Goal: Task Accomplishment & Management: Use online tool/utility

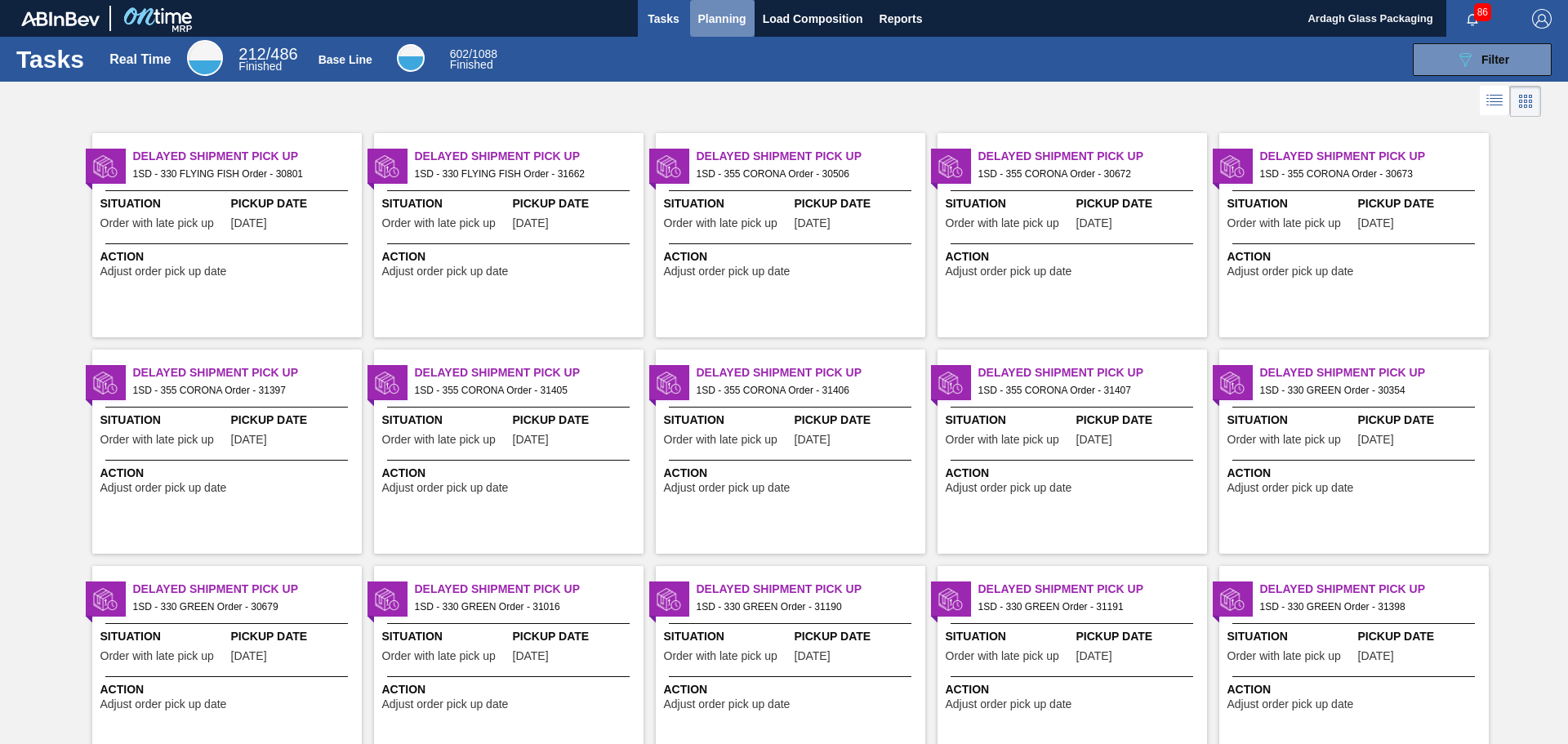
click at [722, 20] on span "Planning" at bounding box center [722, 19] width 48 height 20
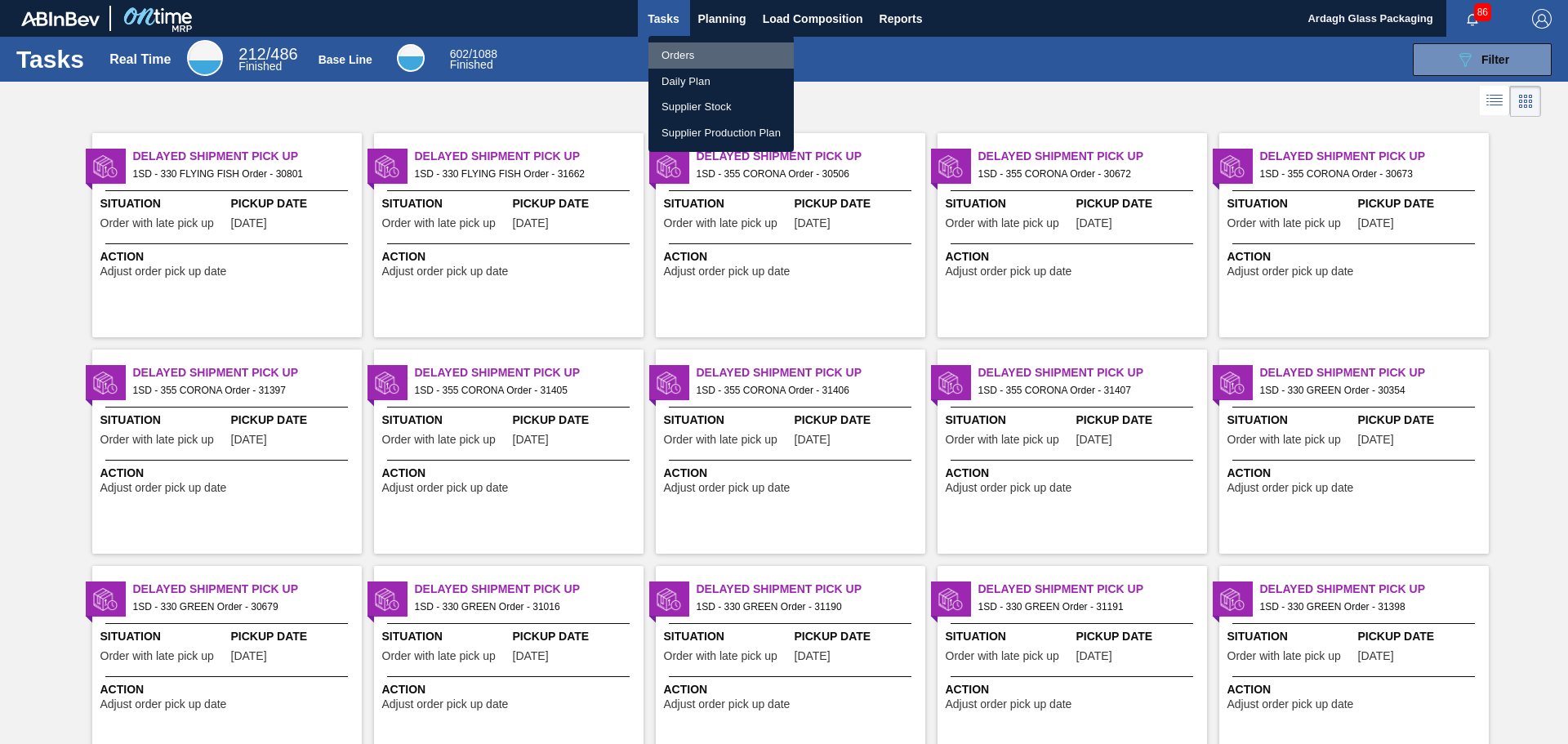
click at [682, 53] on li "Orders" at bounding box center [721, 55] width 145 height 26
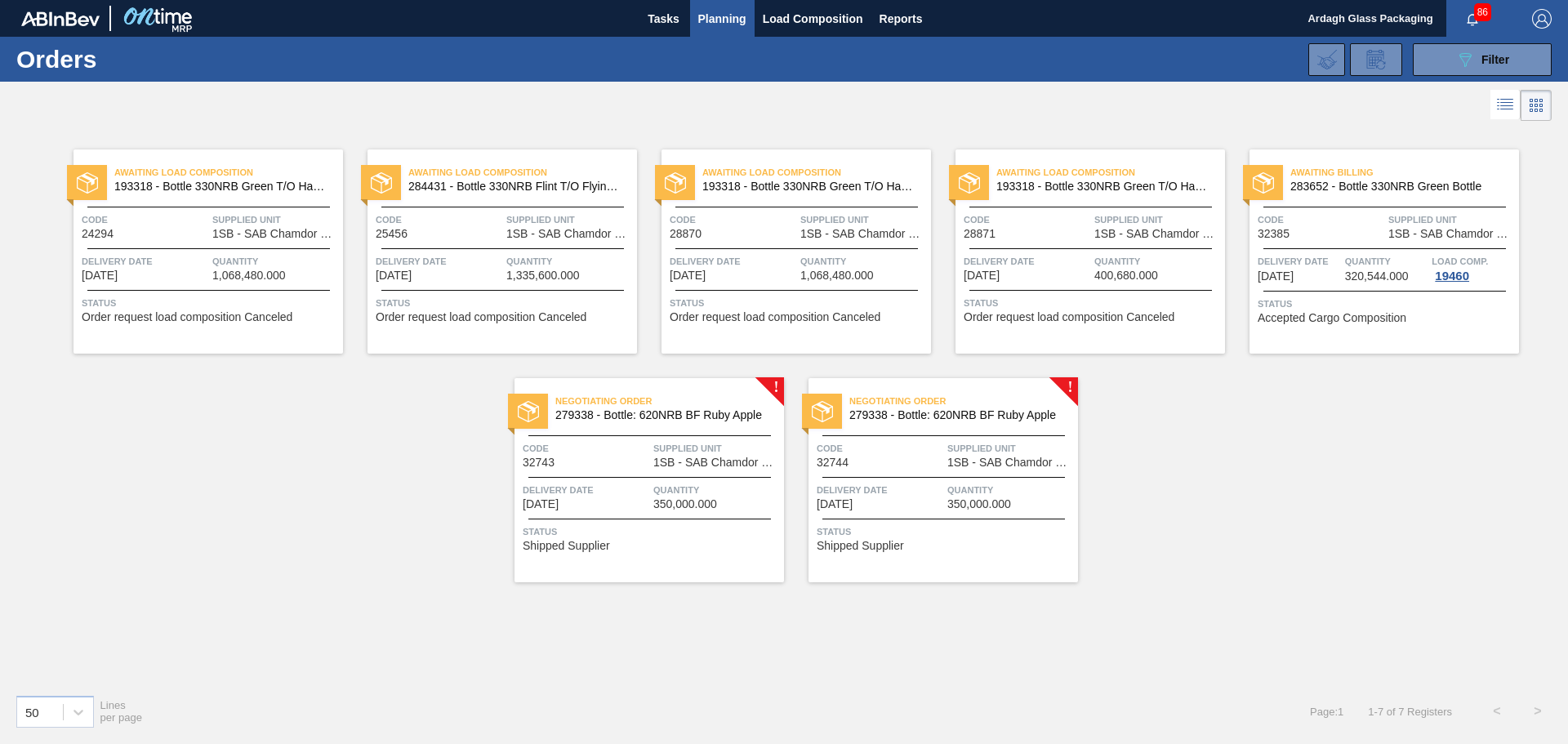
click at [762, 429] on div "Negotiating Order 279338 - Bottle: 620NRB BF Ruby Apple Code 32743 Supplied Uni…" at bounding box center [649, 479] width 269 height 204
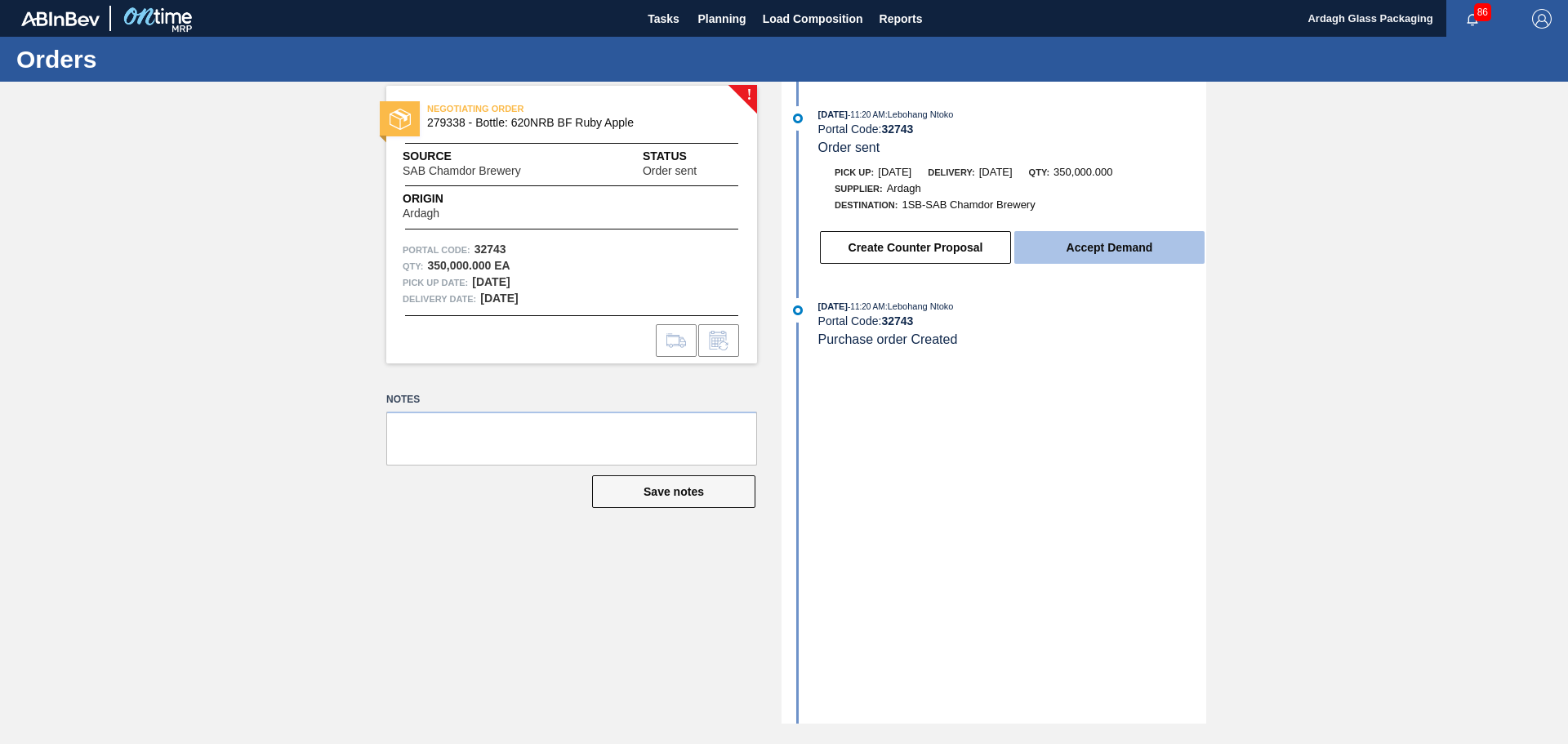
click at [1116, 250] on button "Accept Demand" at bounding box center [1109, 247] width 190 height 33
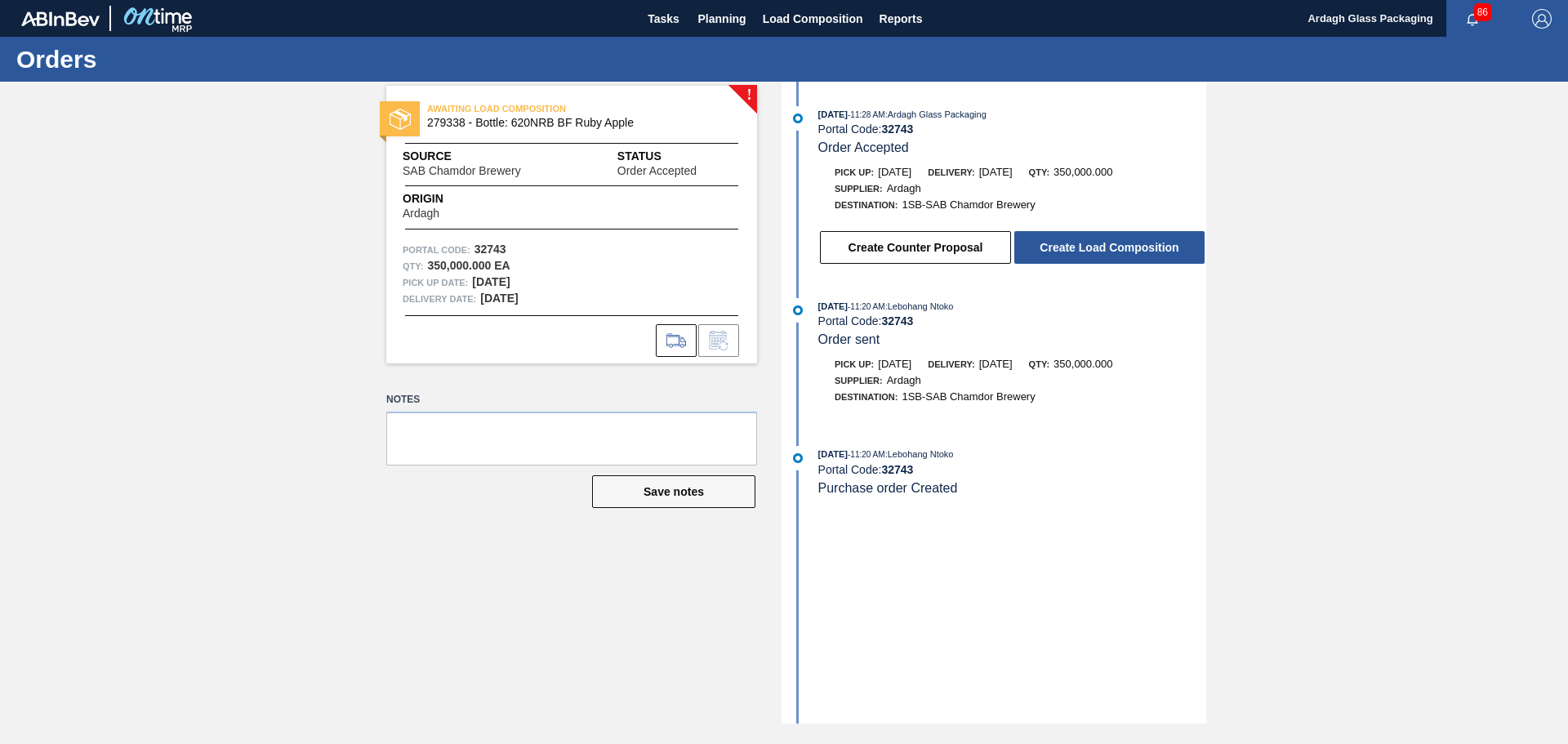
click at [1116, 250] on button "Create Load Composition" at bounding box center [1109, 247] width 190 height 33
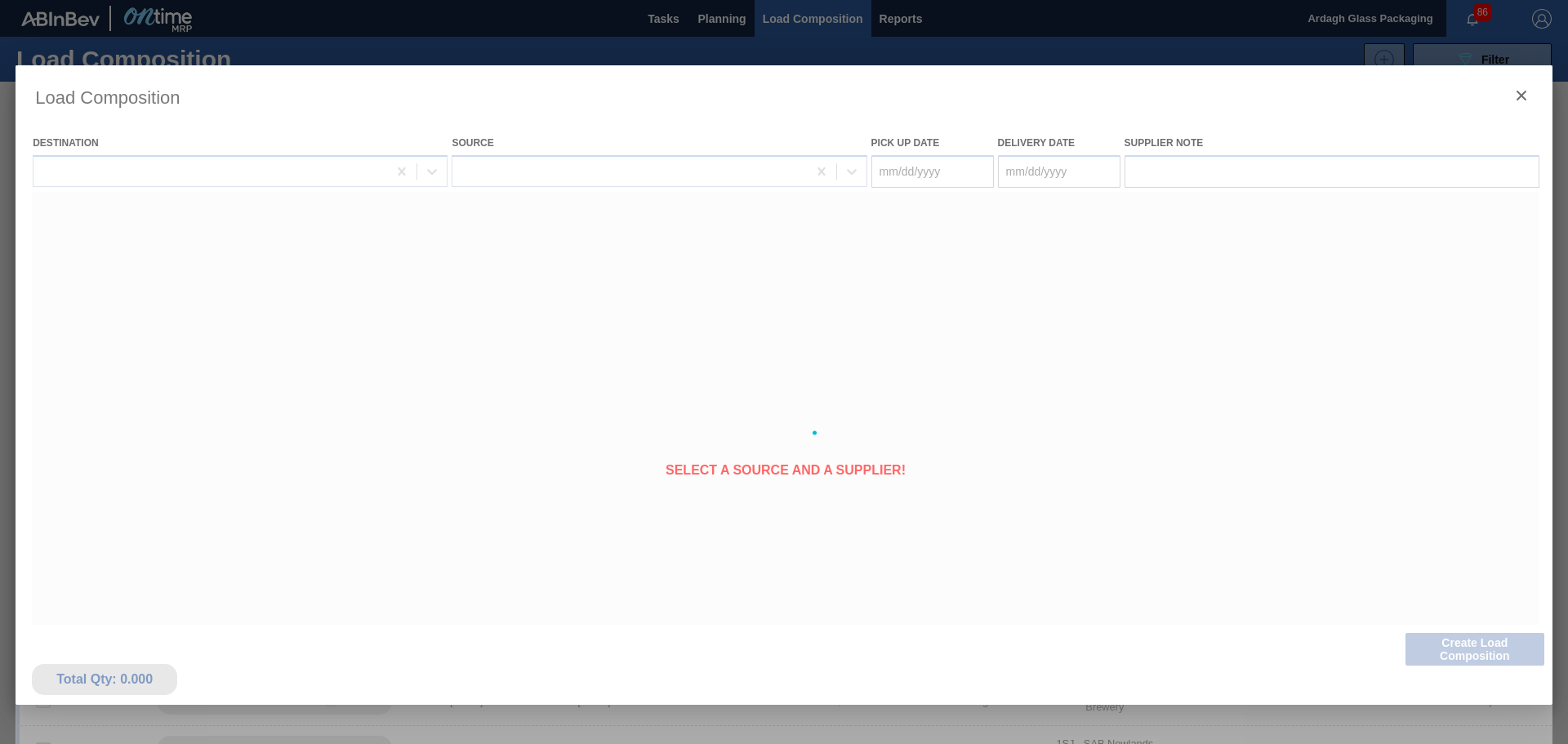
type Date "[DATE]"
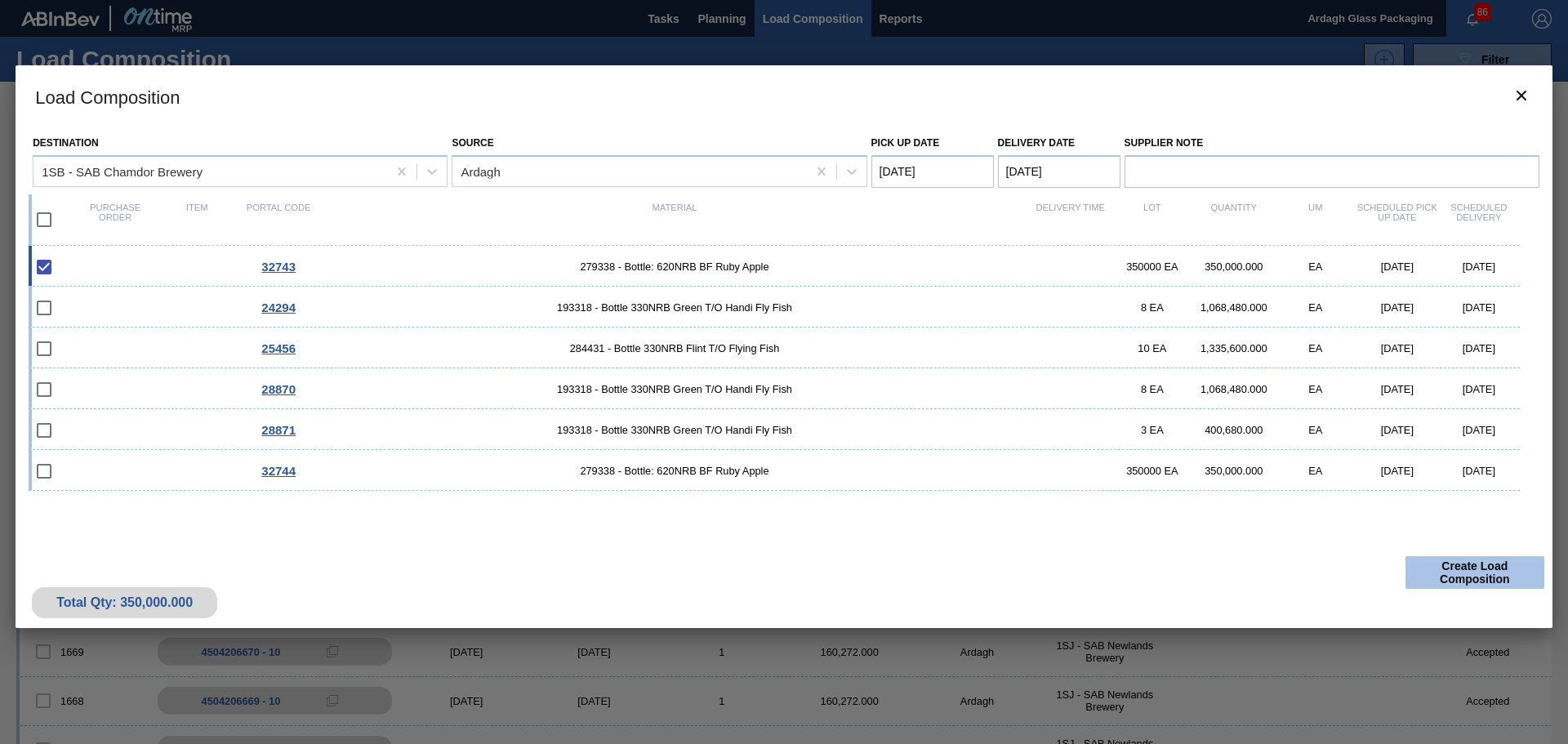
click at [1469, 565] on button "Create Load Composition" at bounding box center [1475, 573] width 139 height 33
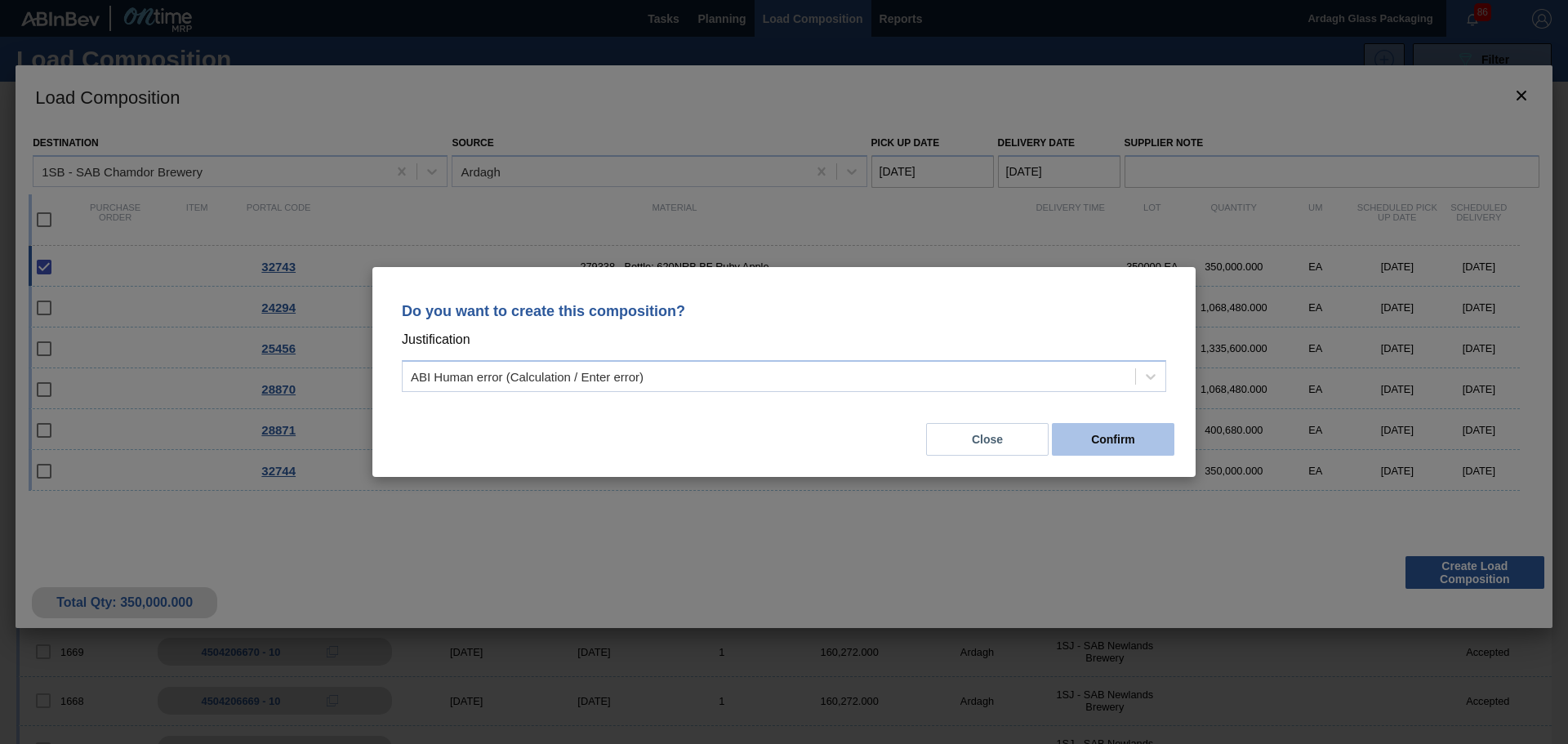
click at [1141, 440] on button "Confirm" at bounding box center [1113, 440] width 122 height 33
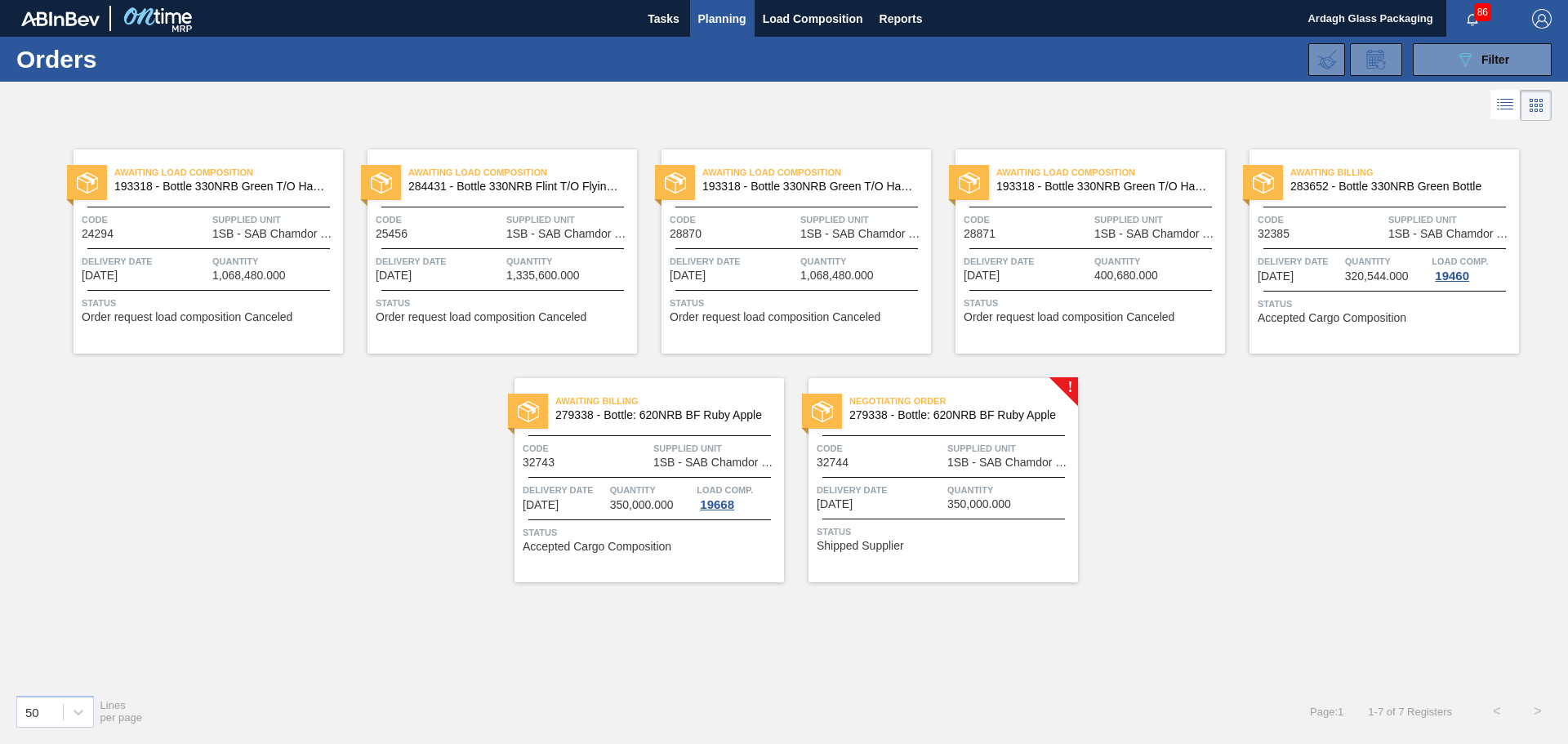
click at [1028, 498] on div "Quantity 350,000.000" at bounding box center [1011, 497] width 127 height 29
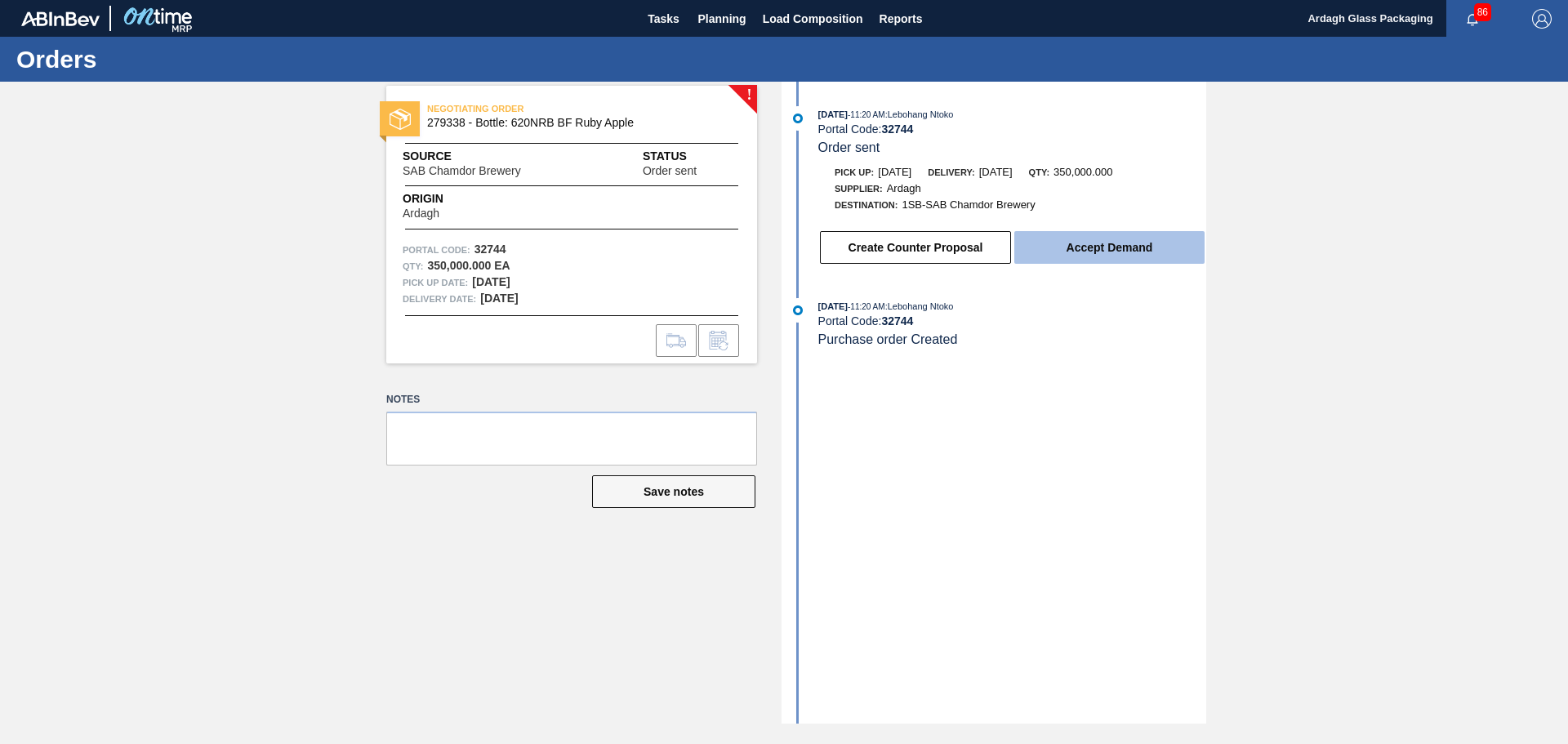
click at [1143, 241] on button "Accept Demand" at bounding box center [1109, 247] width 190 height 33
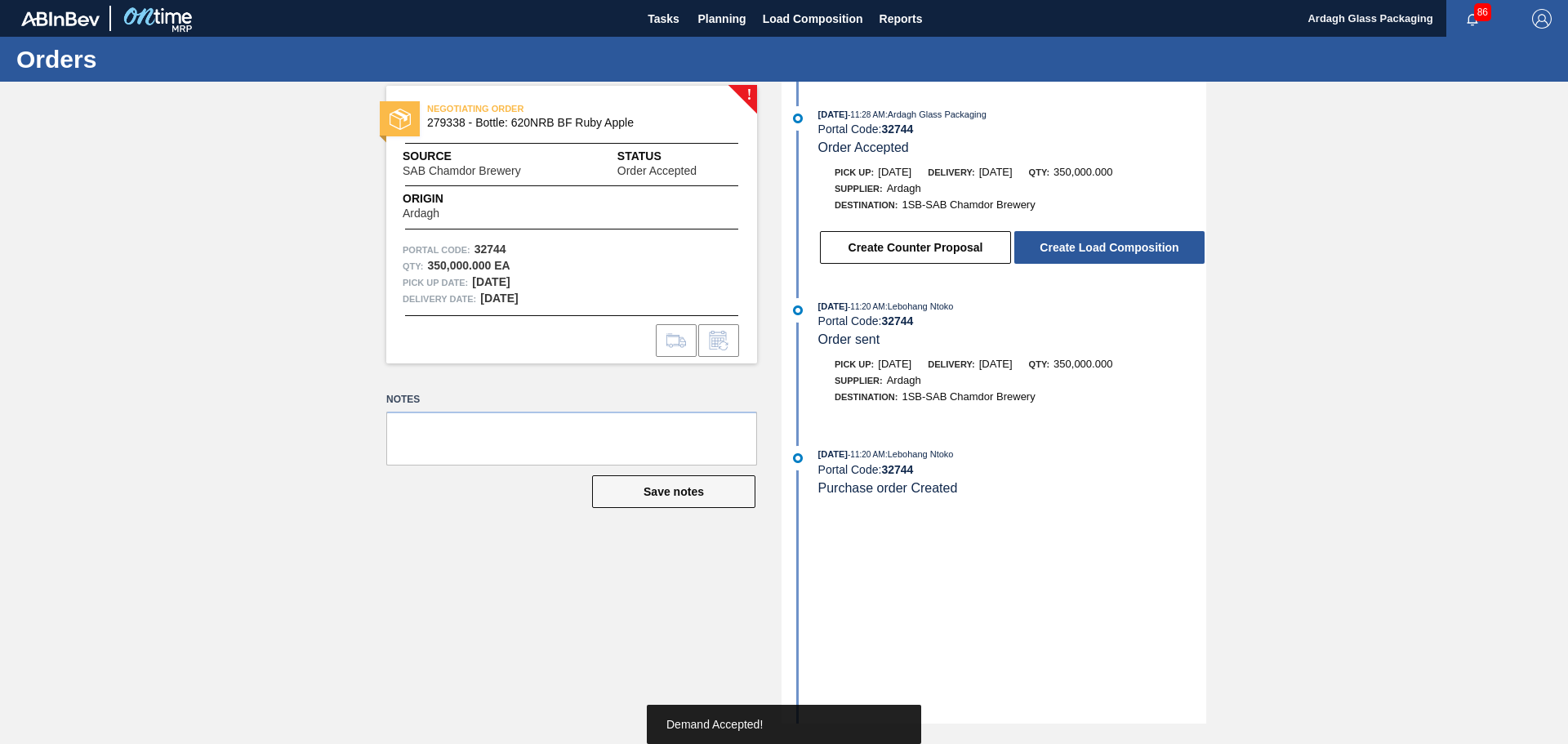
click at [1137, 252] on button "Create Load Composition" at bounding box center [1109, 247] width 190 height 33
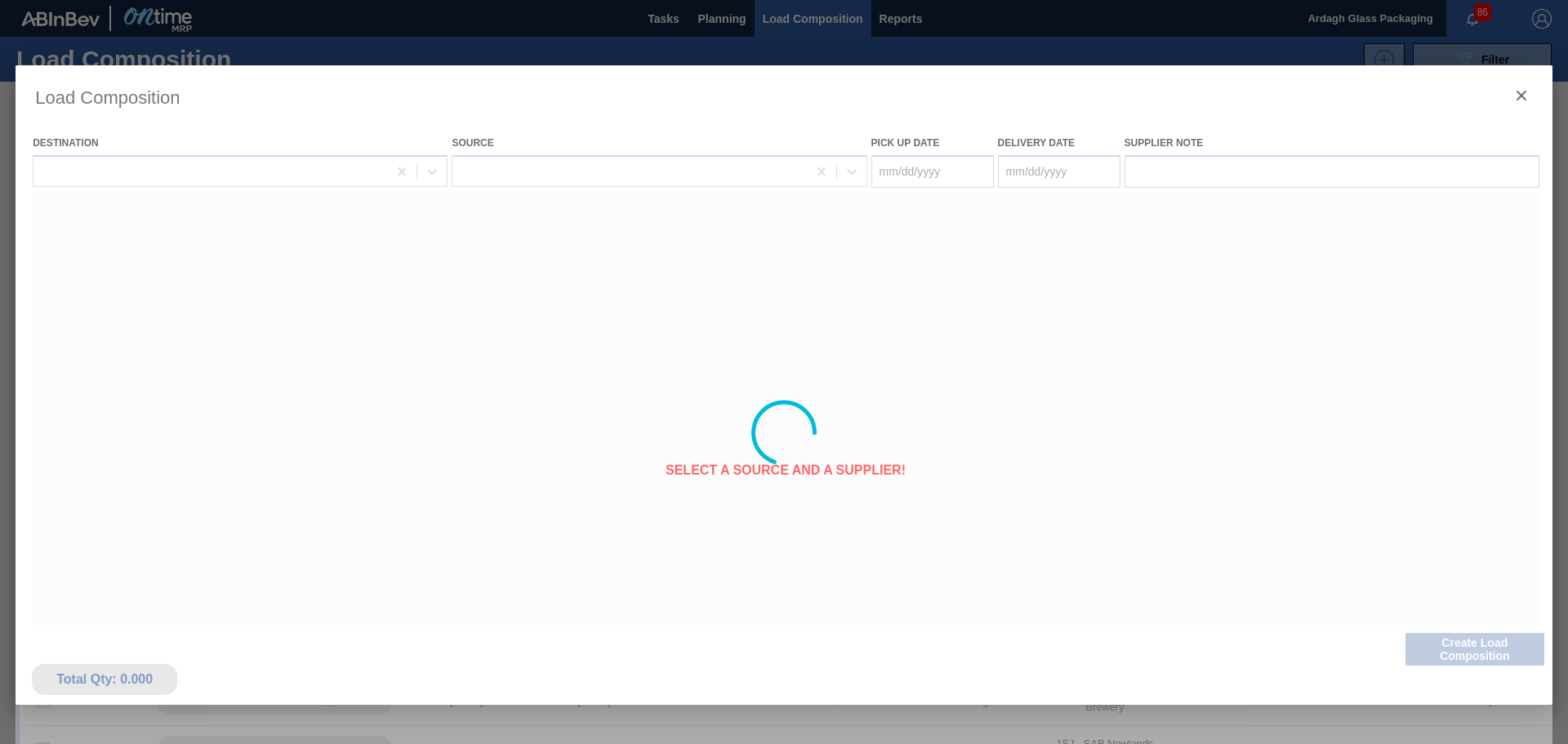
type Date "[DATE]"
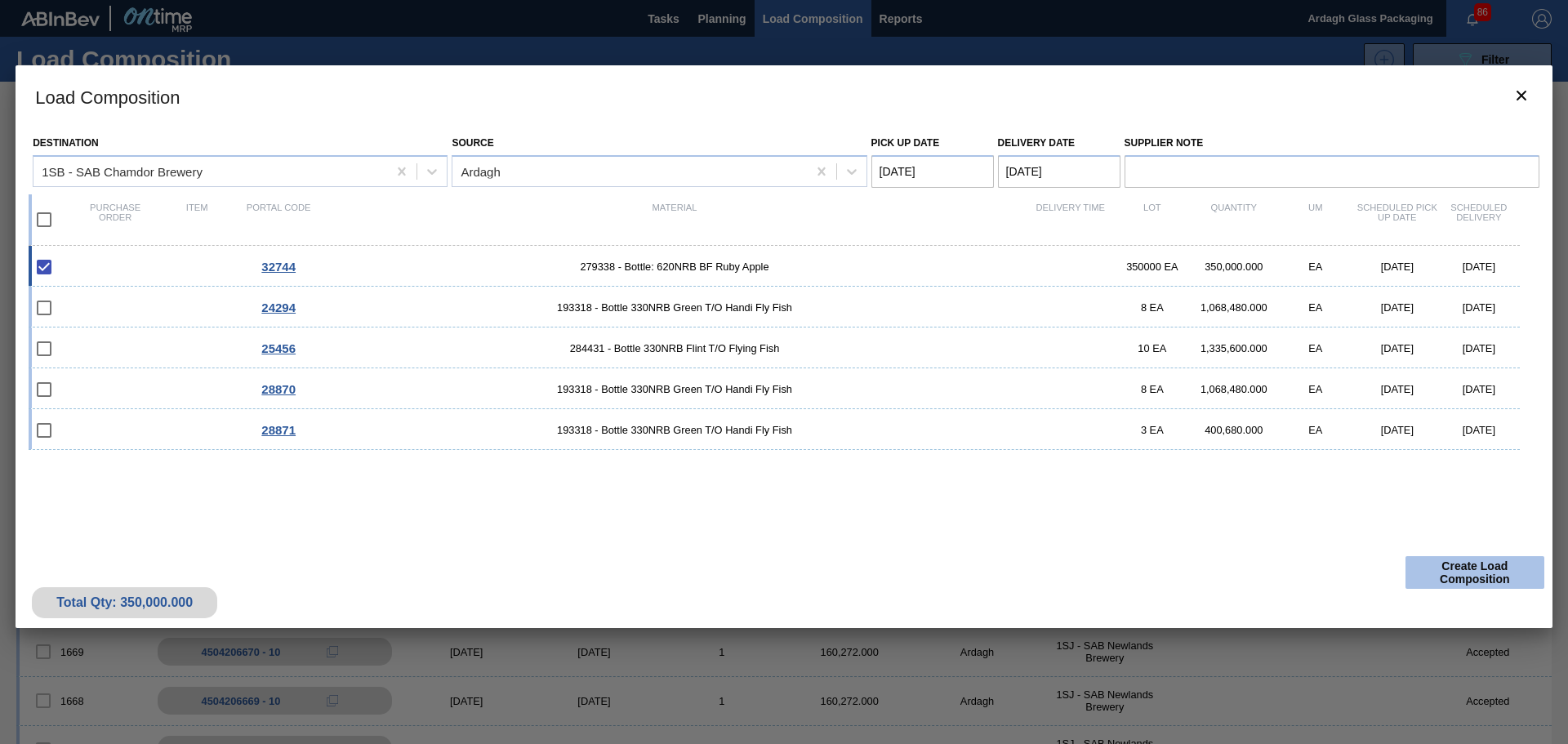
click at [1444, 570] on button "Create Load Composition" at bounding box center [1475, 573] width 139 height 33
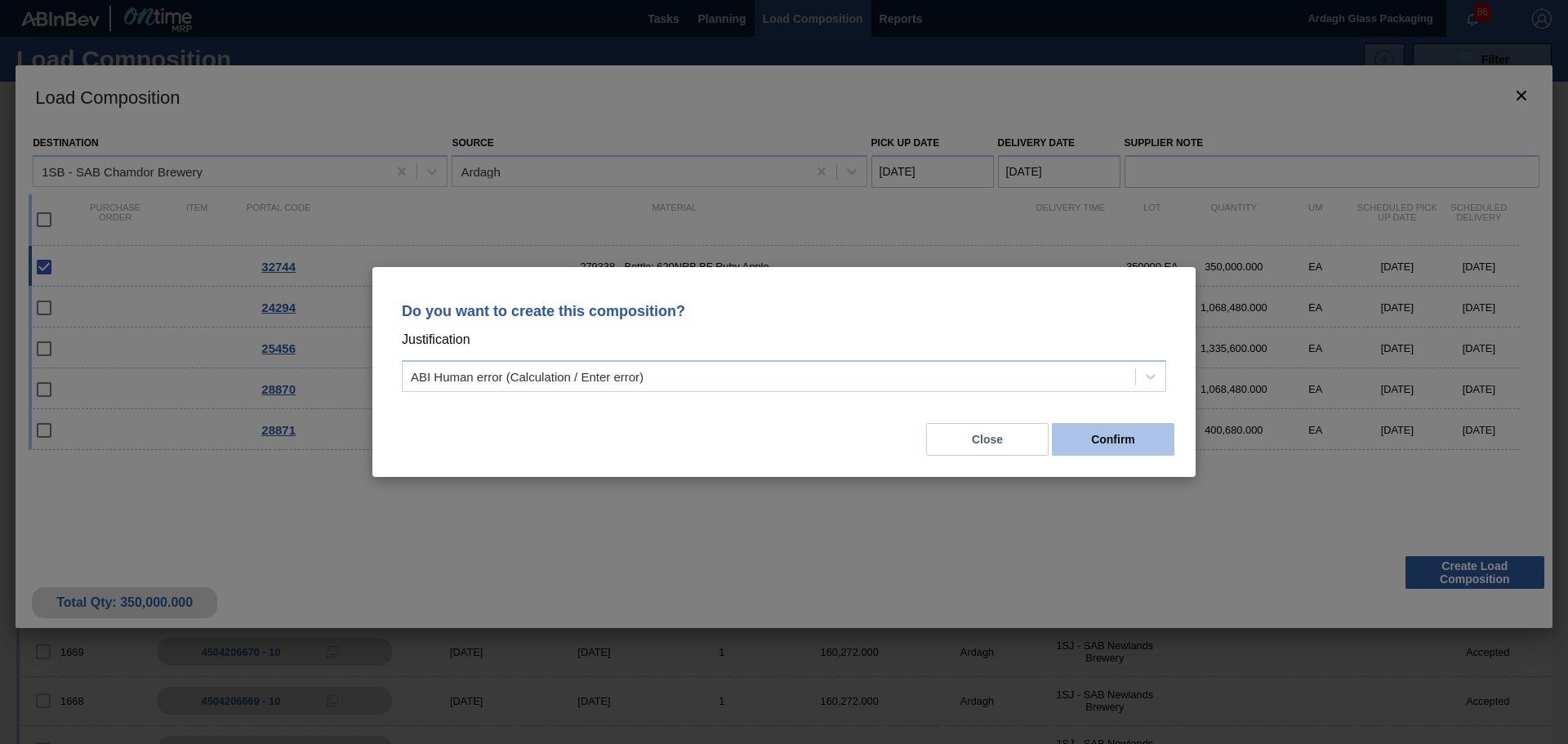
click at [1089, 436] on button "Confirm" at bounding box center [1113, 440] width 122 height 33
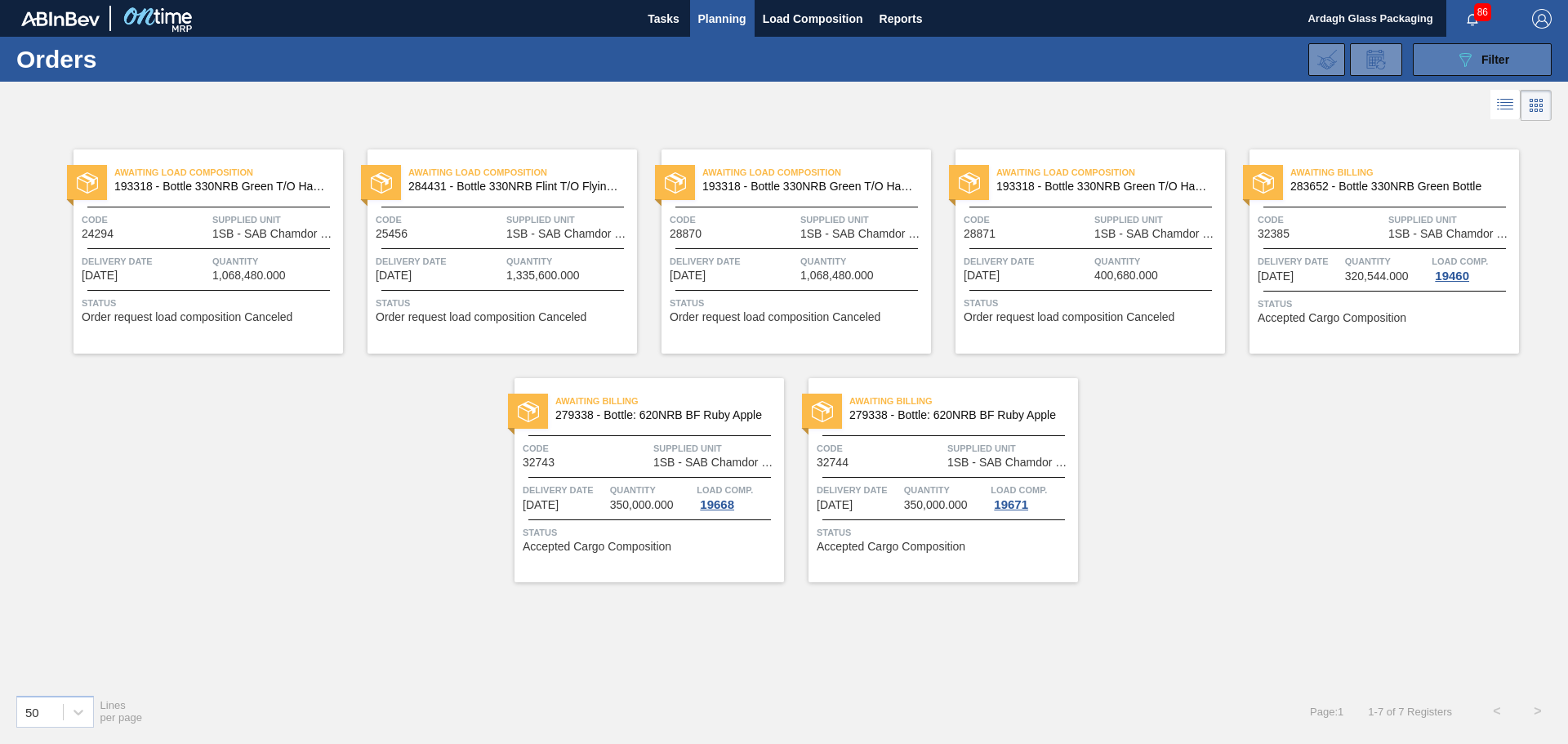
click at [1483, 59] on span "Filter" at bounding box center [1495, 60] width 28 height 13
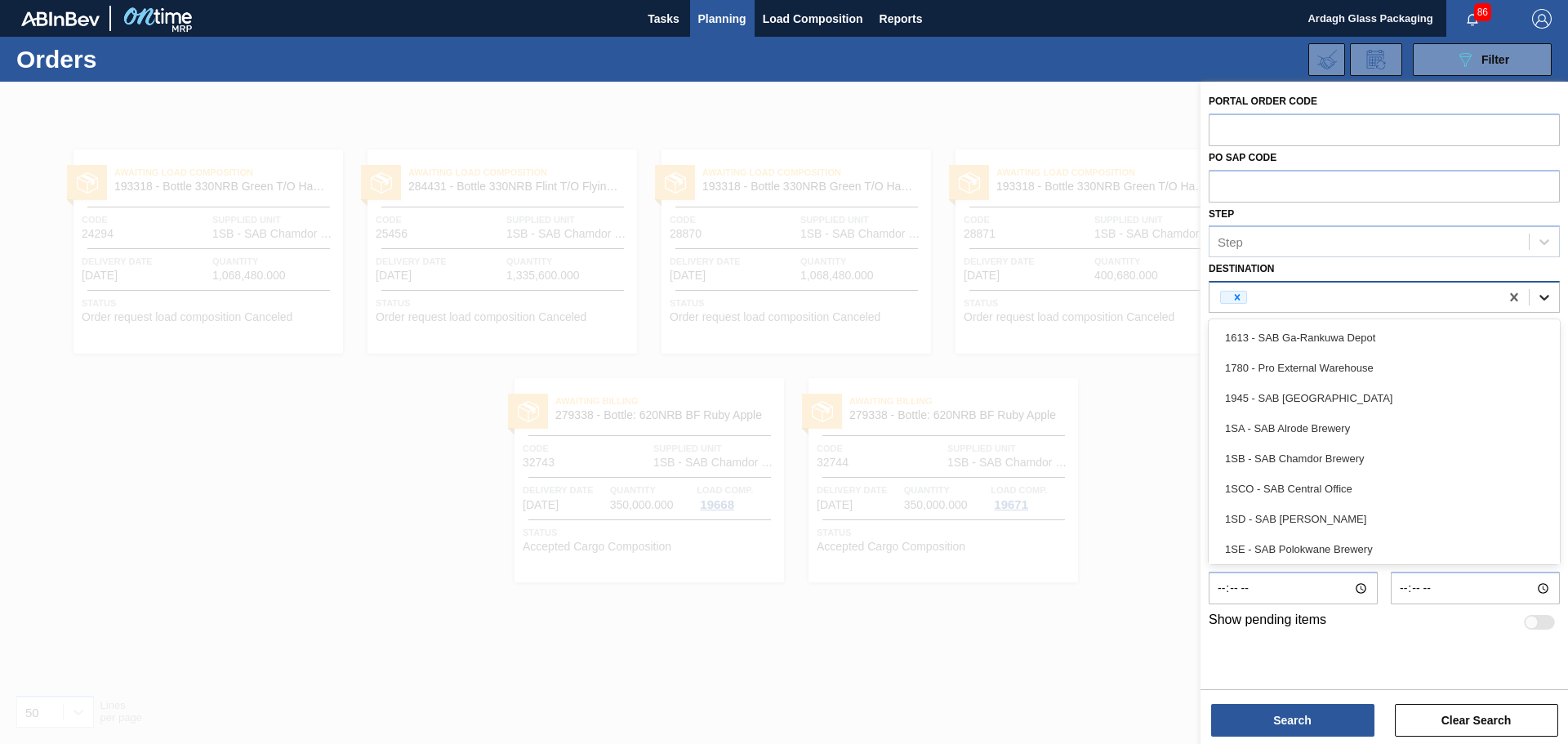
click at [1549, 296] on icon at bounding box center [1544, 297] width 10 height 5
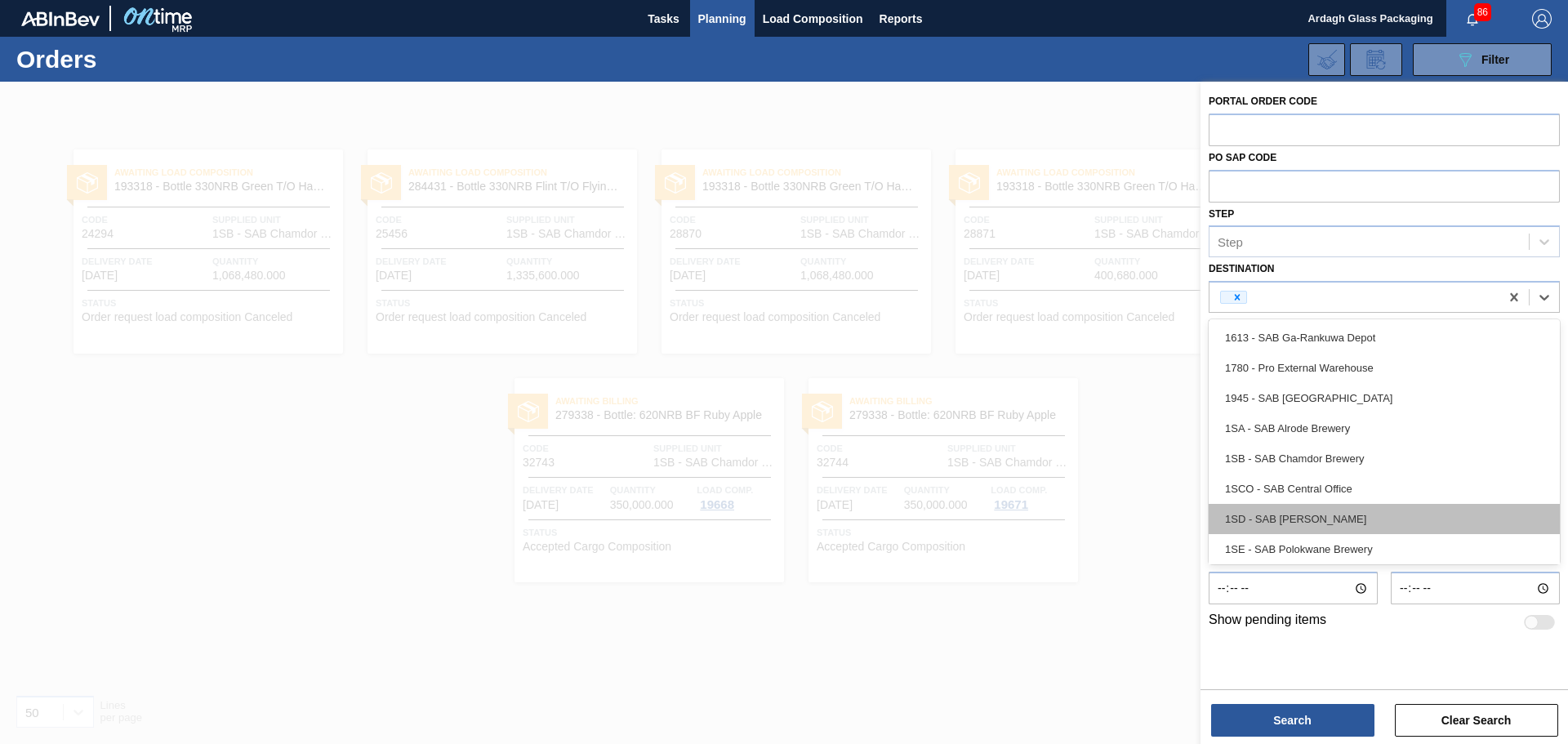
click at [1370, 526] on div "1SD - SAB [PERSON_NAME]" at bounding box center [1385, 518] width 352 height 30
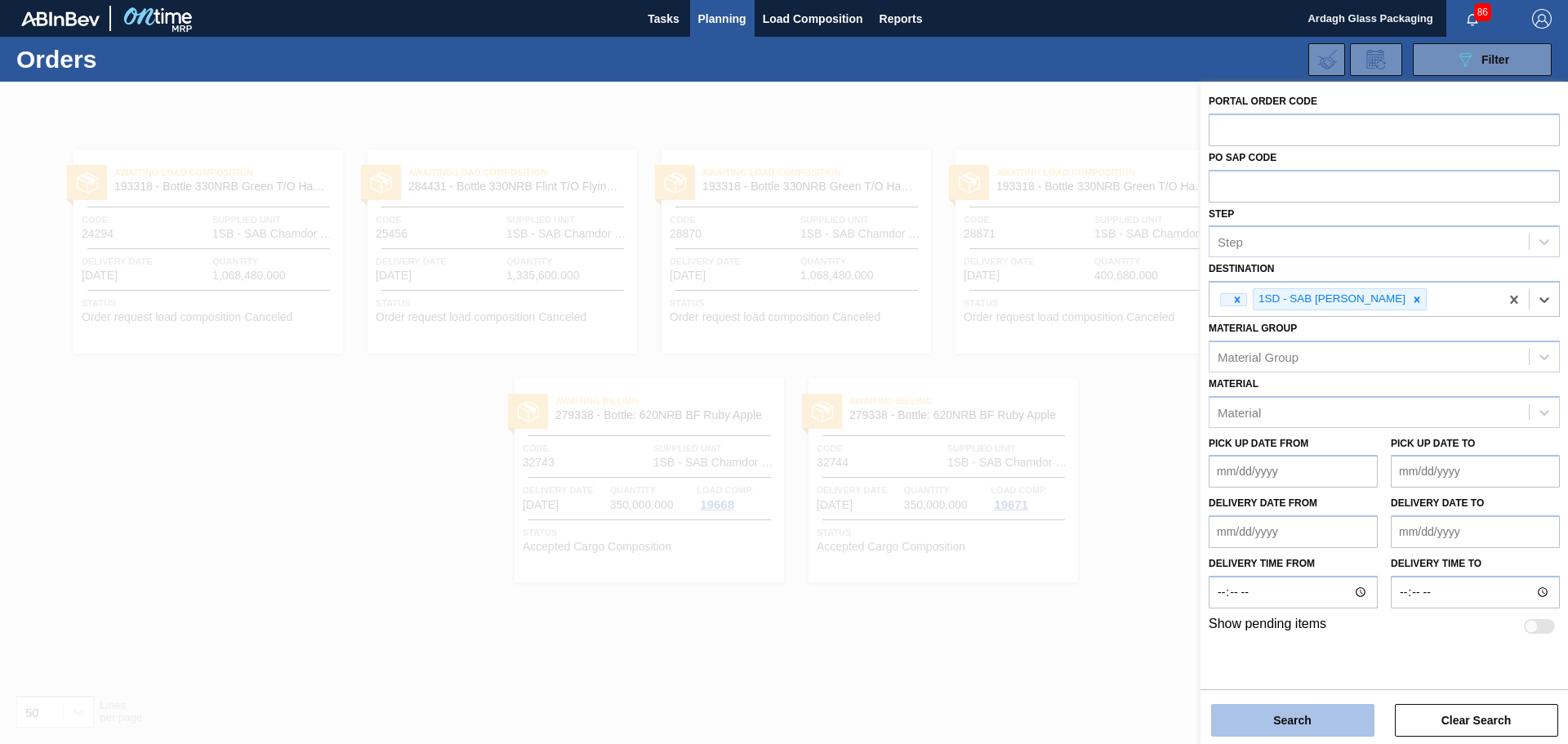
click at [1272, 726] on button "Search" at bounding box center [1293, 720] width 163 height 33
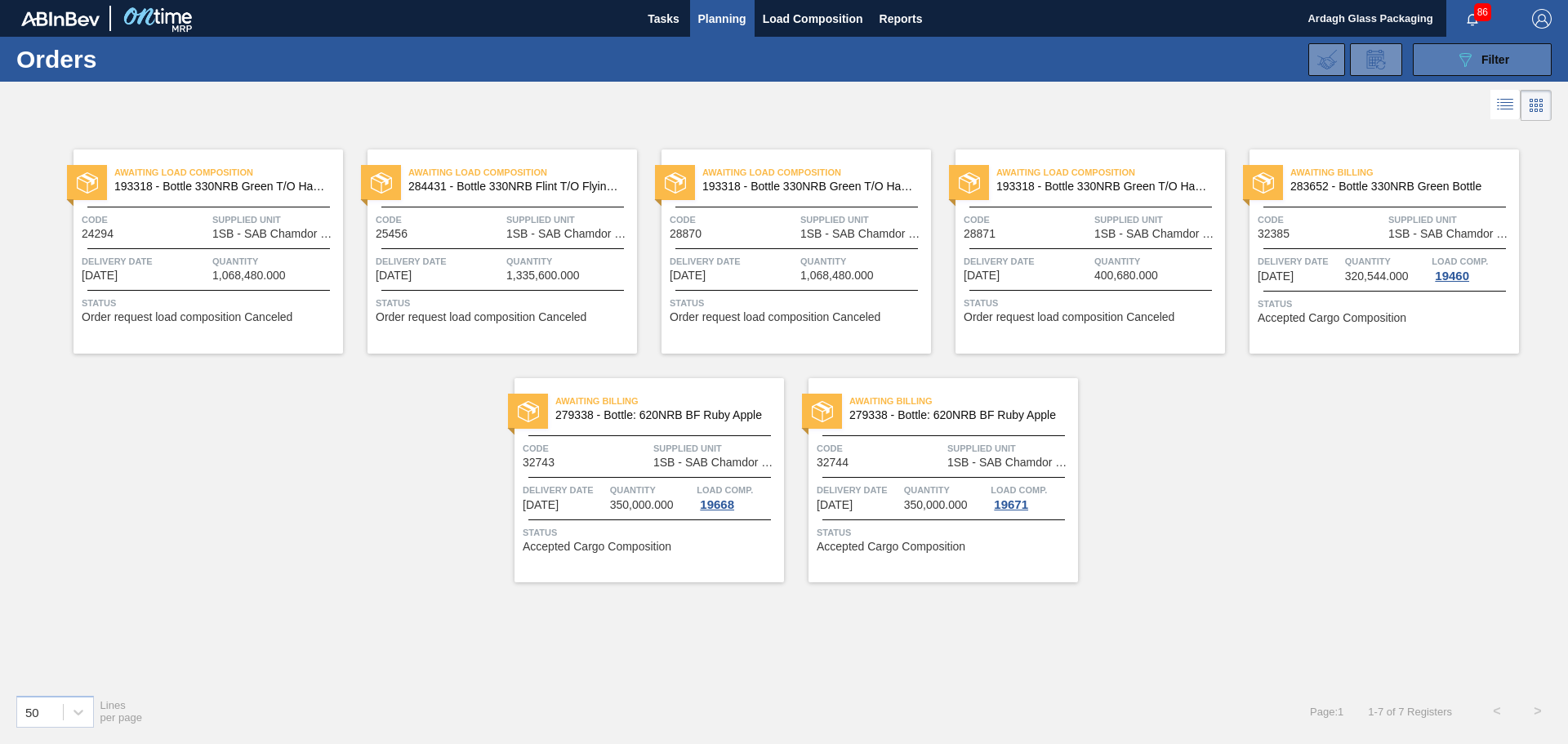
click at [1465, 70] on button "089F7B8B-B2A5-4AFE-B5C0-19BA573D28AC Filter" at bounding box center [1482, 60] width 139 height 33
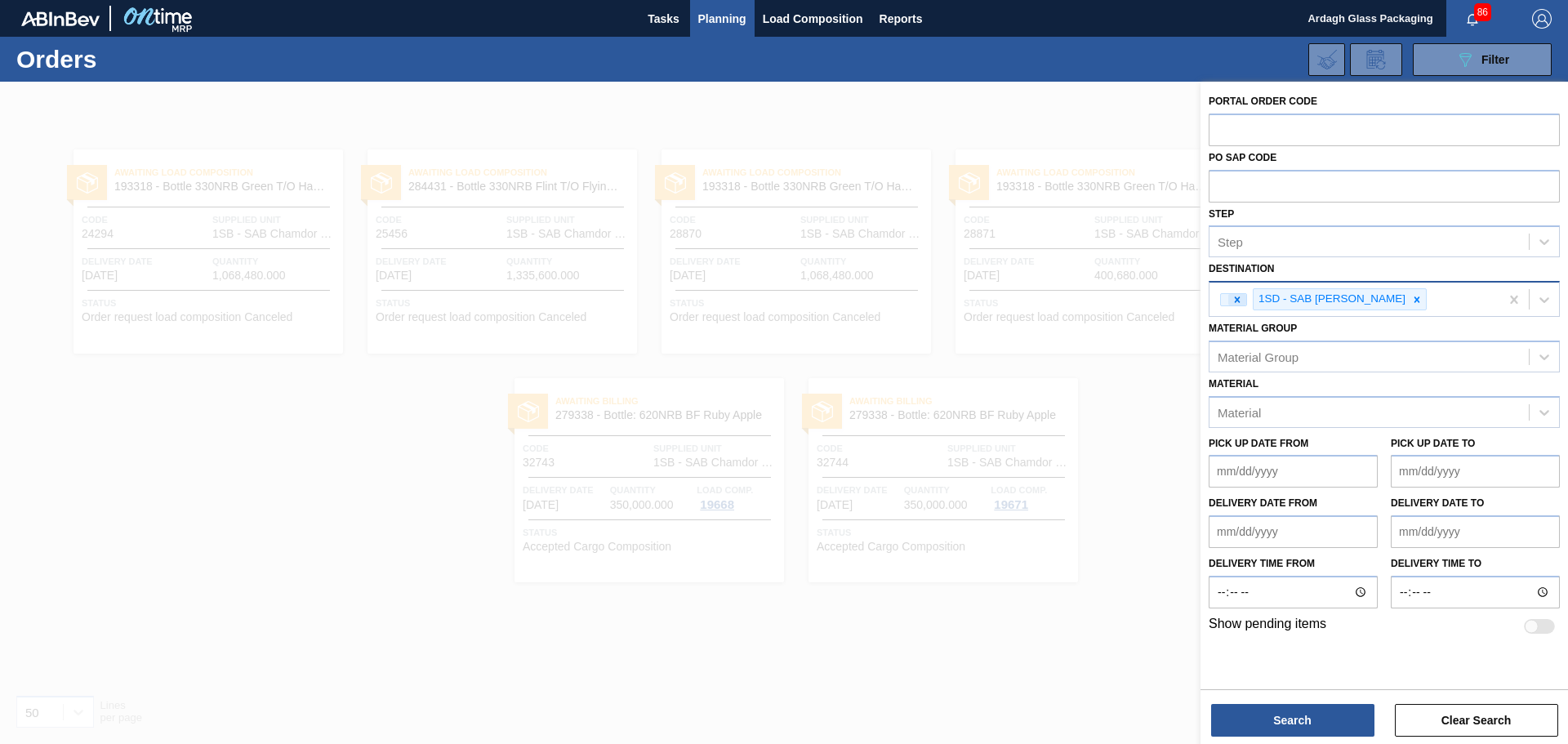
click at [1239, 300] on icon at bounding box center [1237, 299] width 12 height 12
click at [1292, 717] on button "Search" at bounding box center [1293, 720] width 163 height 33
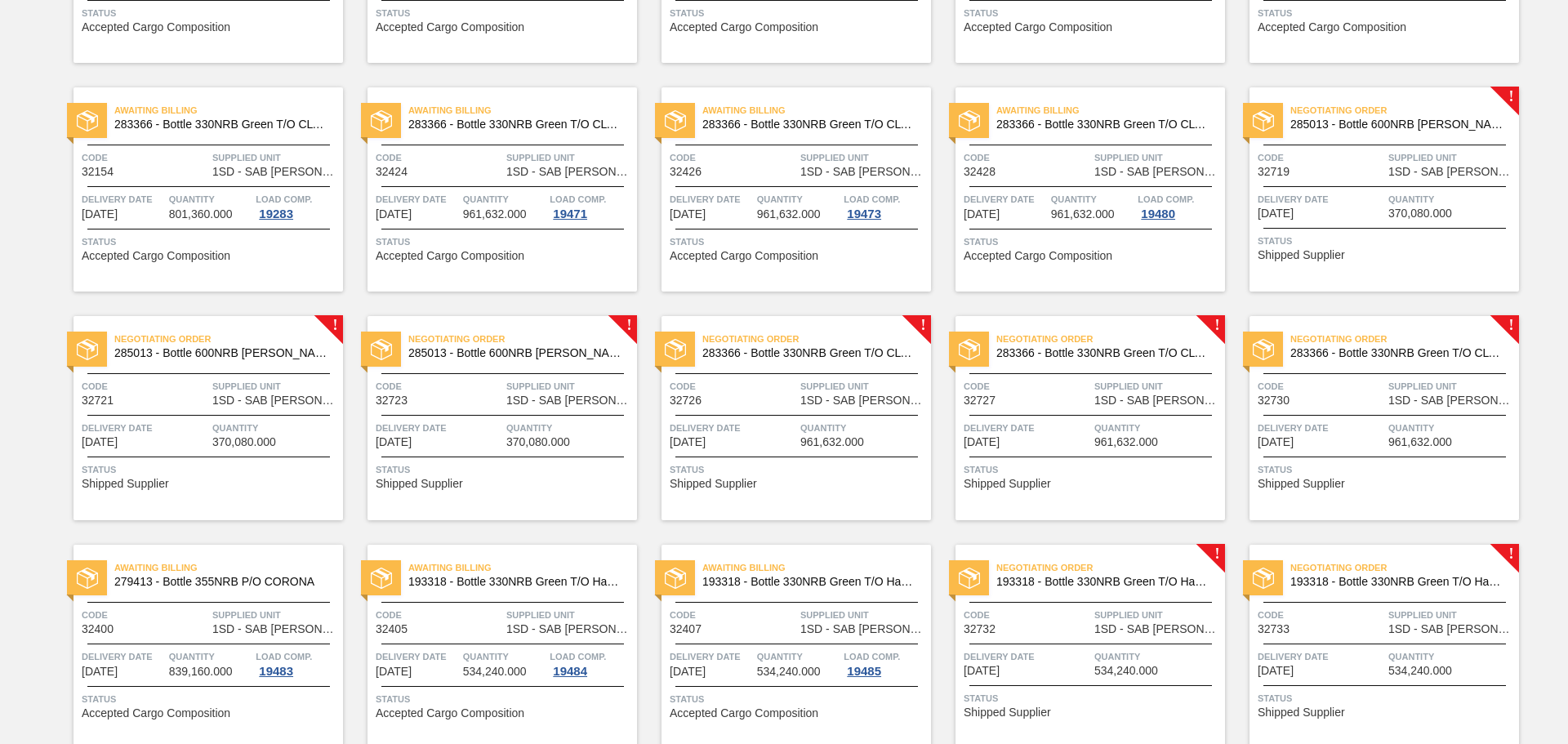
scroll to position [981, 0]
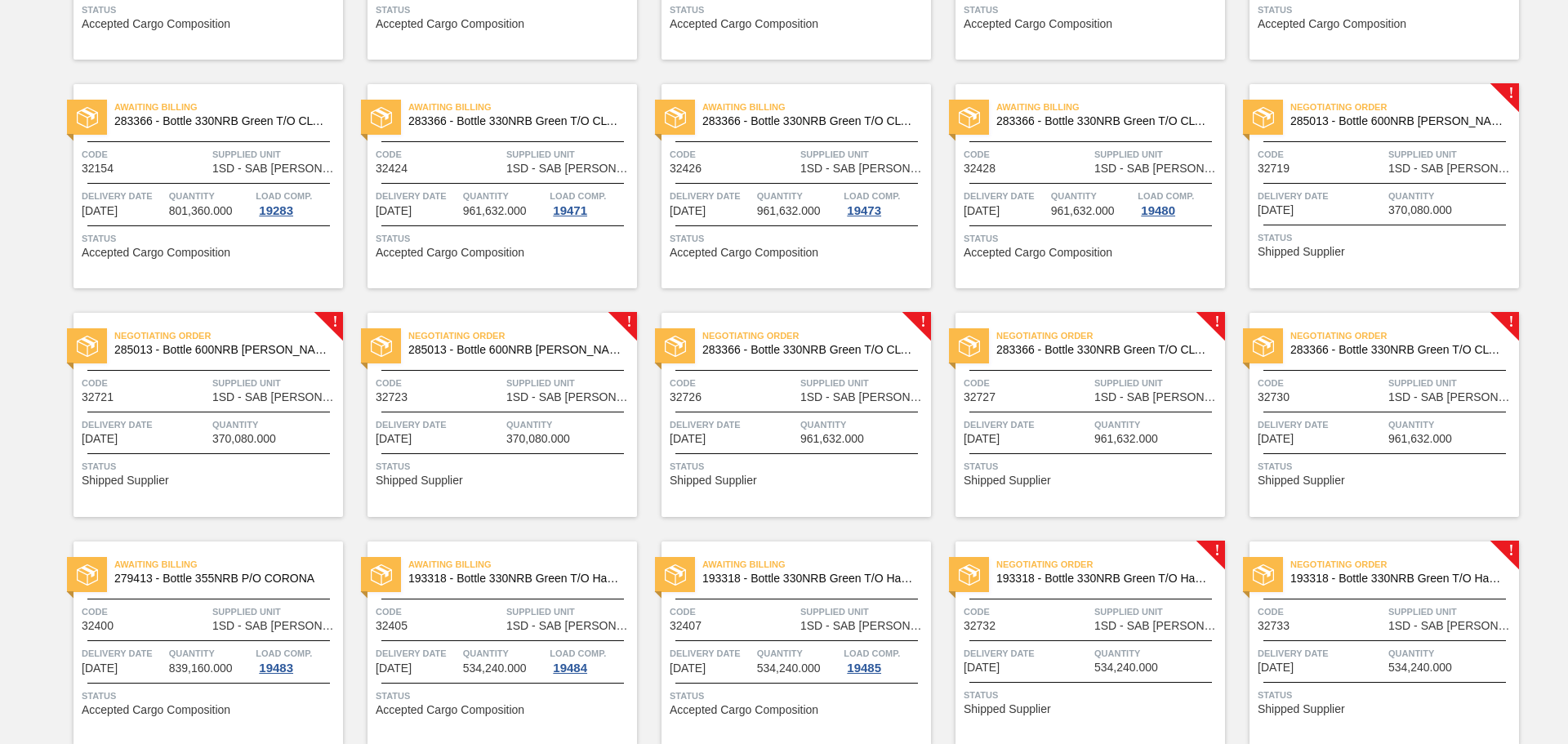
click at [1370, 174] on div "Code 32719" at bounding box center [1321, 160] width 127 height 29
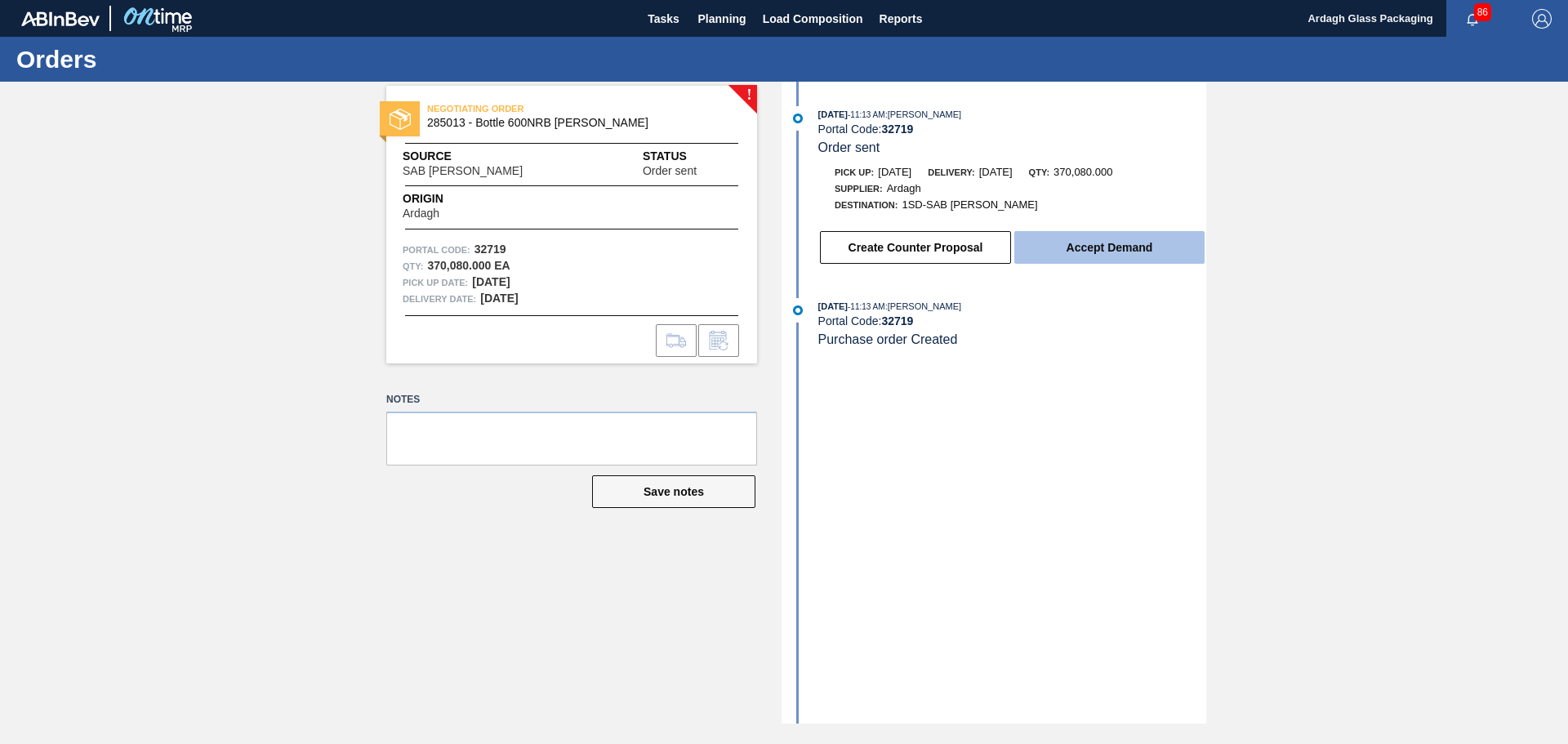
click at [1147, 256] on button "Accept Demand" at bounding box center [1109, 247] width 190 height 33
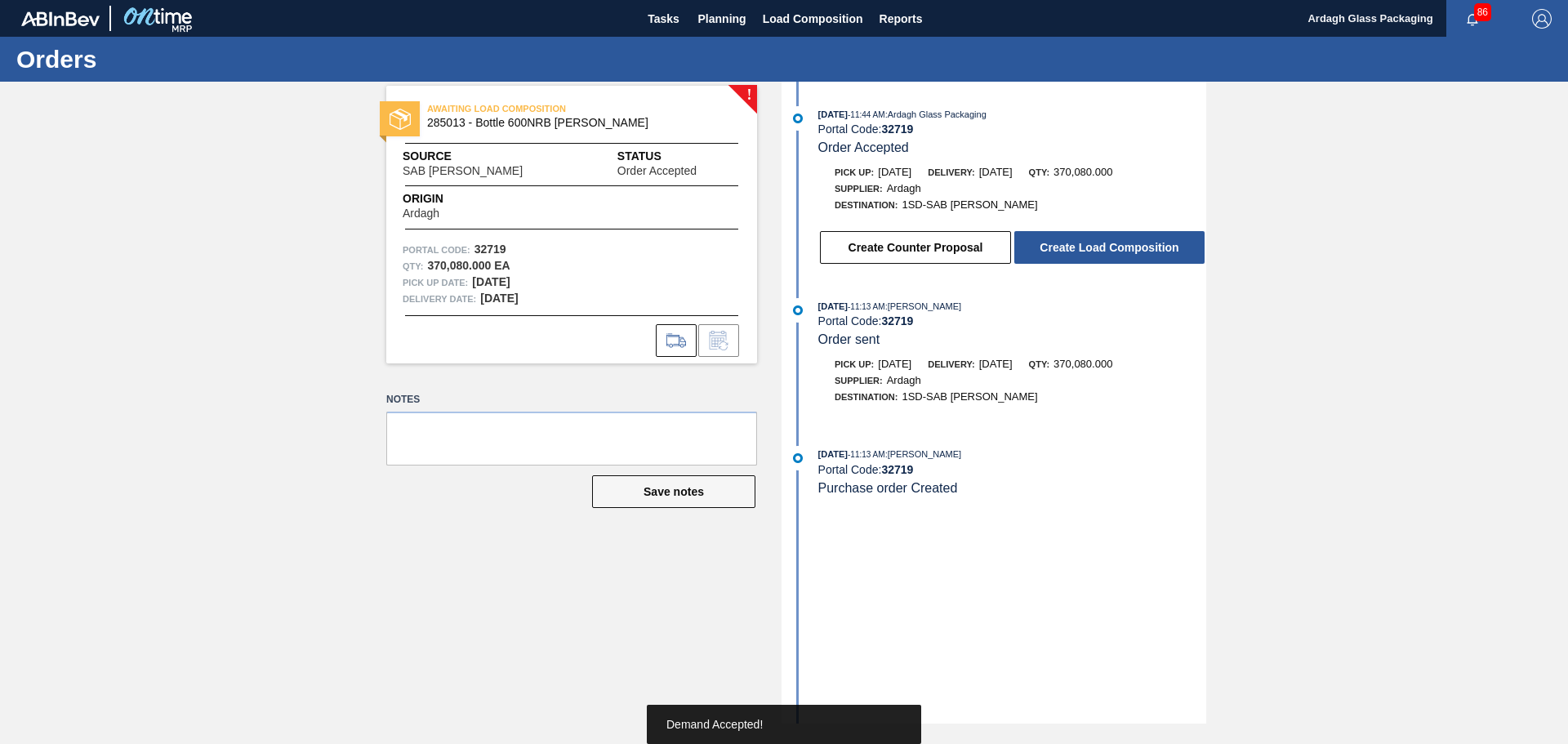
click at [1142, 252] on button "Create Load Composition" at bounding box center [1109, 247] width 190 height 33
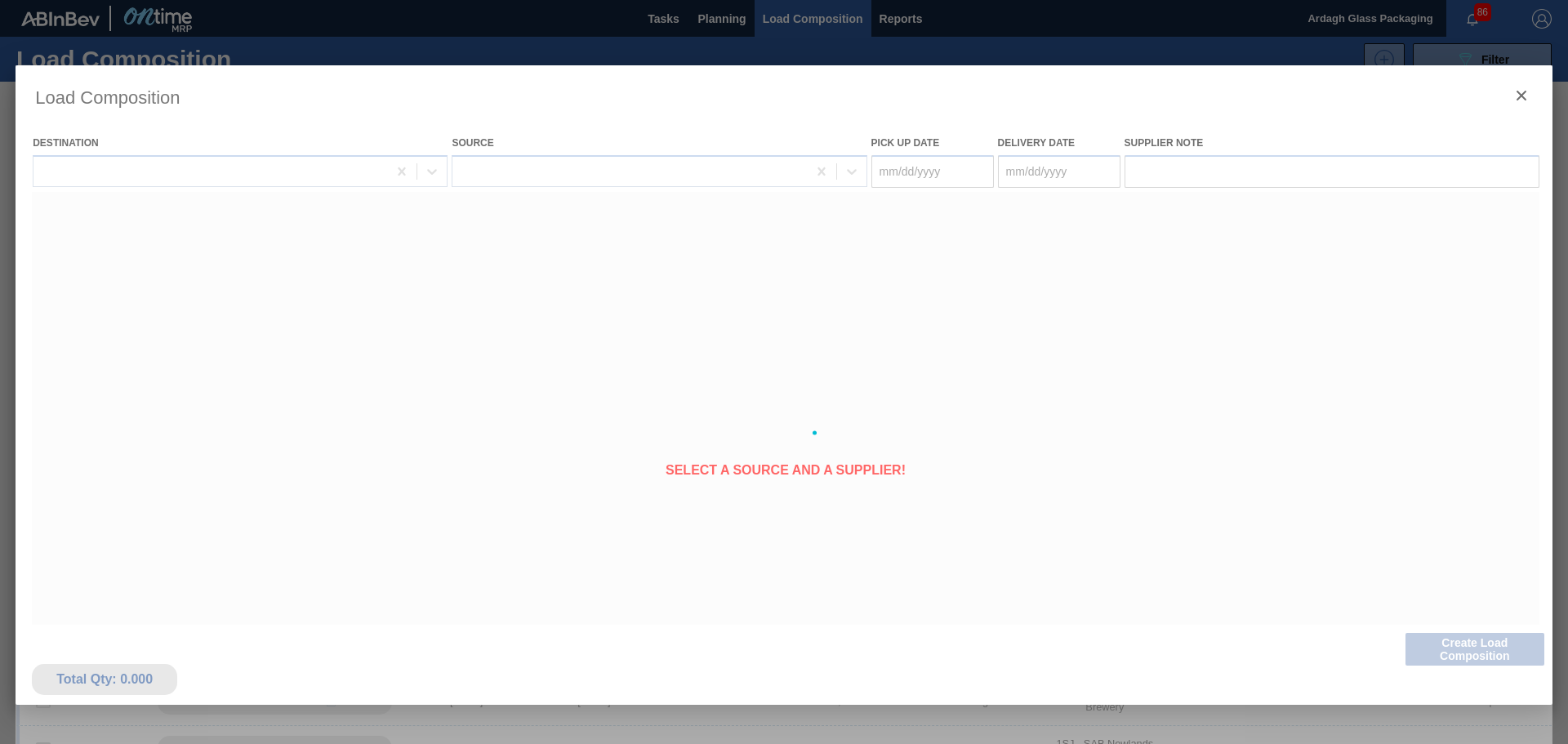
type Date "[DATE]"
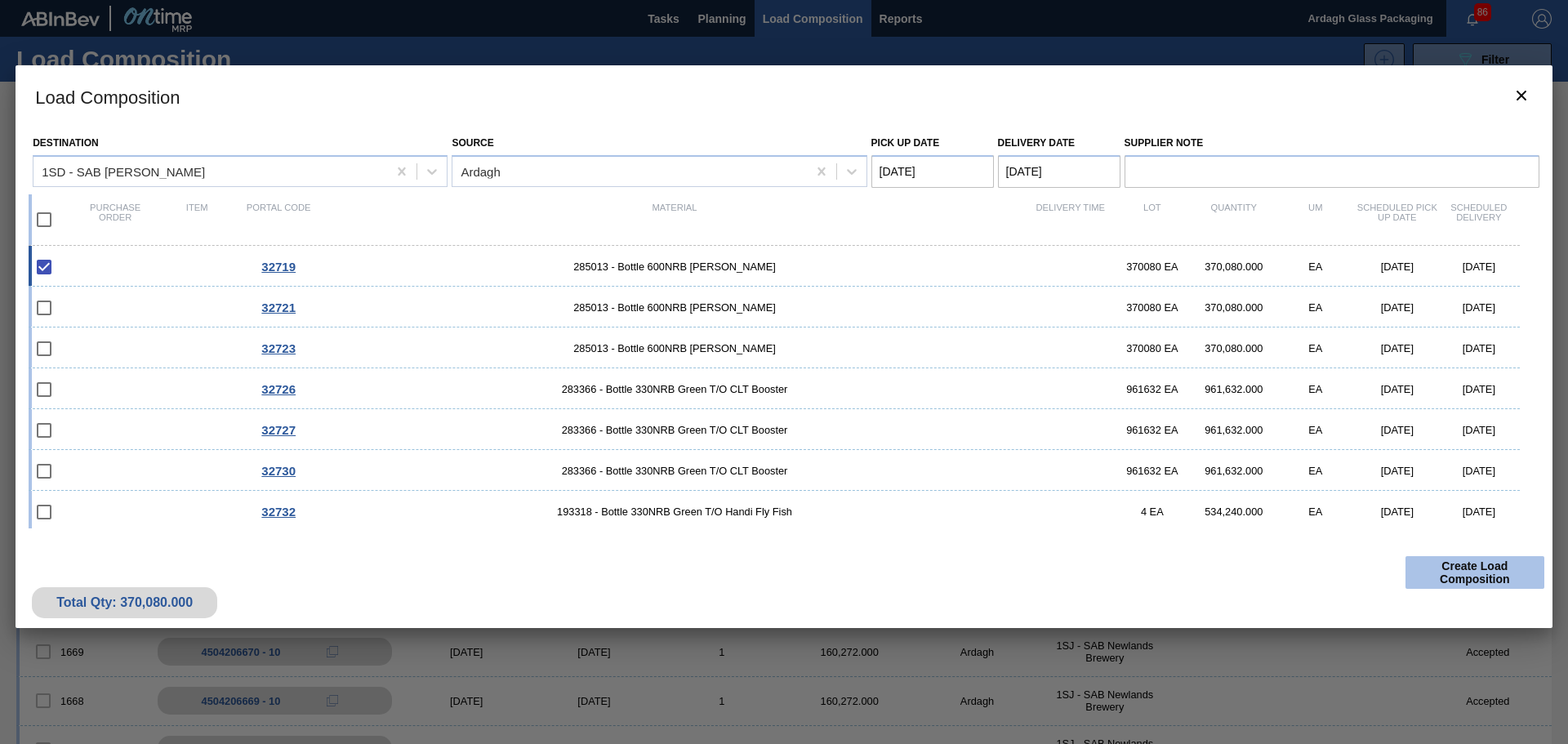
click at [1448, 567] on button "Create Load Composition" at bounding box center [1475, 573] width 139 height 33
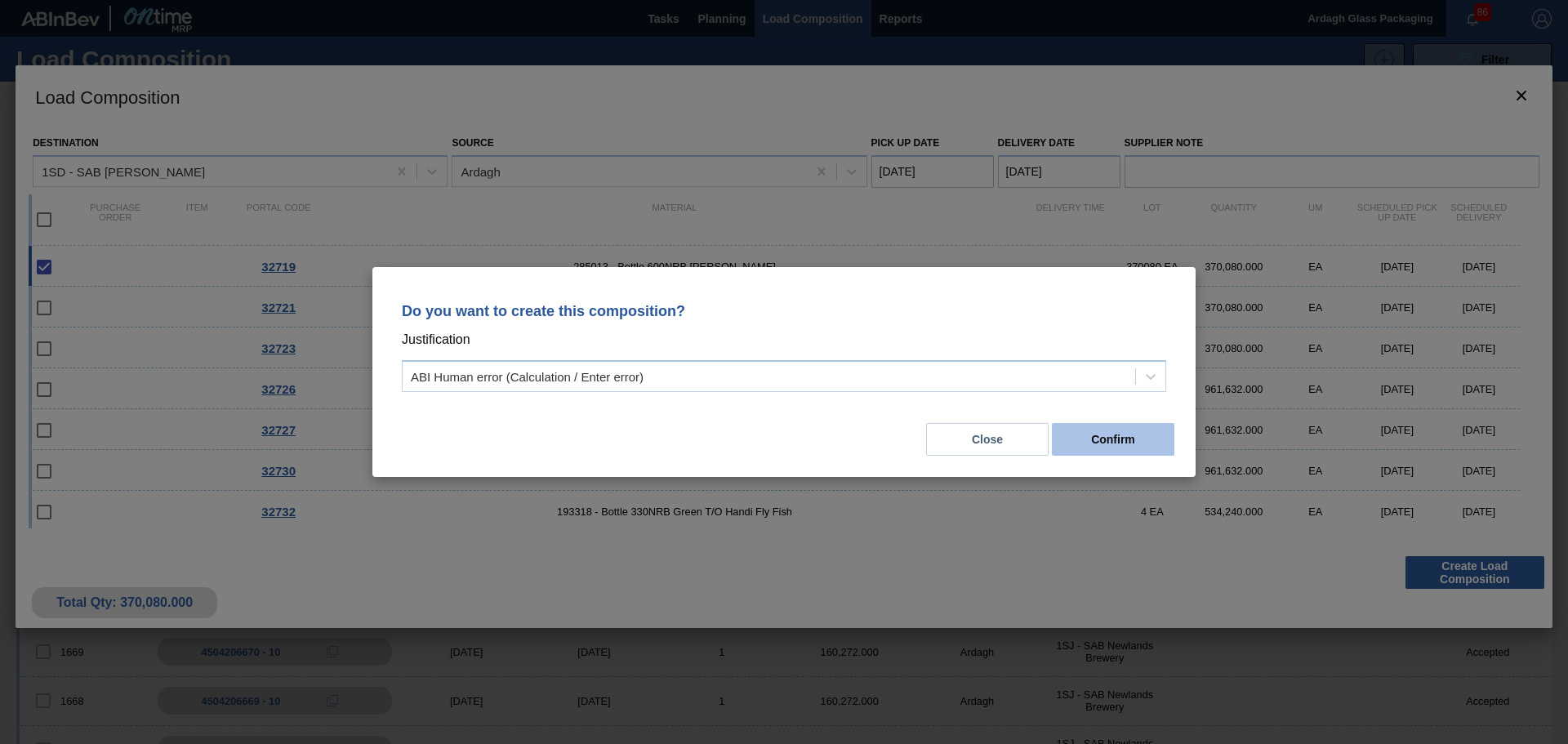
click at [1113, 449] on button "Confirm" at bounding box center [1113, 440] width 122 height 33
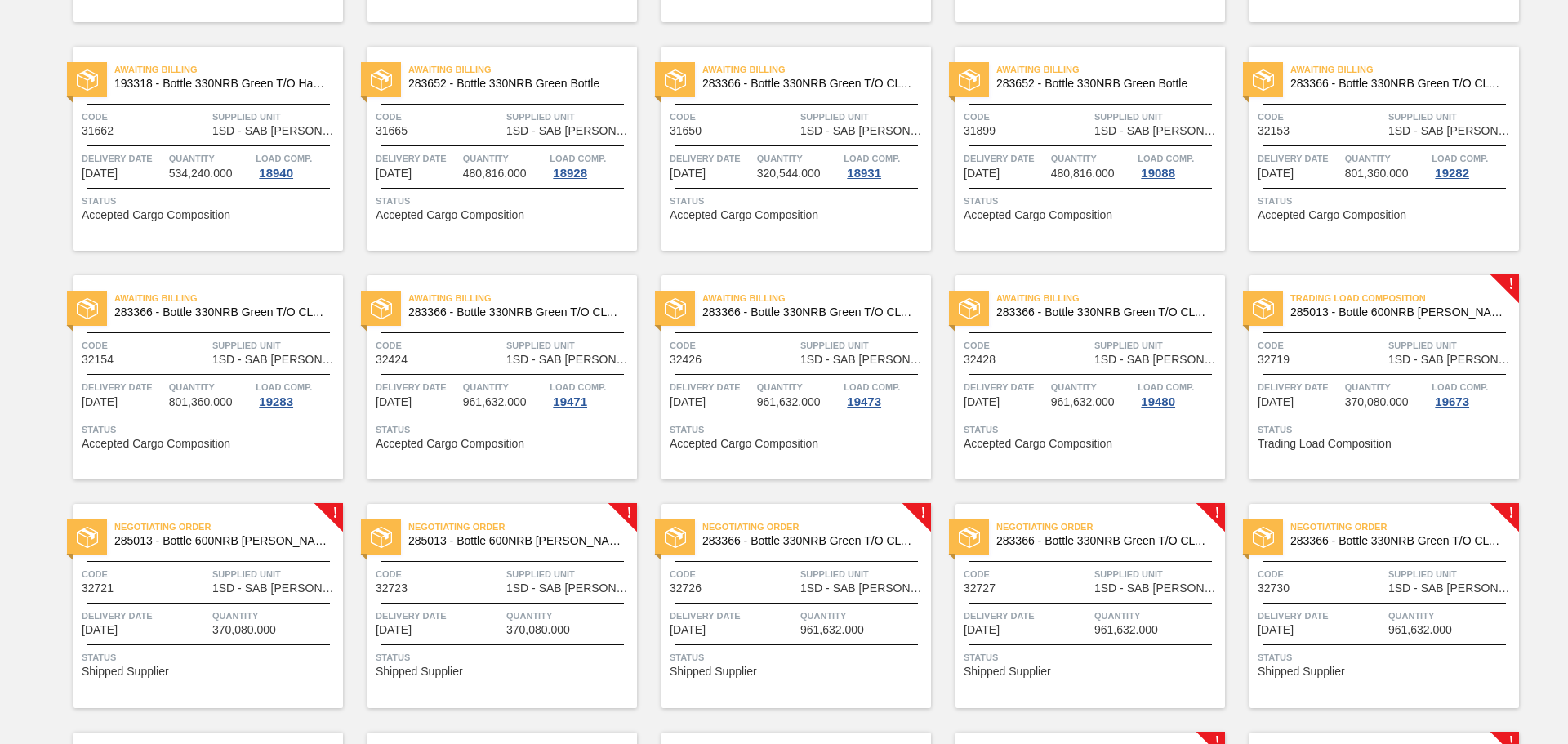
scroll to position [1062, 0]
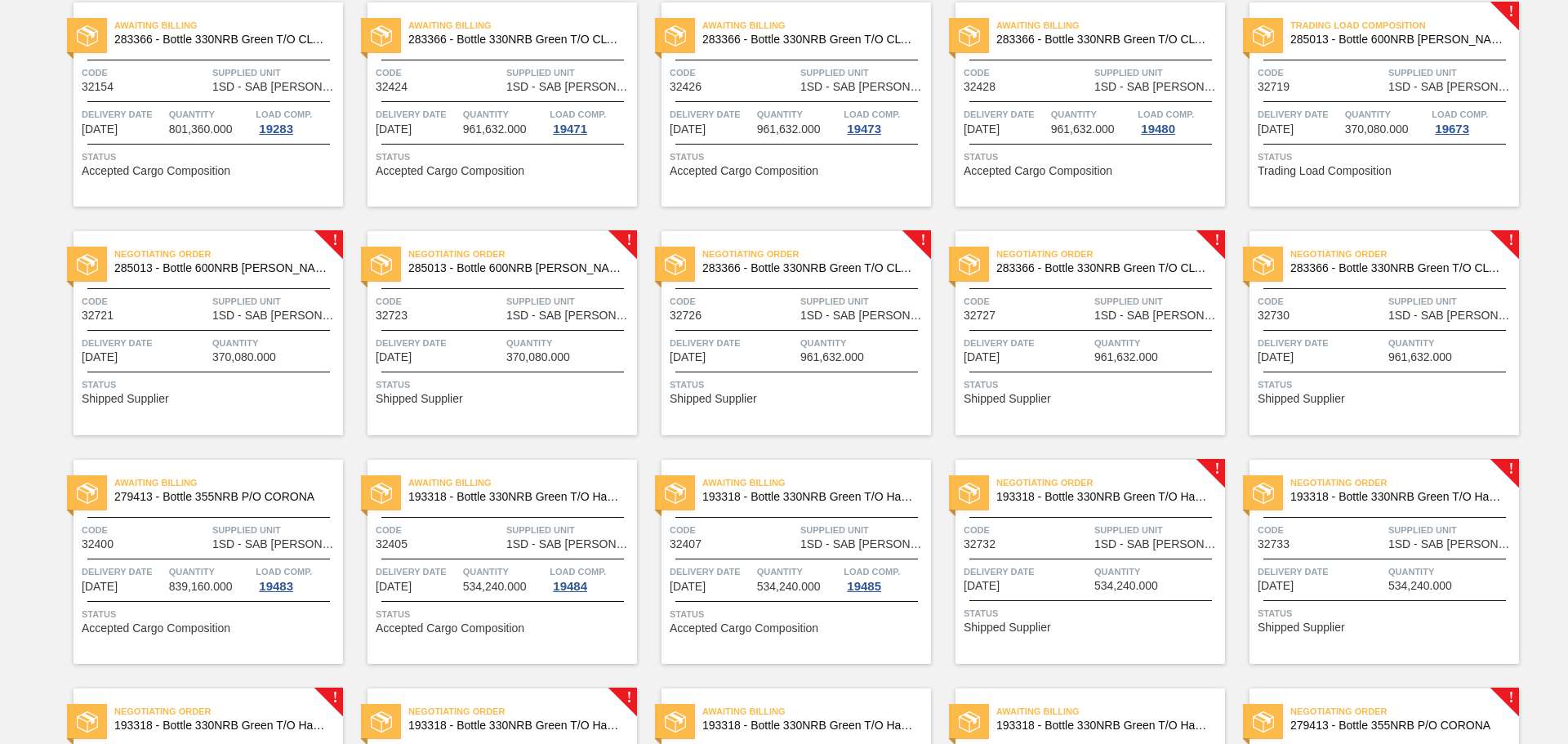
click at [1415, 109] on span "Quantity" at bounding box center [1387, 114] width 83 height 16
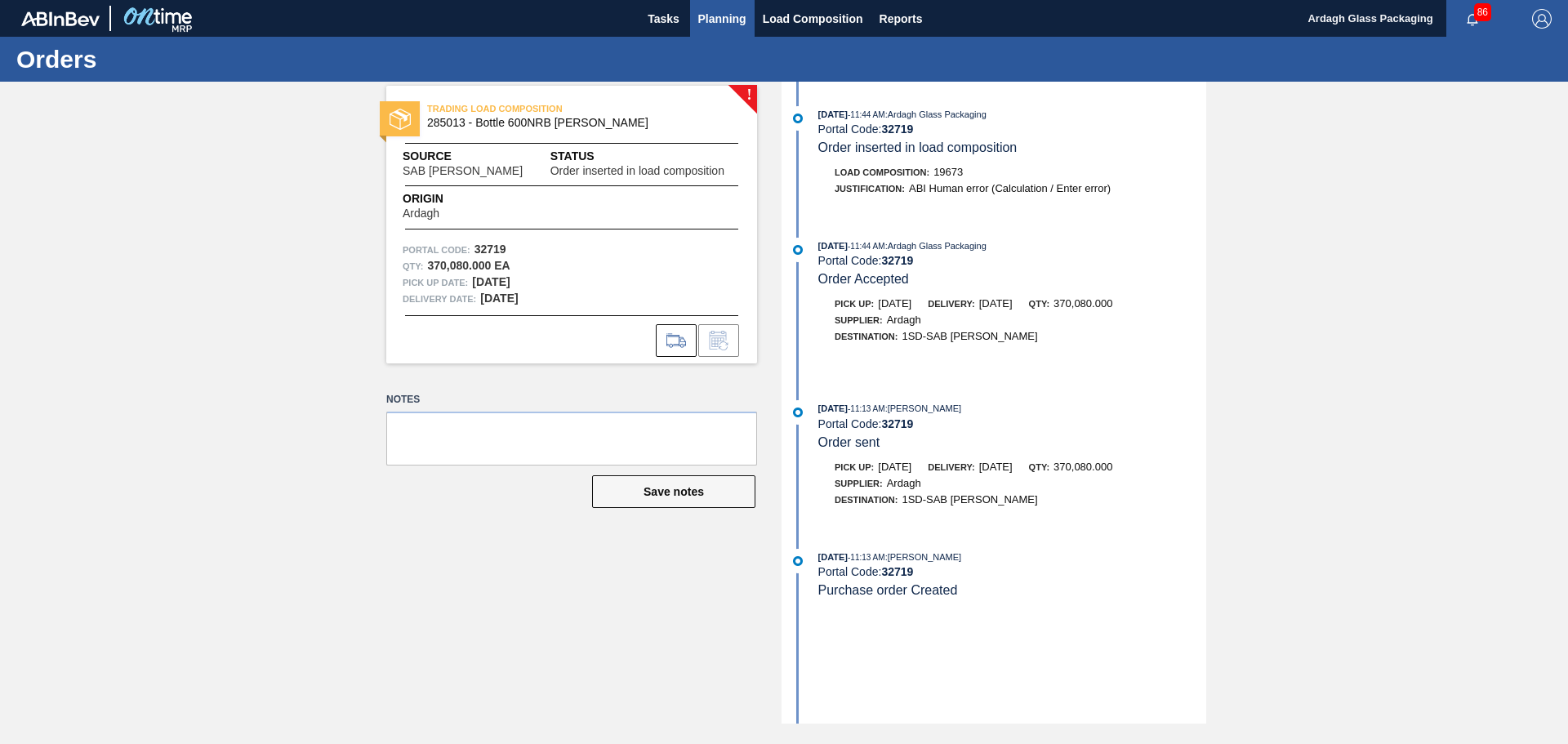
click at [713, 22] on span "Planning" at bounding box center [722, 19] width 48 height 20
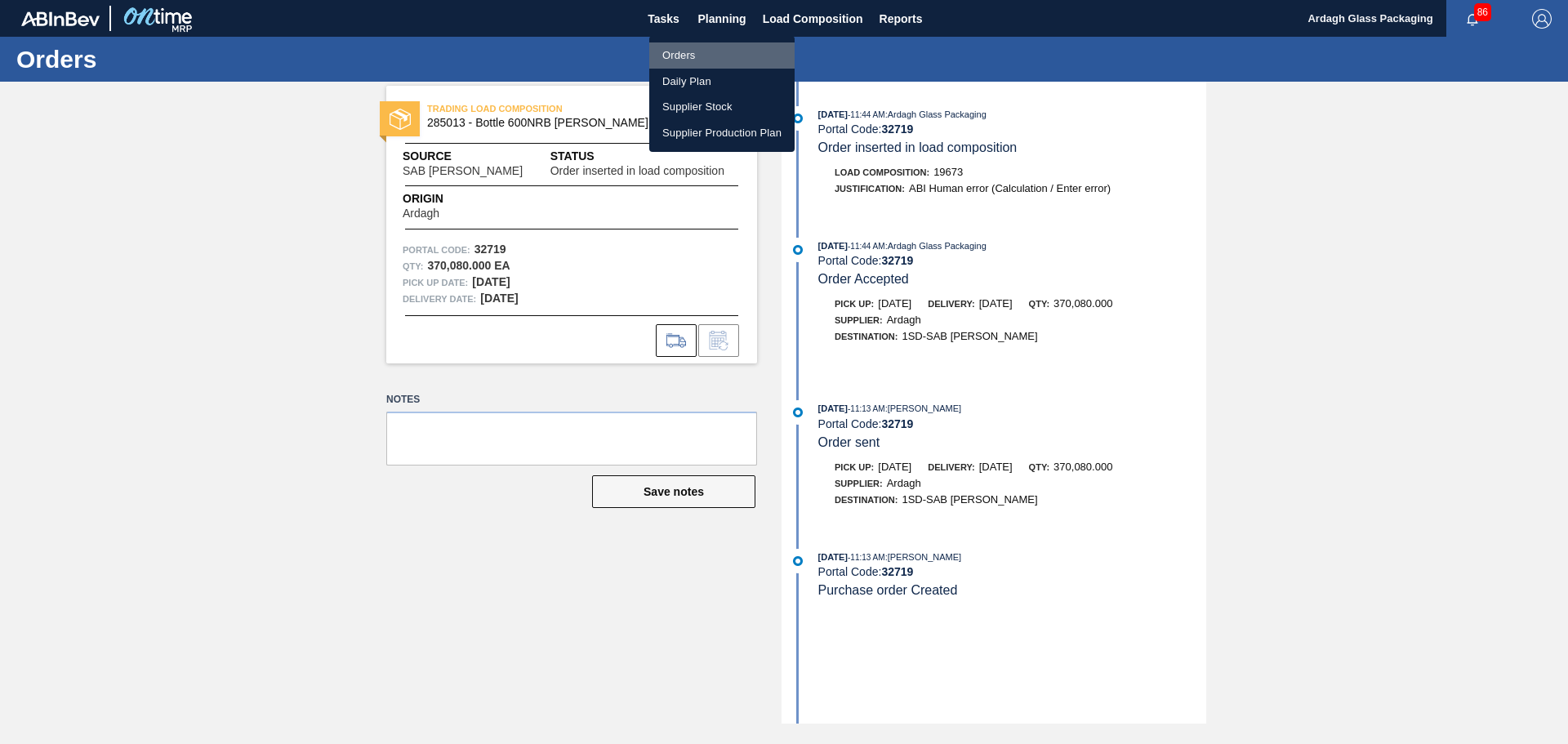
click at [686, 57] on li "Orders" at bounding box center [722, 55] width 145 height 26
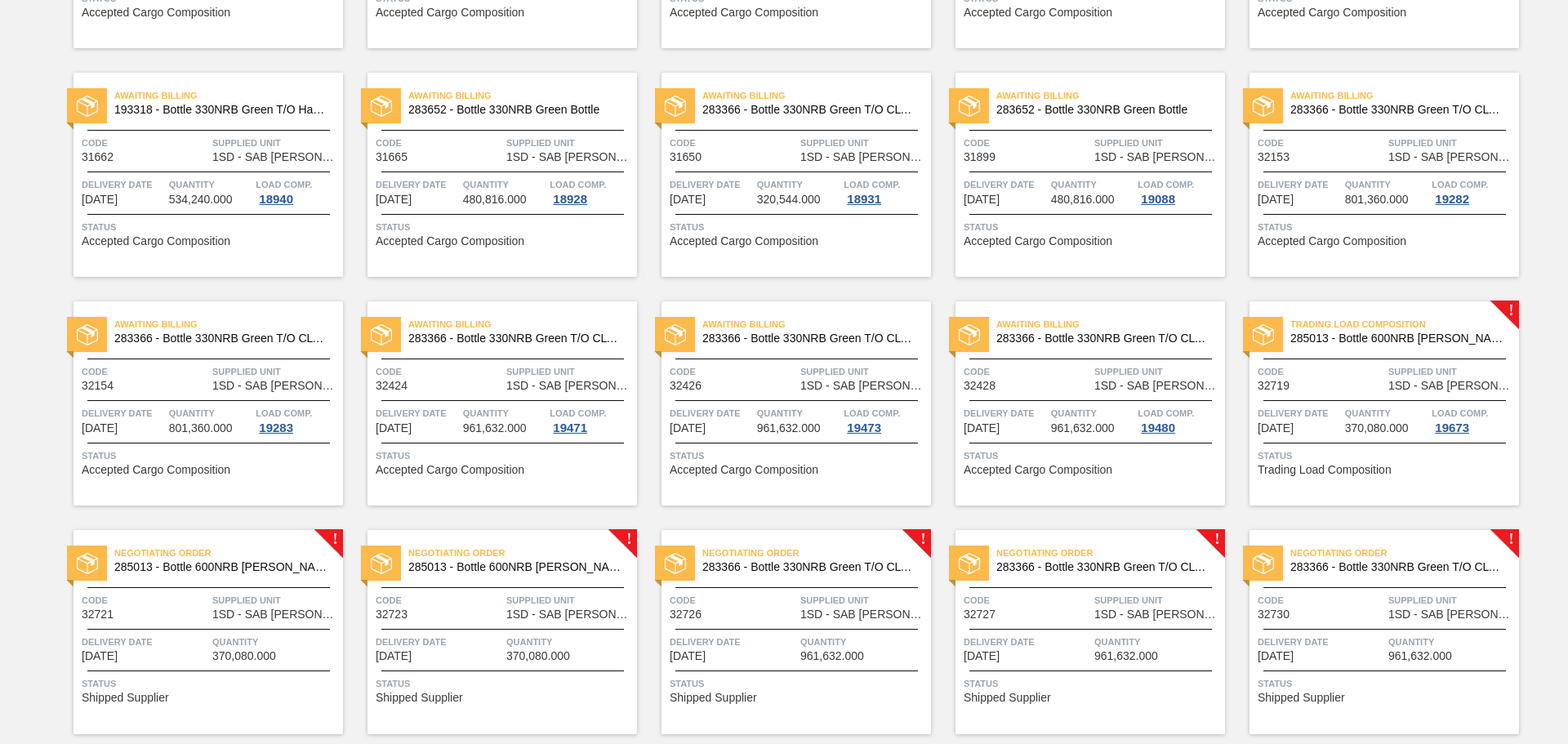
scroll to position [1062, 0]
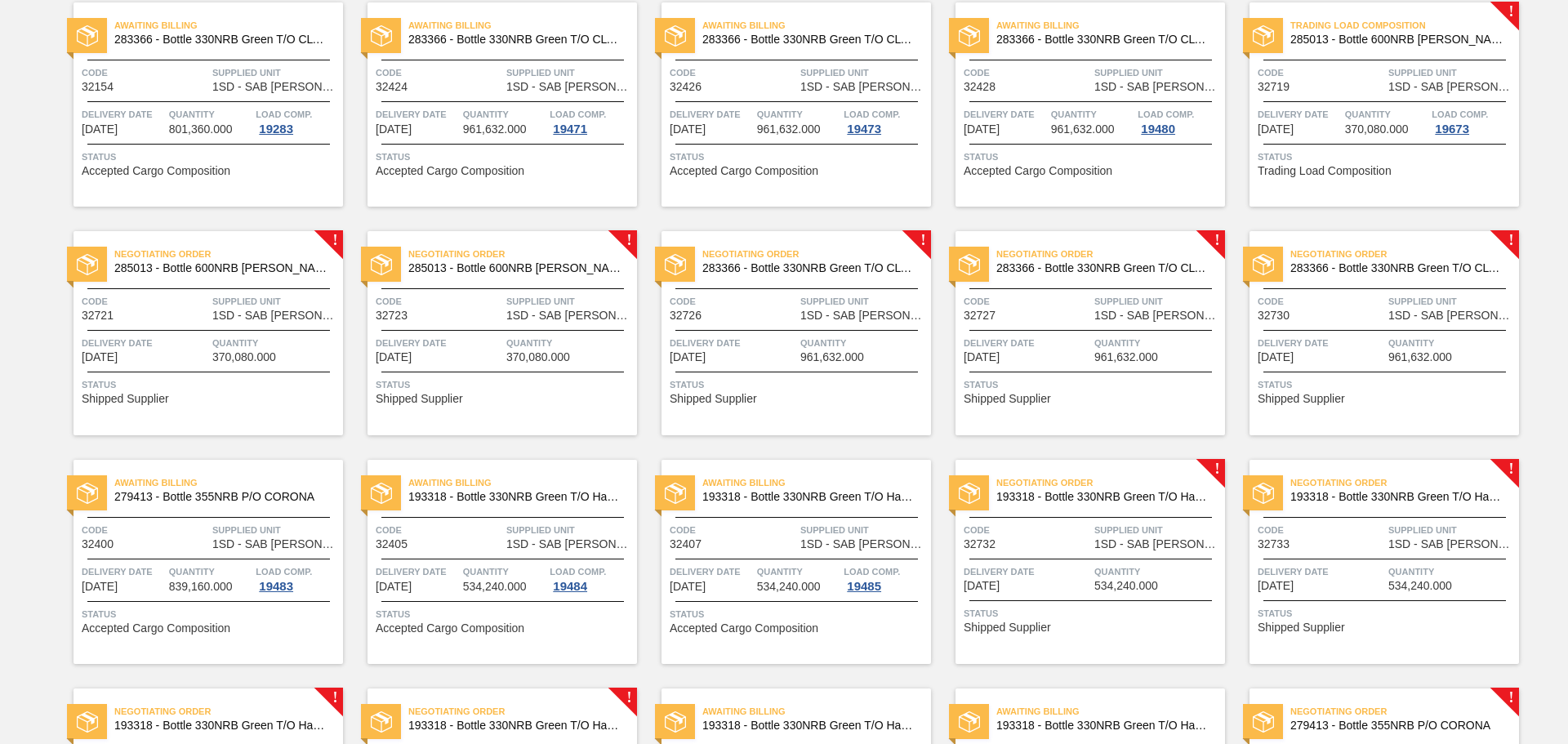
click at [261, 296] on span "Supplied Unit" at bounding box center [276, 302] width 127 height 16
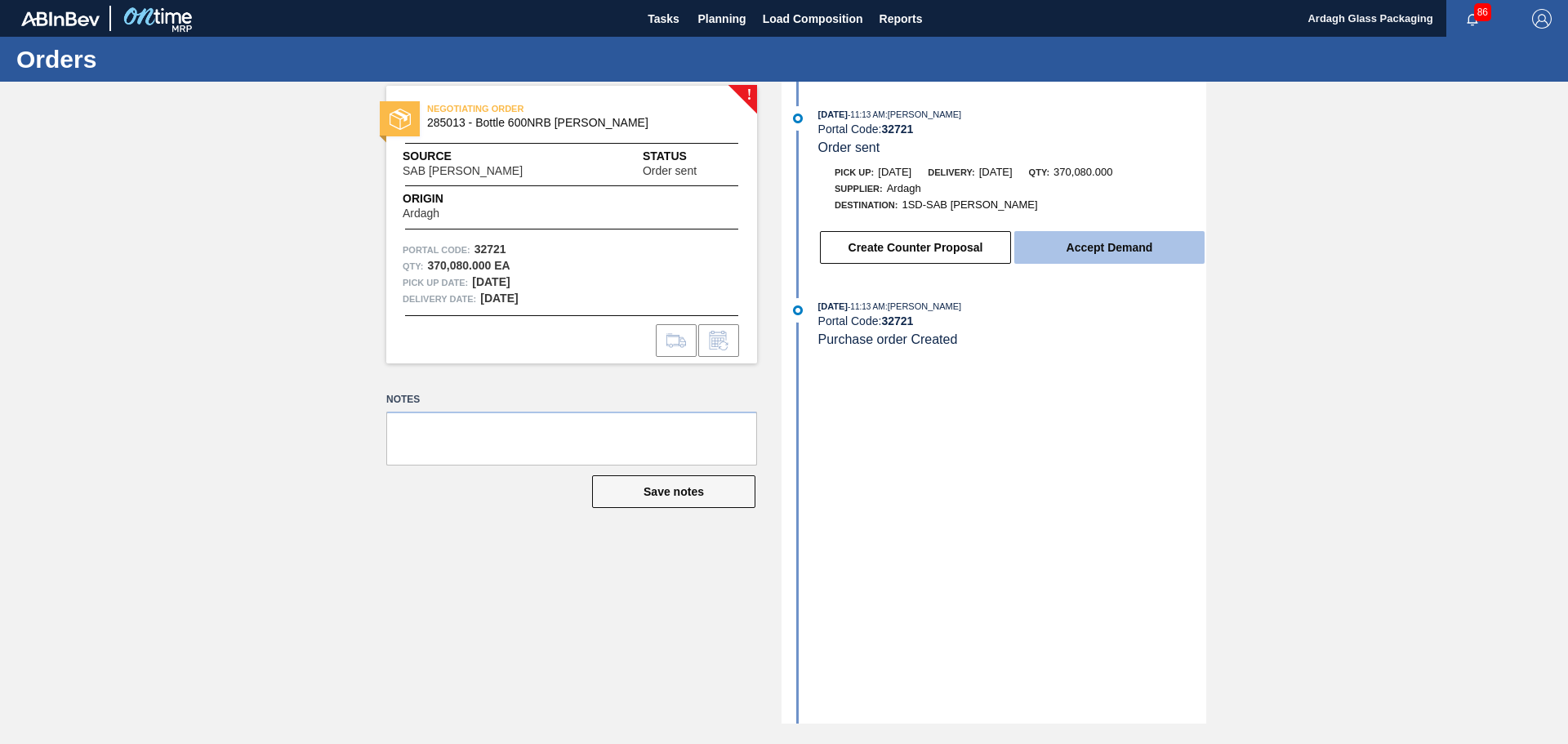
click at [1132, 255] on button "Accept Demand" at bounding box center [1109, 247] width 190 height 33
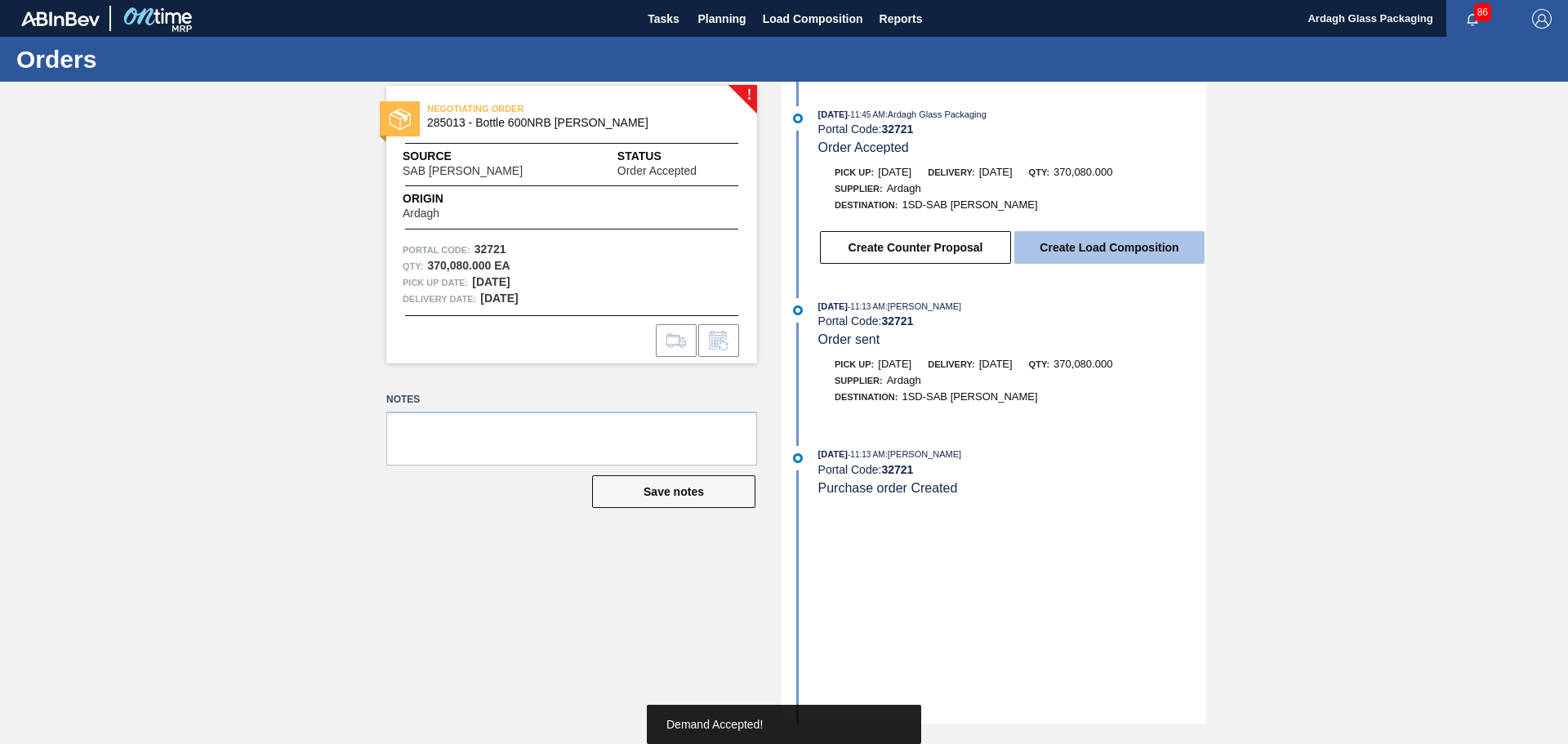
click at [1137, 249] on button "Create Load Composition" at bounding box center [1109, 247] width 190 height 33
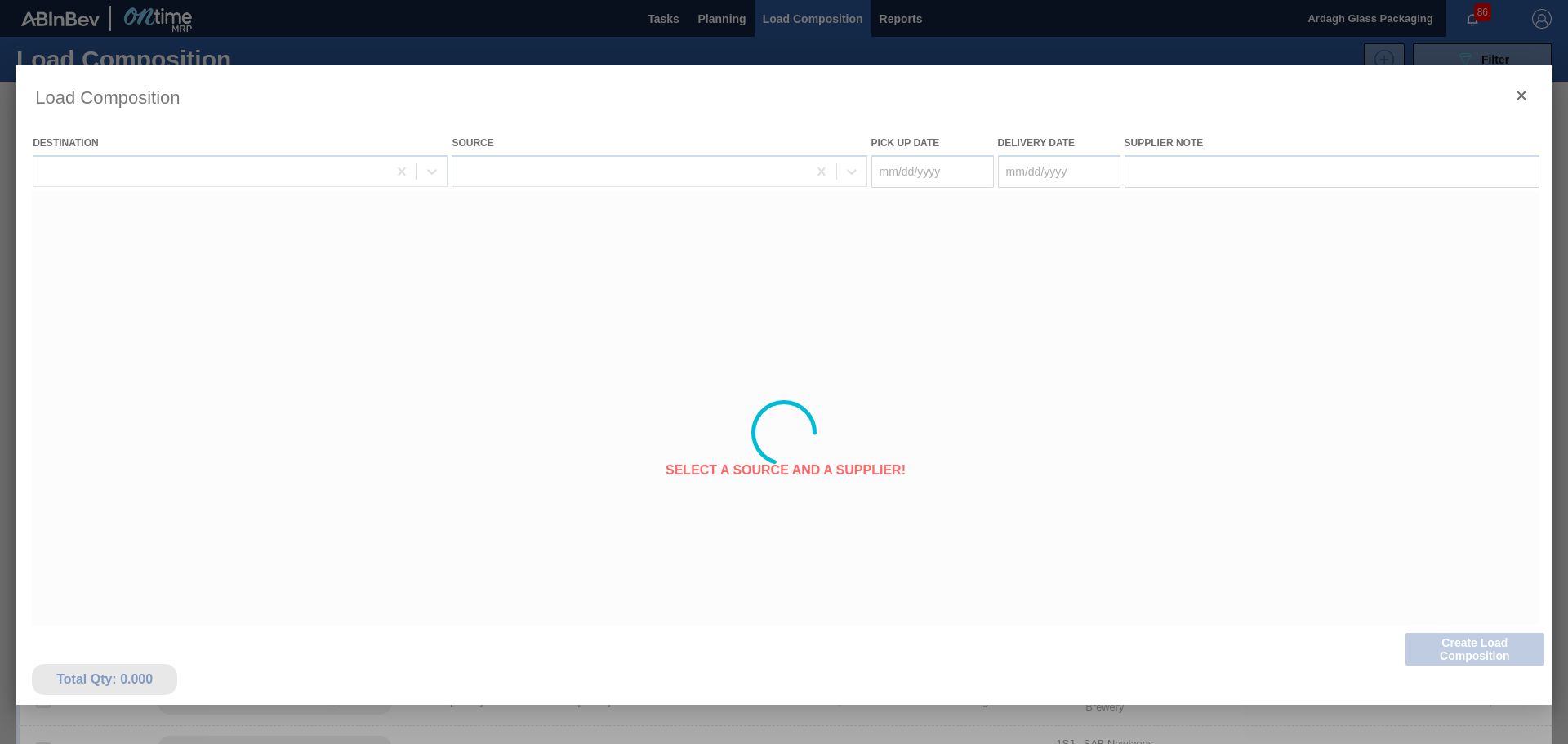
type Date "[DATE]"
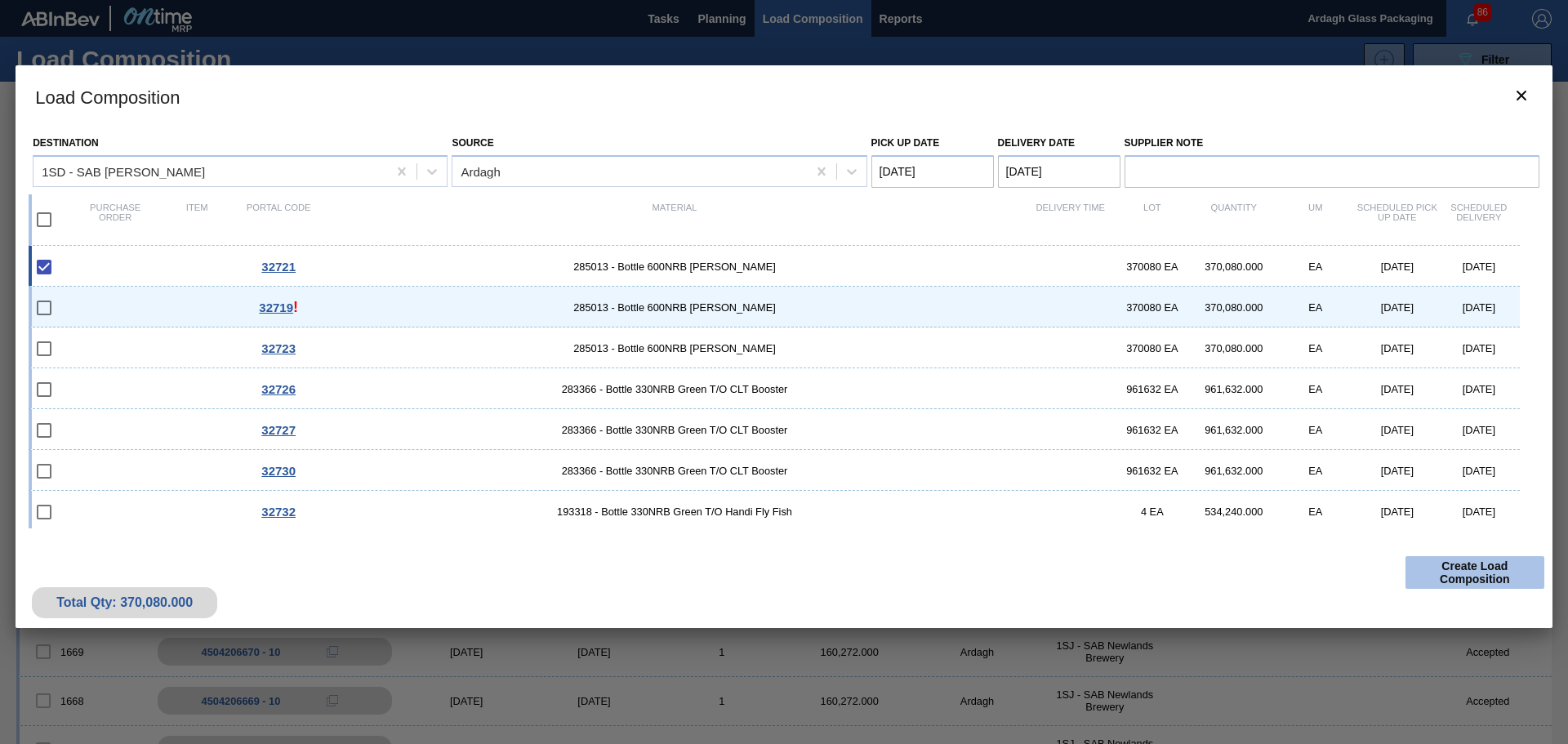
click at [1458, 575] on button "Create Load Composition" at bounding box center [1475, 573] width 139 height 33
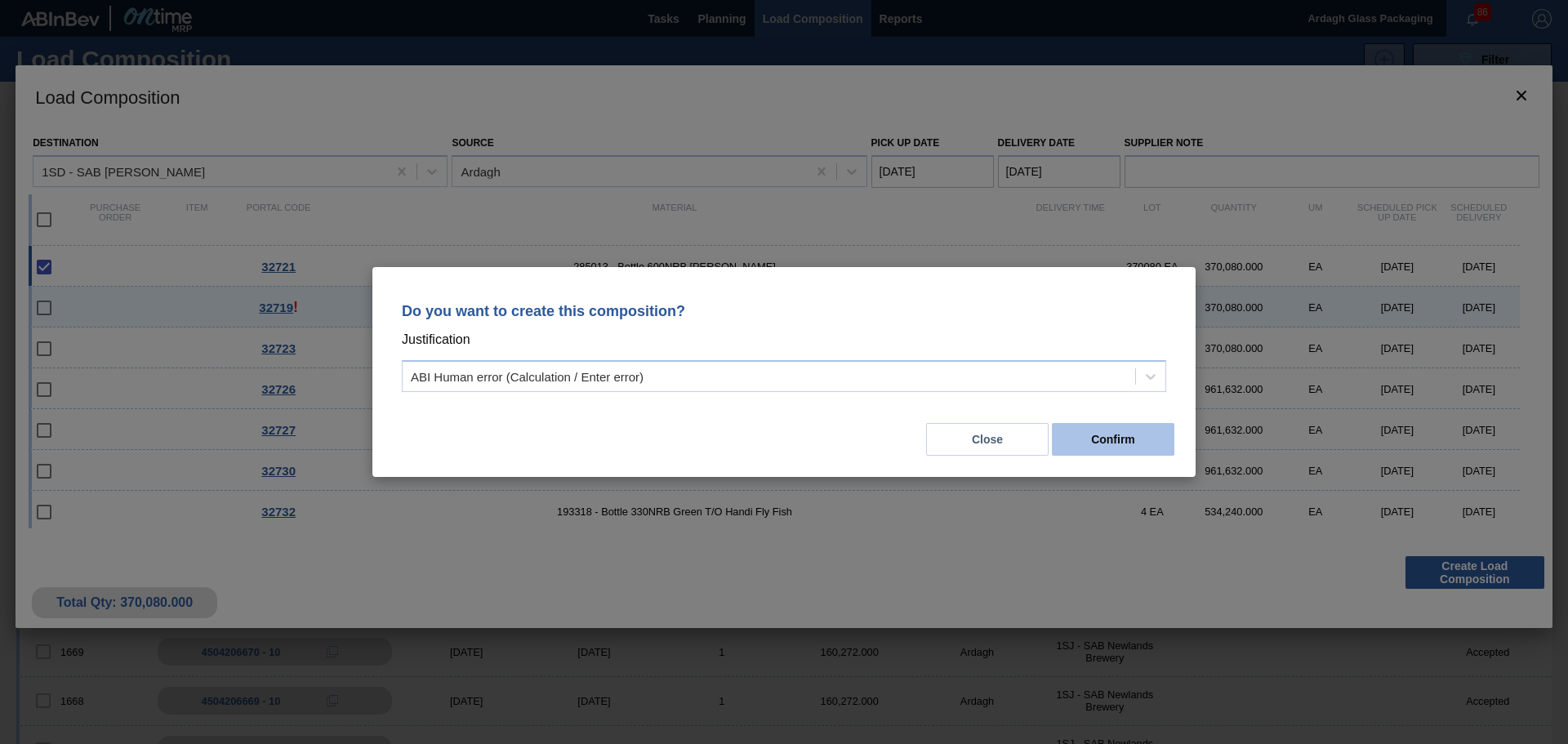
click at [1152, 434] on button "Confirm" at bounding box center [1113, 440] width 122 height 33
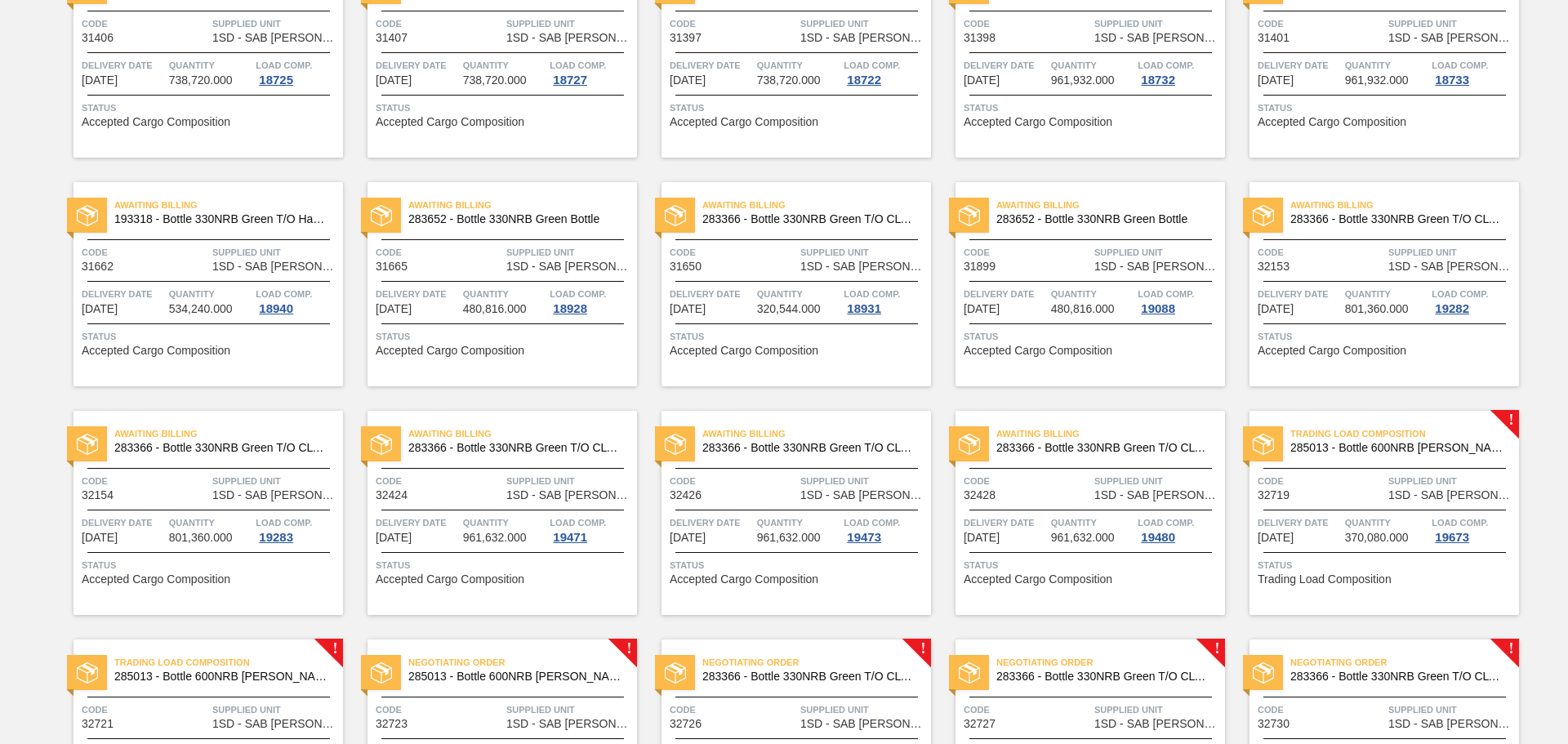
scroll to position [1307, 0]
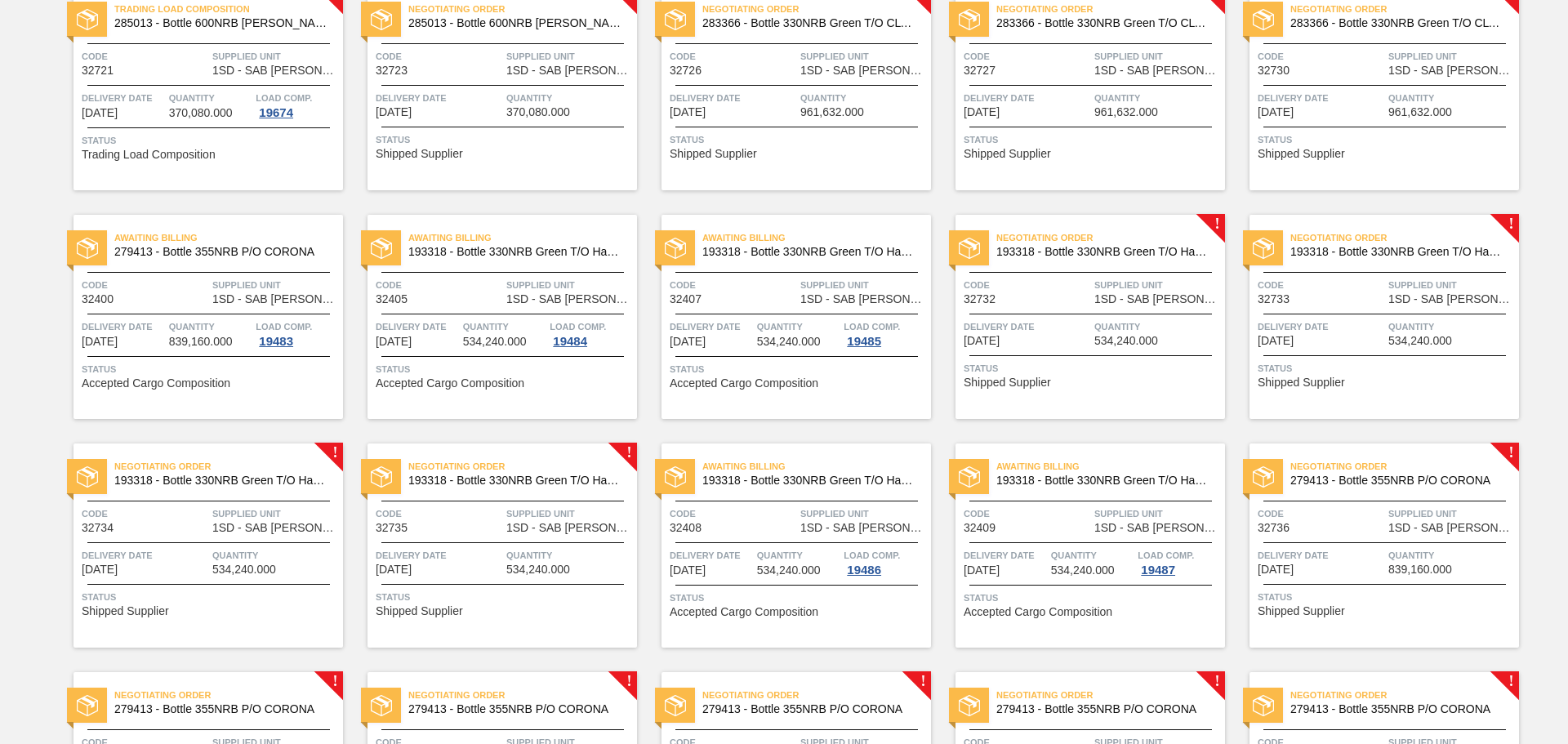
click at [1157, 293] on span "Supplied Unit" at bounding box center [1158, 285] width 127 height 16
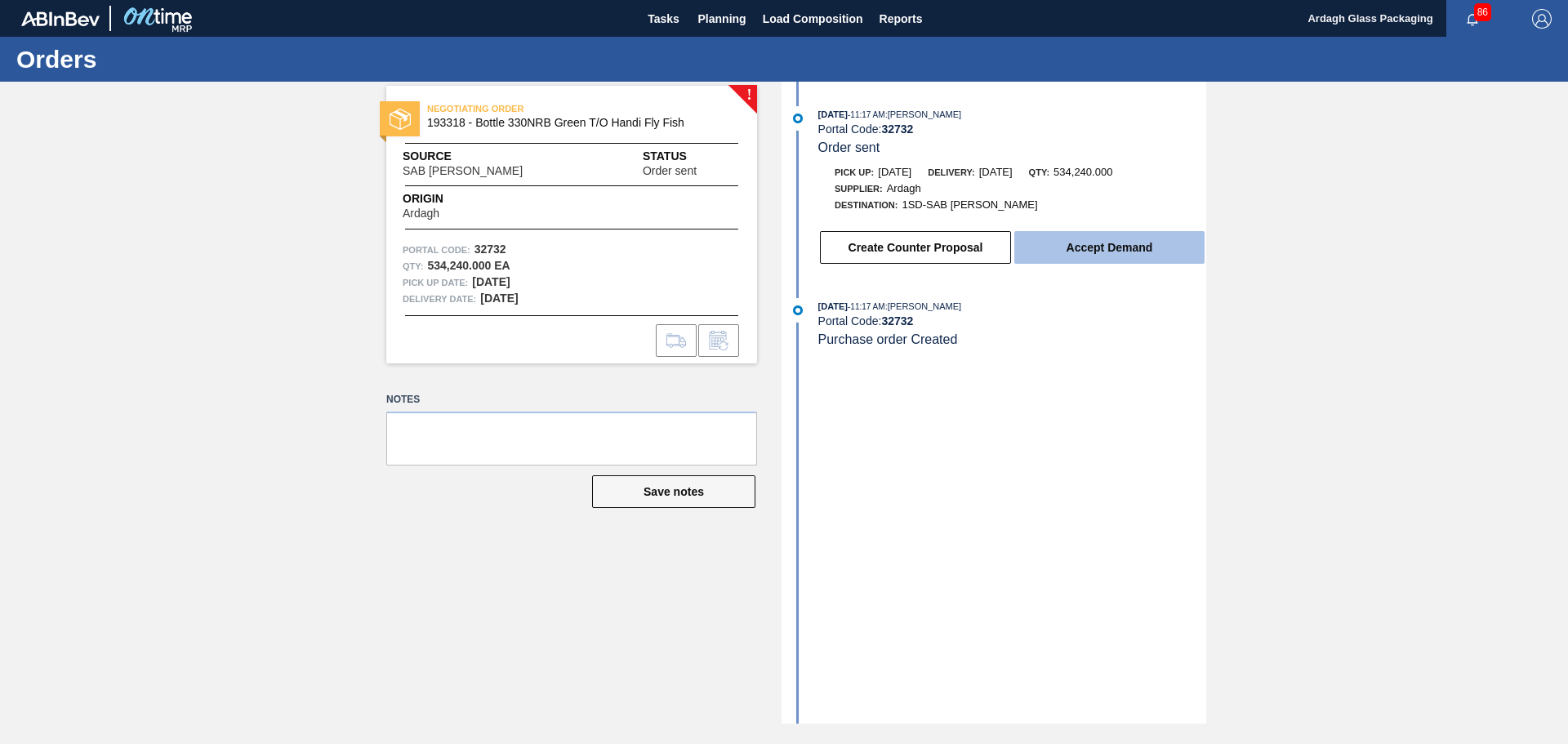
click at [1129, 251] on button "Accept Demand" at bounding box center [1109, 247] width 190 height 33
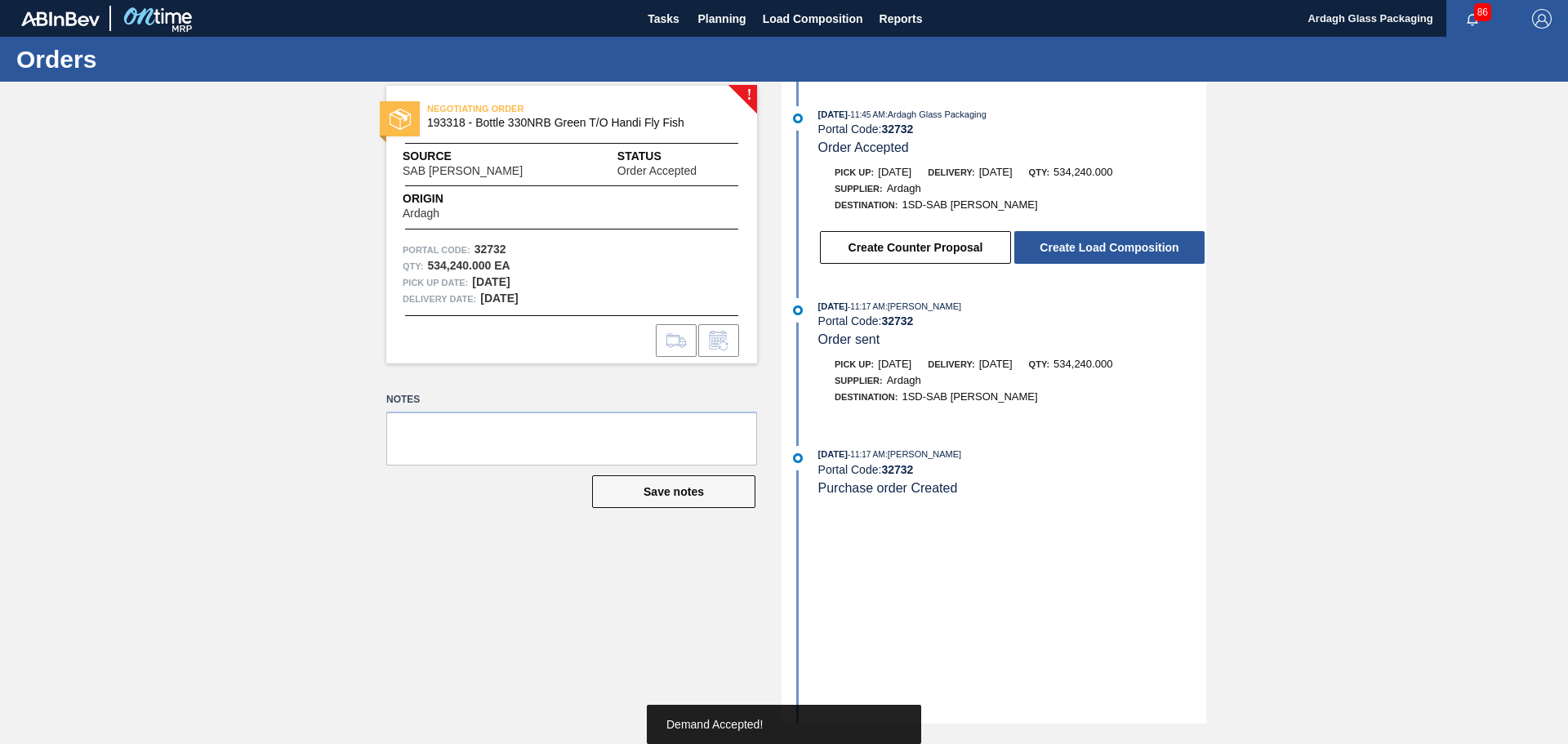
click at [1129, 251] on button "Create Load Composition" at bounding box center [1109, 247] width 190 height 33
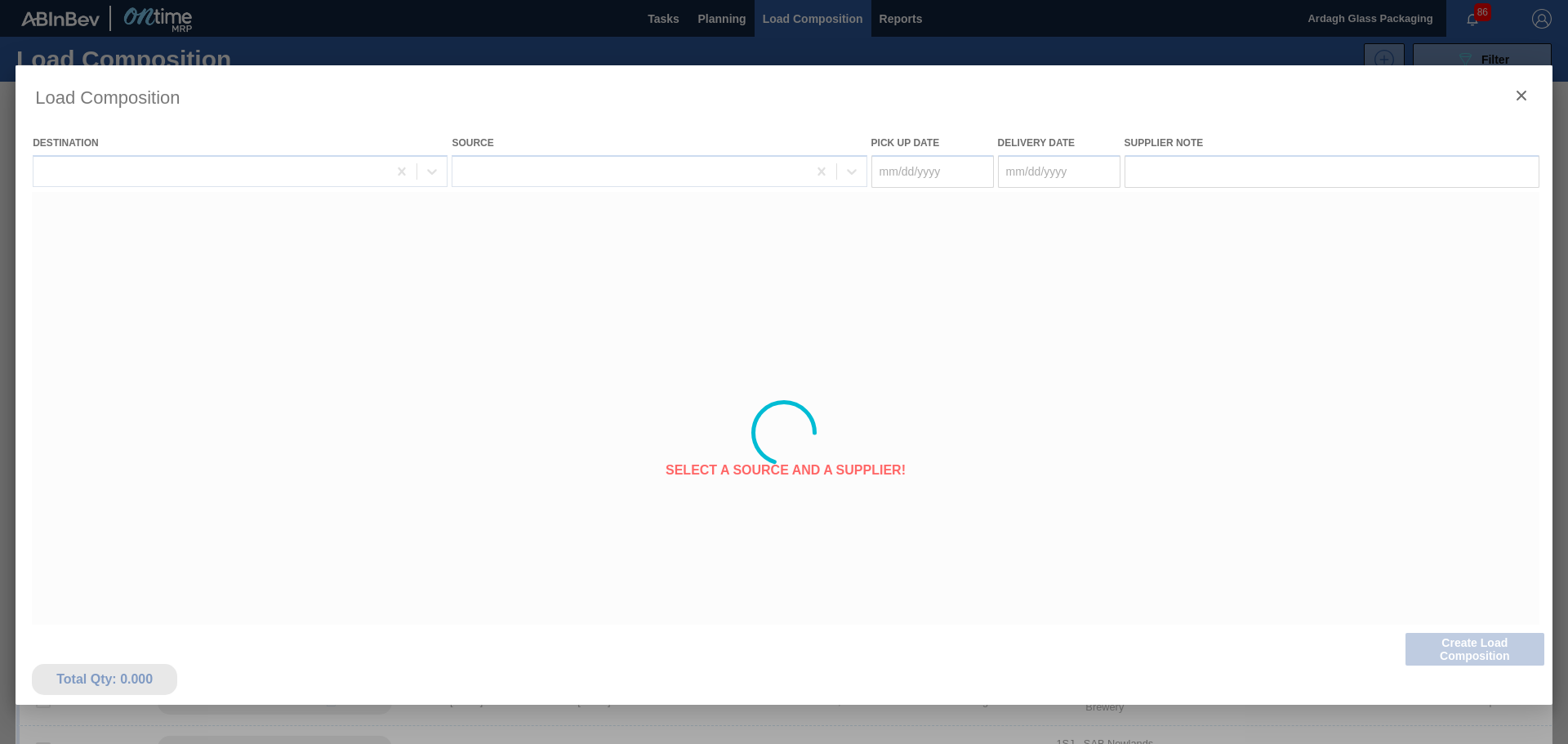
type Date "[DATE]"
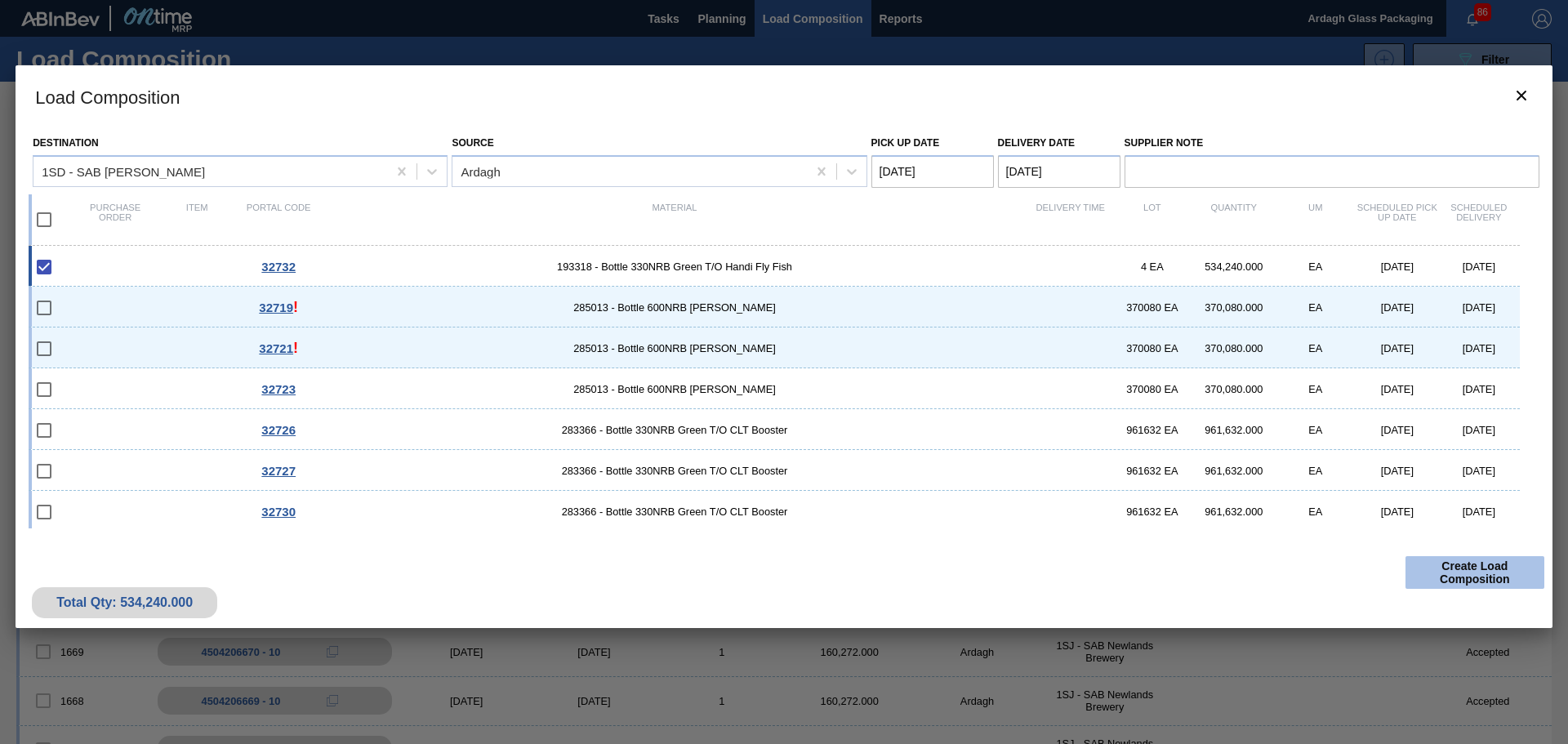
click at [1460, 570] on button "Create Load Composition" at bounding box center [1475, 573] width 139 height 33
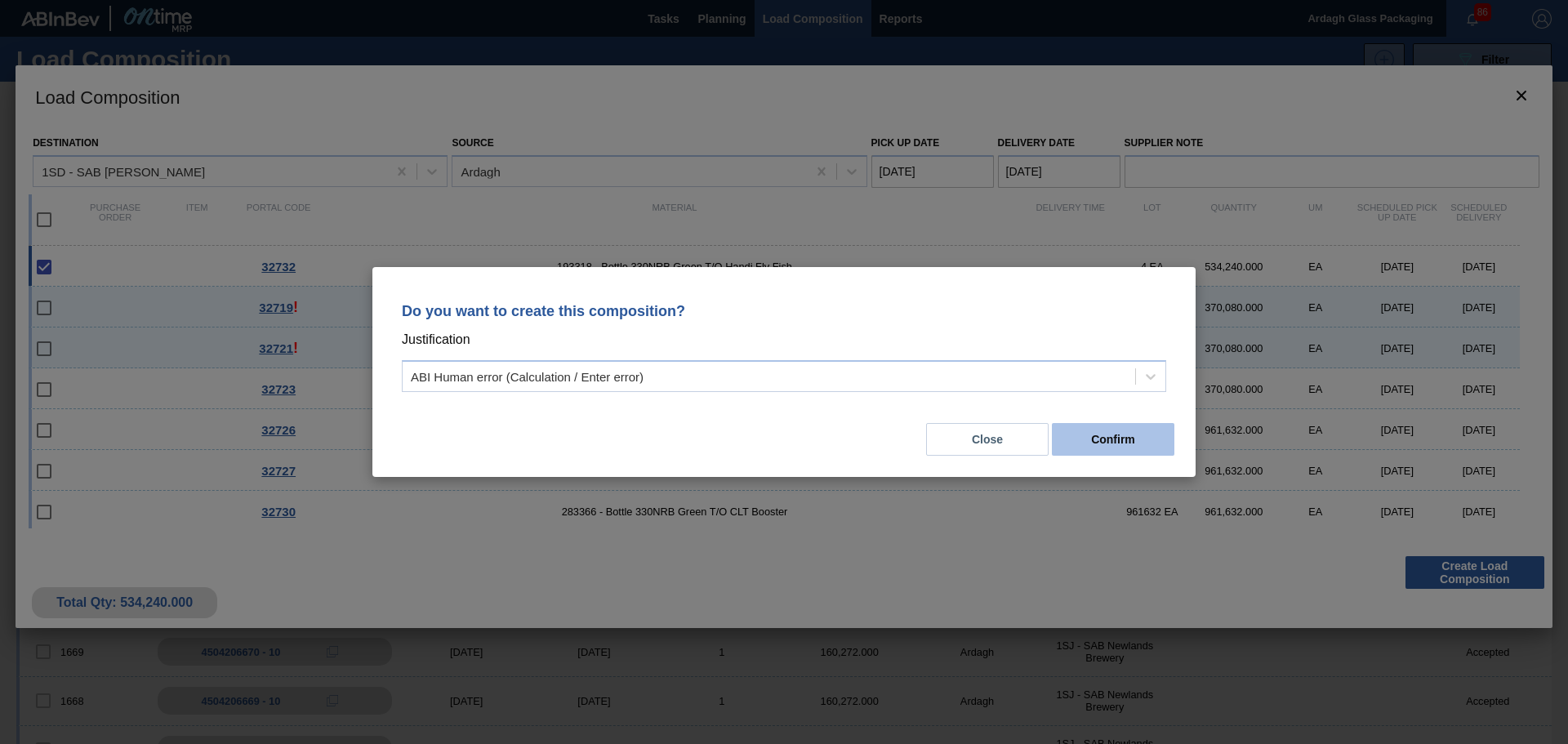
click at [1127, 443] on button "Confirm" at bounding box center [1113, 440] width 122 height 33
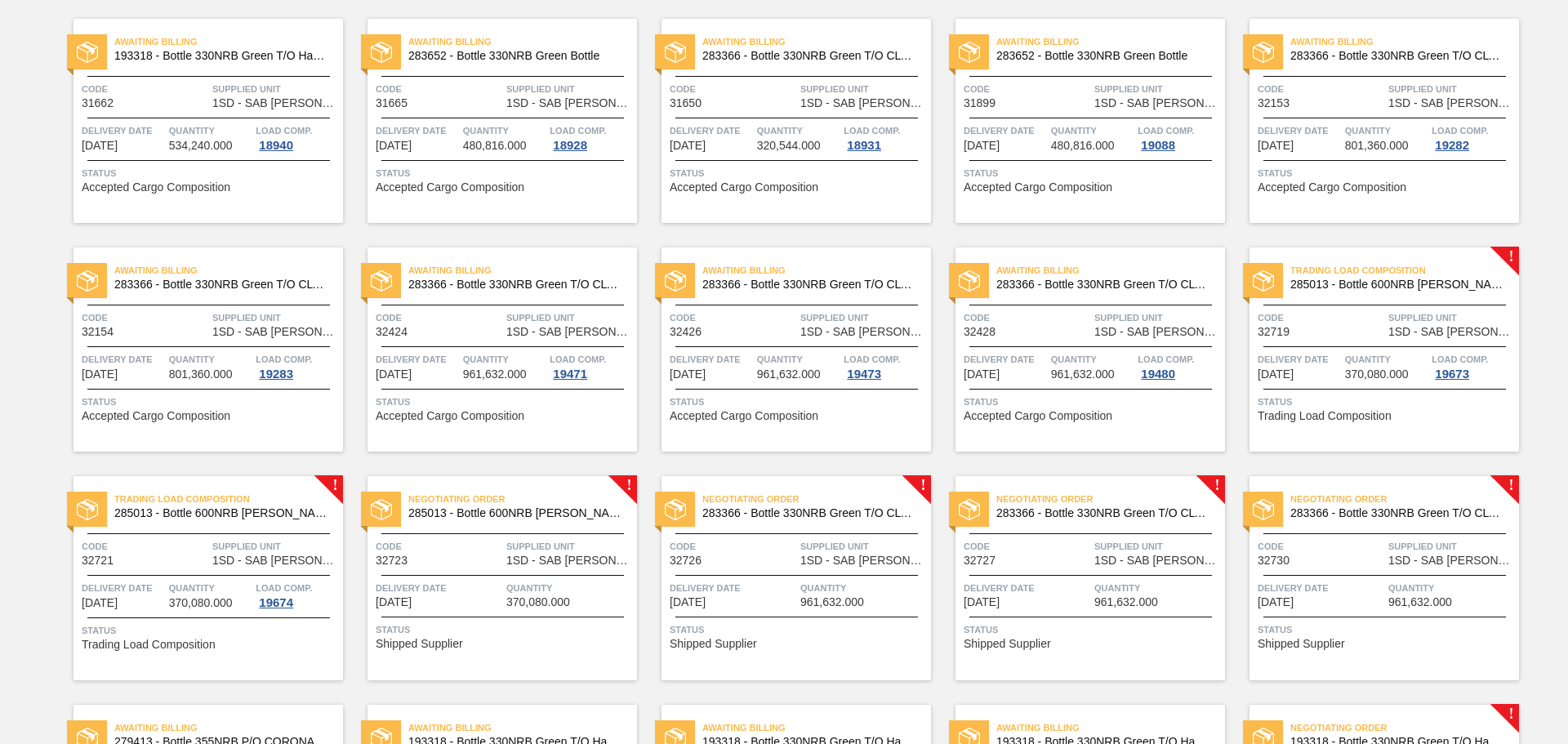
scroll to position [1225, 0]
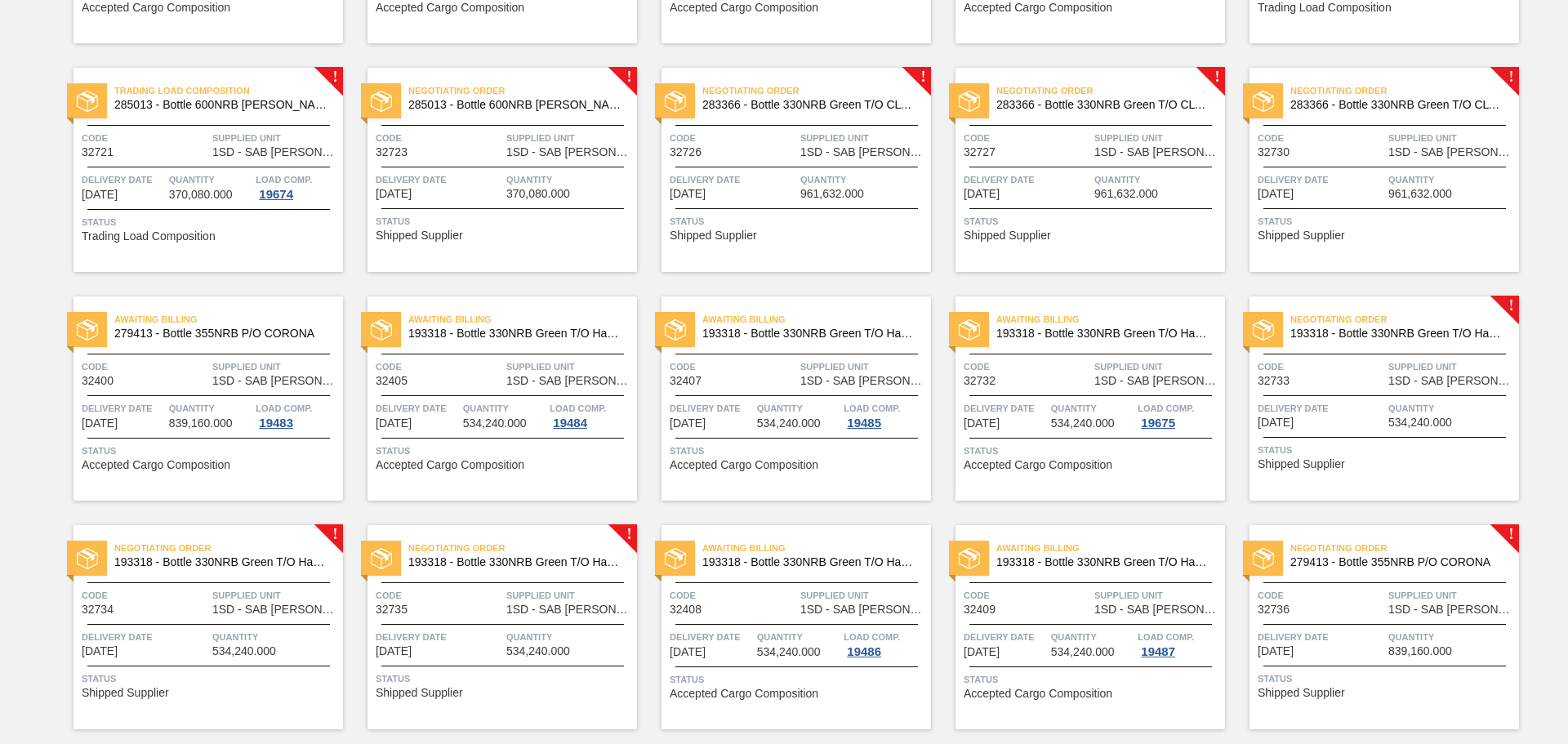
click at [1426, 385] on span "1SD - SAB [PERSON_NAME]" at bounding box center [1452, 382] width 127 height 13
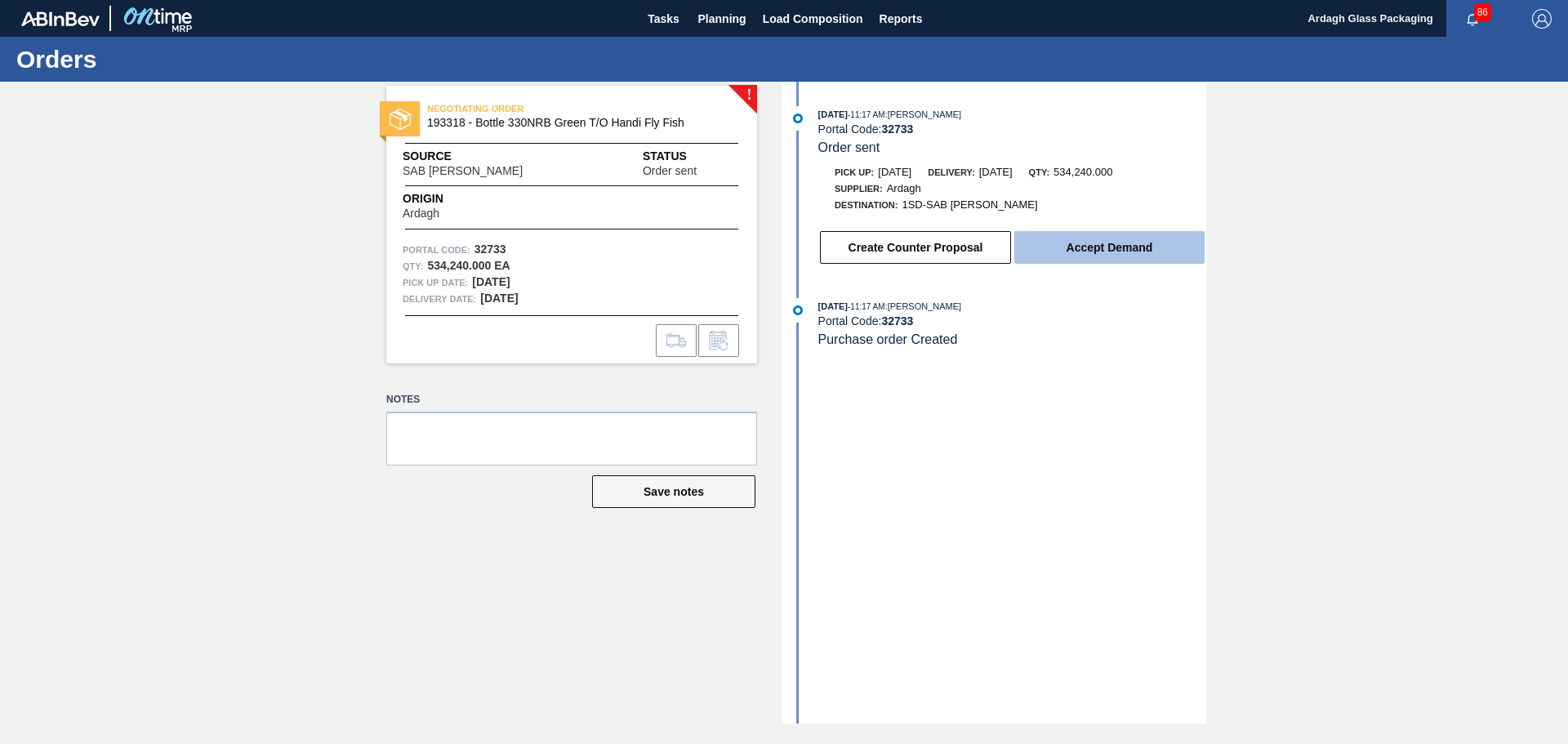
click at [1093, 259] on button "Accept Demand" at bounding box center [1109, 247] width 190 height 33
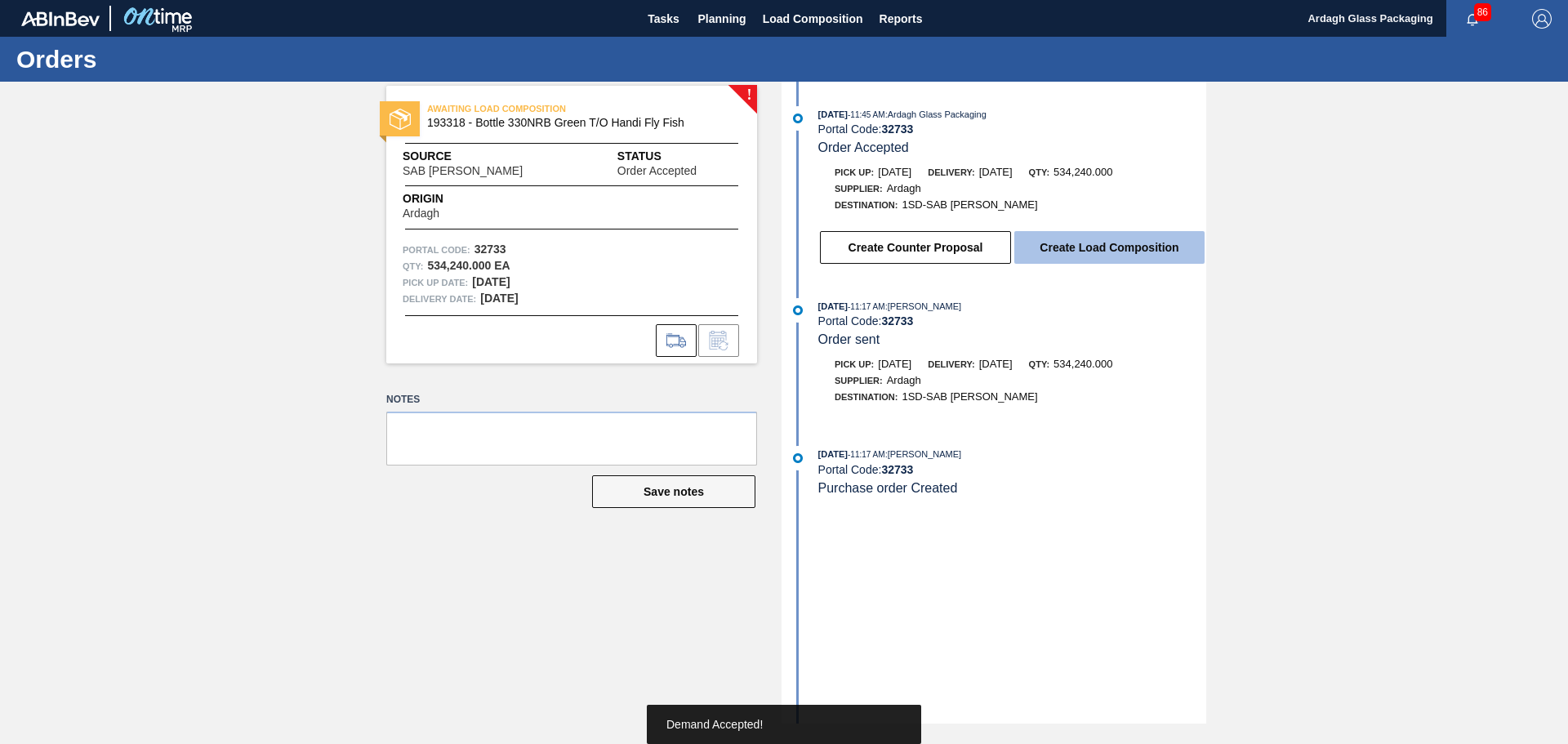
click at [1097, 248] on button "Create Load Composition" at bounding box center [1109, 247] width 190 height 33
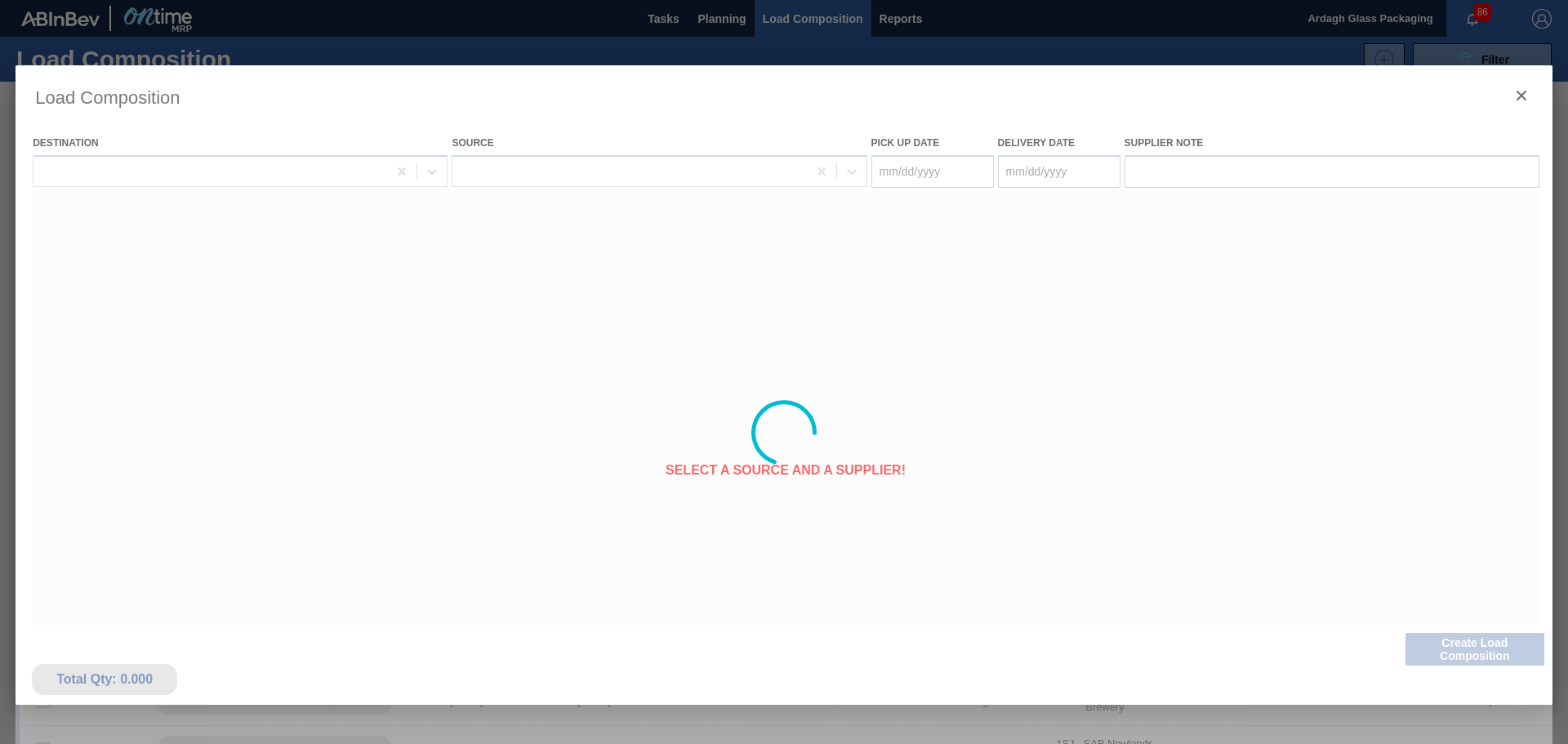
type Date "[DATE]"
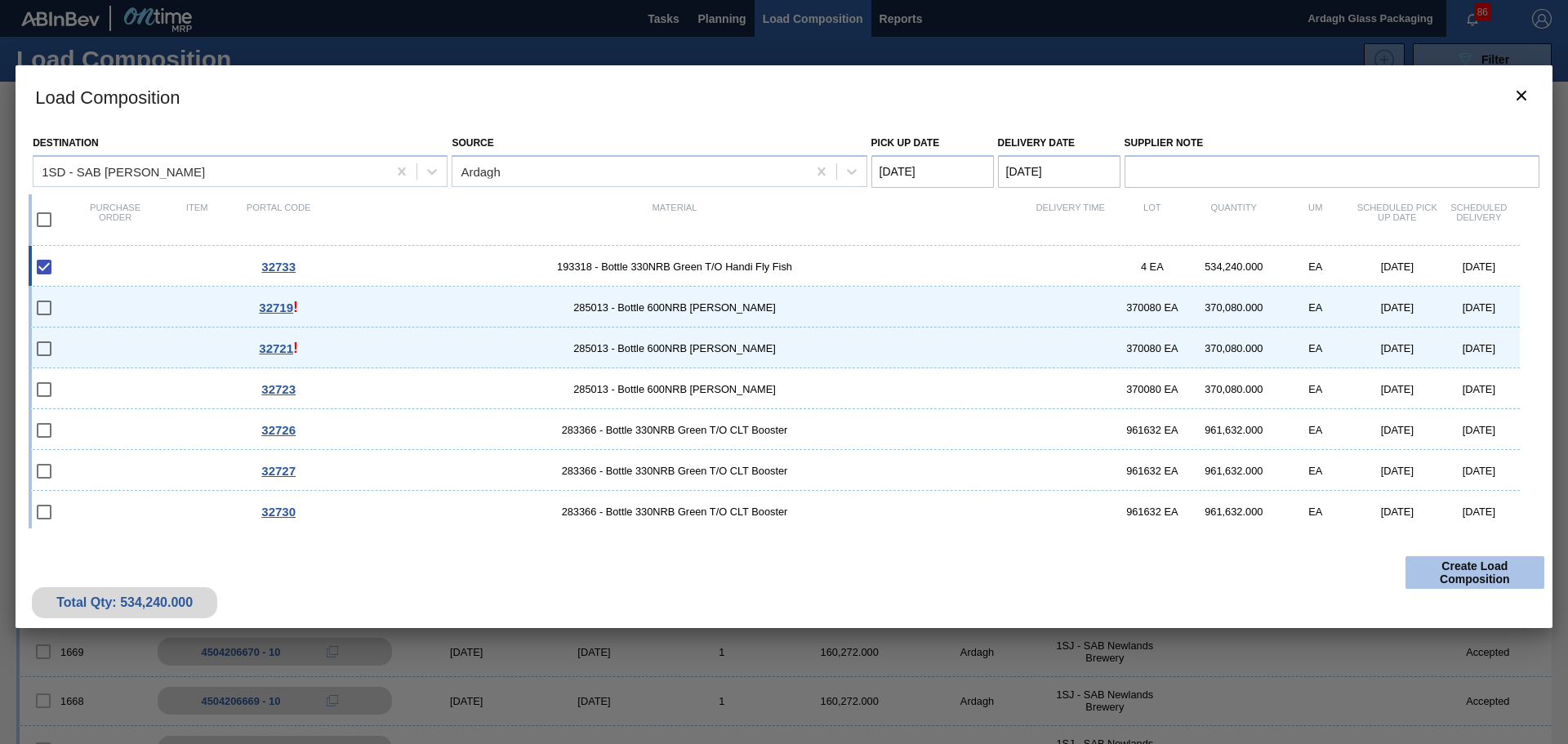
click at [1451, 568] on button "Create Load Composition" at bounding box center [1475, 573] width 139 height 33
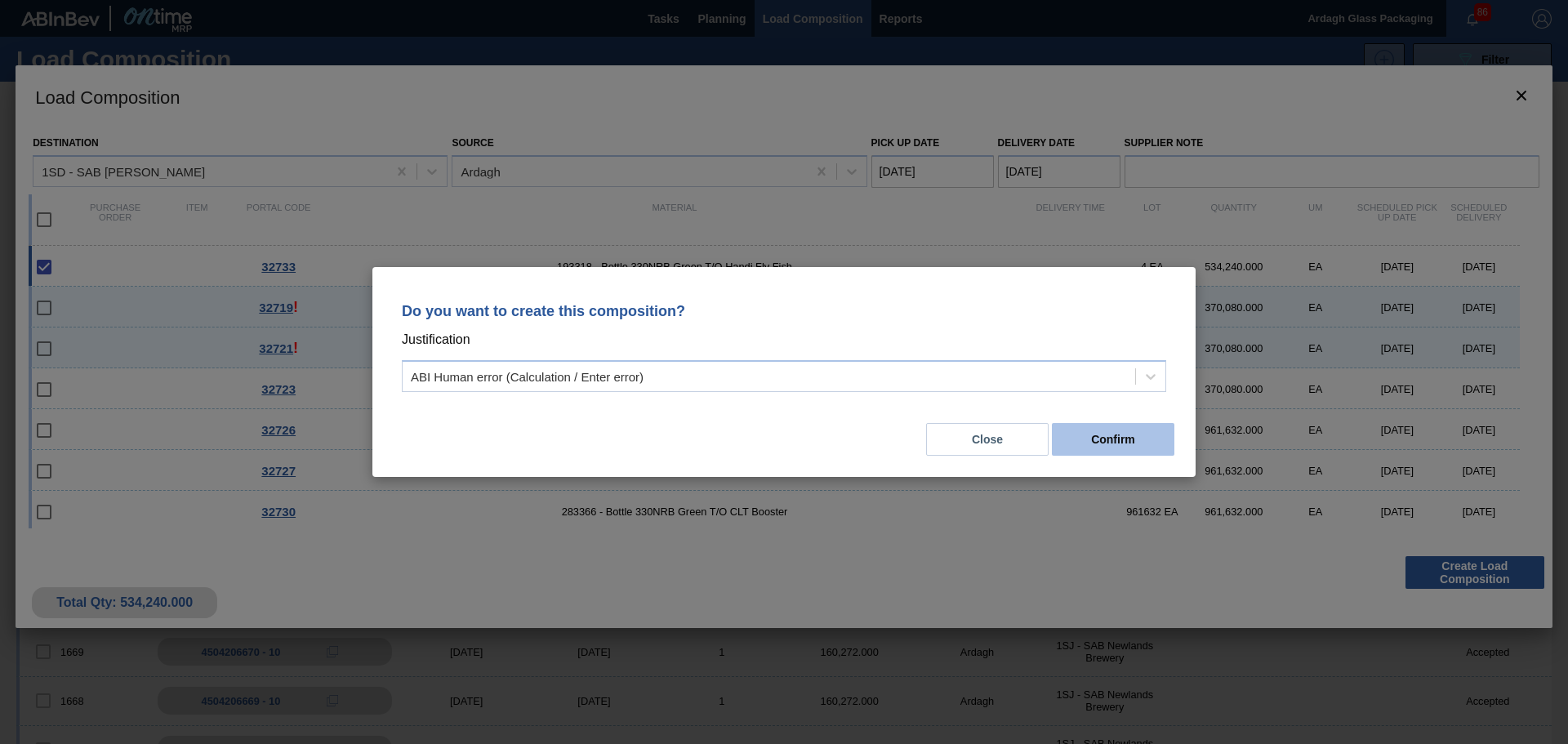
click at [1141, 449] on button "Confirm" at bounding box center [1113, 440] width 122 height 33
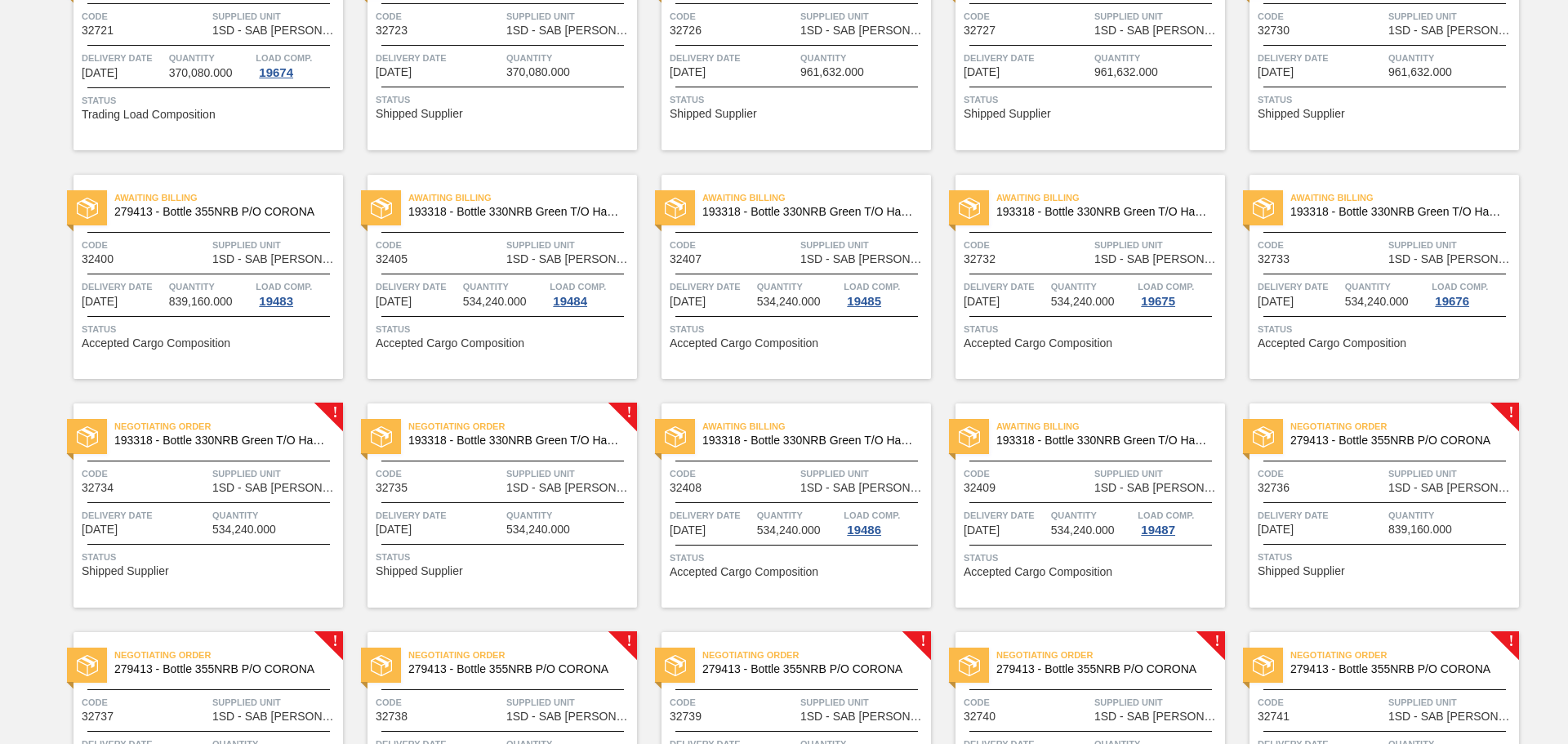
scroll to position [1388, 0]
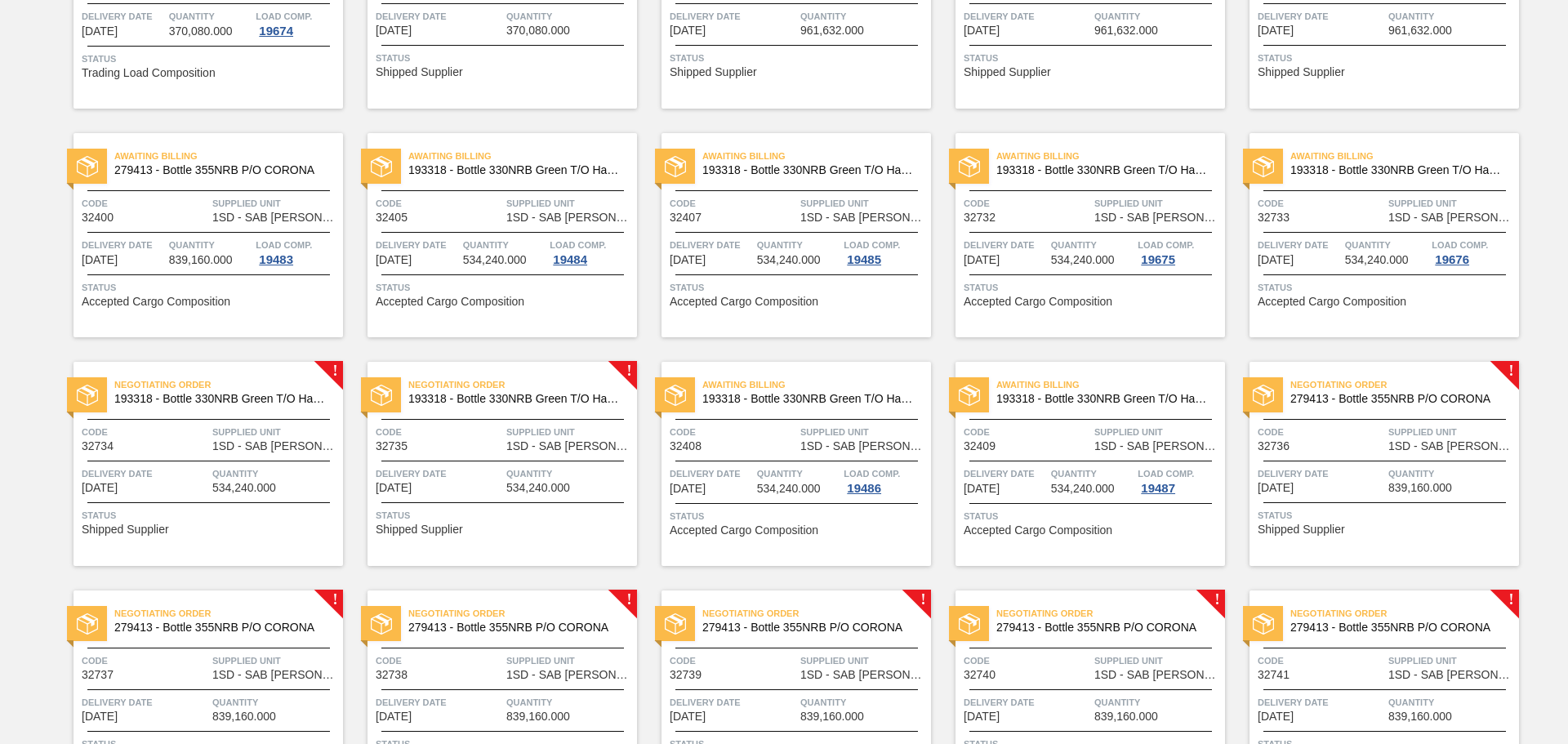
click at [261, 424] on span "Supplied Unit" at bounding box center [276, 432] width 127 height 16
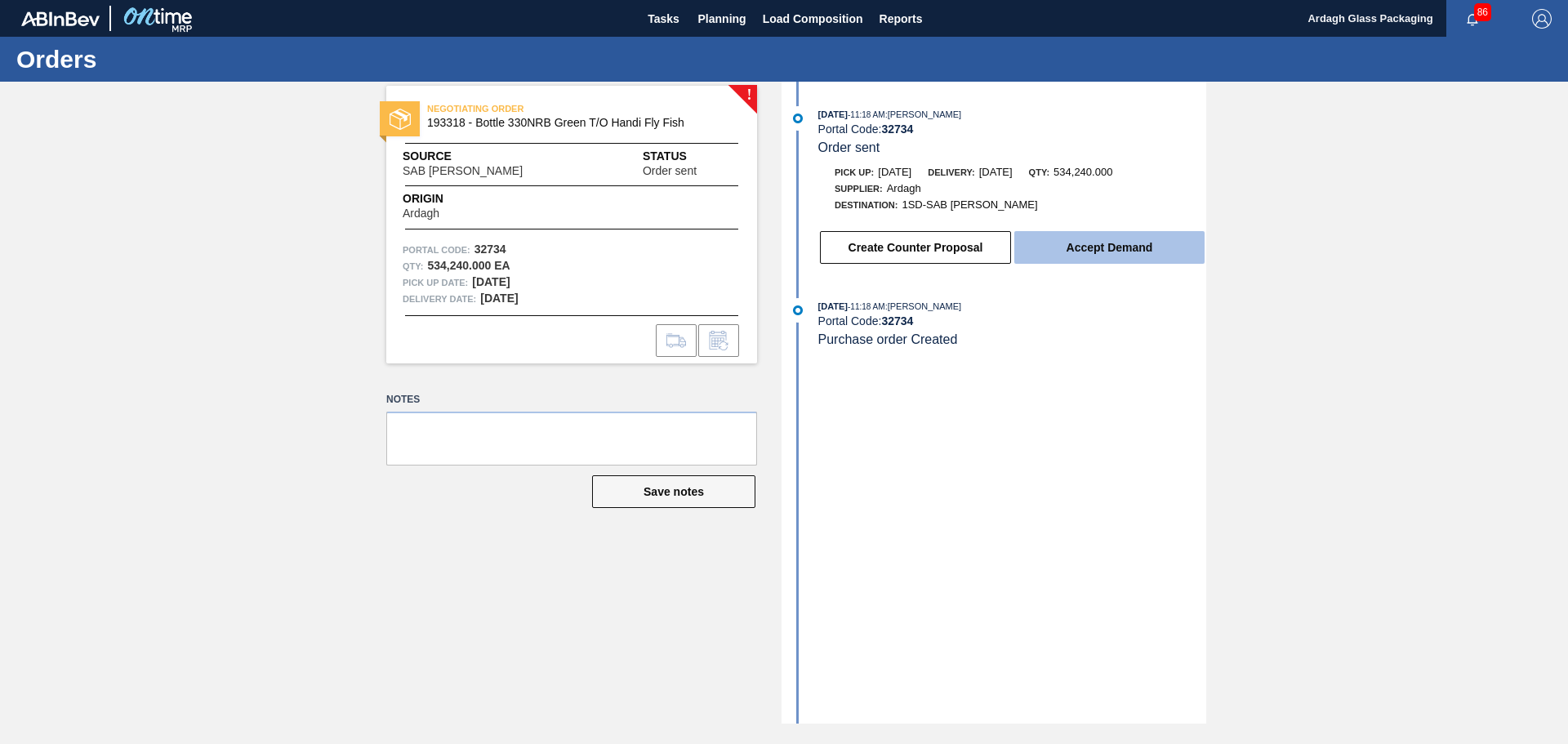
drag, startPoint x: 1168, startPoint y: 223, endPoint x: 1165, endPoint y: 239, distance: 16.3
click at [1167, 230] on div "Create Counter Proposal Accept Demand" at bounding box center [996, 243] width 421 height 44
click at [1155, 252] on button "Accept Demand" at bounding box center [1109, 247] width 190 height 33
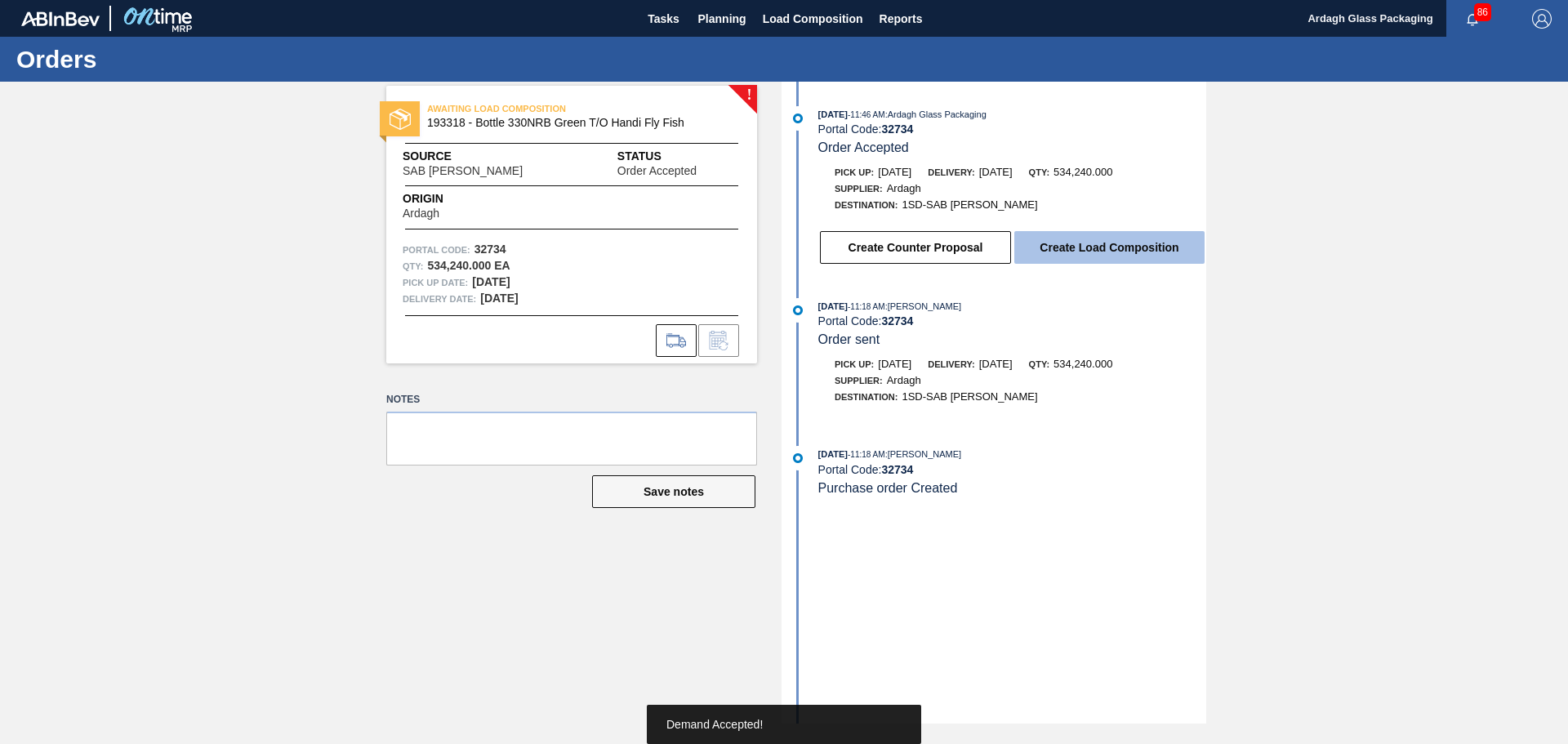
click at [1152, 247] on button "Create Load Composition" at bounding box center [1109, 247] width 190 height 33
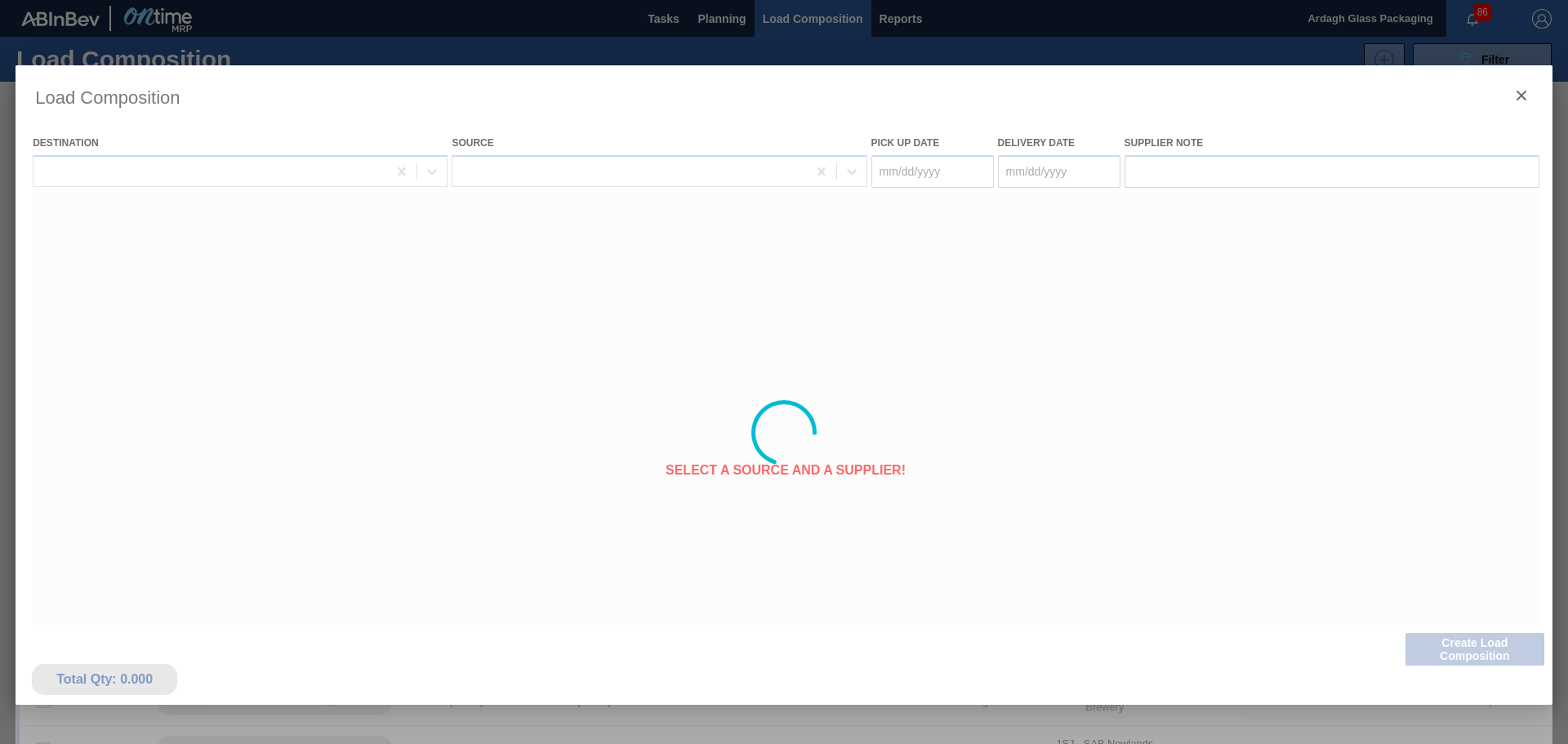
type Date "[DATE]"
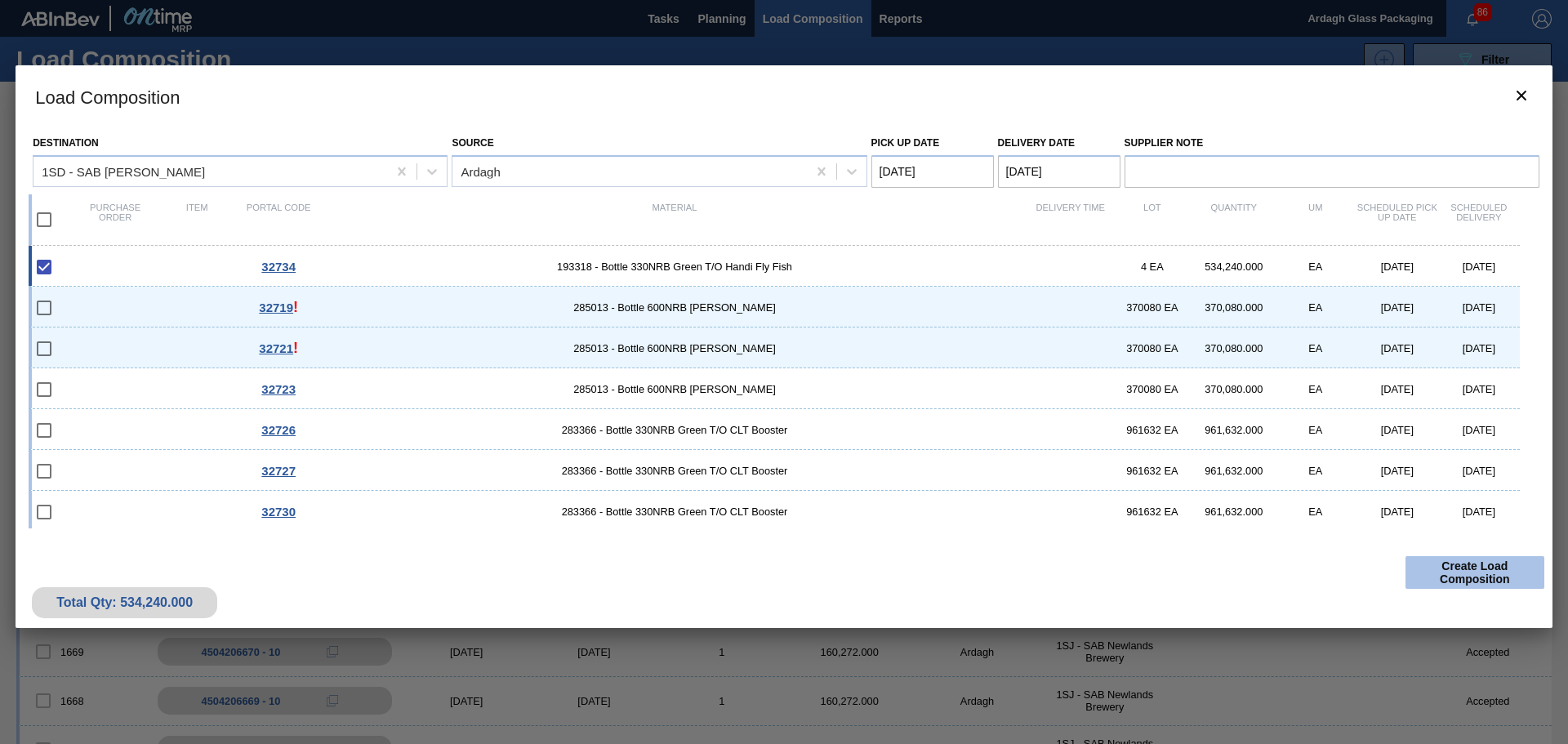
click at [1460, 572] on button "Create Load Composition" at bounding box center [1475, 573] width 139 height 33
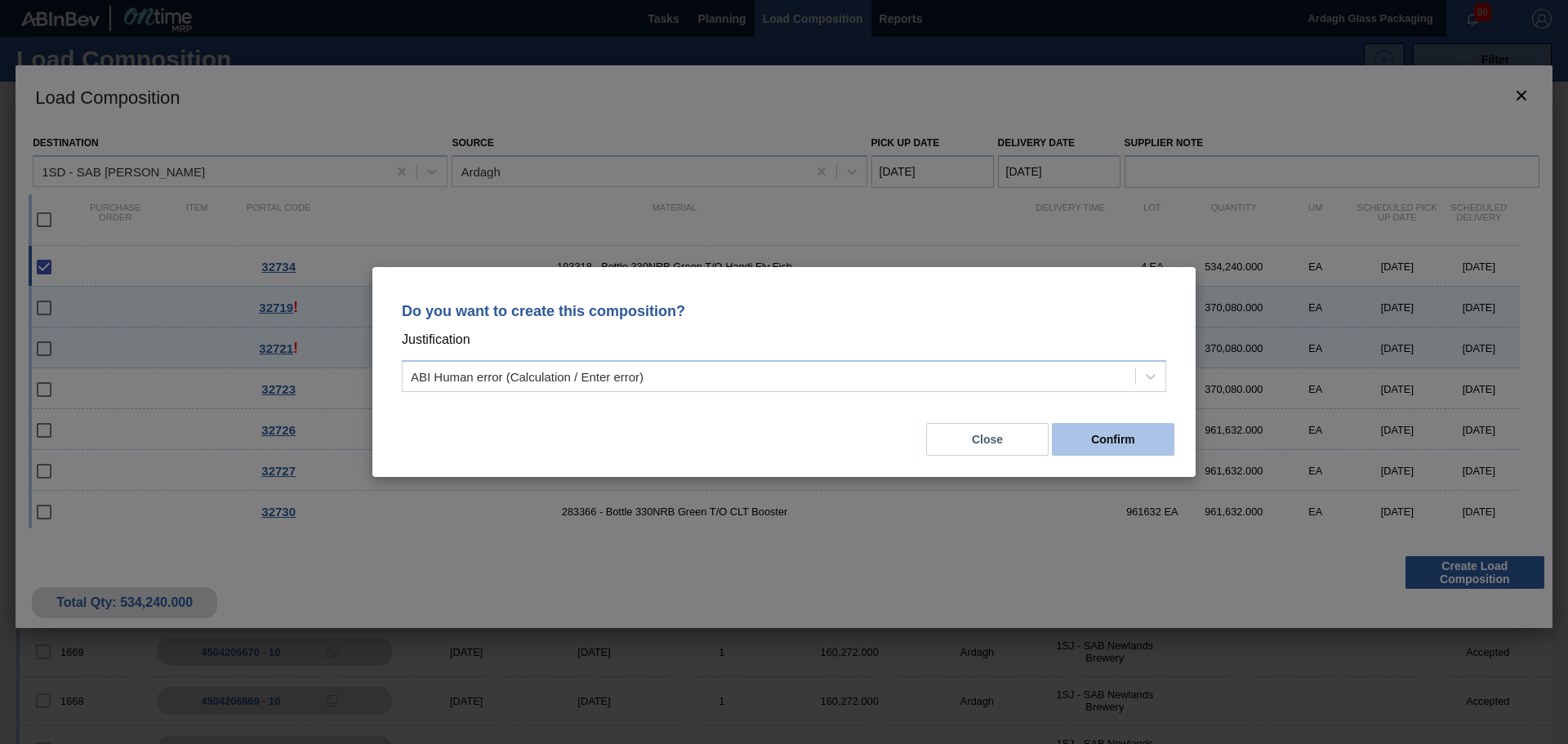
click at [1099, 438] on button "Confirm" at bounding box center [1113, 440] width 122 height 33
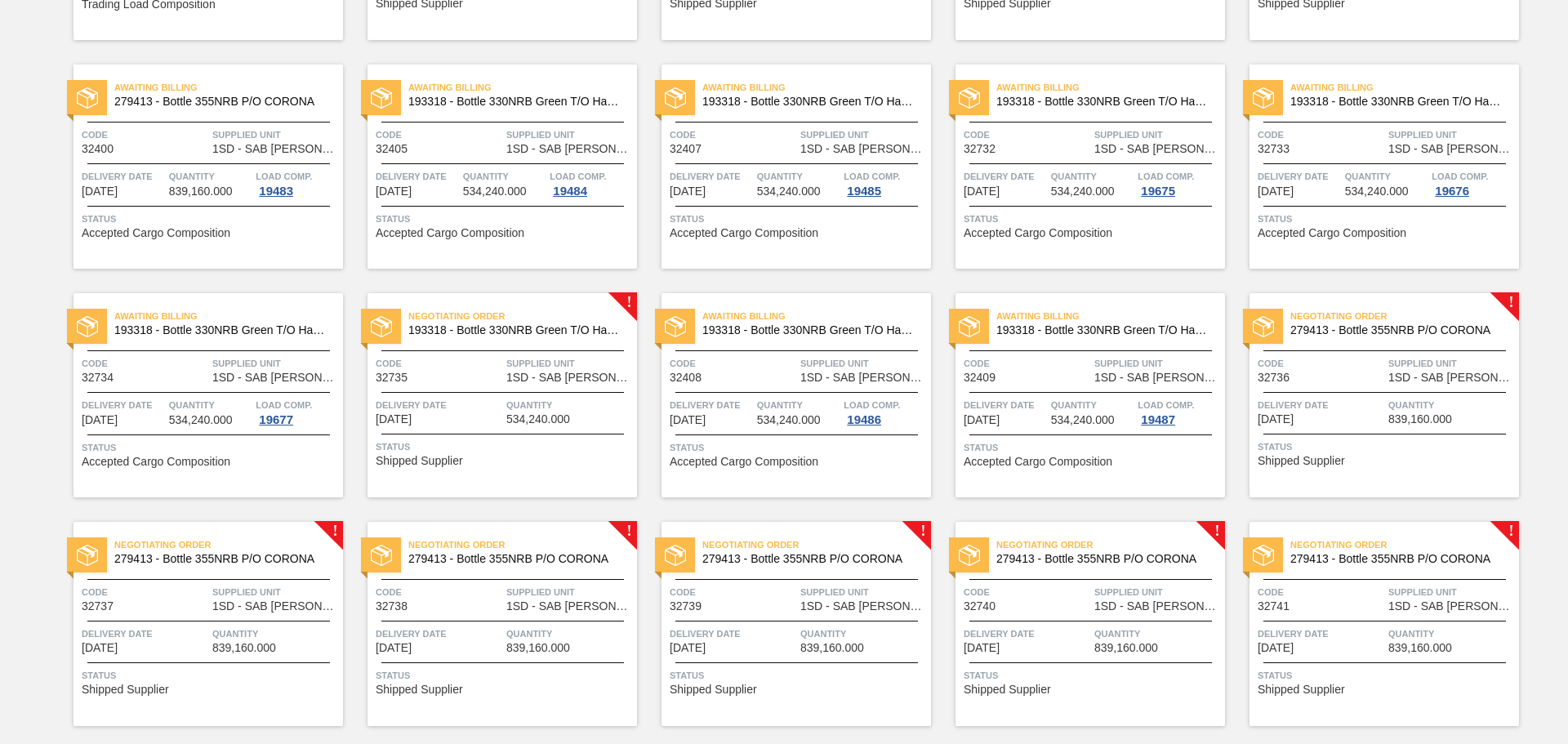
scroll to position [1470, 0]
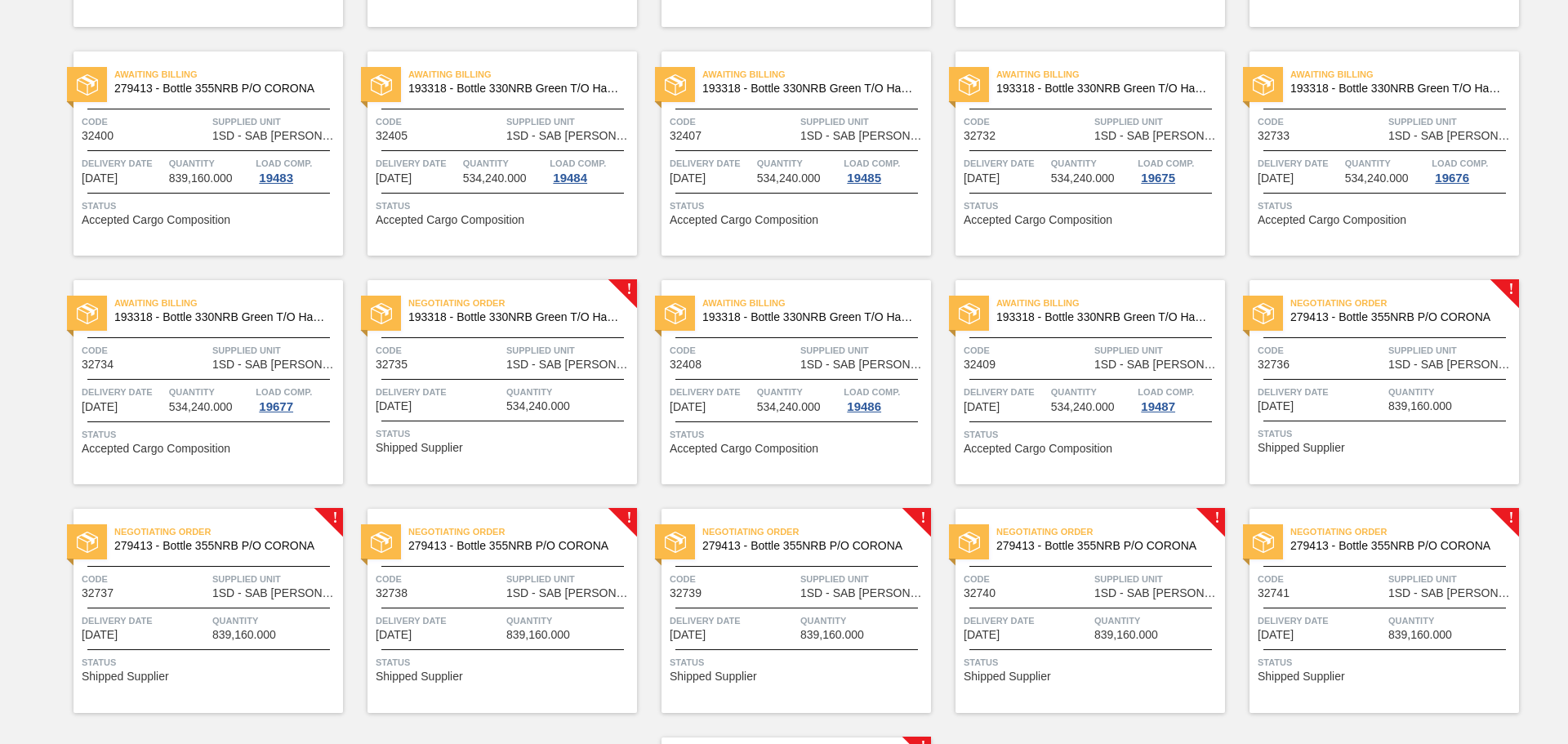
click at [555, 366] on span "1SD - SAB [PERSON_NAME]" at bounding box center [570, 365] width 127 height 13
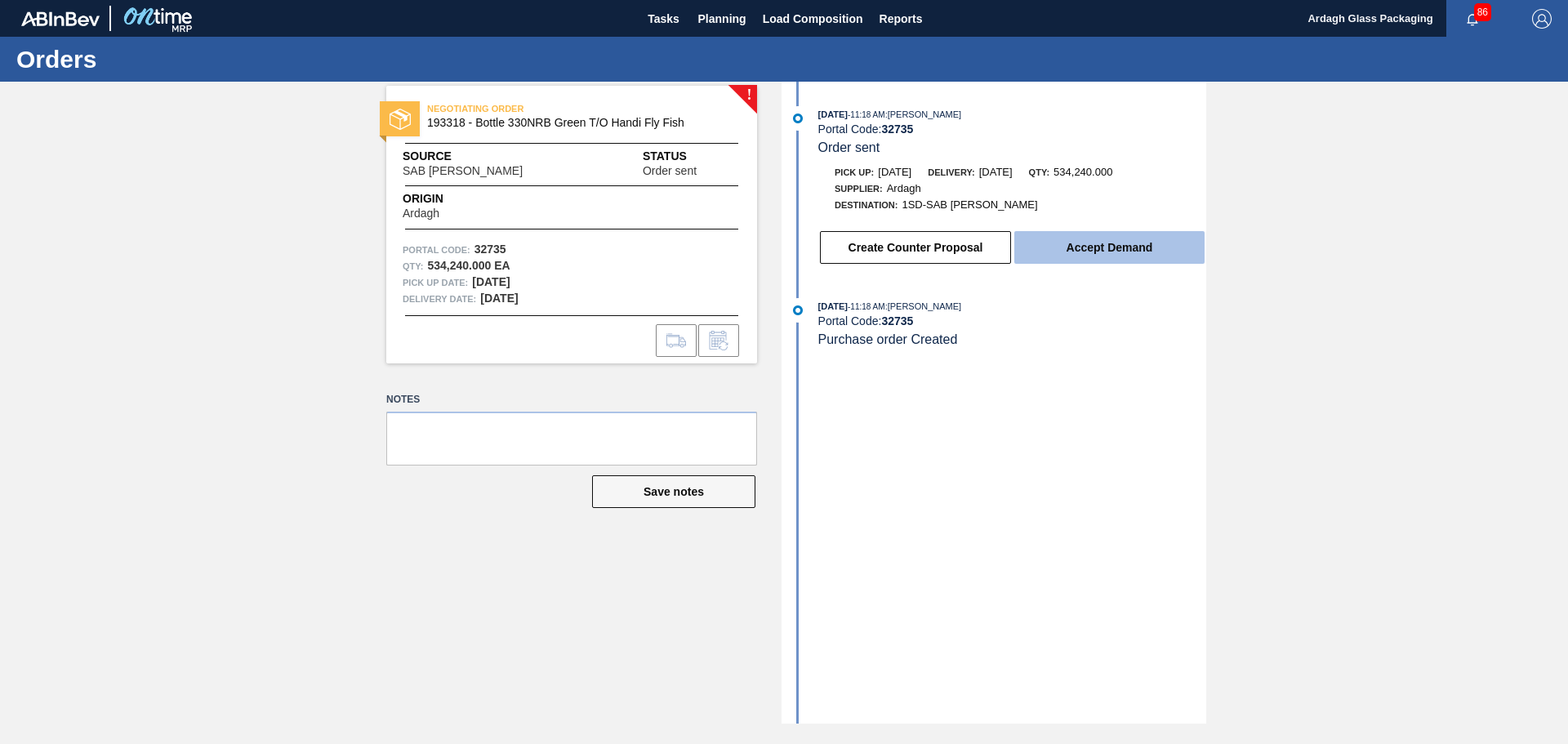
click at [1121, 236] on button "Accept Demand" at bounding box center [1109, 247] width 190 height 33
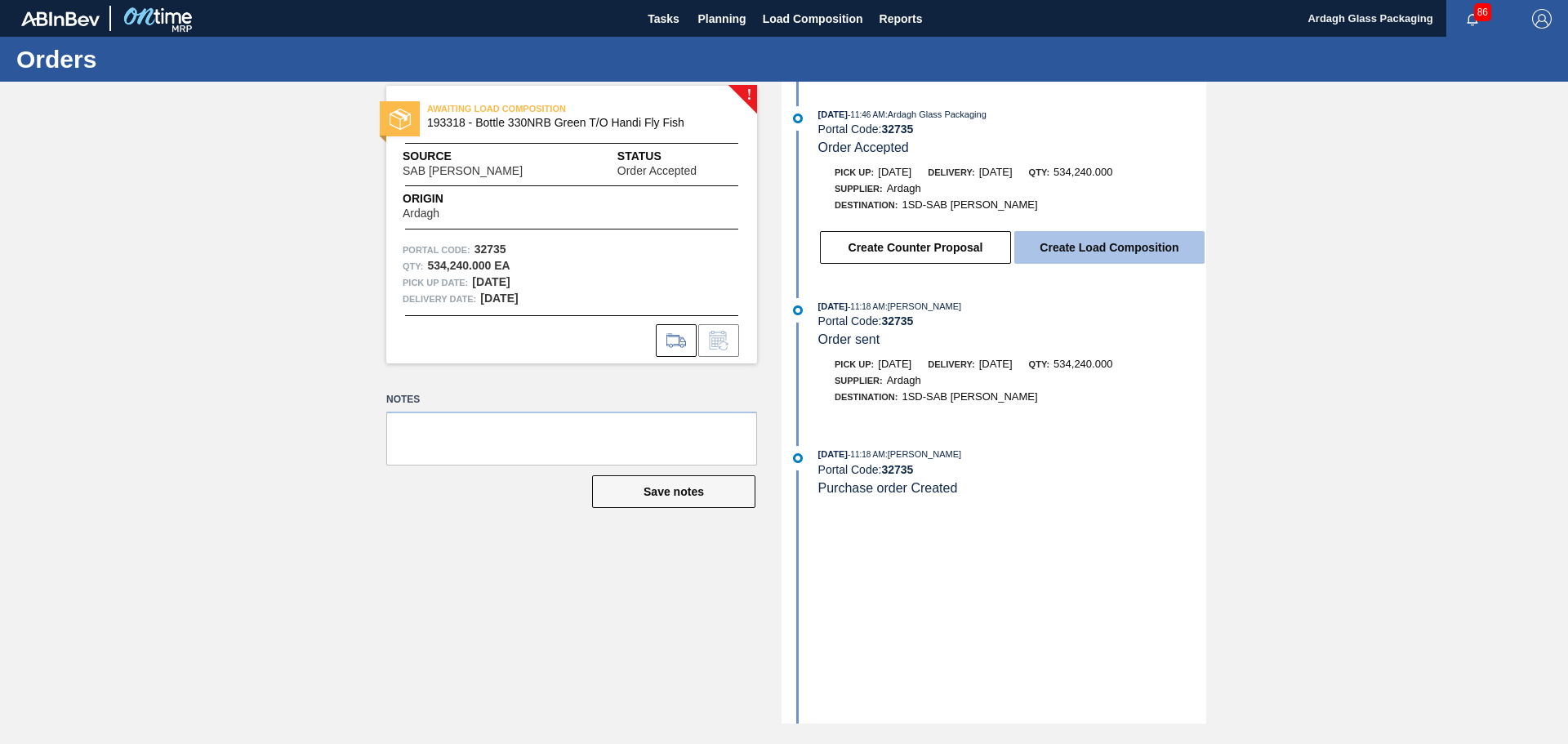
click at [1093, 253] on button "Create Load Composition" at bounding box center [1109, 247] width 190 height 33
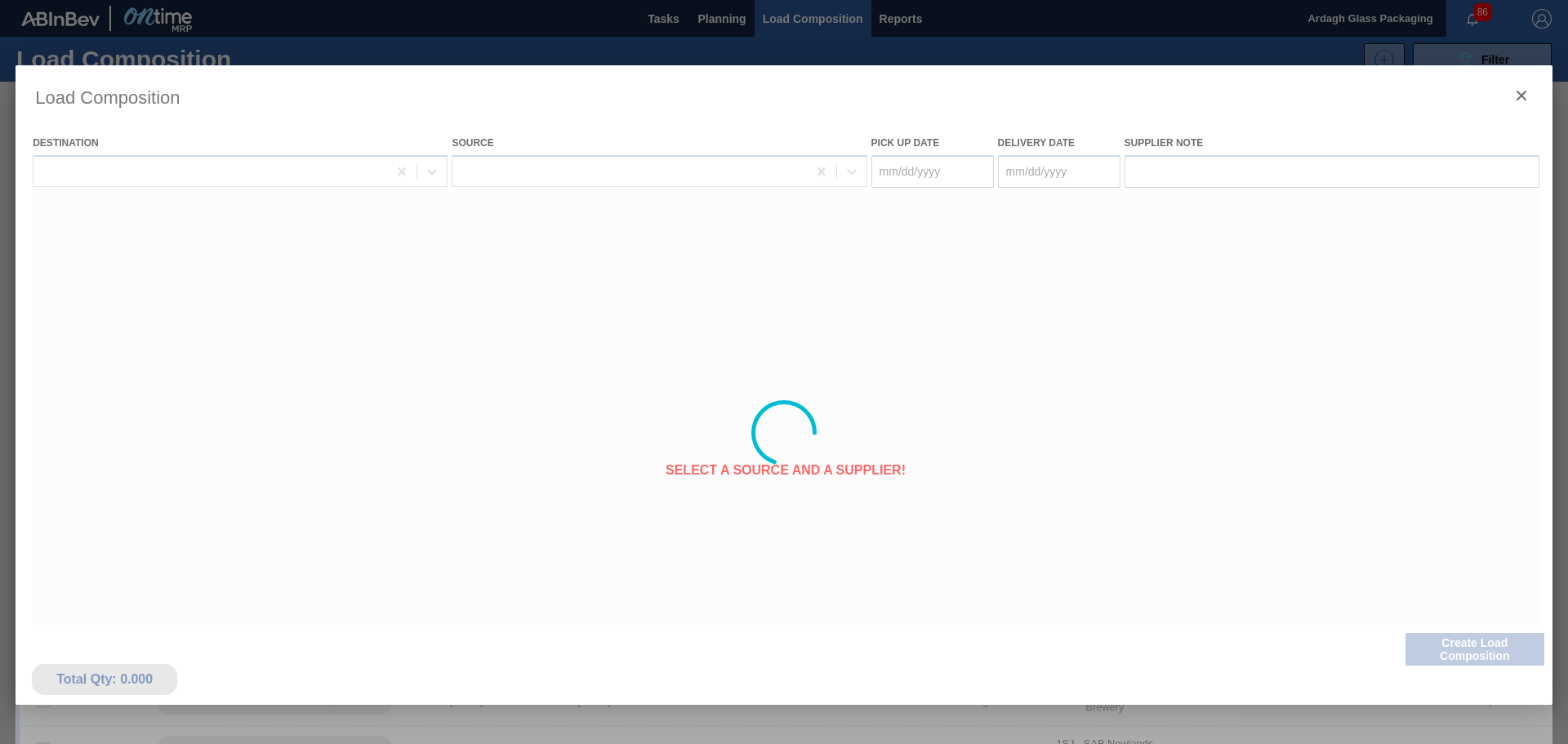
type Date "[DATE]"
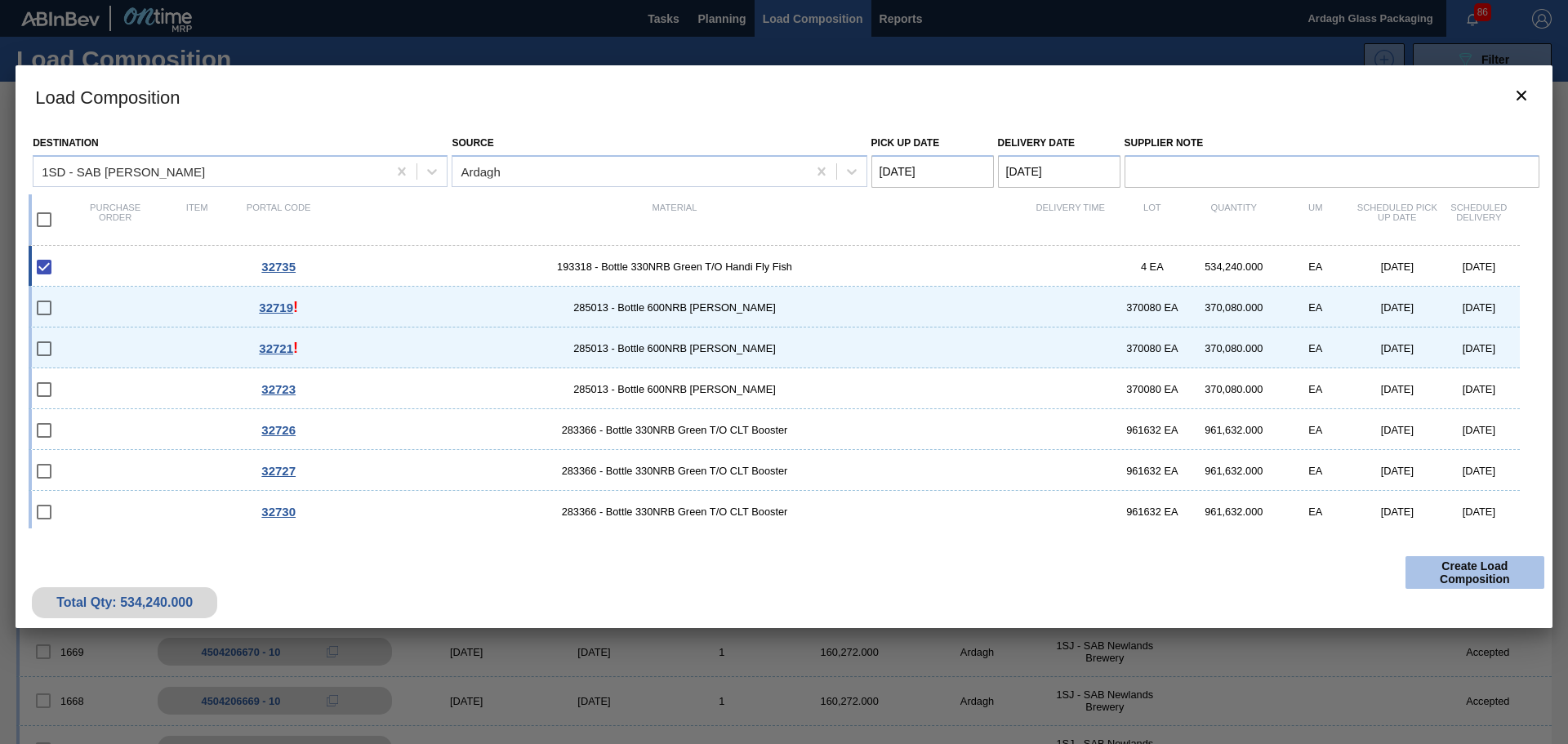
click at [1457, 575] on button "Create Load Composition" at bounding box center [1475, 573] width 139 height 33
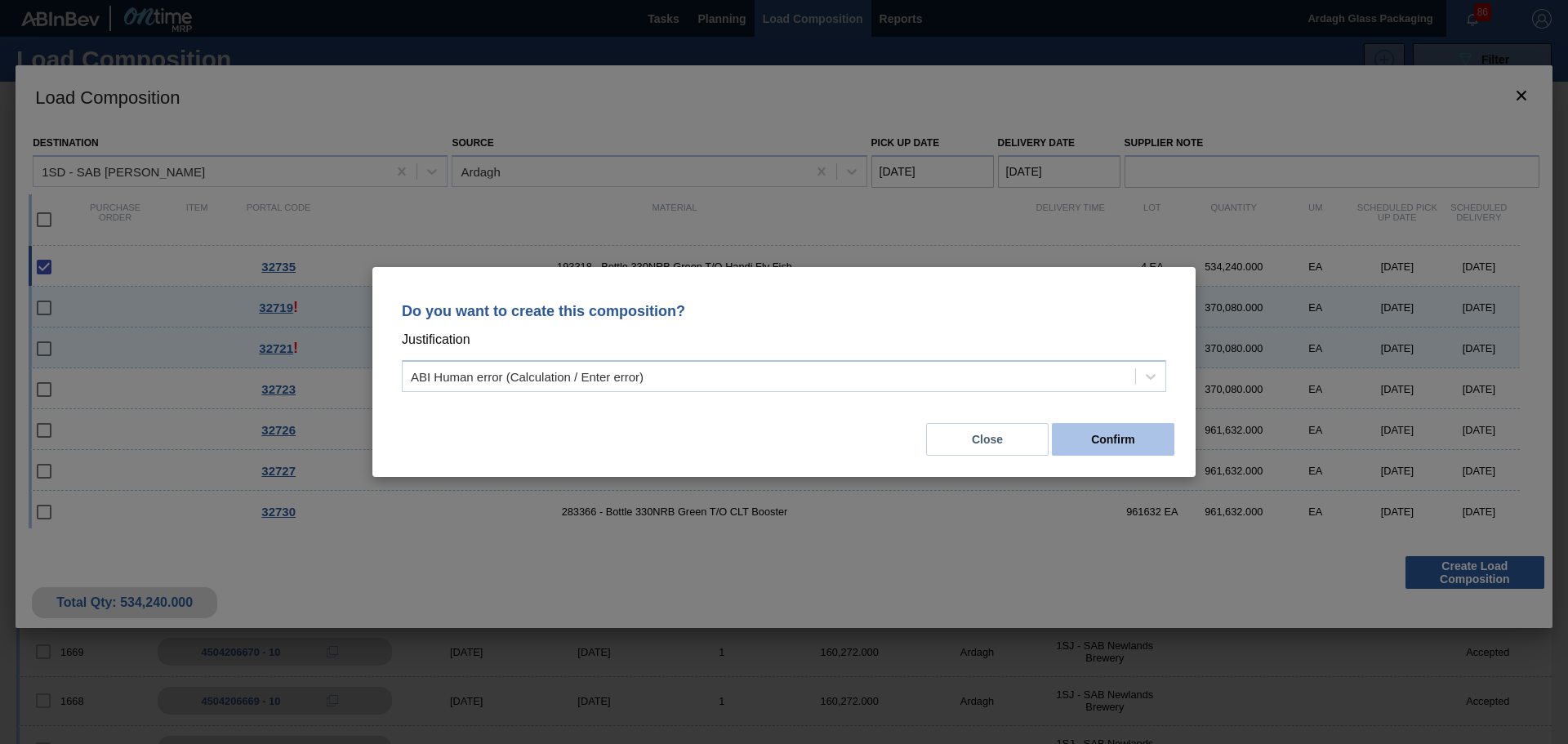
click at [1114, 430] on button "Confirm" at bounding box center [1113, 440] width 122 height 33
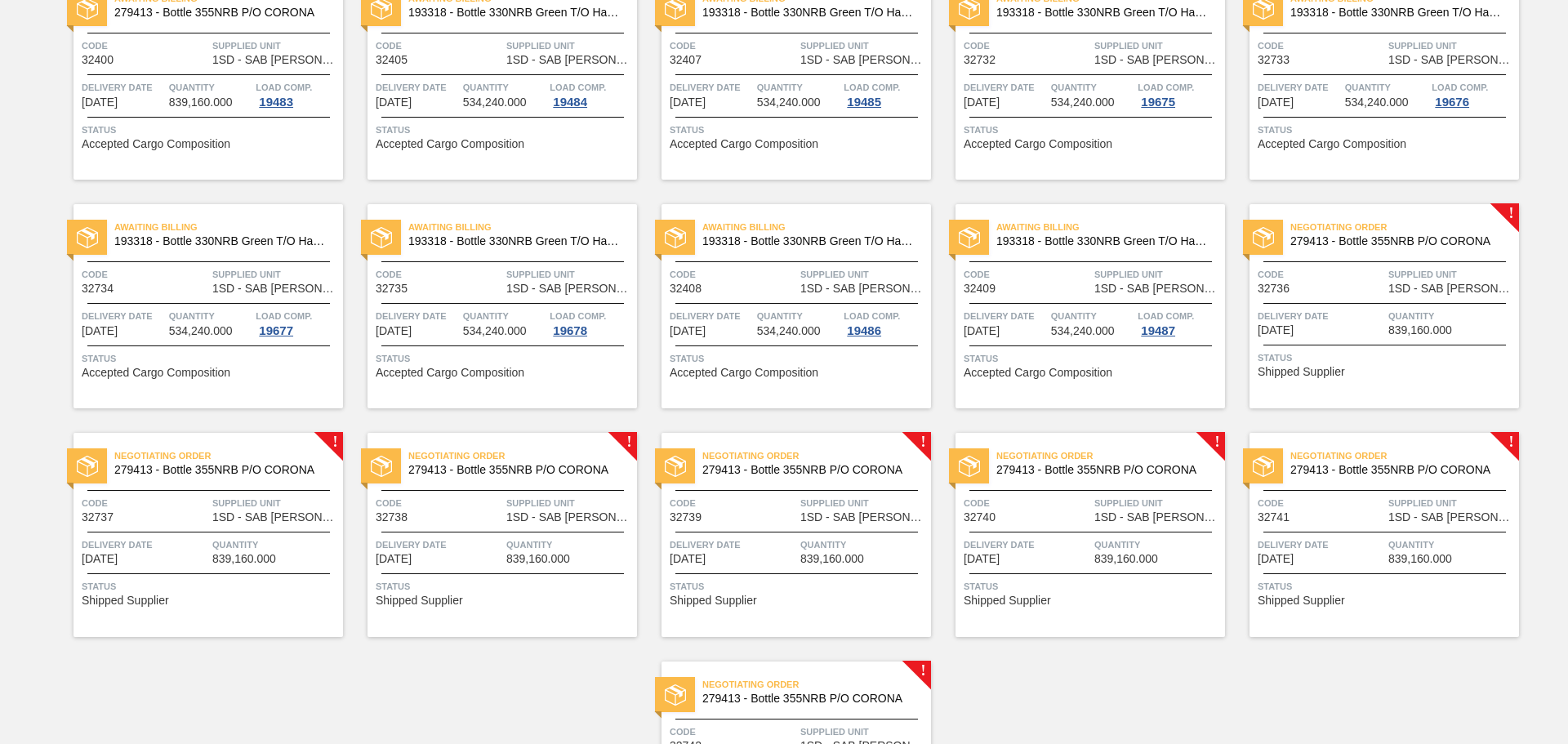
scroll to position [1551, 0]
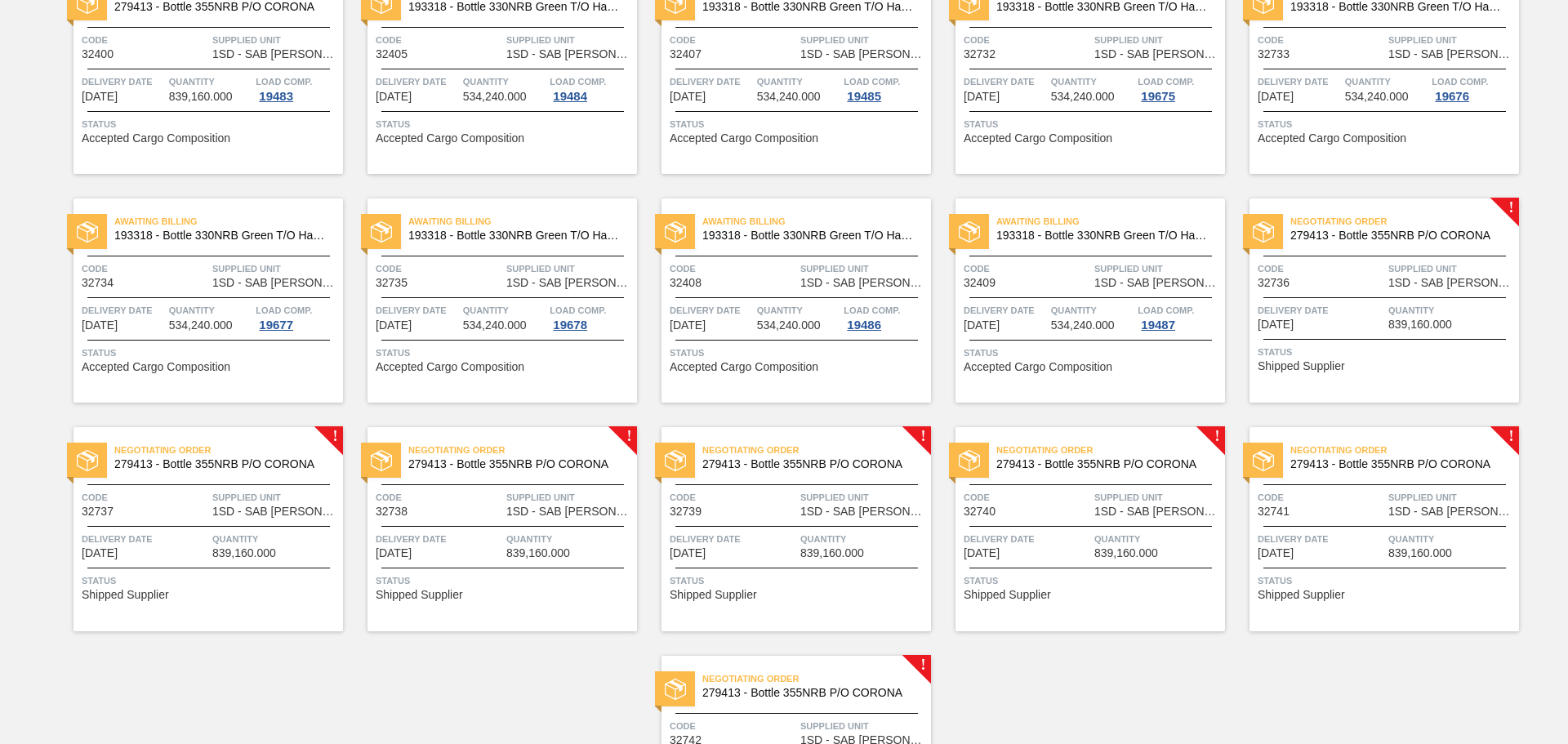
click at [1368, 282] on div "Code 32736" at bounding box center [1321, 275] width 127 height 29
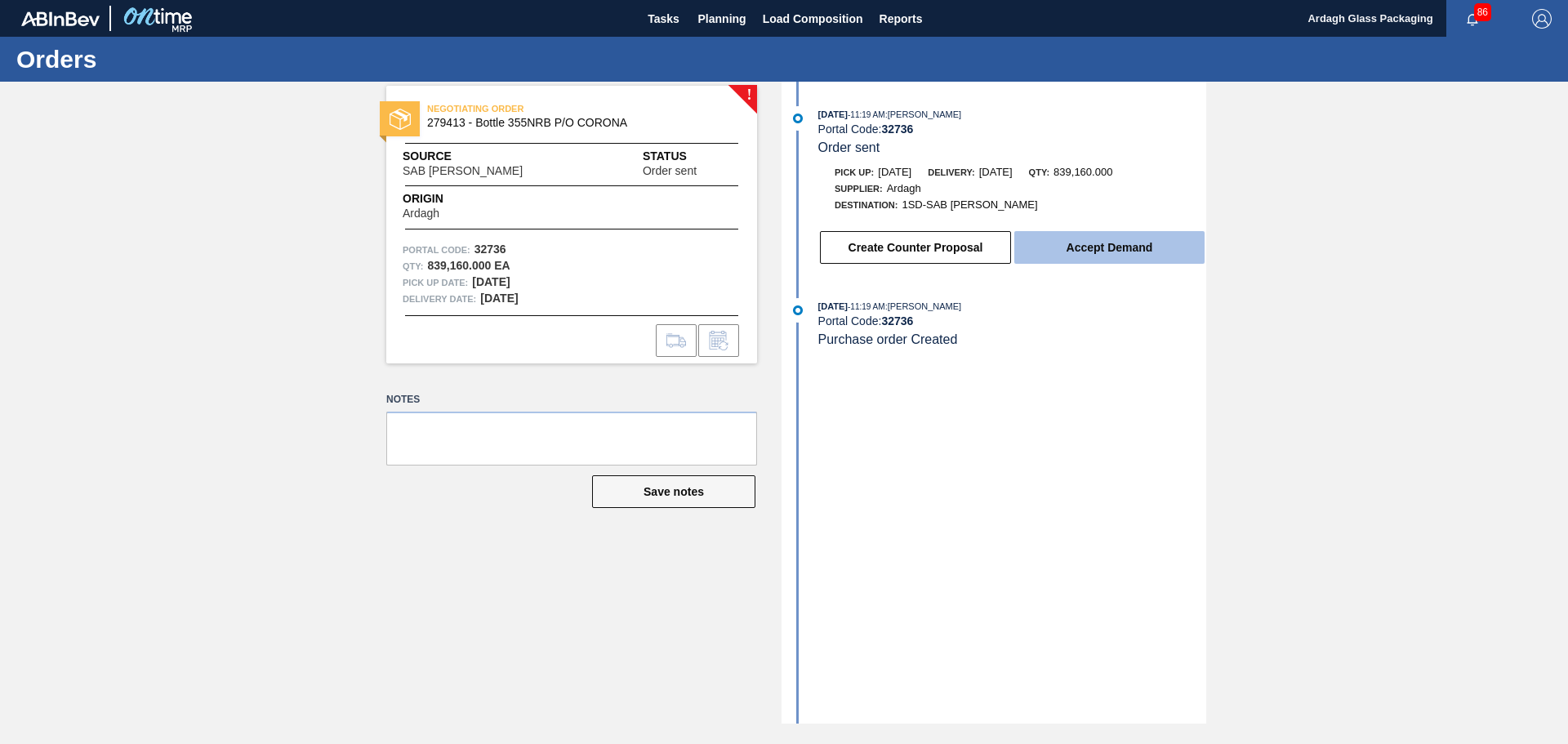
click at [1145, 244] on button "Accept Demand" at bounding box center [1109, 247] width 190 height 33
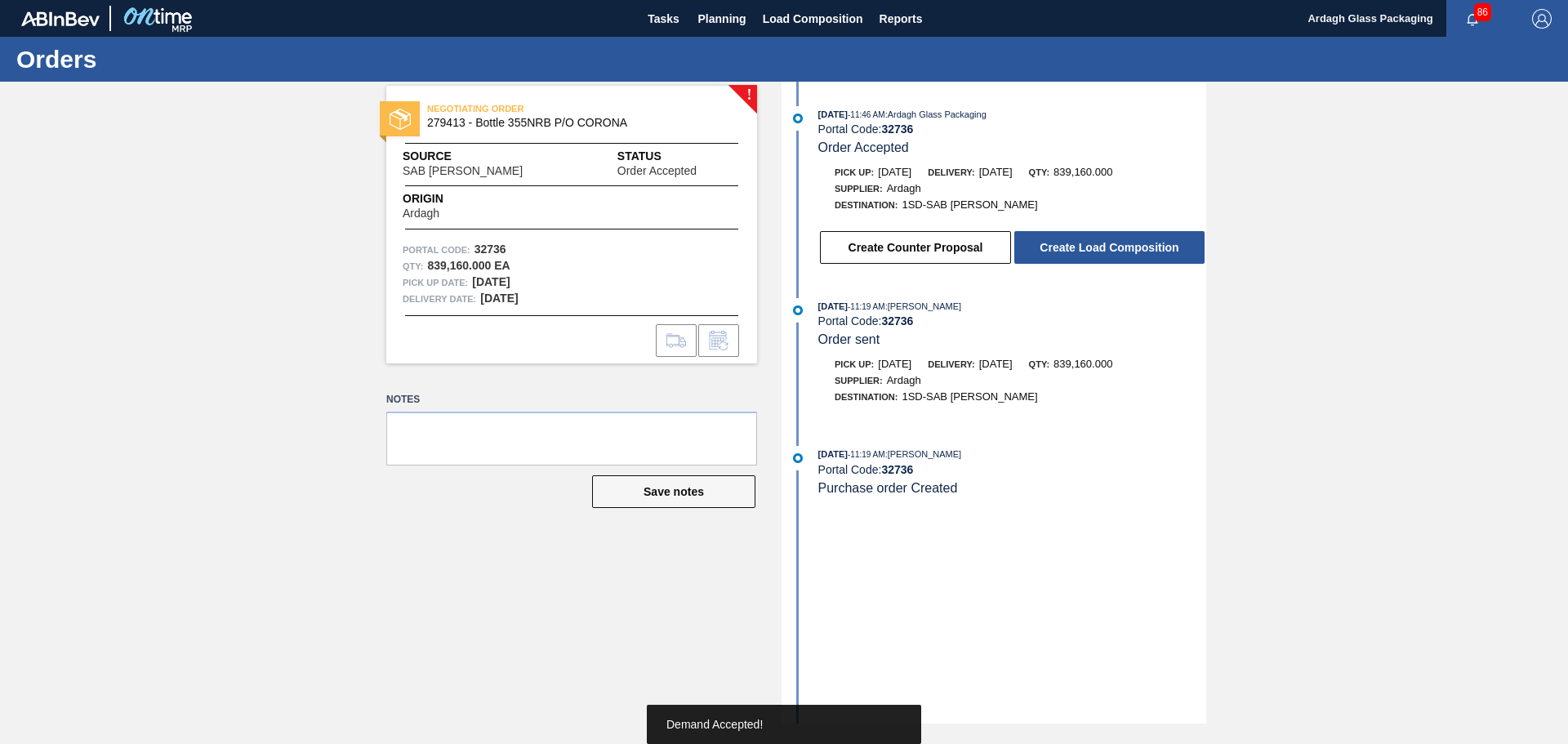
click at [1145, 244] on button "Create Load Composition" at bounding box center [1109, 247] width 190 height 33
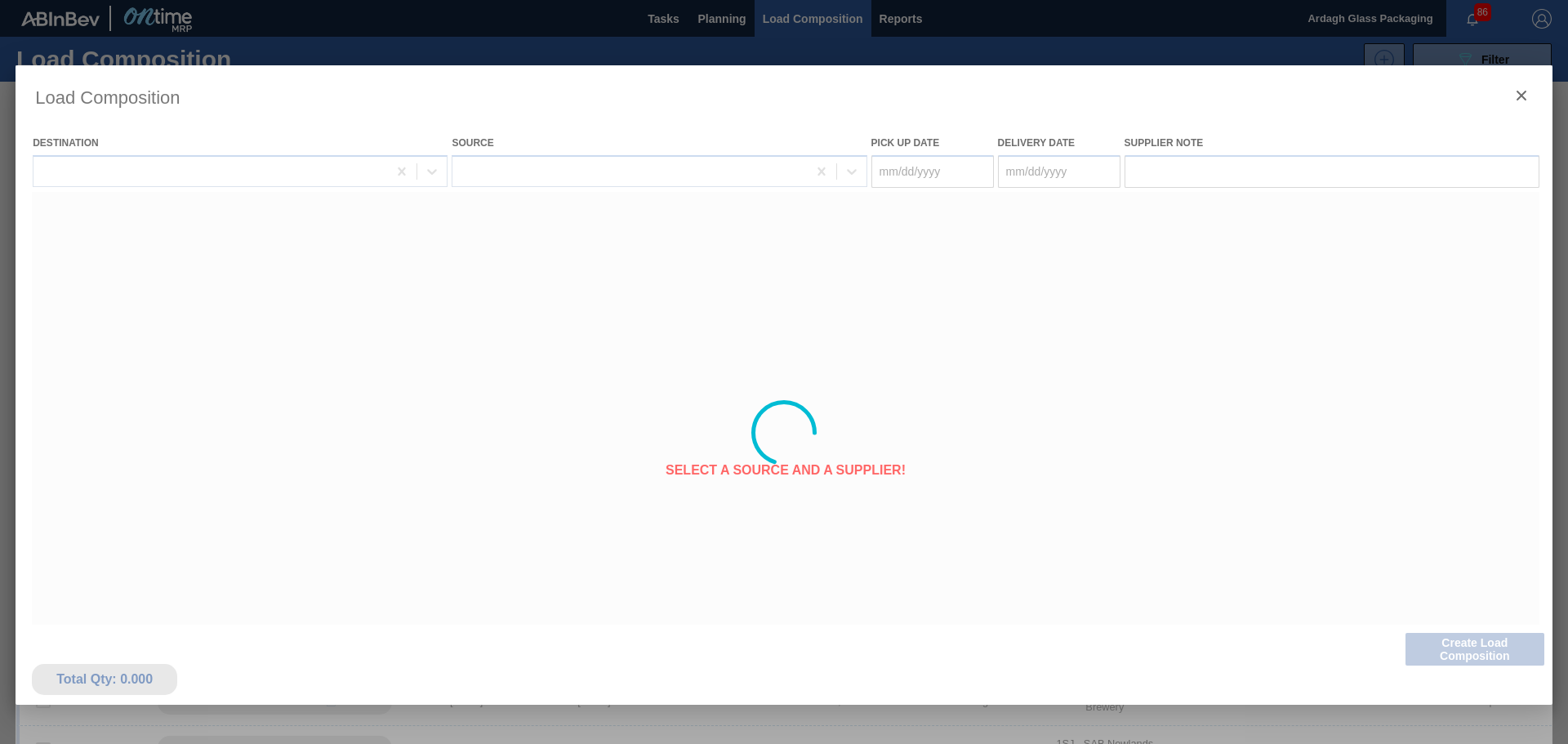
type Date "[DATE]"
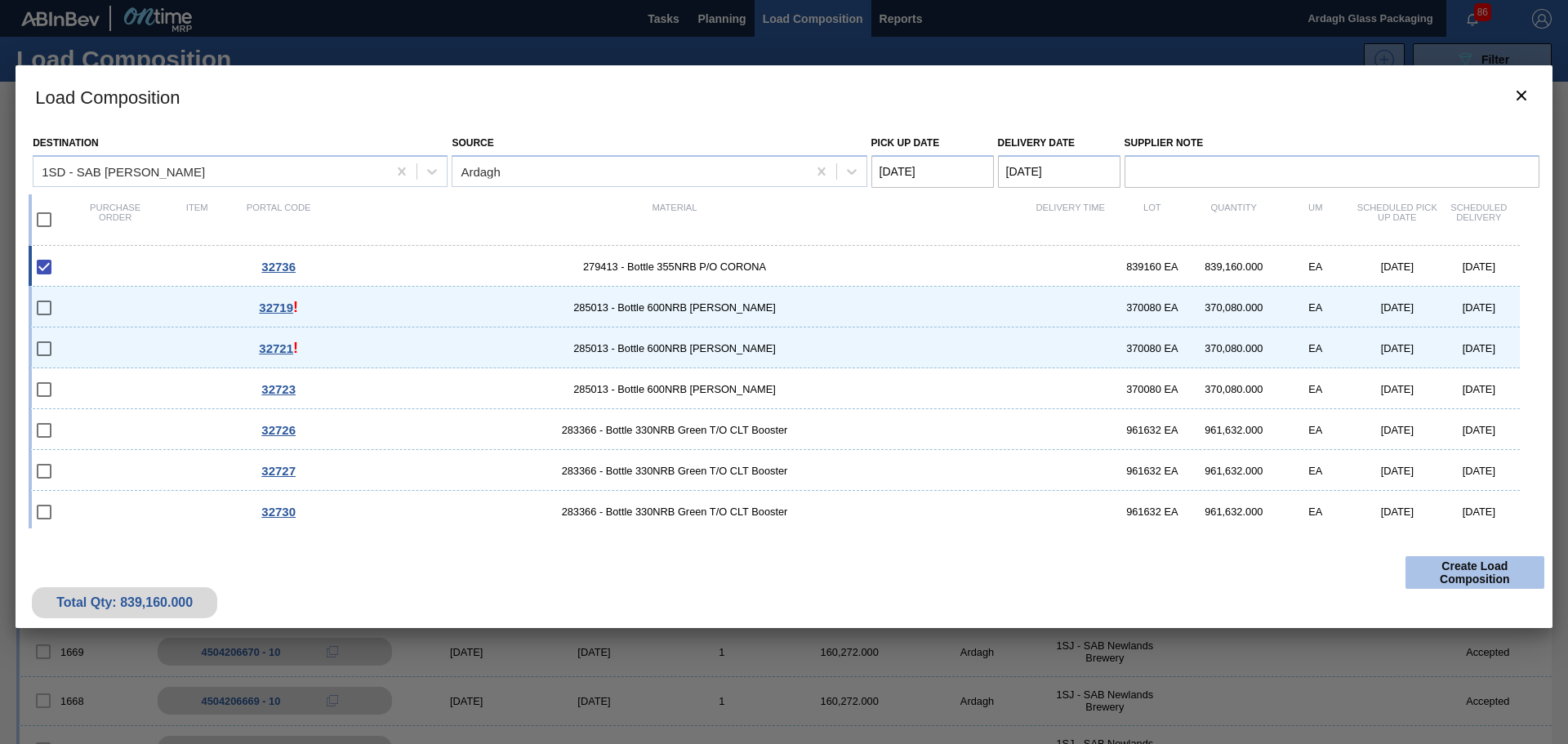
click at [1447, 569] on button "Create Load Composition" at bounding box center [1475, 573] width 139 height 33
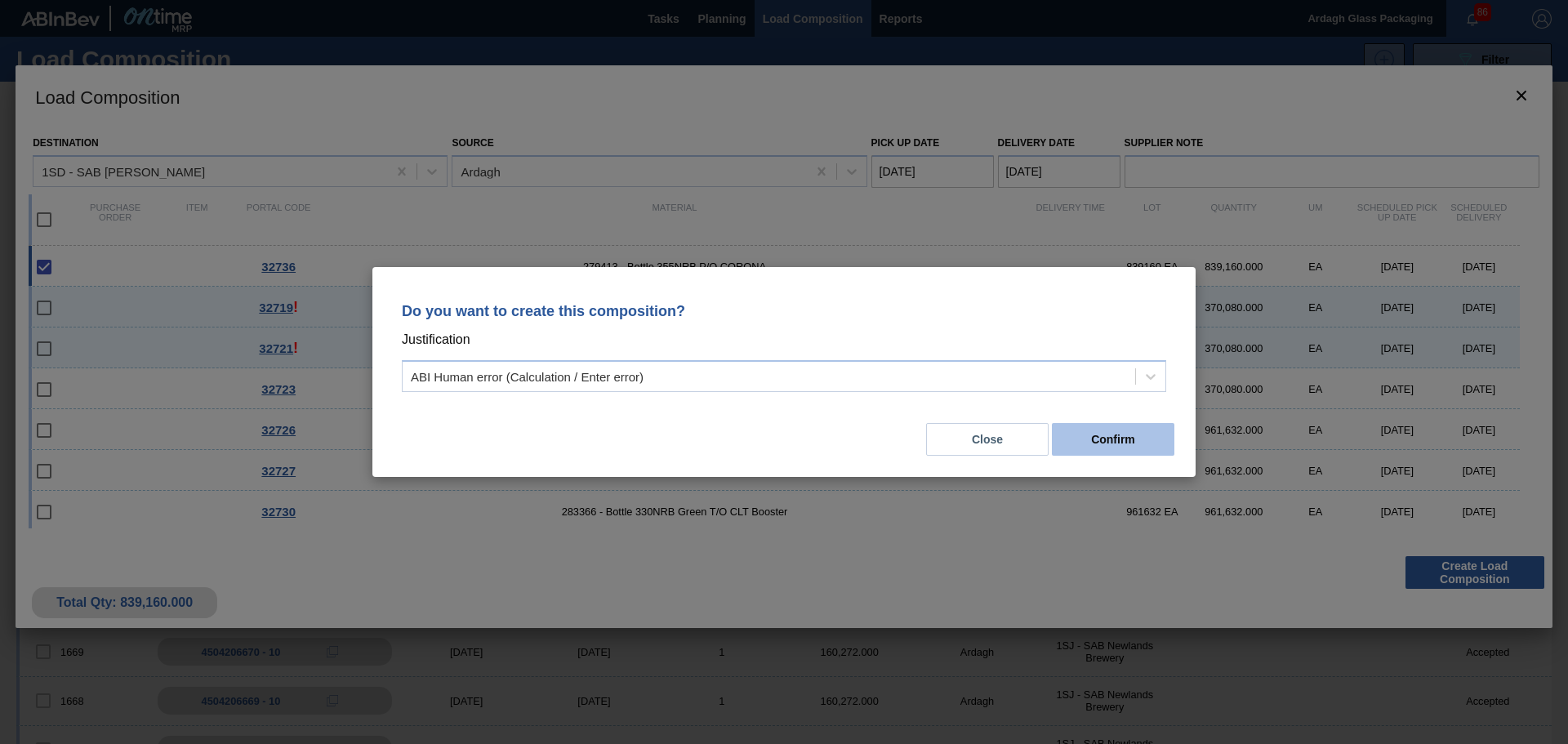
click at [1123, 443] on button "Confirm" at bounding box center [1113, 440] width 122 height 33
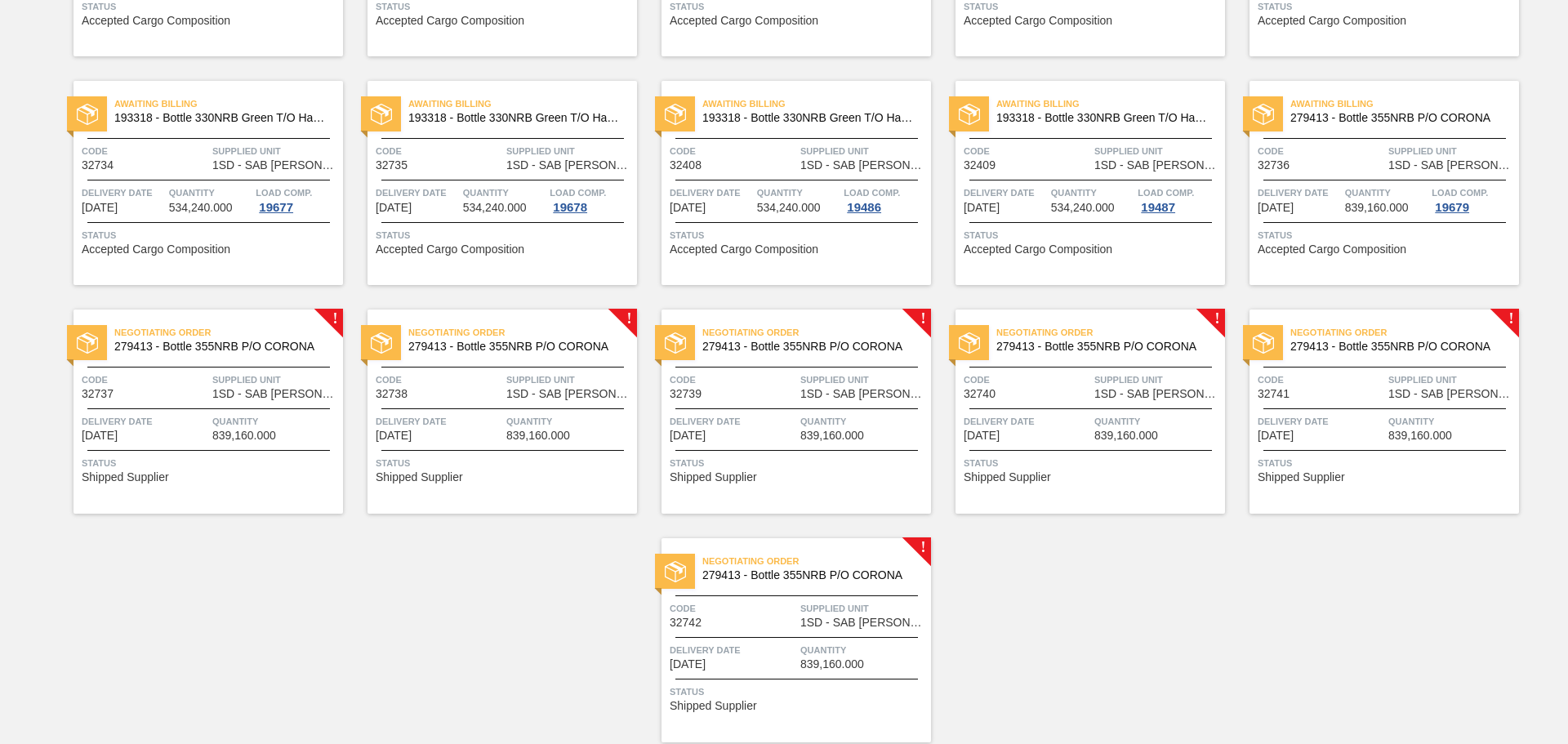
scroll to position [1728, 0]
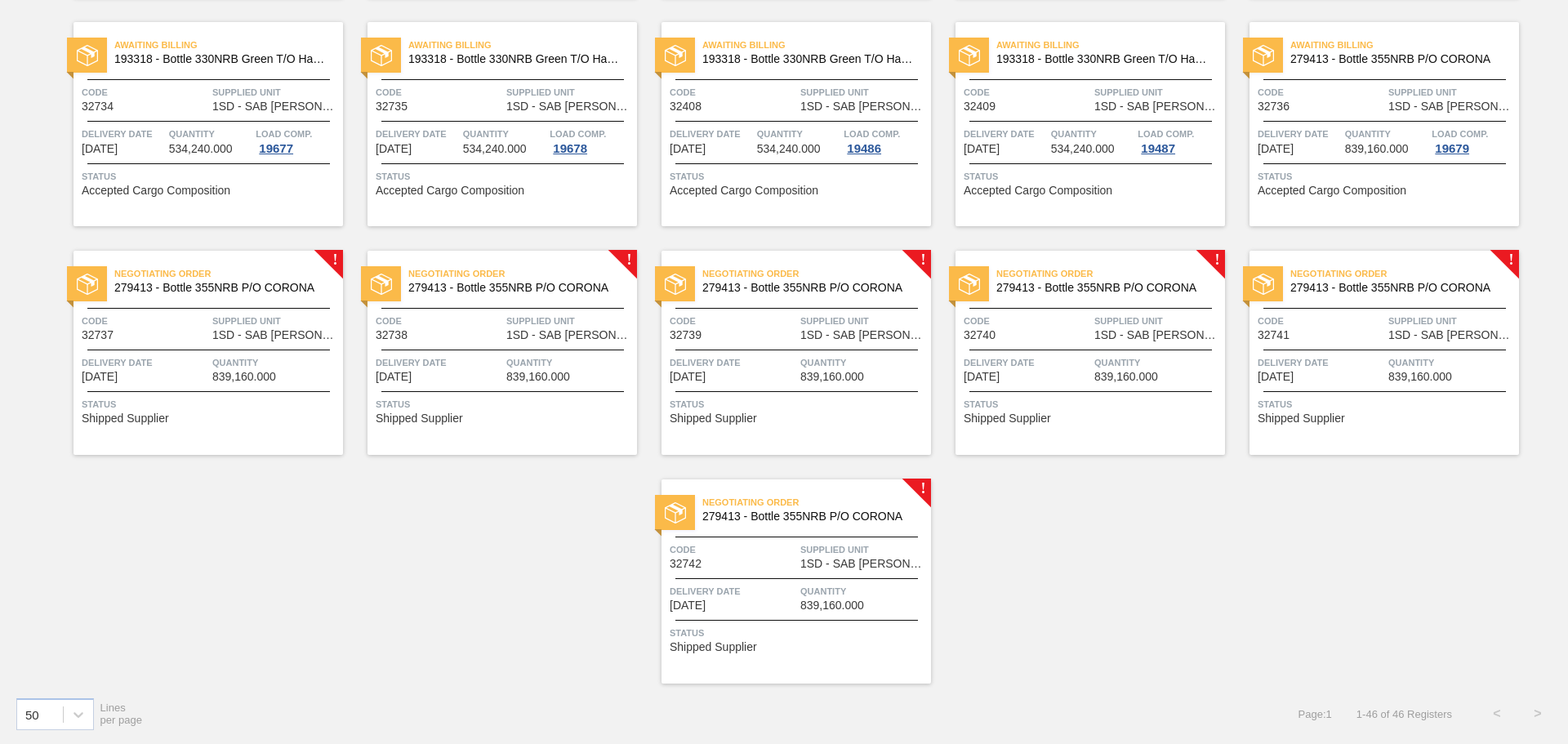
click at [227, 315] on span "Supplied Unit" at bounding box center [276, 321] width 127 height 16
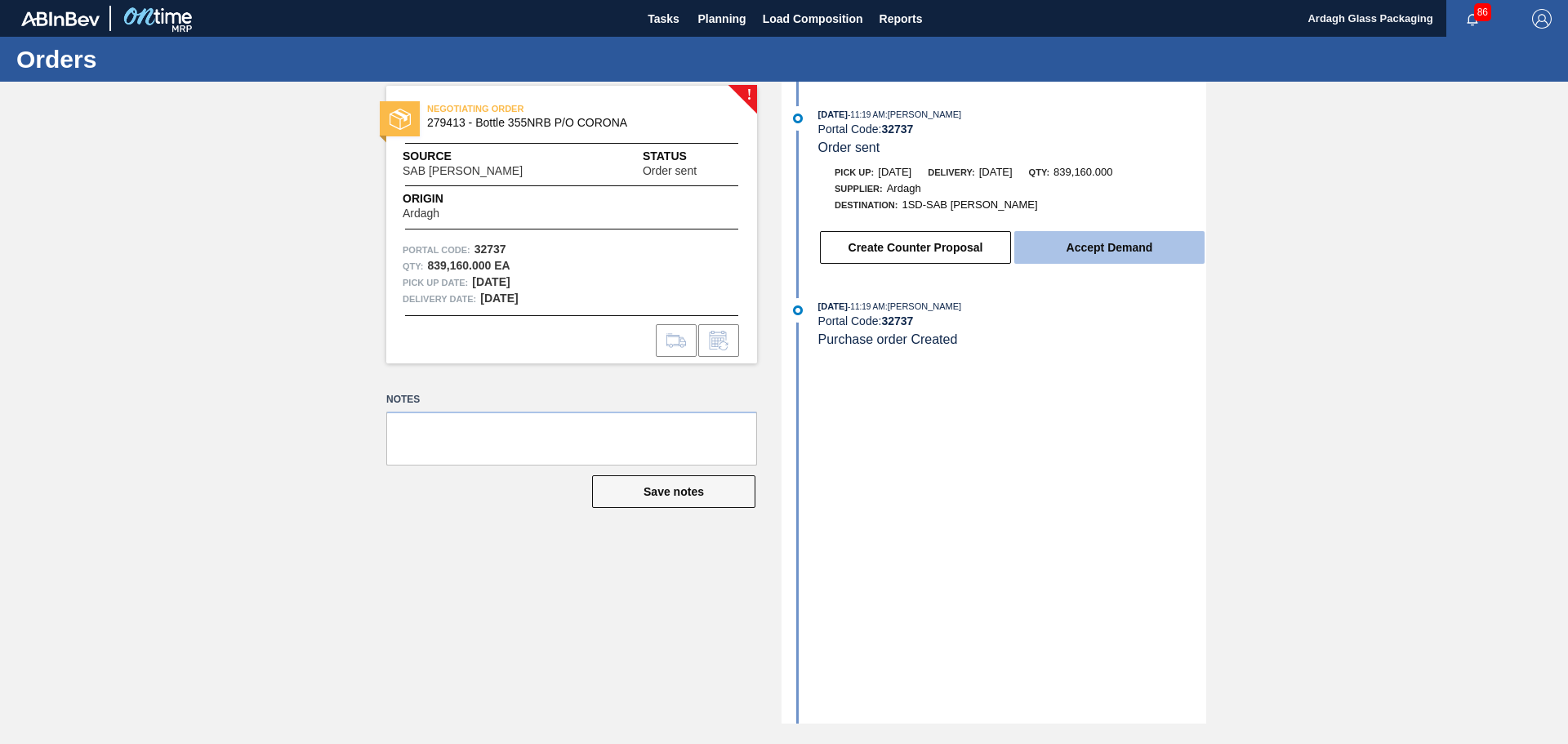
click at [1083, 246] on button "Accept Demand" at bounding box center [1109, 247] width 190 height 33
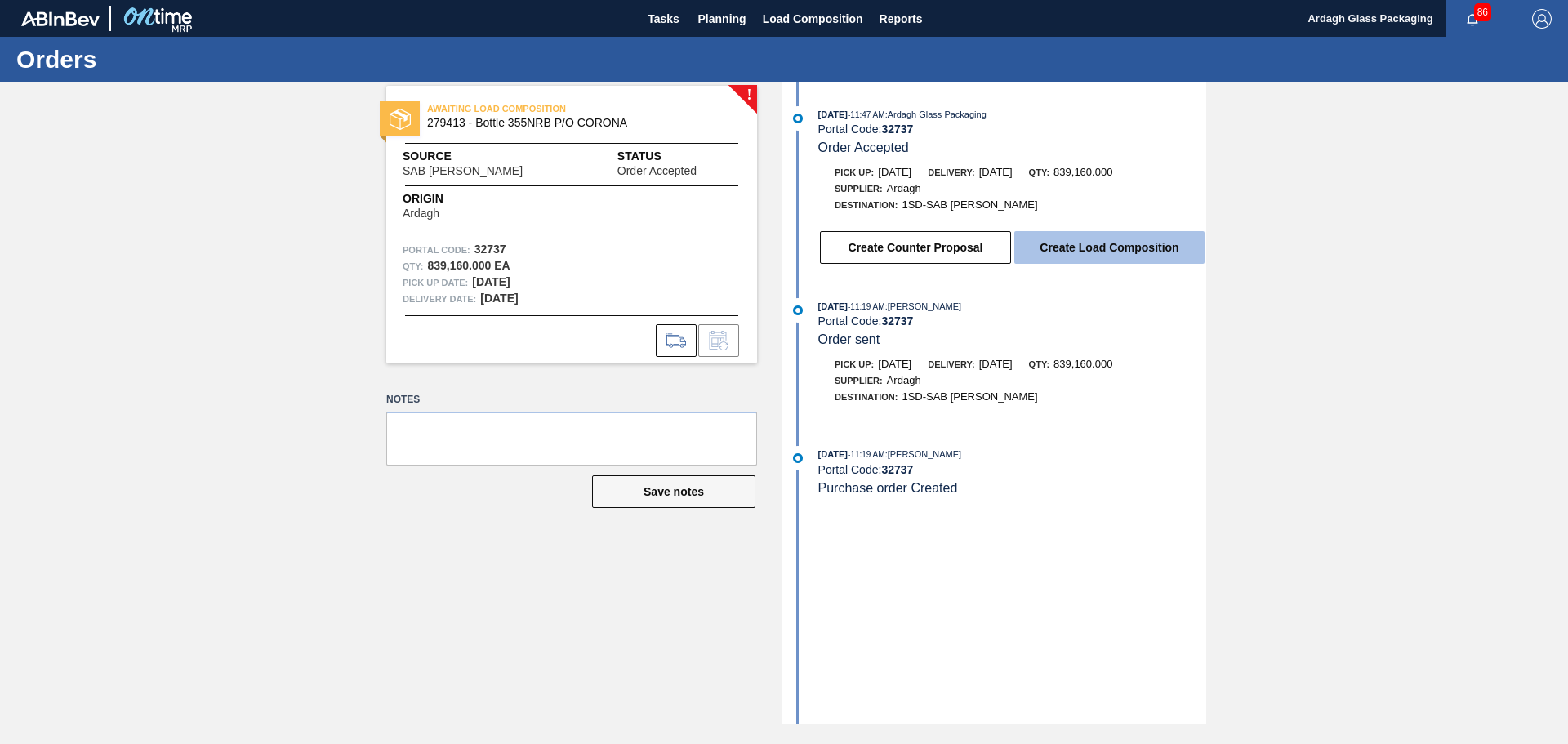
click at [1072, 244] on button "Create Load Composition" at bounding box center [1109, 247] width 190 height 33
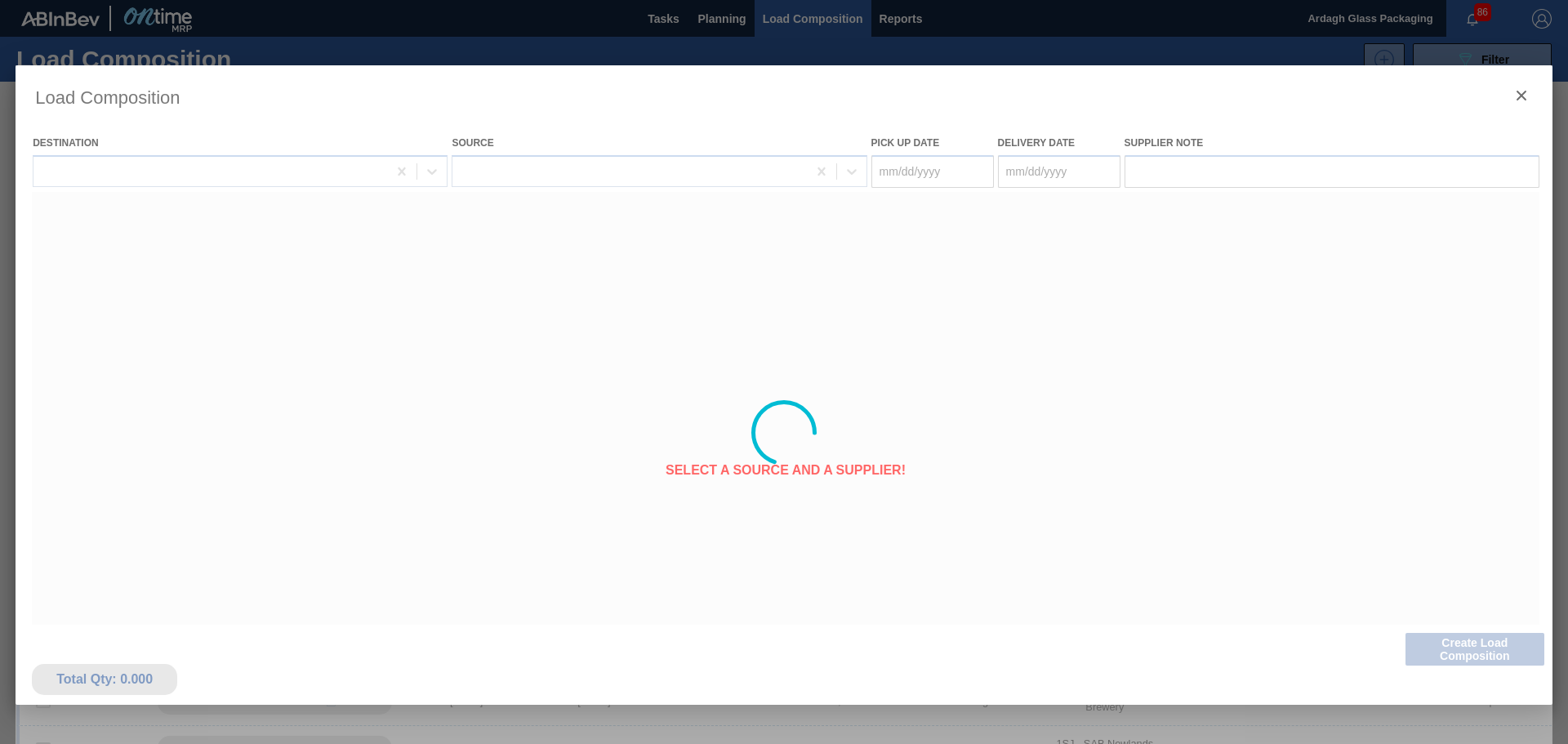
type Date "[DATE]"
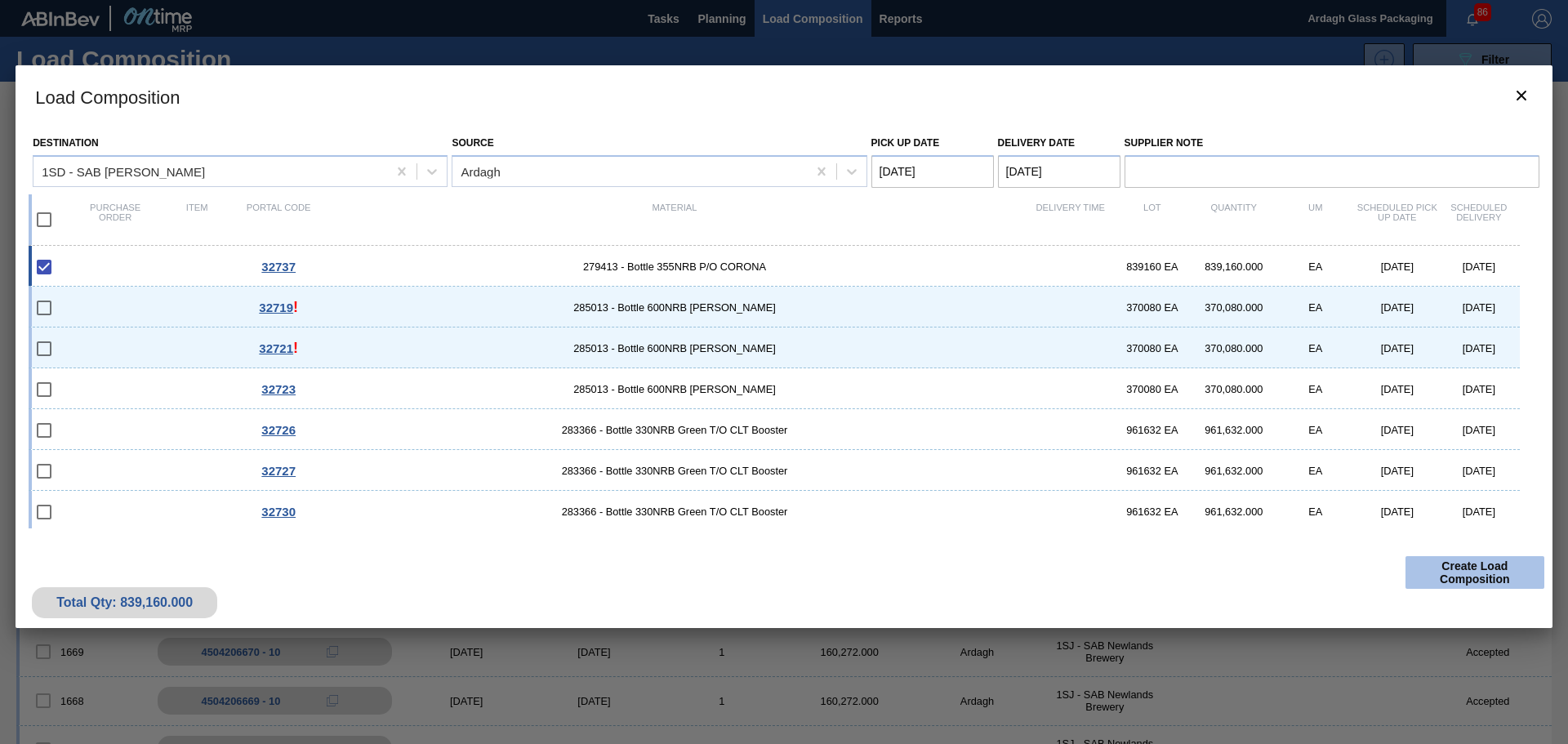
click at [1440, 569] on button "Create Load Composition" at bounding box center [1475, 573] width 139 height 33
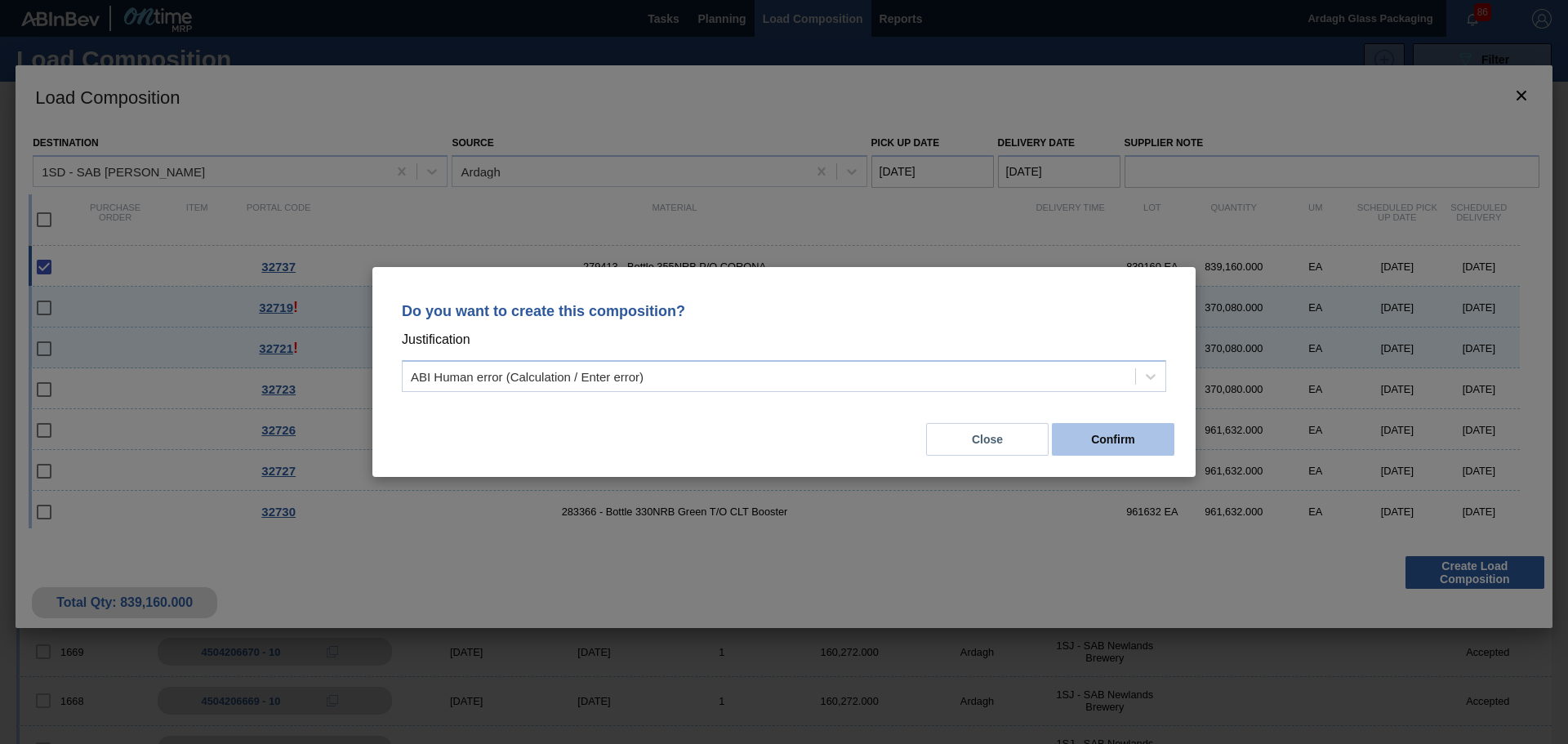
click at [1124, 437] on button "Confirm" at bounding box center [1113, 440] width 122 height 33
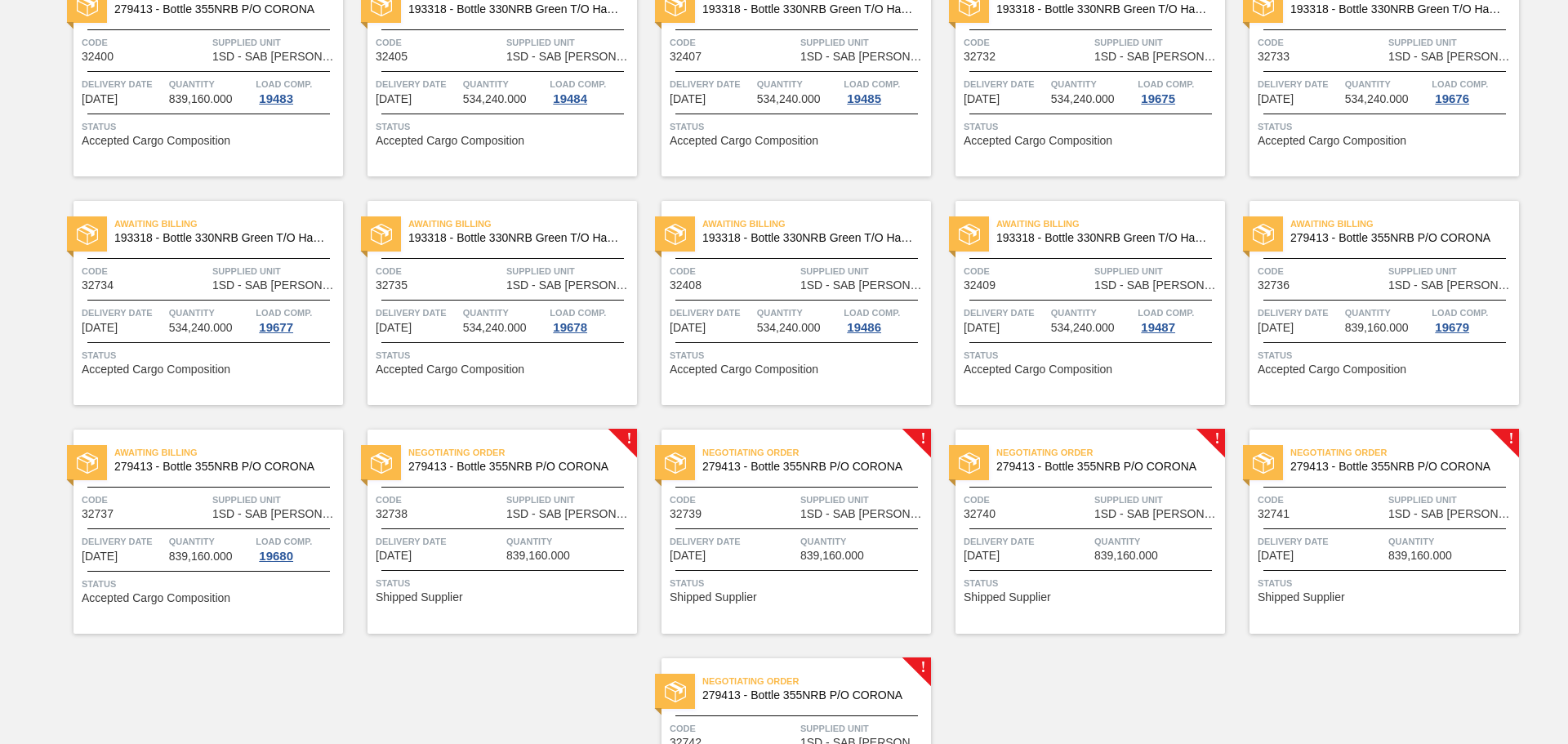
scroll to position [1728, 0]
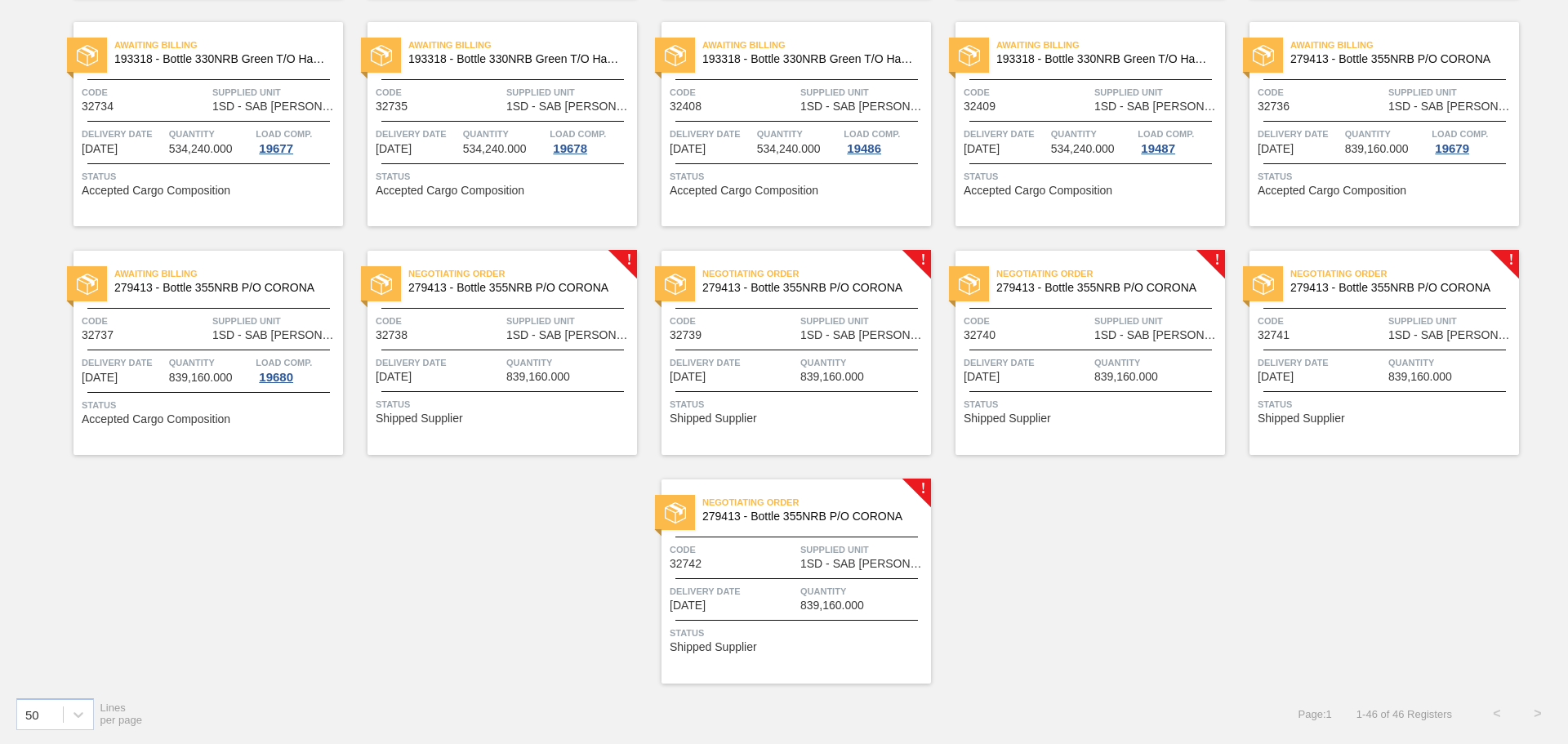
click at [616, 362] on span "Quantity" at bounding box center [570, 362] width 127 height 16
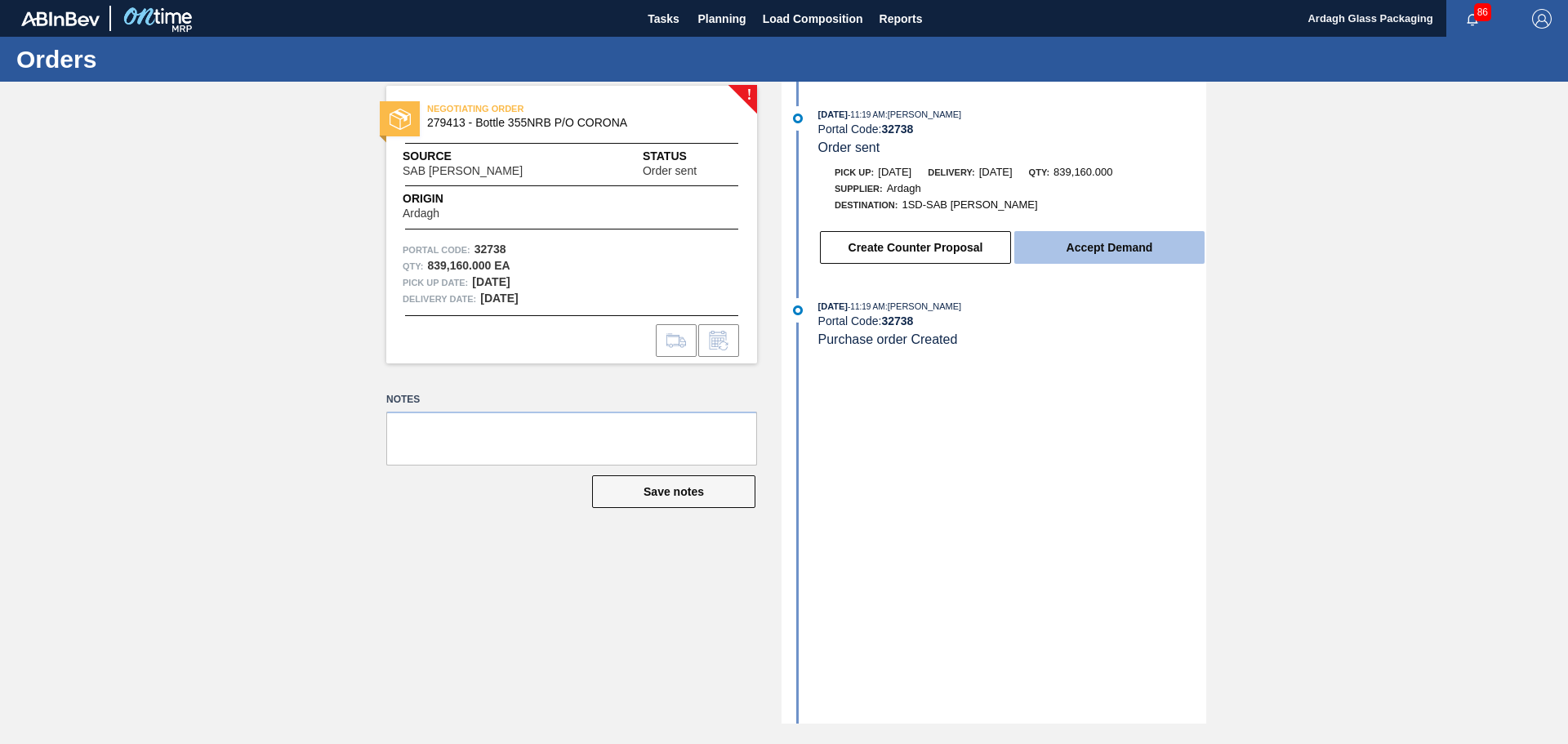
click at [1152, 252] on button "Accept Demand" at bounding box center [1109, 247] width 190 height 33
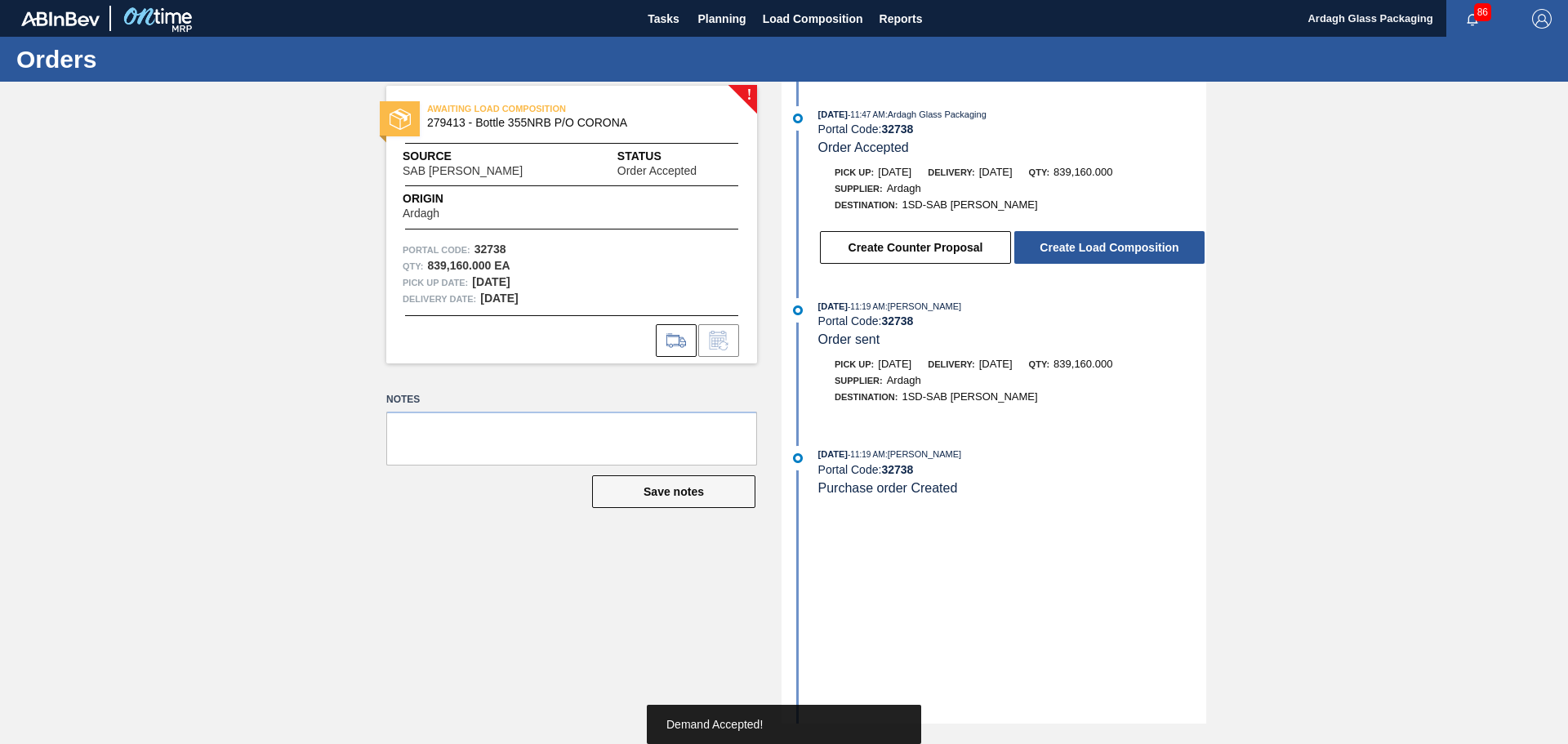
click at [1152, 252] on button "Create Load Composition" at bounding box center [1109, 247] width 190 height 33
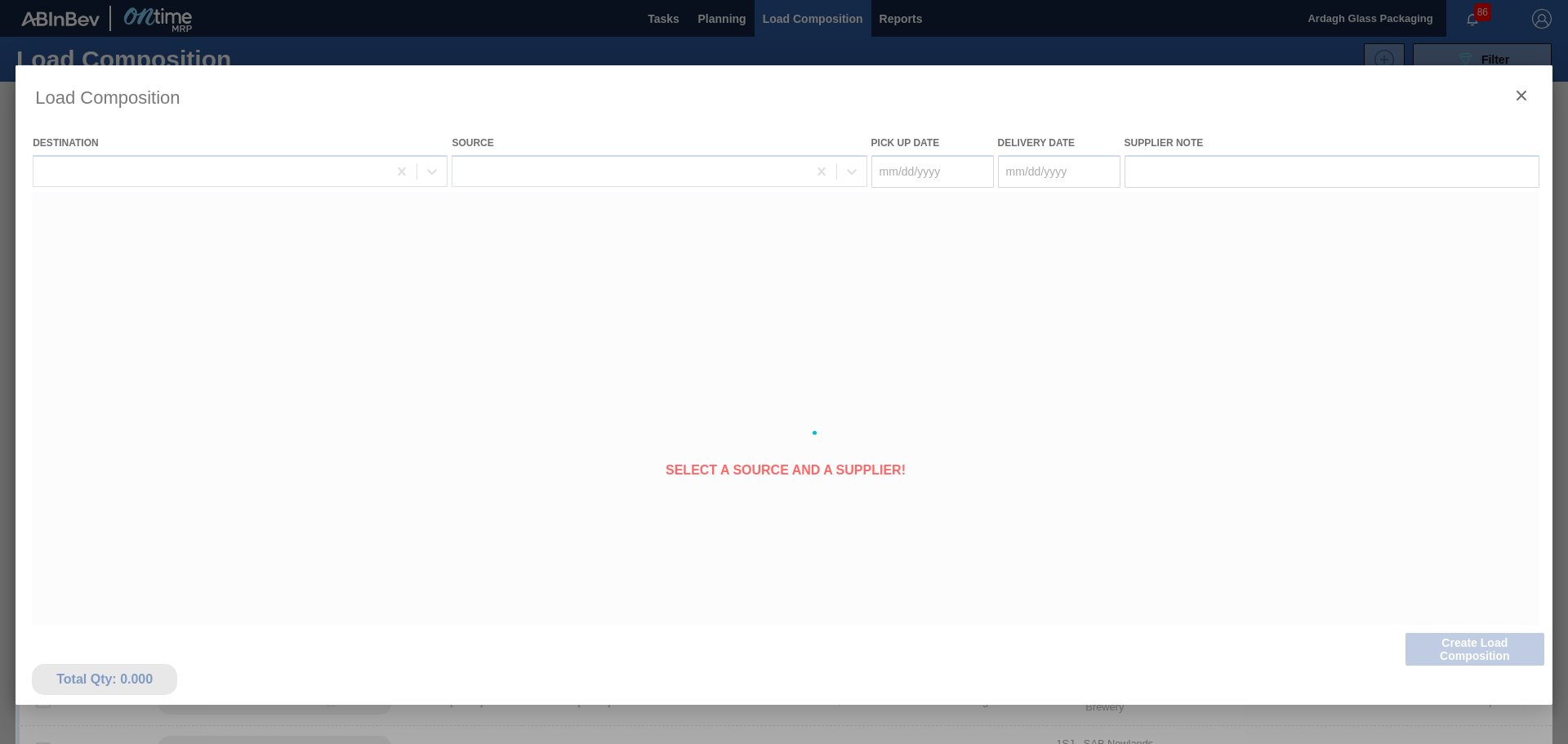
type Date "[DATE]"
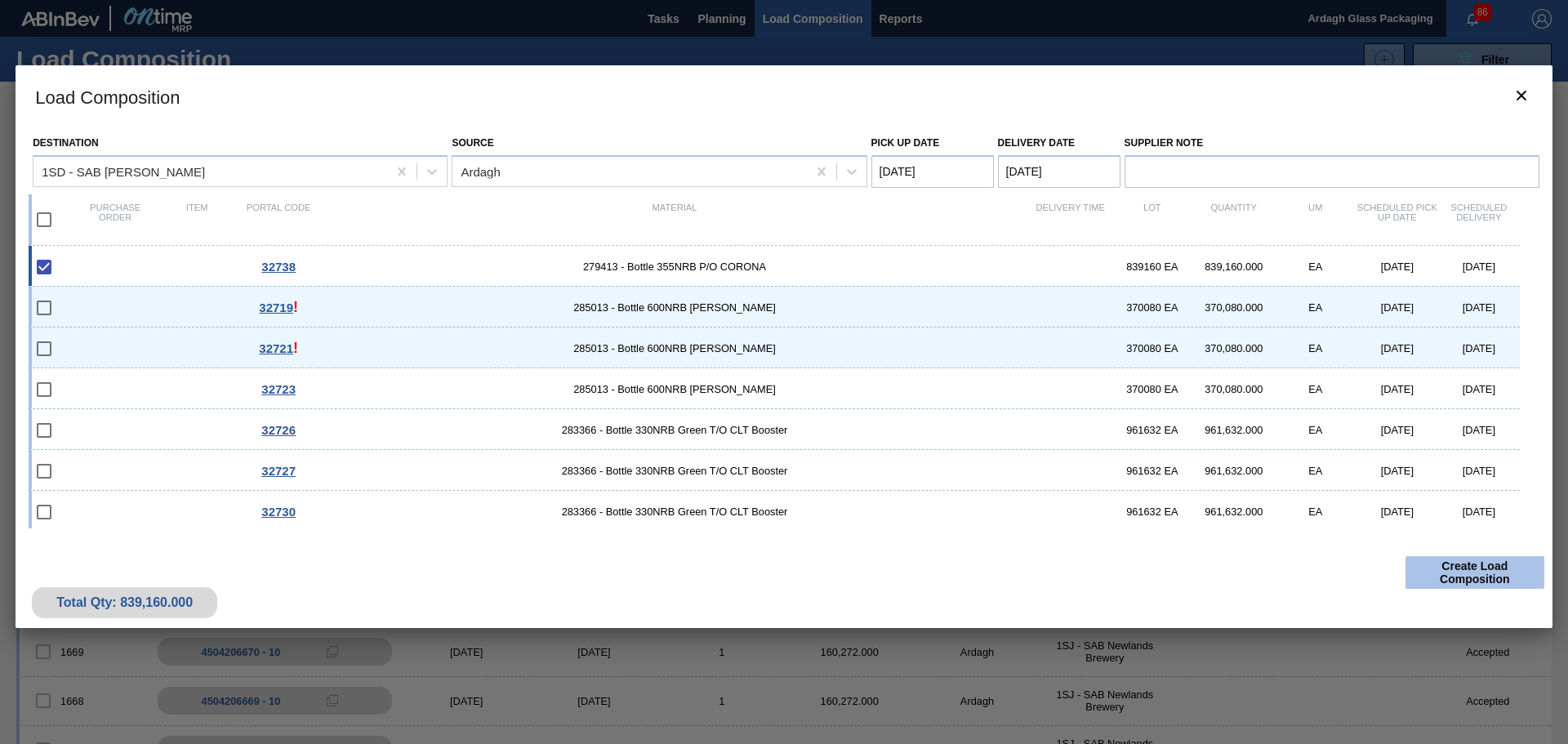
click at [1487, 584] on button "Create Load Composition" at bounding box center [1475, 573] width 139 height 33
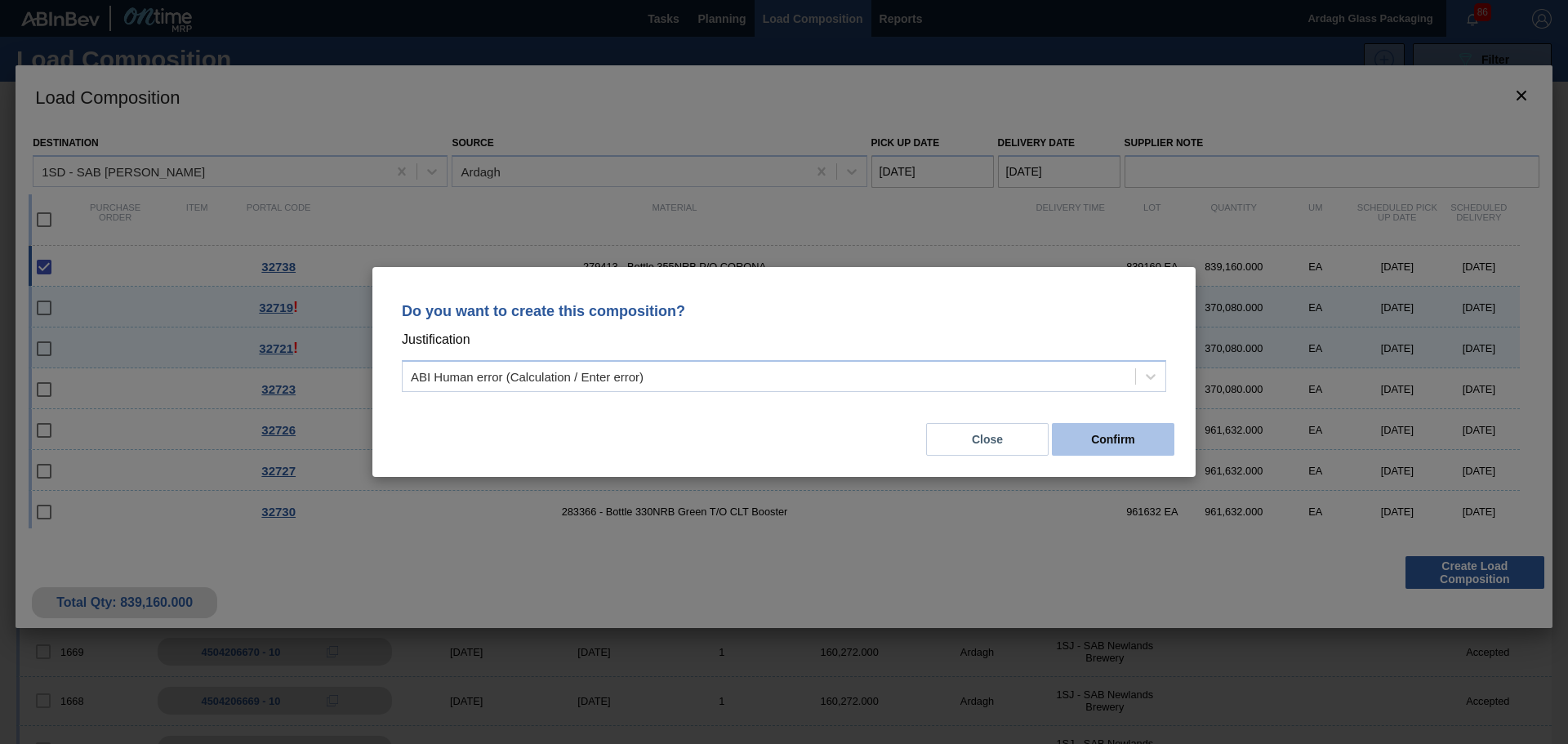
click at [1125, 445] on button "Confirm" at bounding box center [1113, 440] width 122 height 33
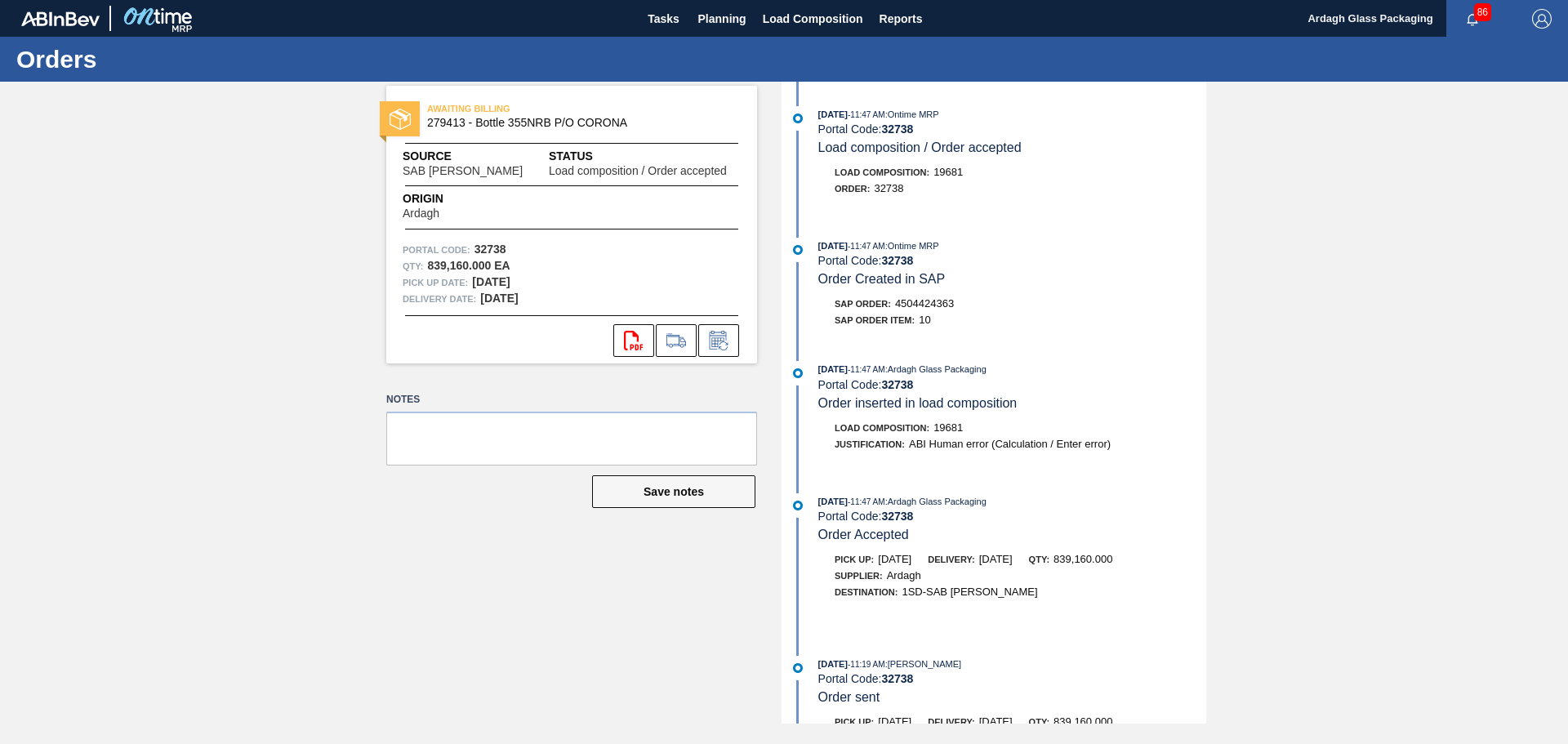
scroll to position [146, 0]
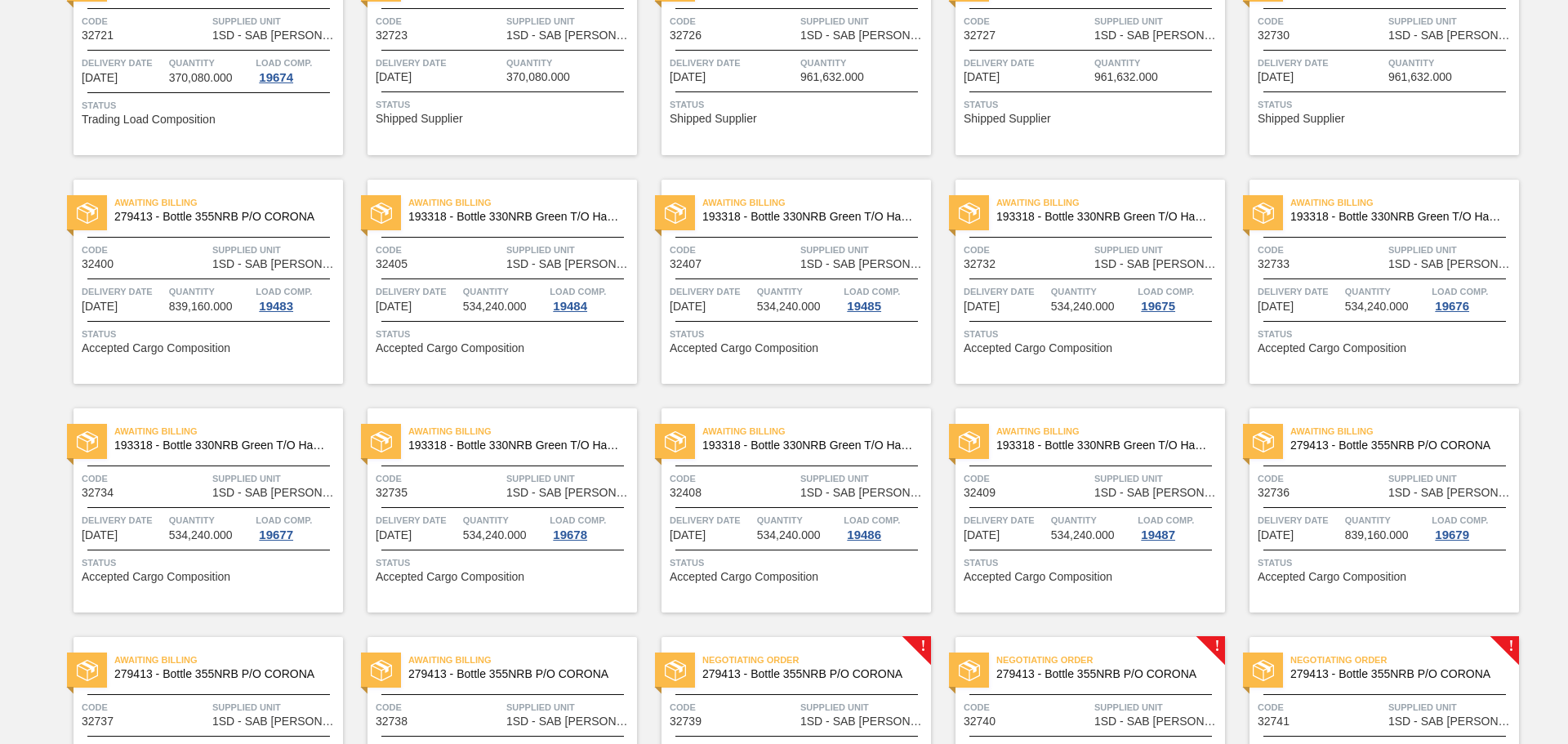
scroll to position [1715, 0]
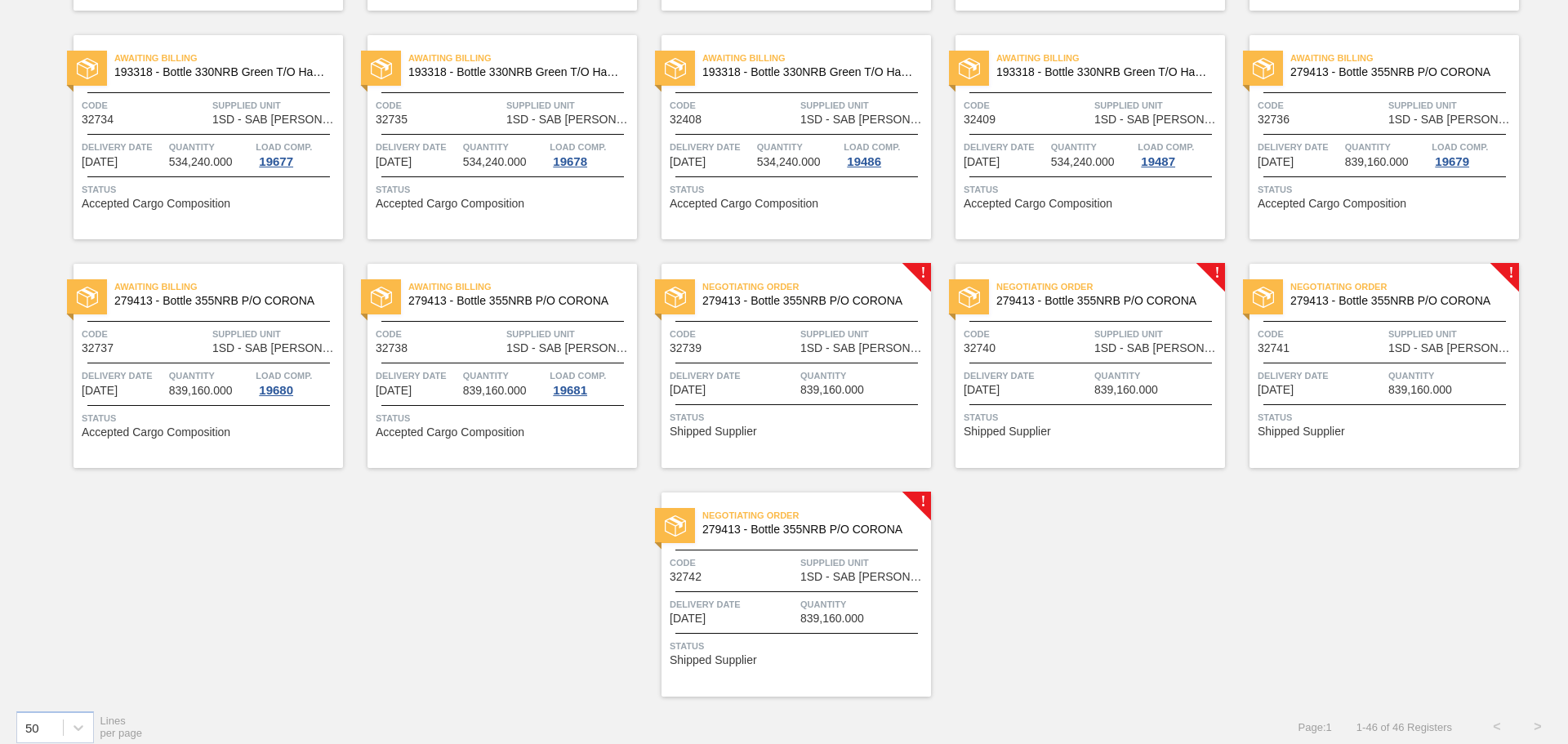
click at [857, 360] on div "Negotiating Order 279413 - Bottle 355NRB P/O CORONA Code 32739 Supplied Unit 1S…" at bounding box center [796, 365] width 269 height 204
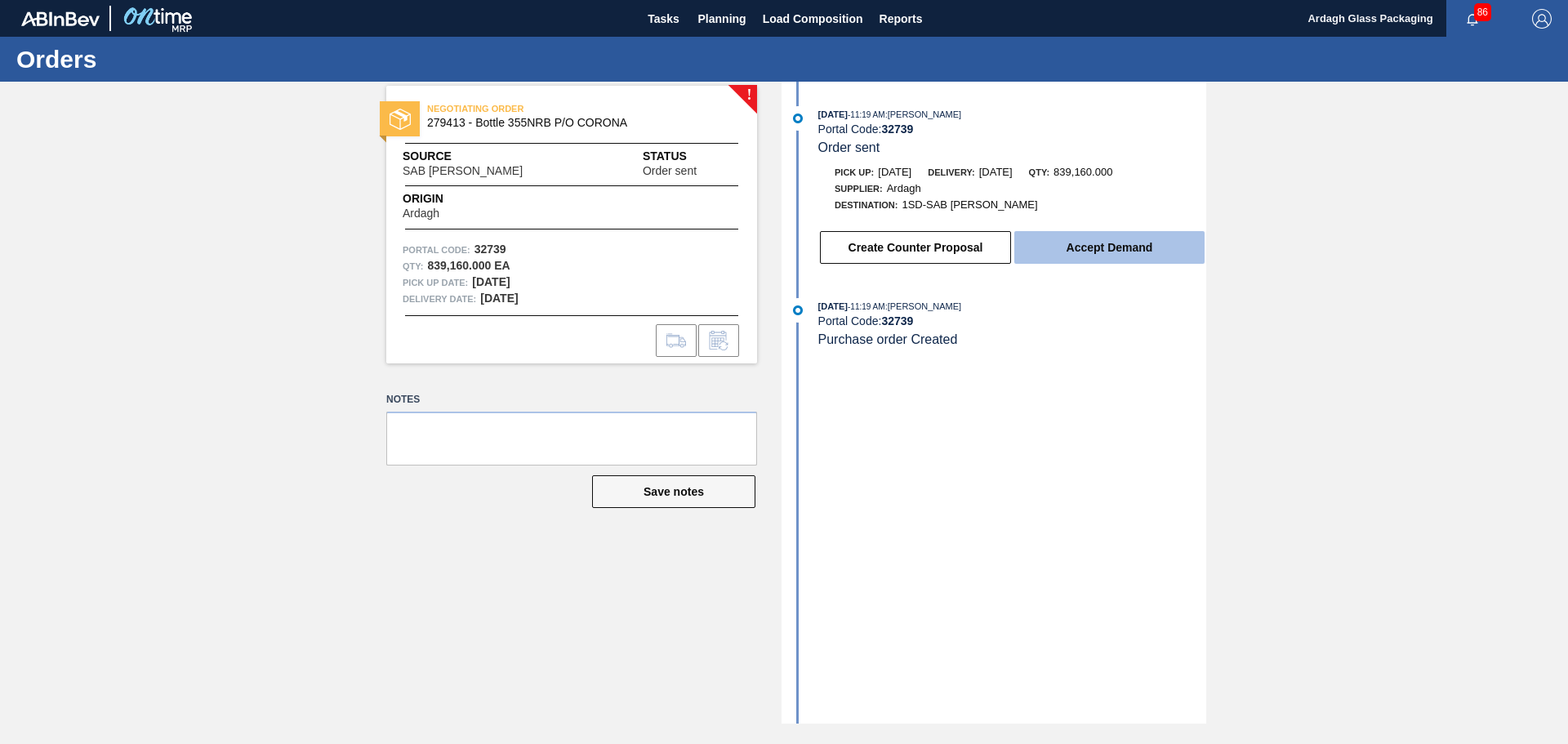
click at [1099, 252] on button "Accept Demand" at bounding box center [1109, 247] width 190 height 33
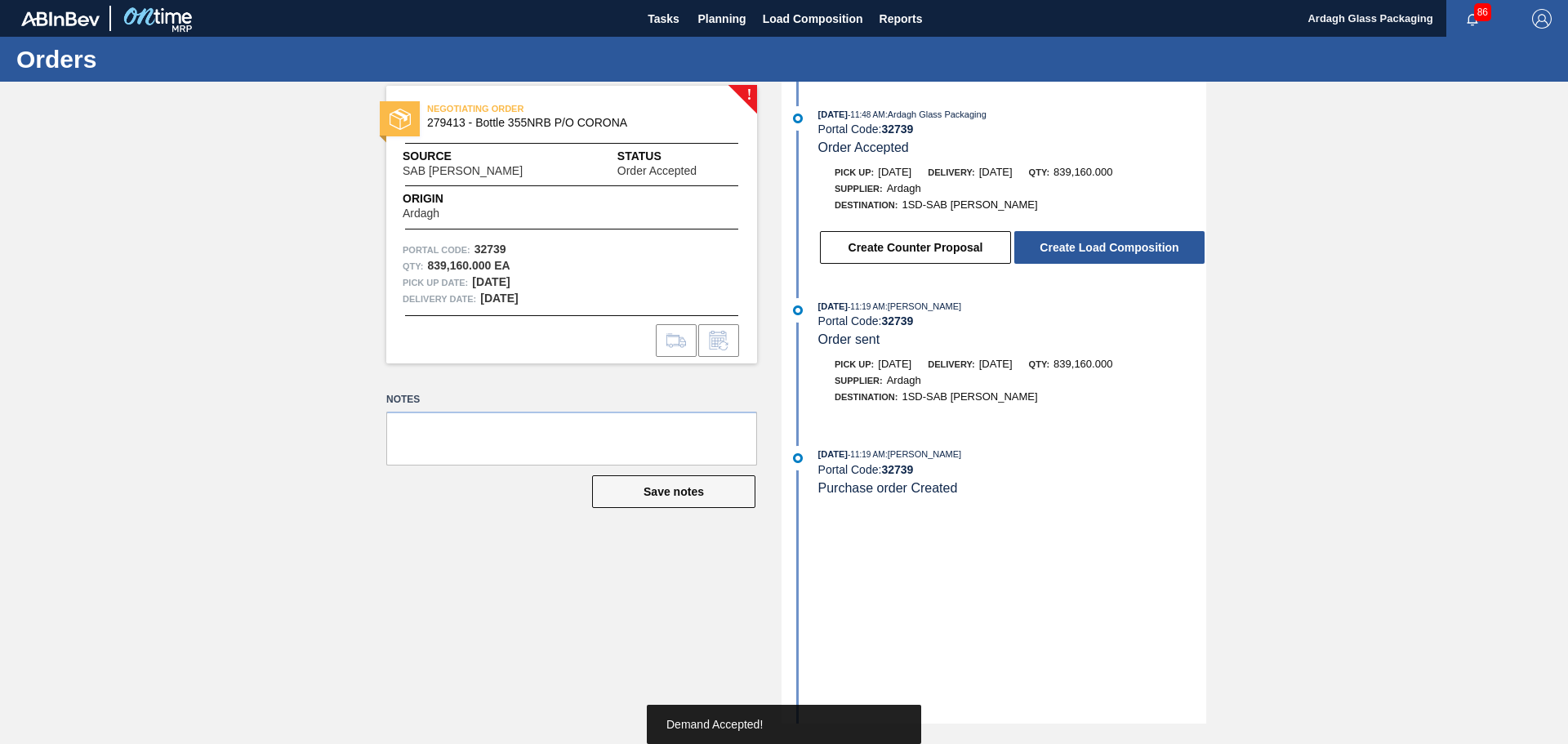
click at [1099, 252] on button "Create Load Composition" at bounding box center [1109, 247] width 190 height 33
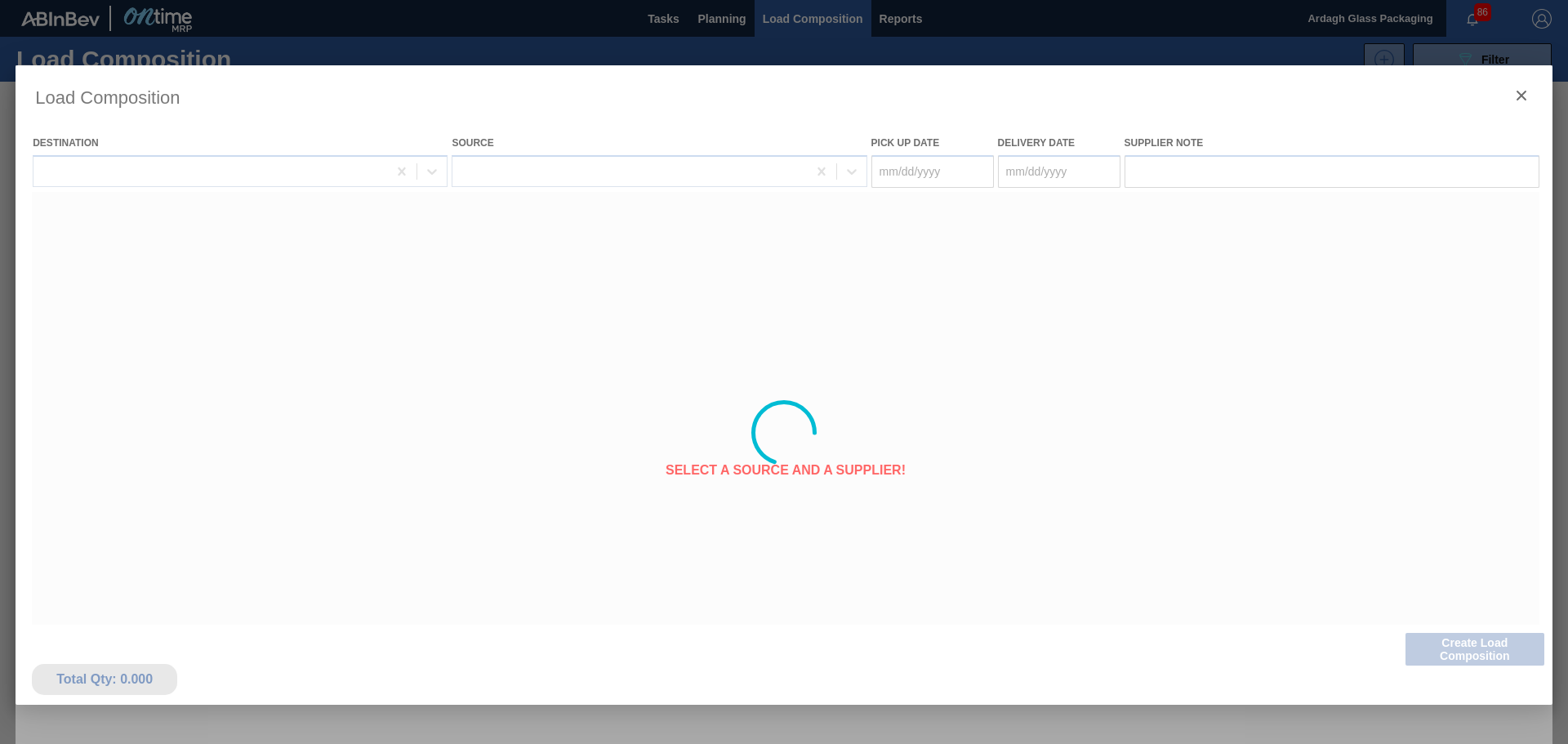
type Date "[DATE]"
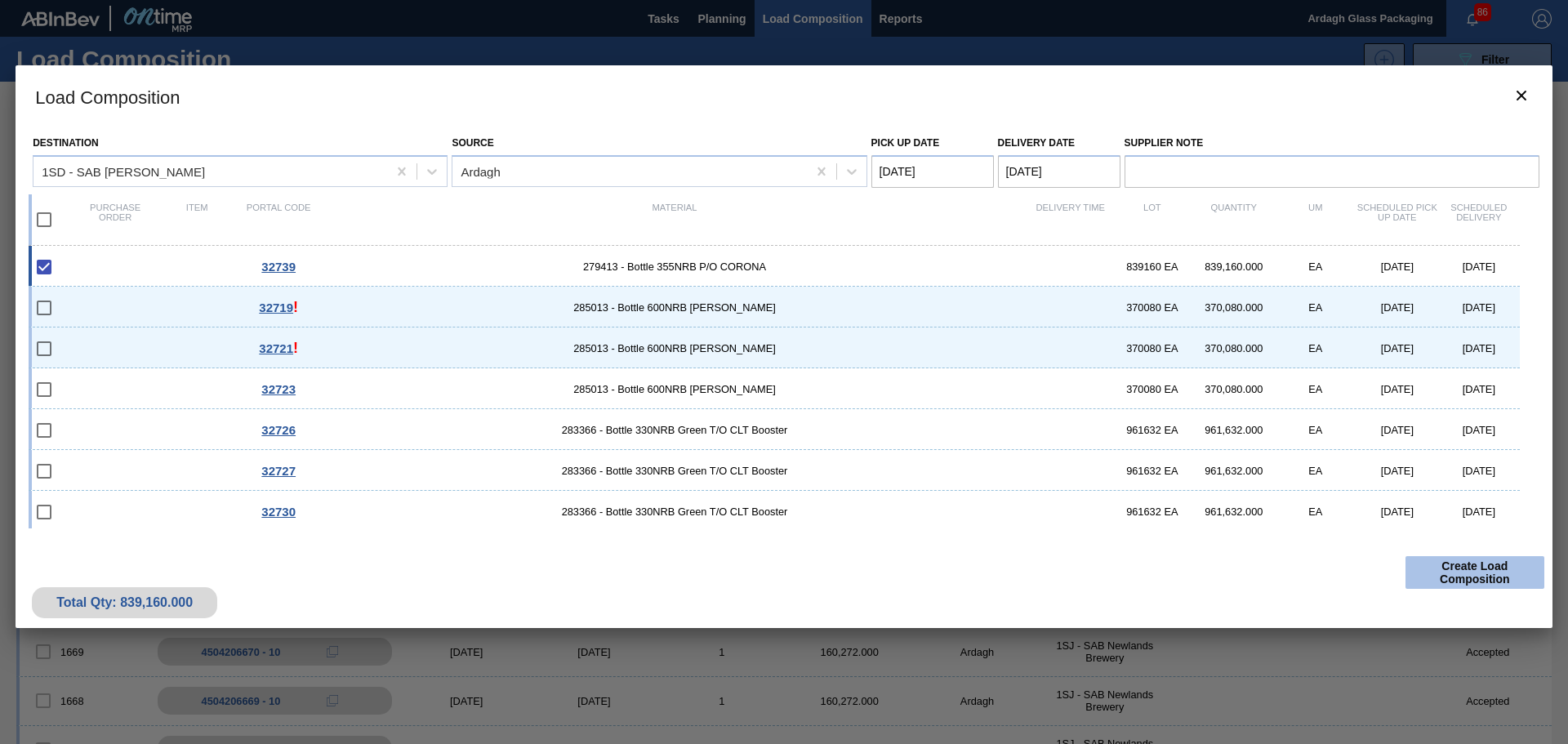
click at [1454, 575] on button "Create Load Composition" at bounding box center [1475, 573] width 139 height 33
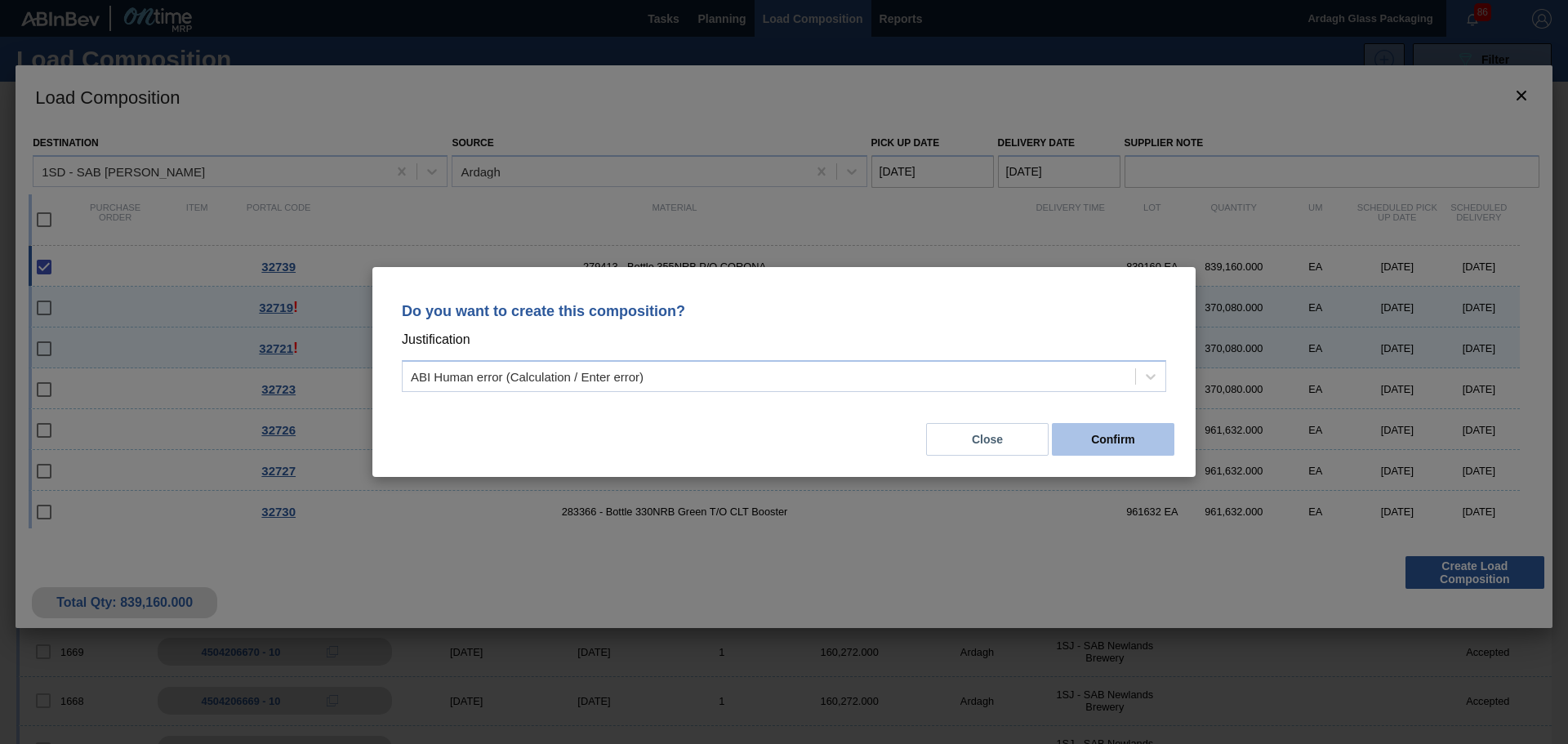
click at [1137, 440] on button "Confirm" at bounding box center [1113, 440] width 122 height 33
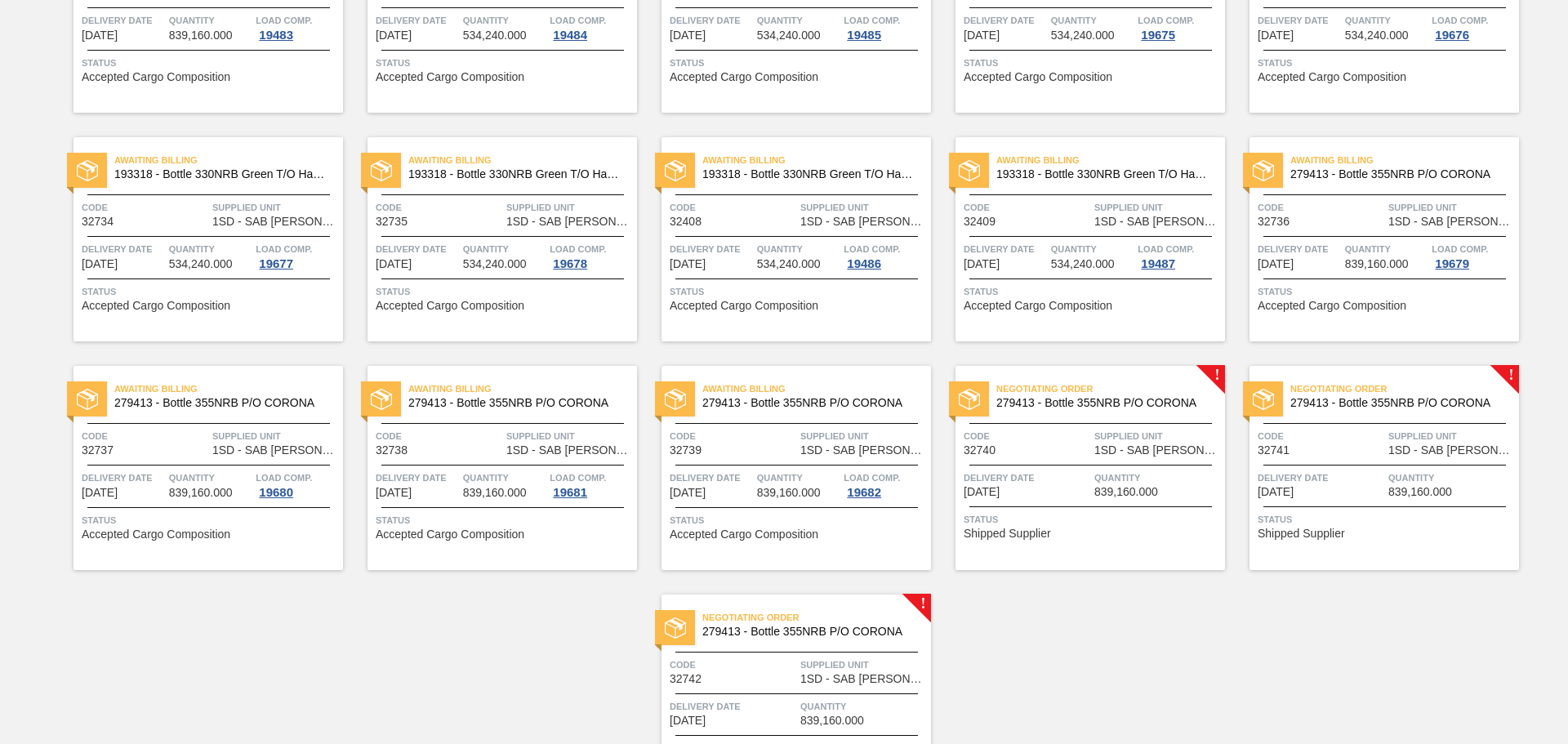
scroll to position [1728, 0]
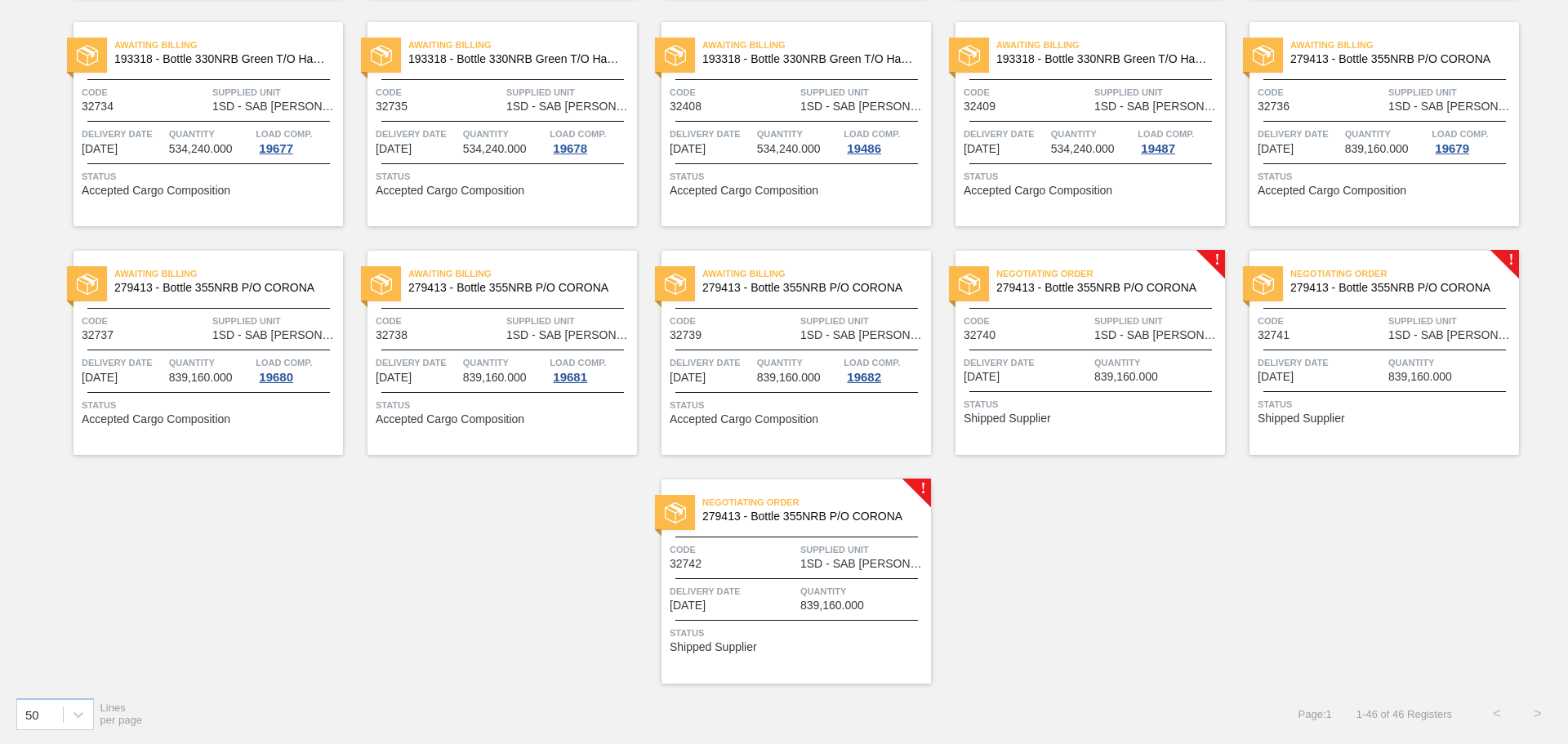
click at [1120, 342] on div "Negotiating Order 279413 - Bottle 355NRB P/O CORONA Code 32740 Supplied Unit 1S…" at bounding box center [1090, 353] width 269 height 204
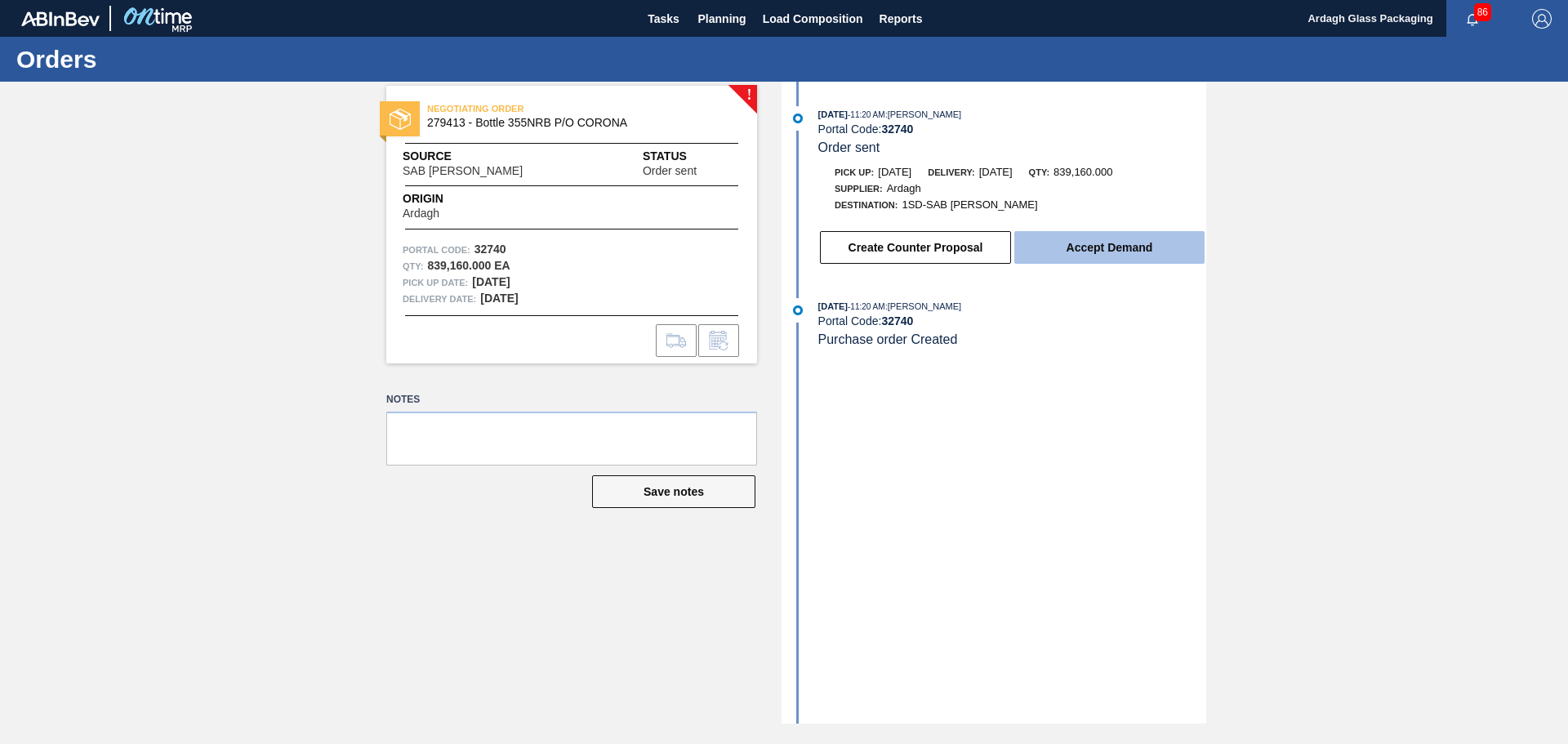
click at [1126, 240] on button "Accept Demand" at bounding box center [1109, 247] width 190 height 33
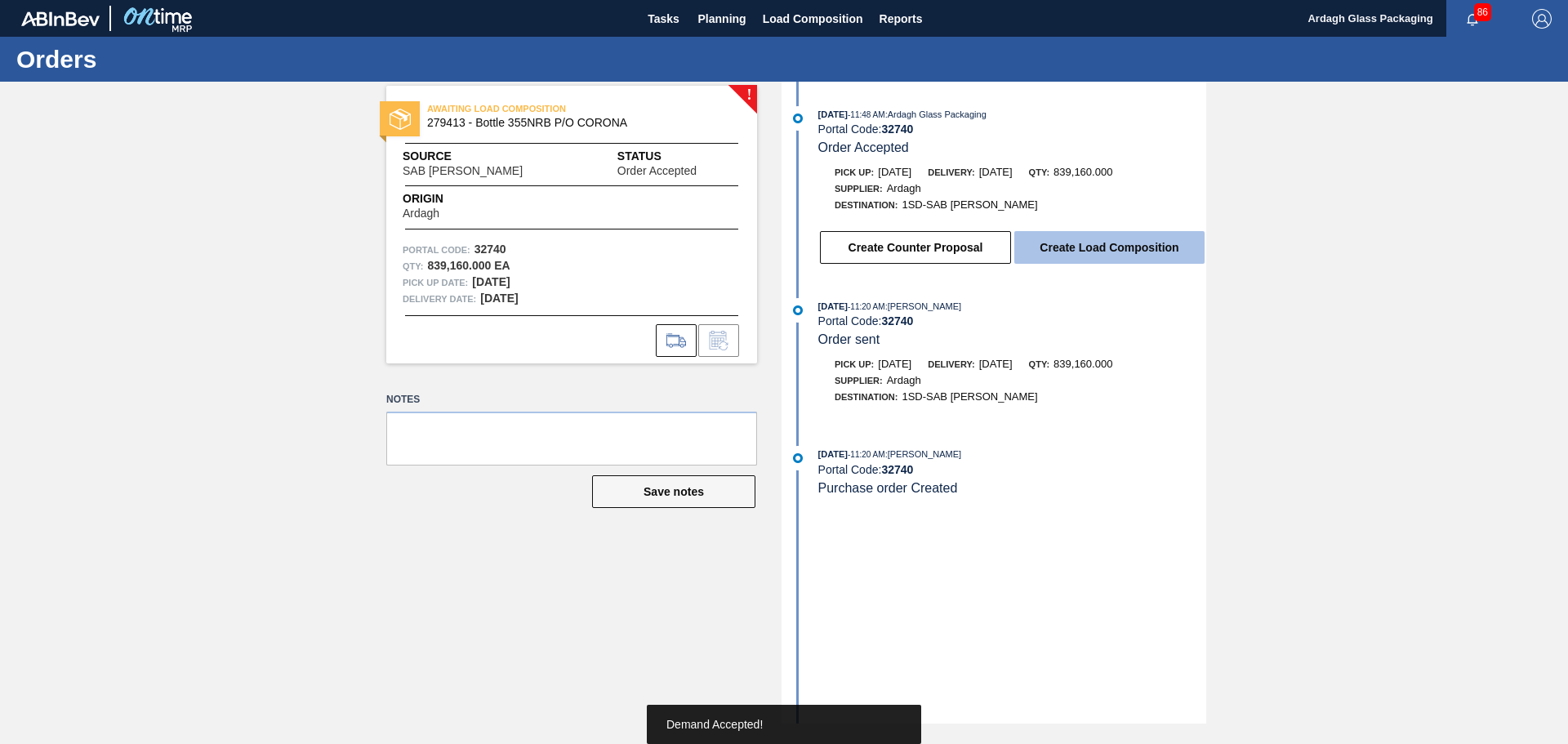
click at [1129, 245] on button "Create Load Composition" at bounding box center [1109, 247] width 190 height 33
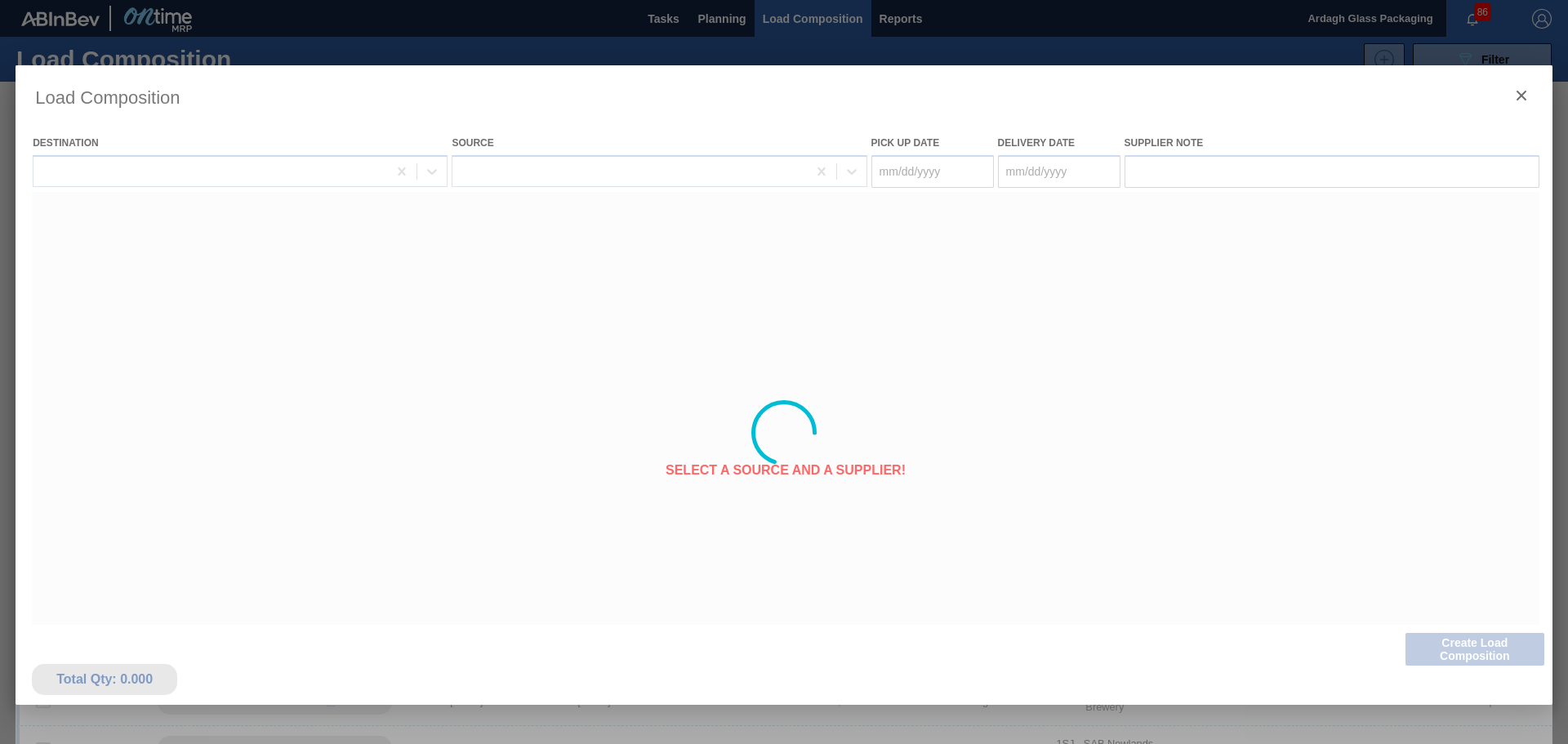
type Date "[DATE]"
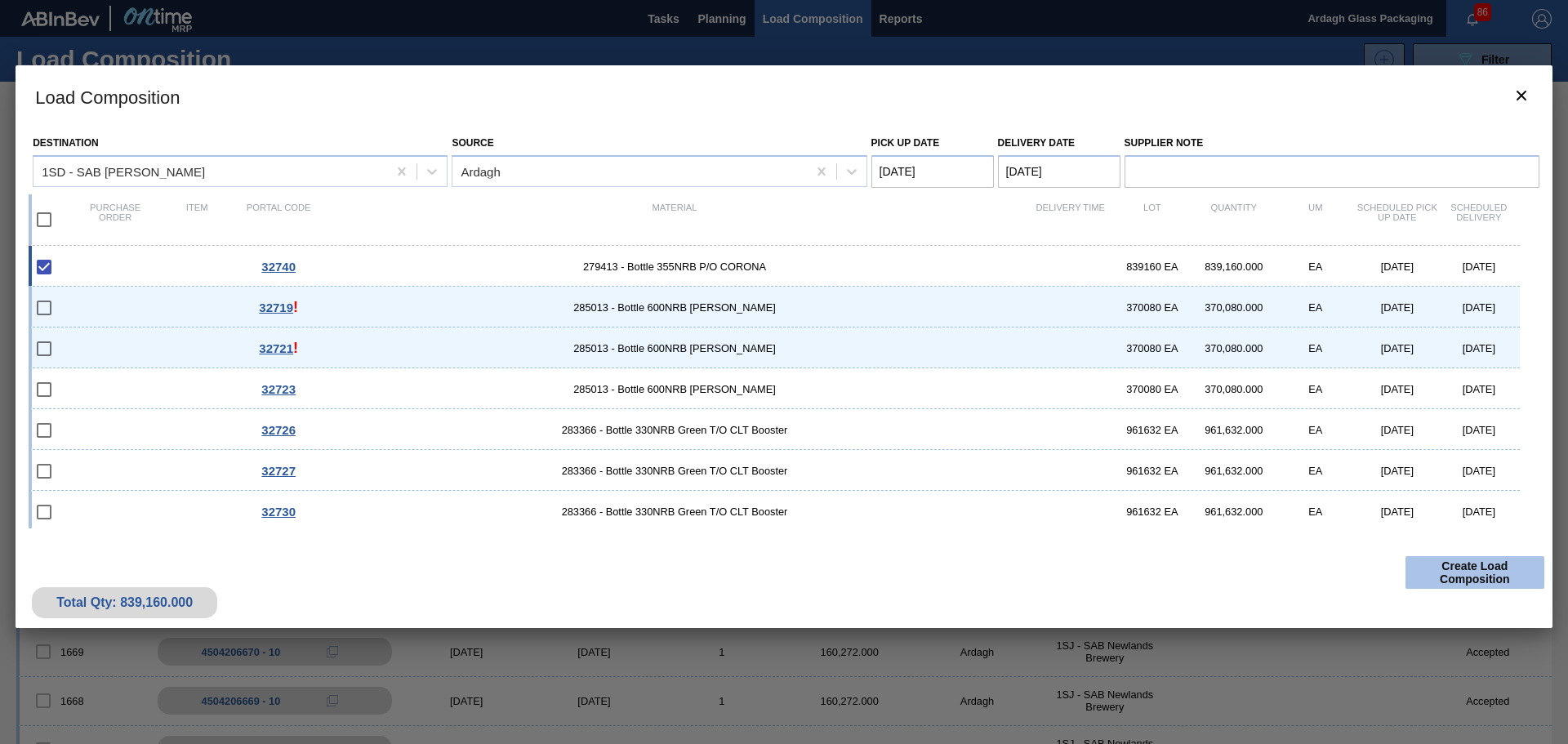
click at [1457, 566] on button "Create Load Composition" at bounding box center [1475, 573] width 139 height 33
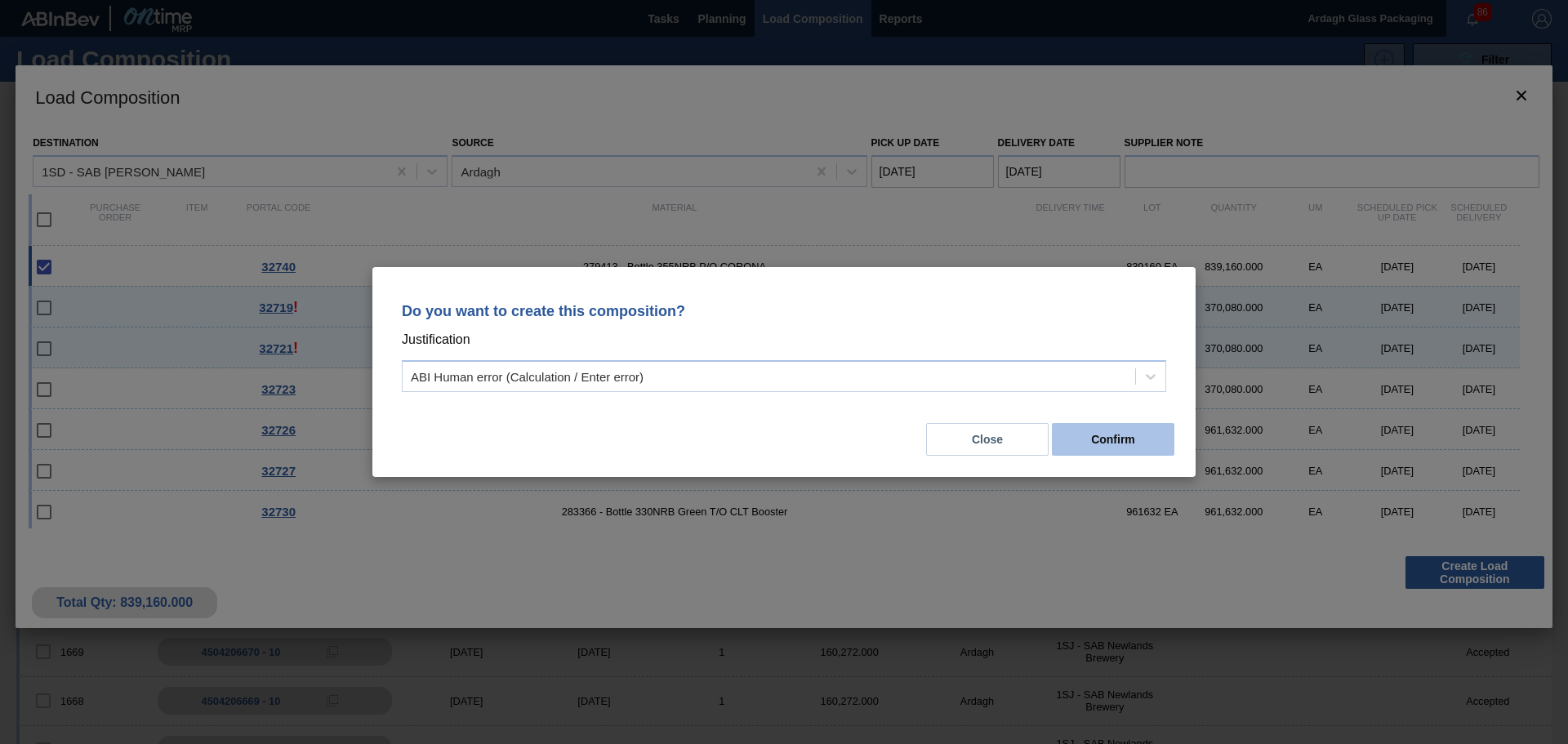
click at [1118, 445] on button "Confirm" at bounding box center [1113, 440] width 122 height 33
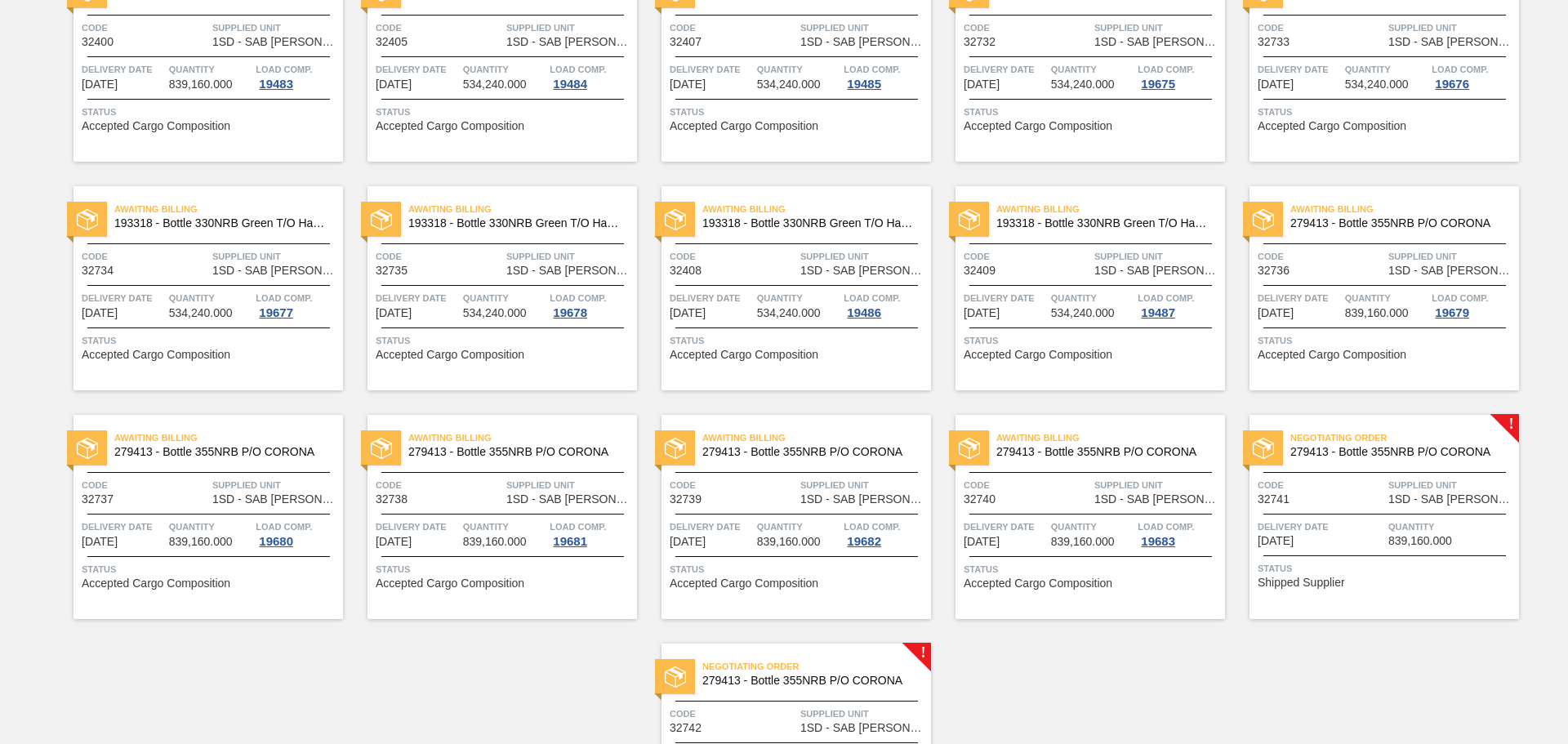
scroll to position [1728, 0]
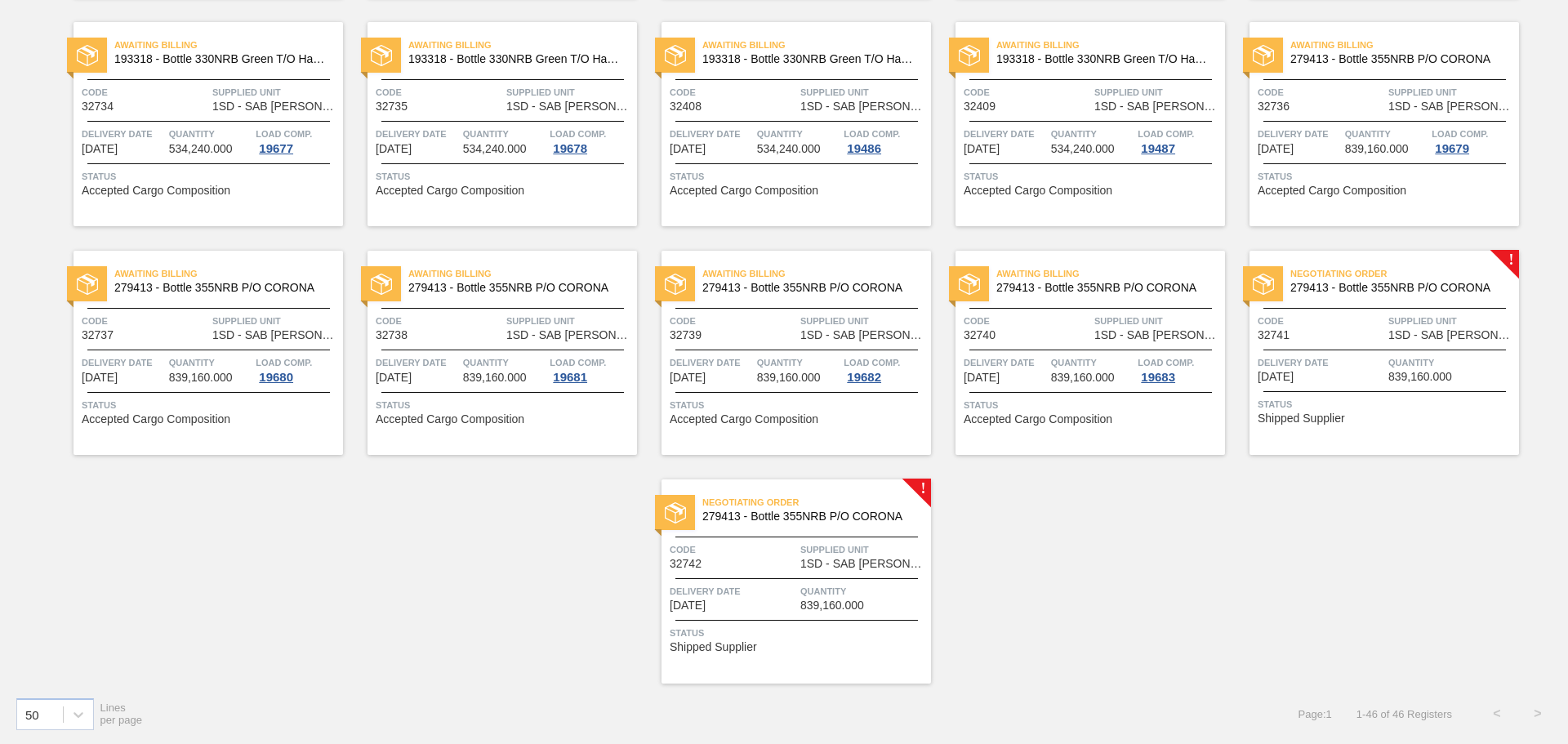
click at [1356, 335] on div "Code 32741" at bounding box center [1321, 327] width 127 height 29
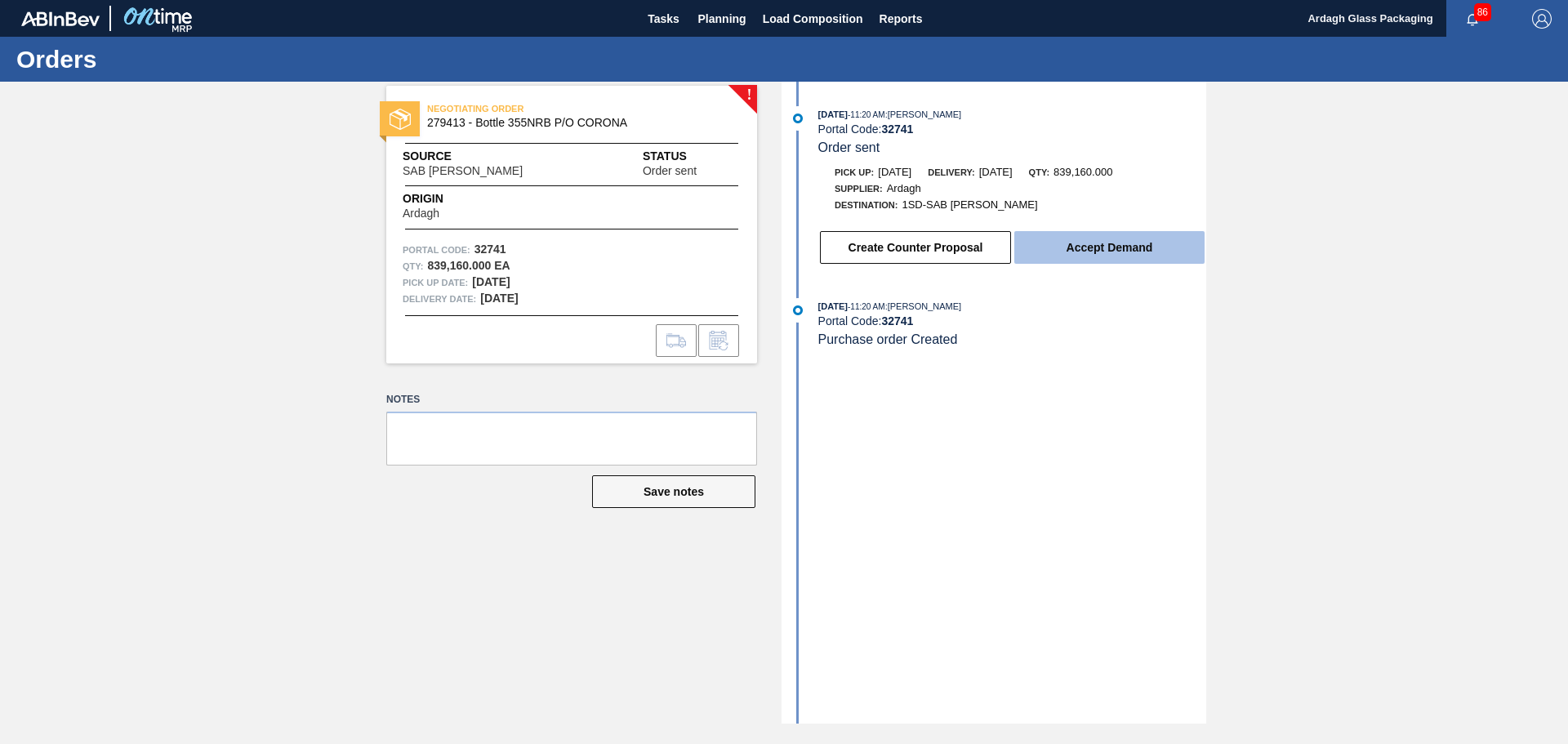
click at [1158, 254] on button "Accept Demand" at bounding box center [1109, 247] width 190 height 33
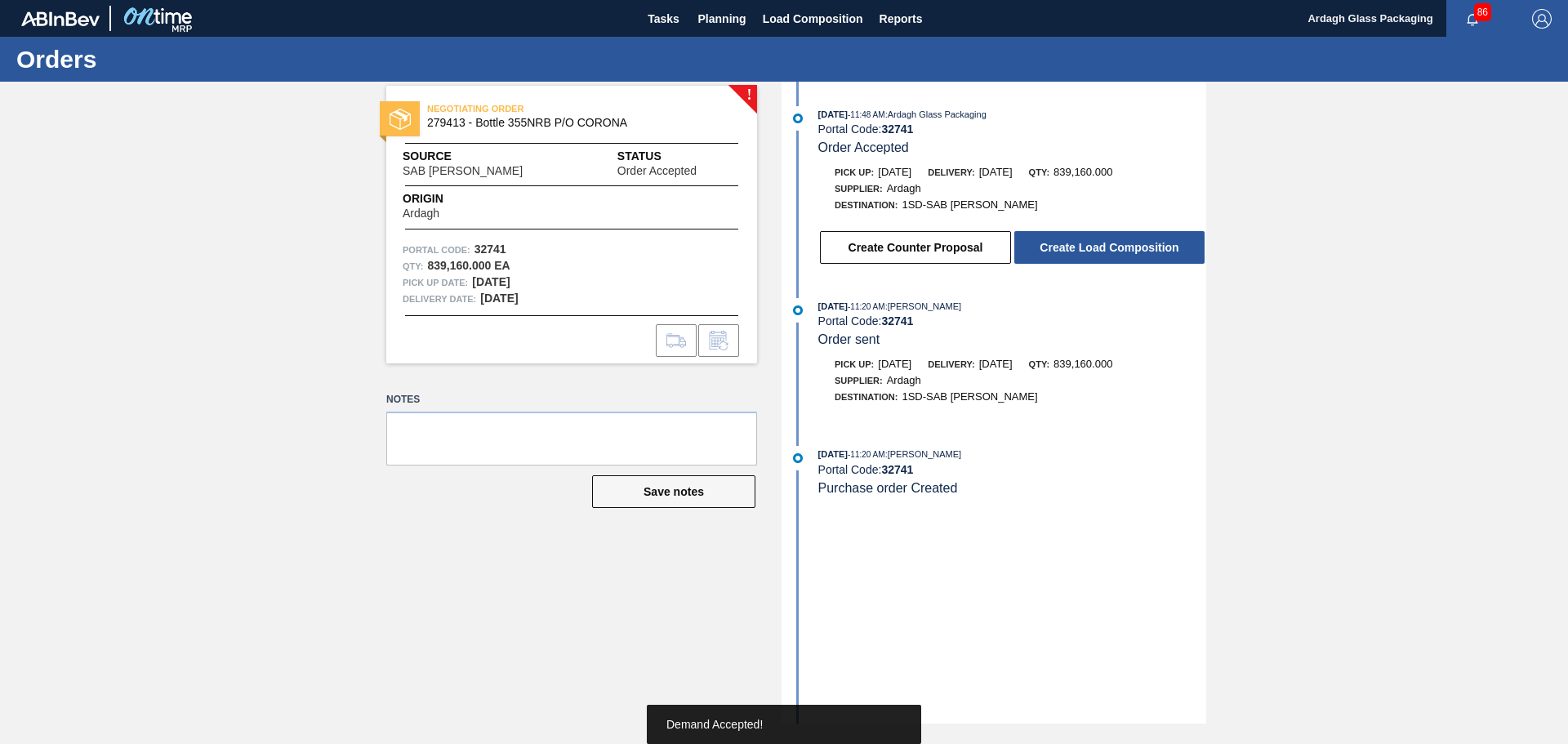
click at [1135, 245] on button "Create Load Composition" at bounding box center [1109, 247] width 190 height 33
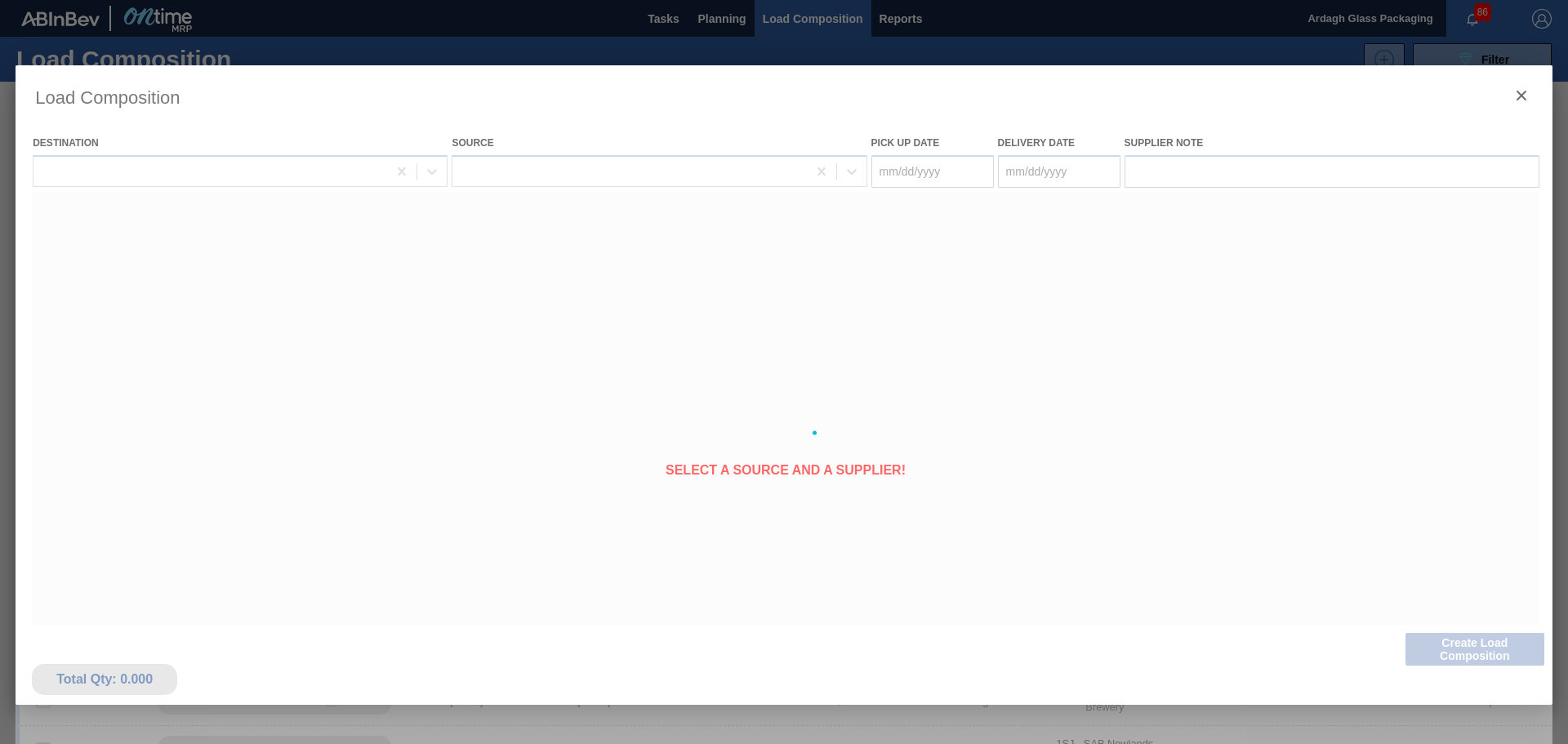
type Date "[DATE]"
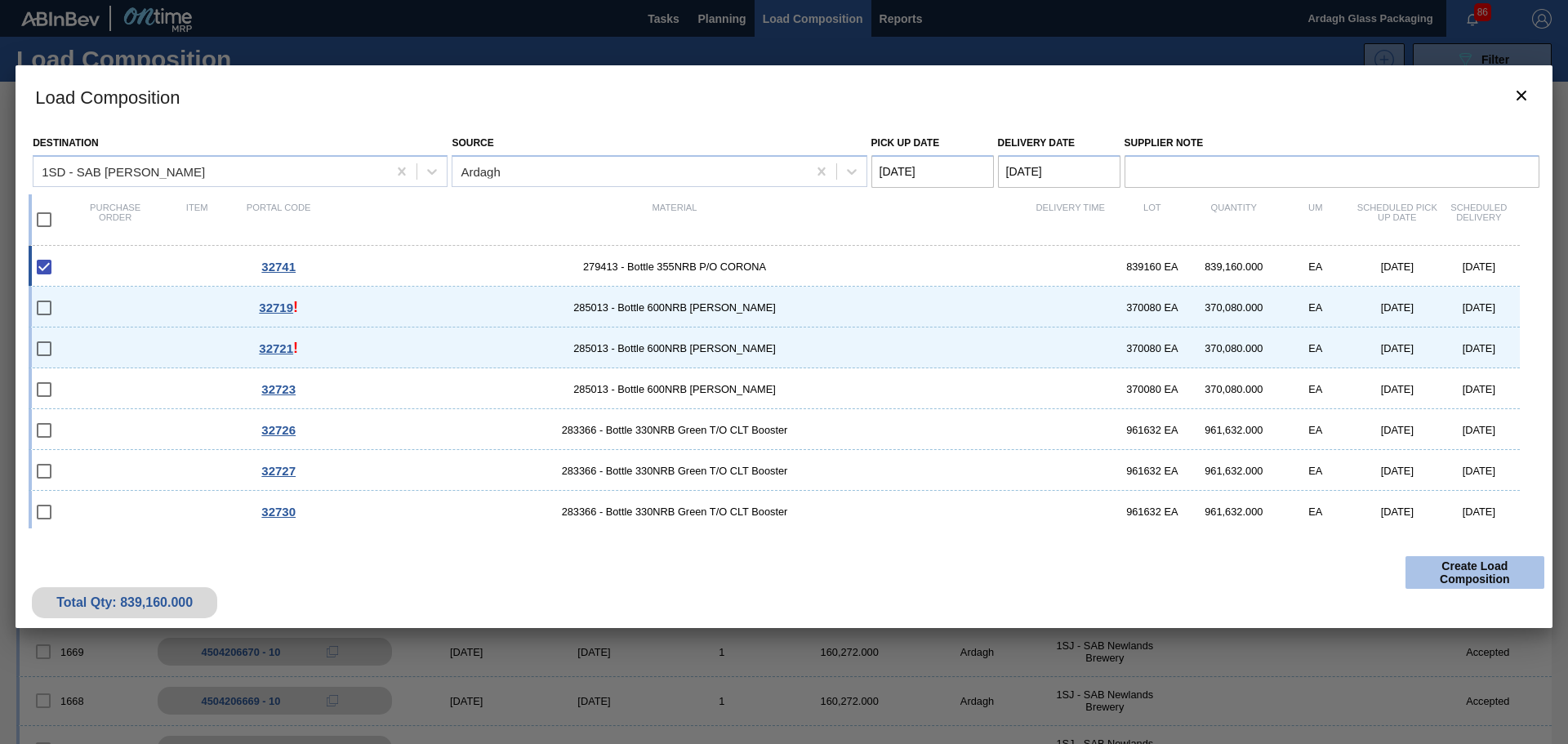
click at [1479, 580] on button "Create Load Composition" at bounding box center [1475, 573] width 139 height 33
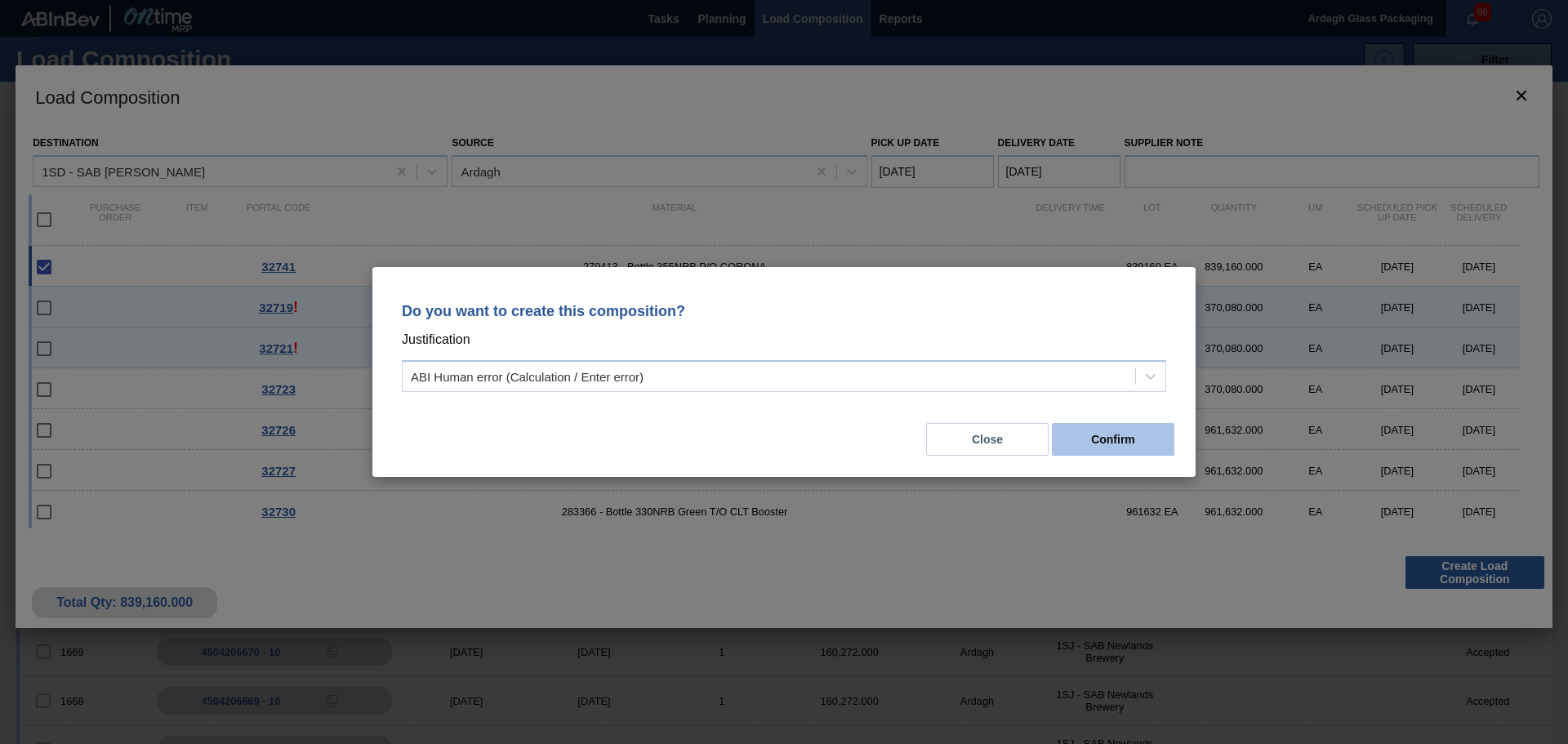
click at [1127, 452] on button "Confirm" at bounding box center [1113, 440] width 122 height 33
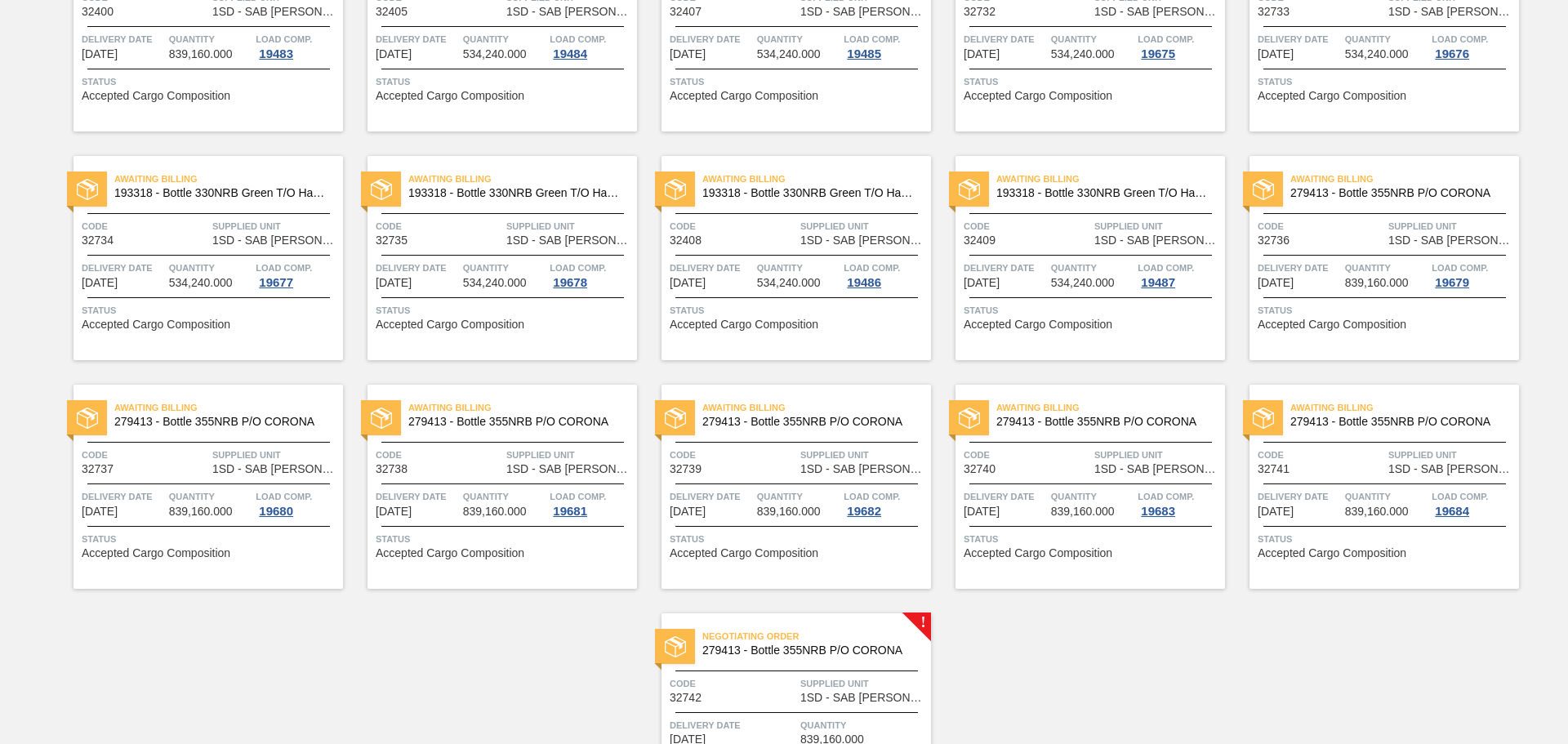
scroll to position [1728, 0]
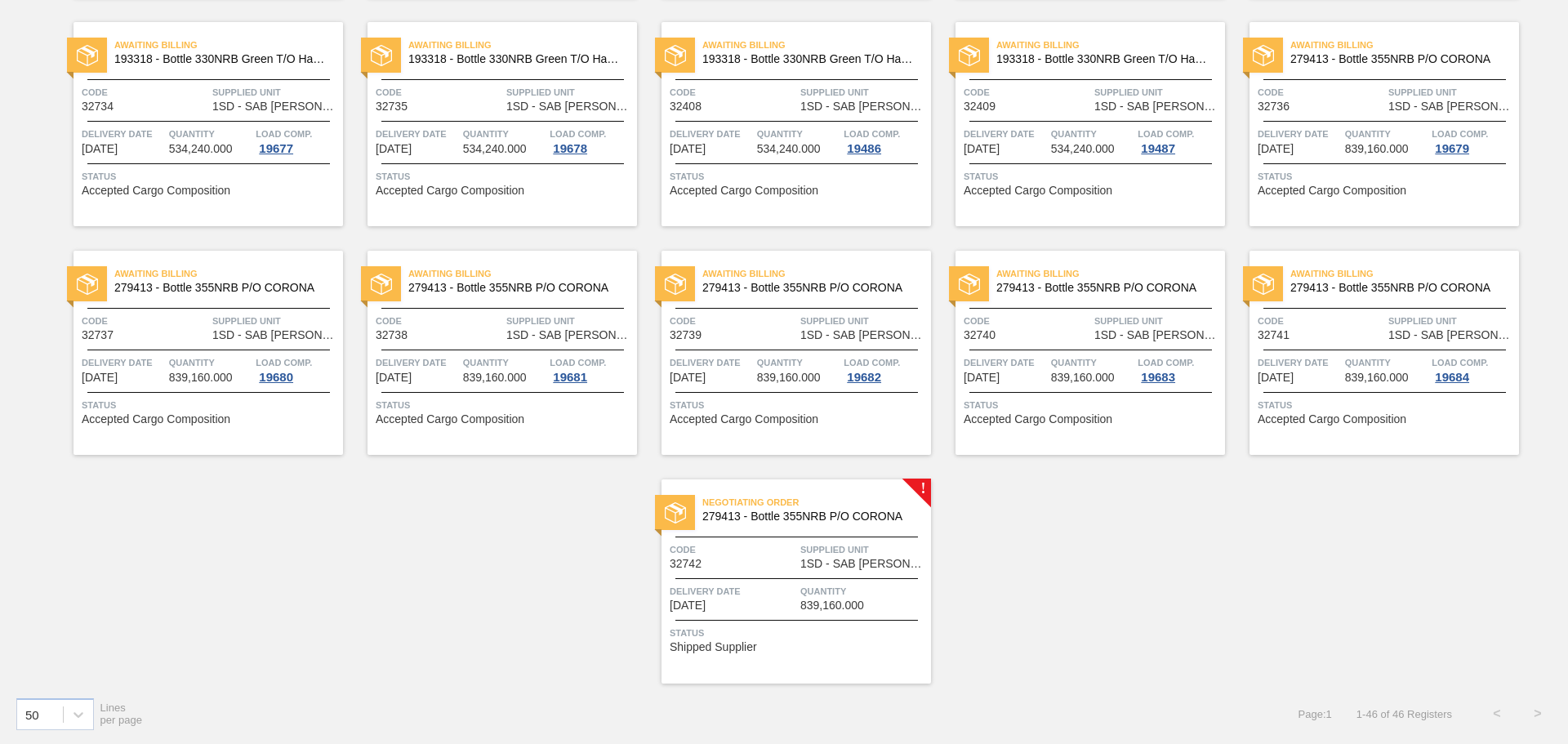
click at [811, 561] on span "1SD - SAB [PERSON_NAME]" at bounding box center [864, 565] width 127 height 13
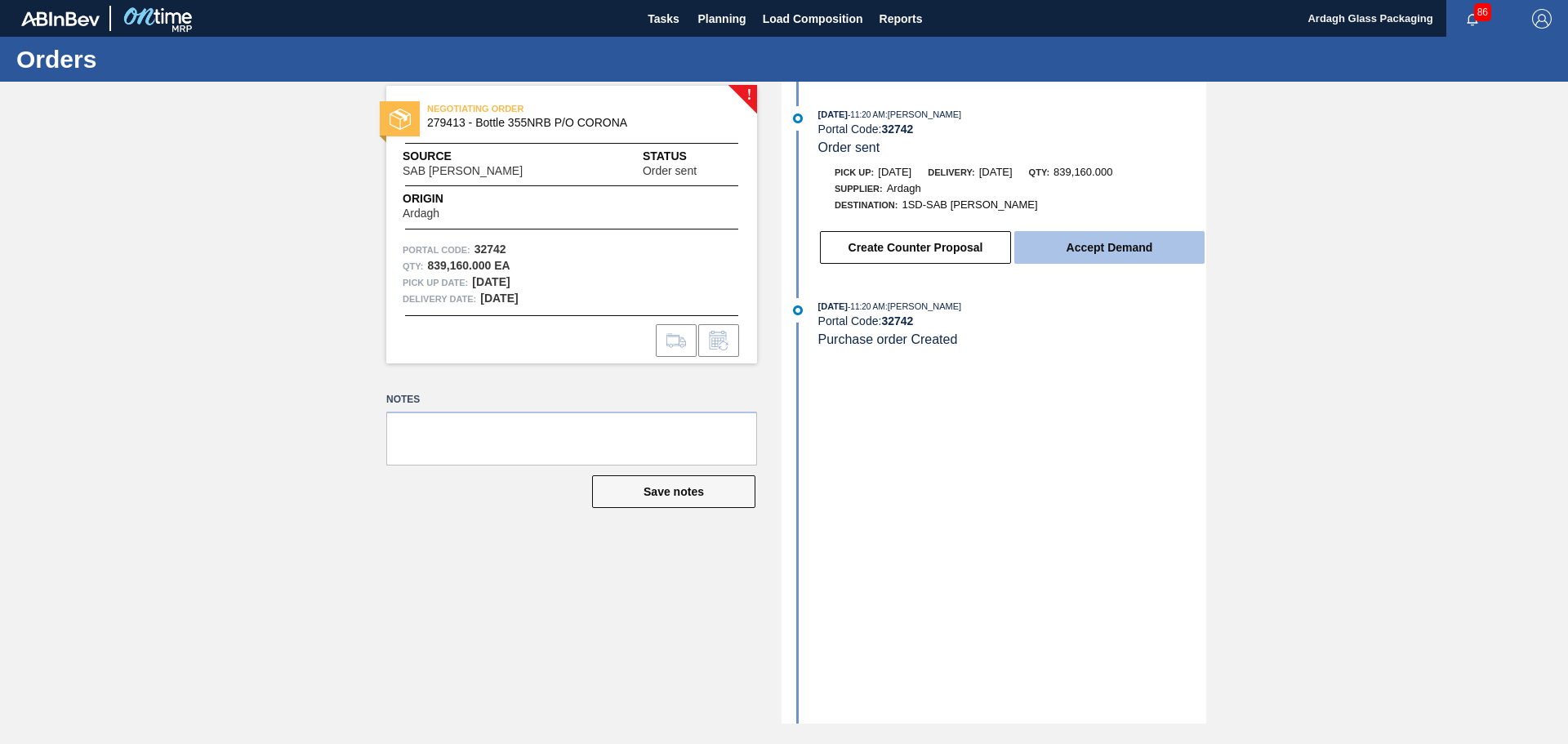
click at [1068, 237] on button "Accept Demand" at bounding box center [1109, 247] width 190 height 33
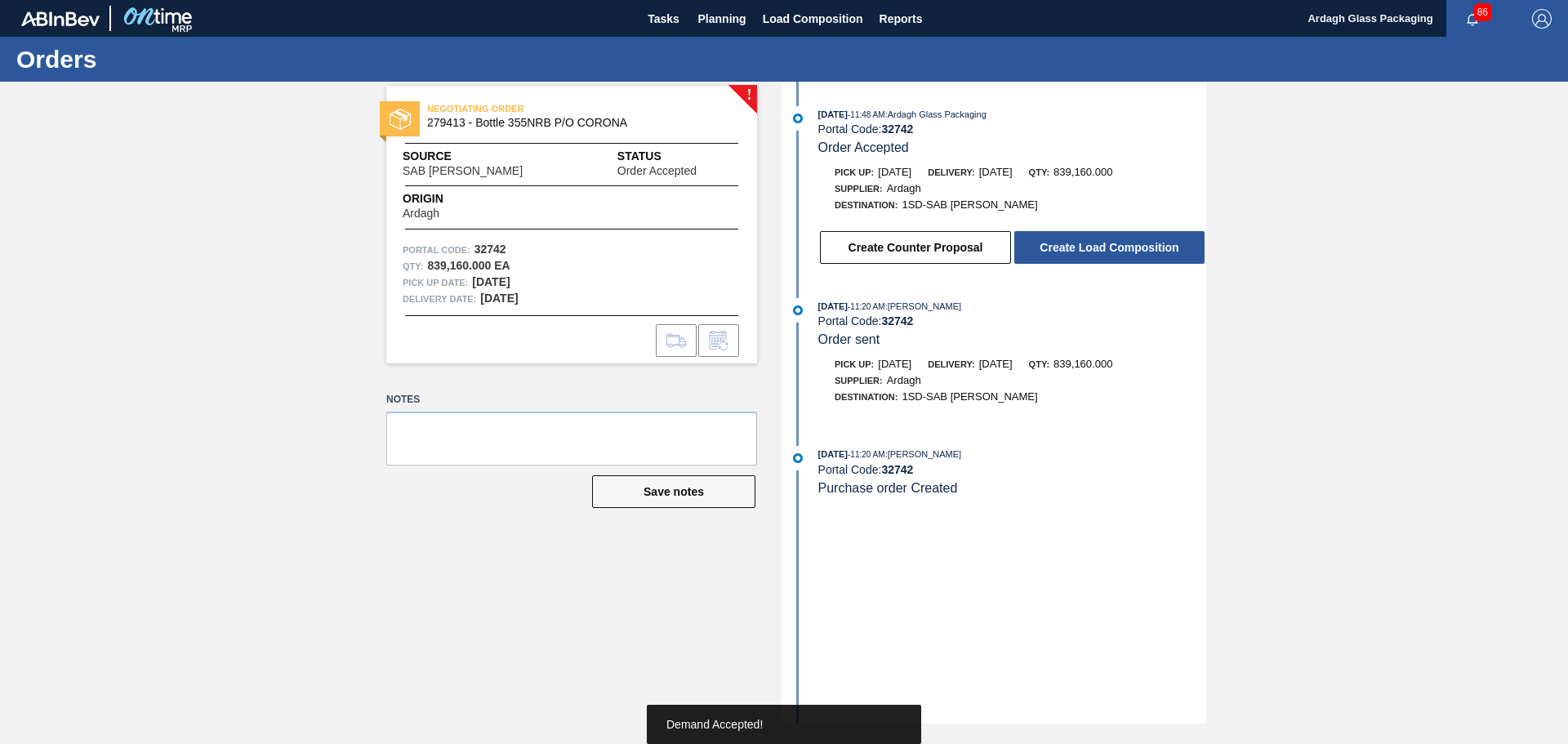
click at [1075, 250] on button "Create Load Composition" at bounding box center [1109, 247] width 190 height 33
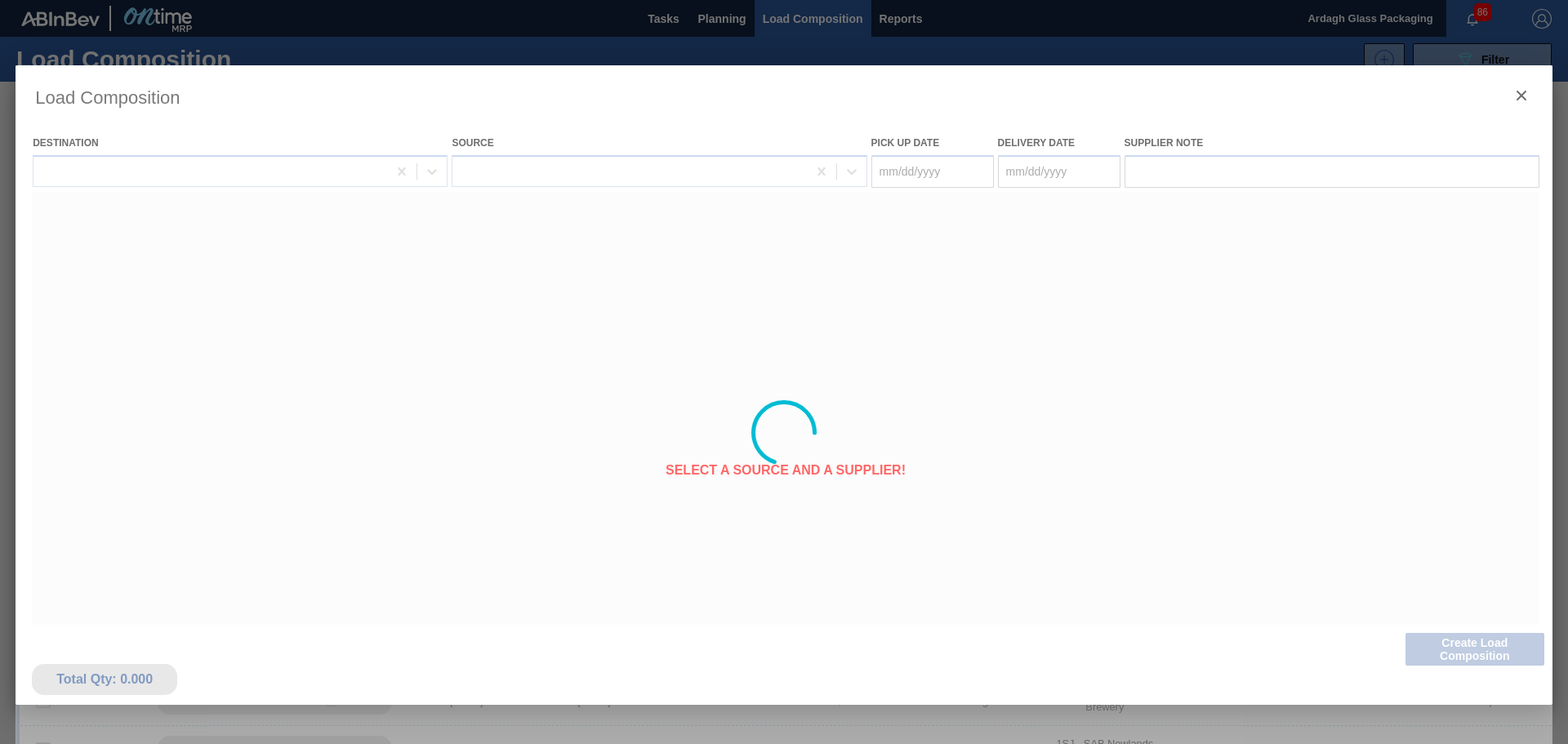
type Date "[DATE]"
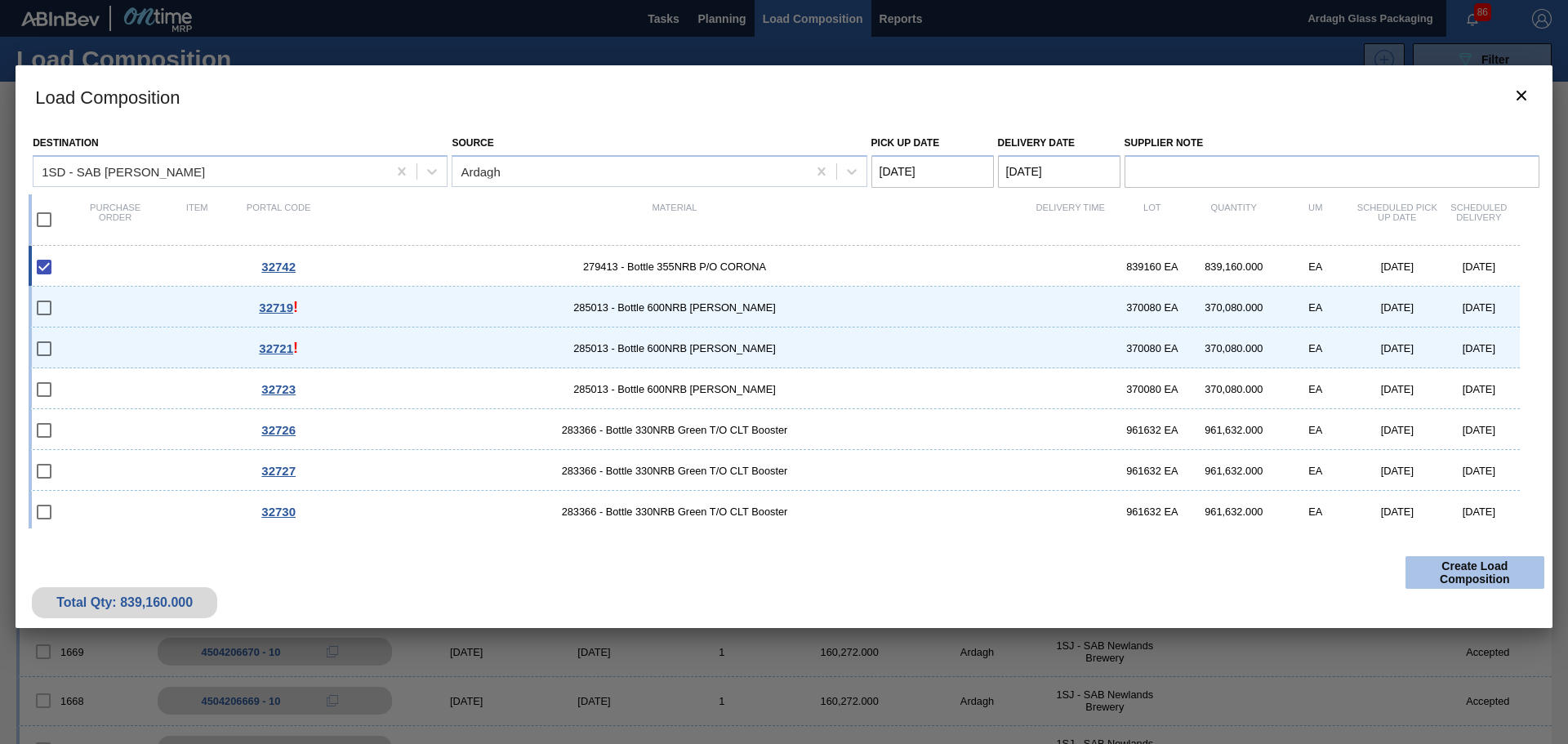
click at [1455, 575] on button "Create Load Composition" at bounding box center [1475, 573] width 139 height 33
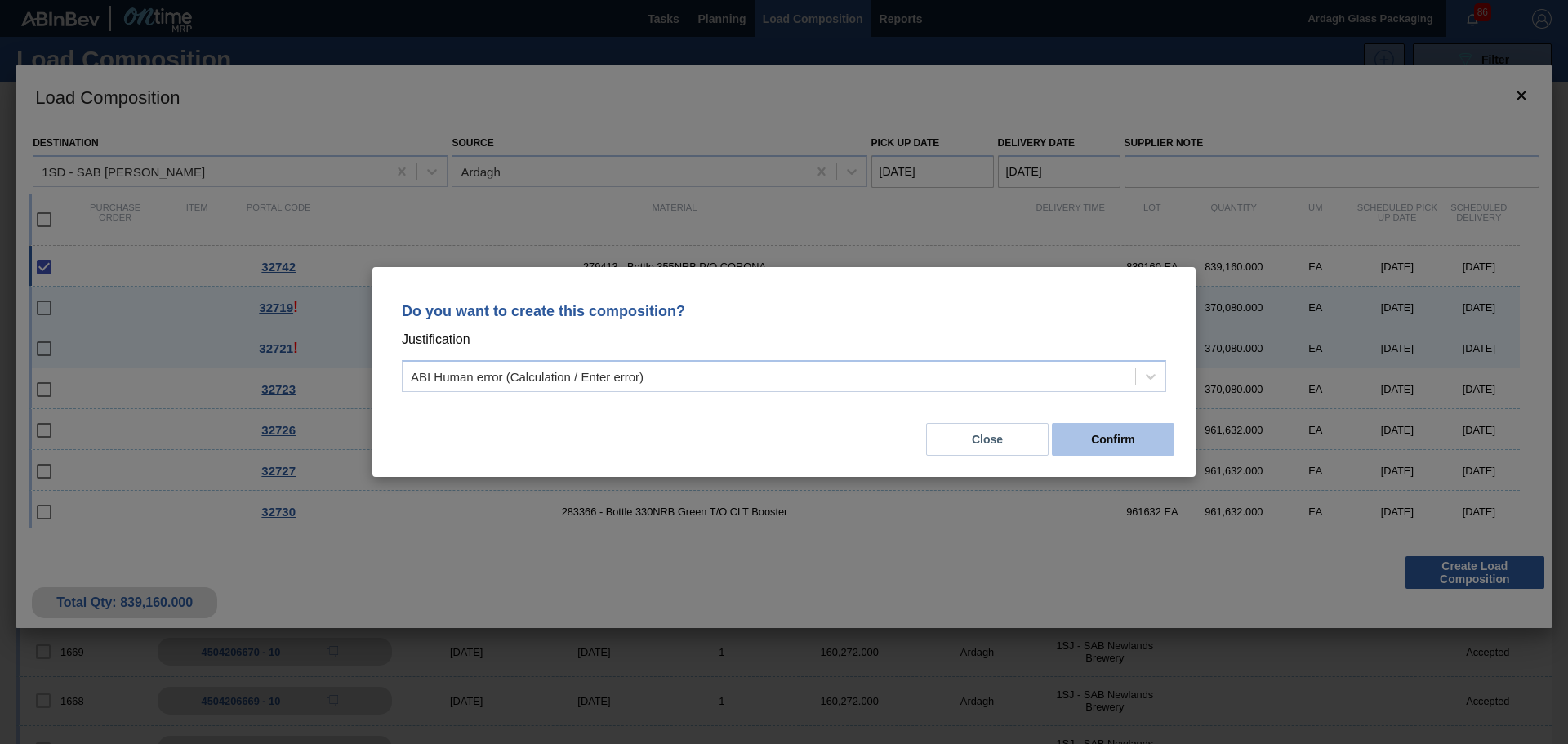
click at [1112, 441] on button "Confirm" at bounding box center [1113, 440] width 122 height 33
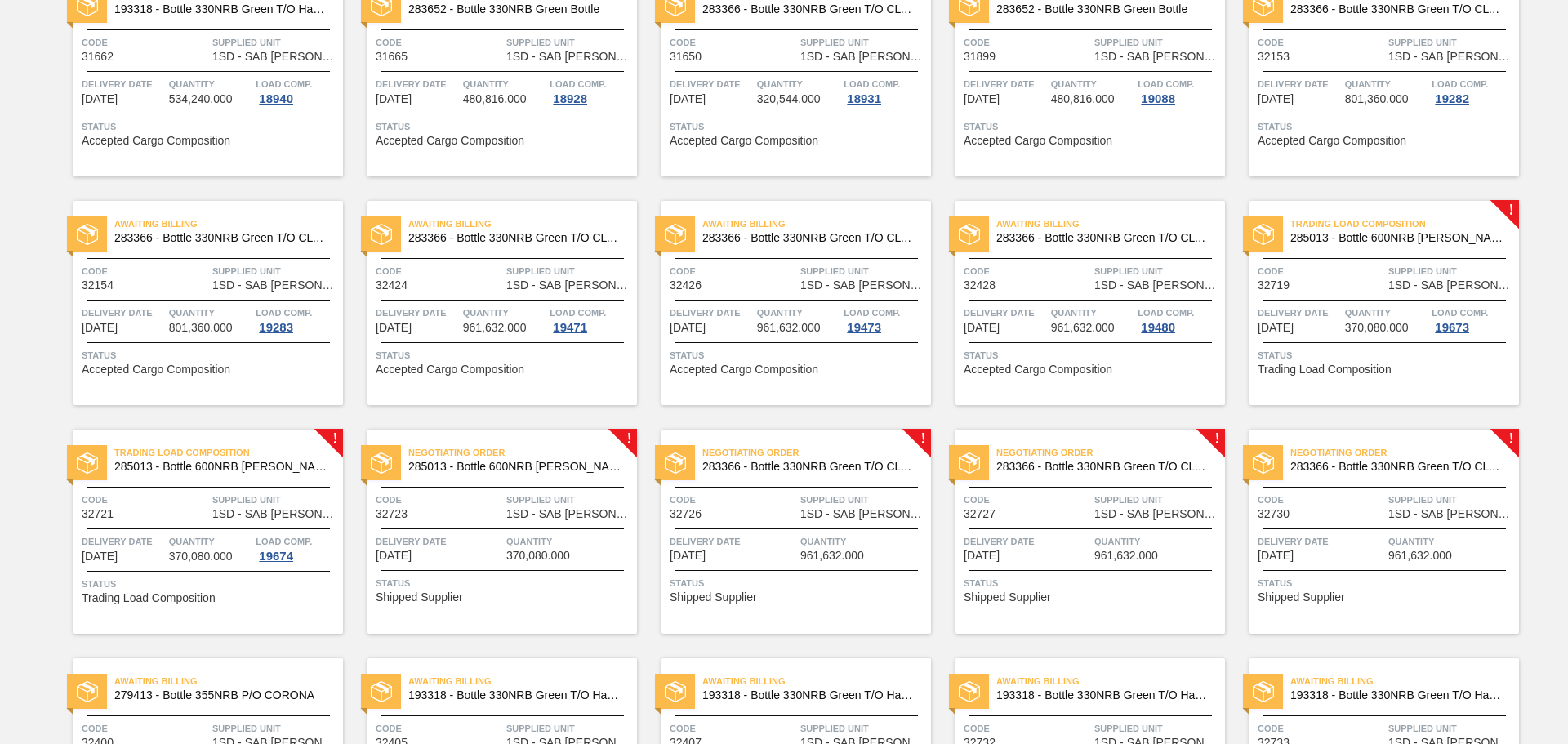
scroll to position [830, 0]
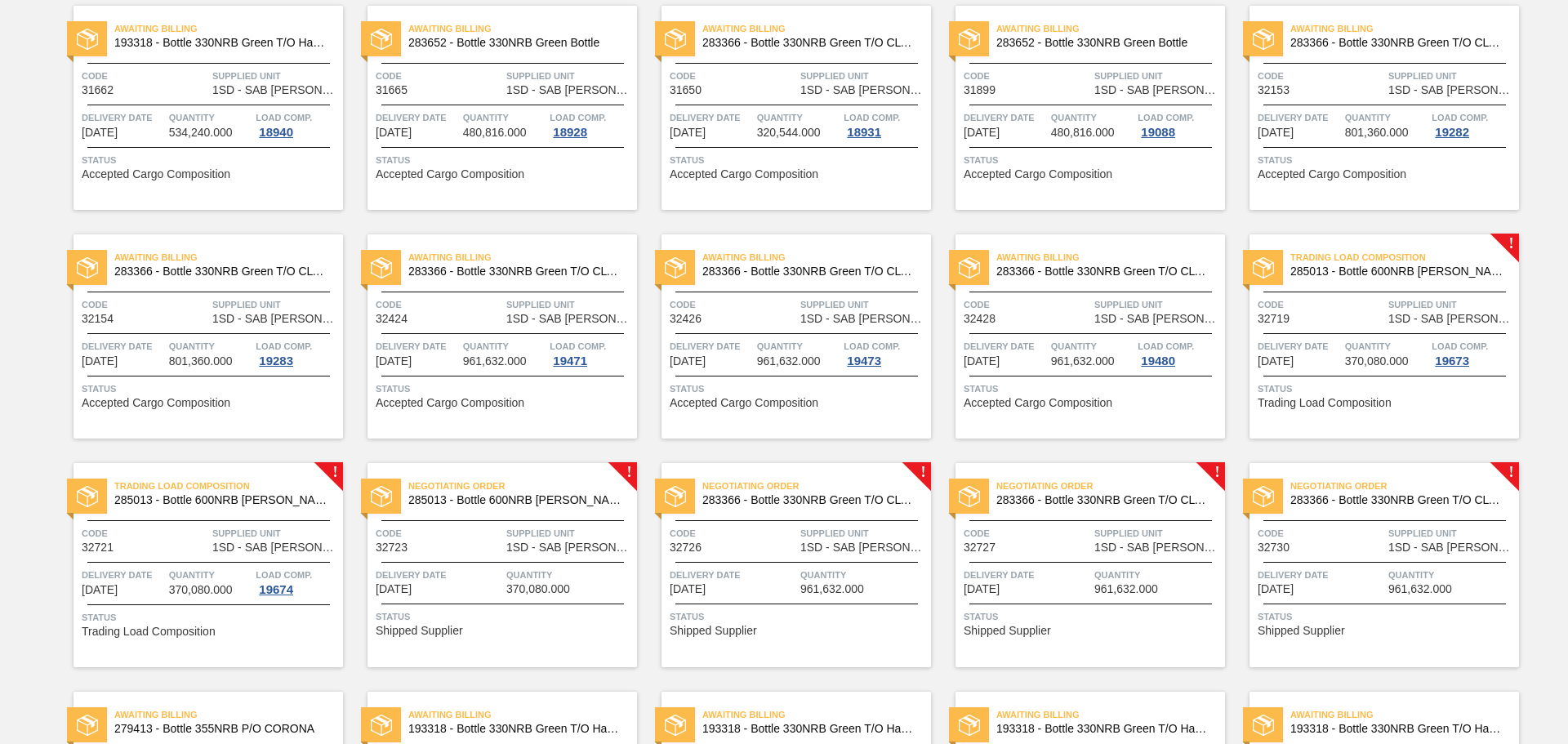
click at [1422, 577] on span "Quantity" at bounding box center [1452, 575] width 127 height 16
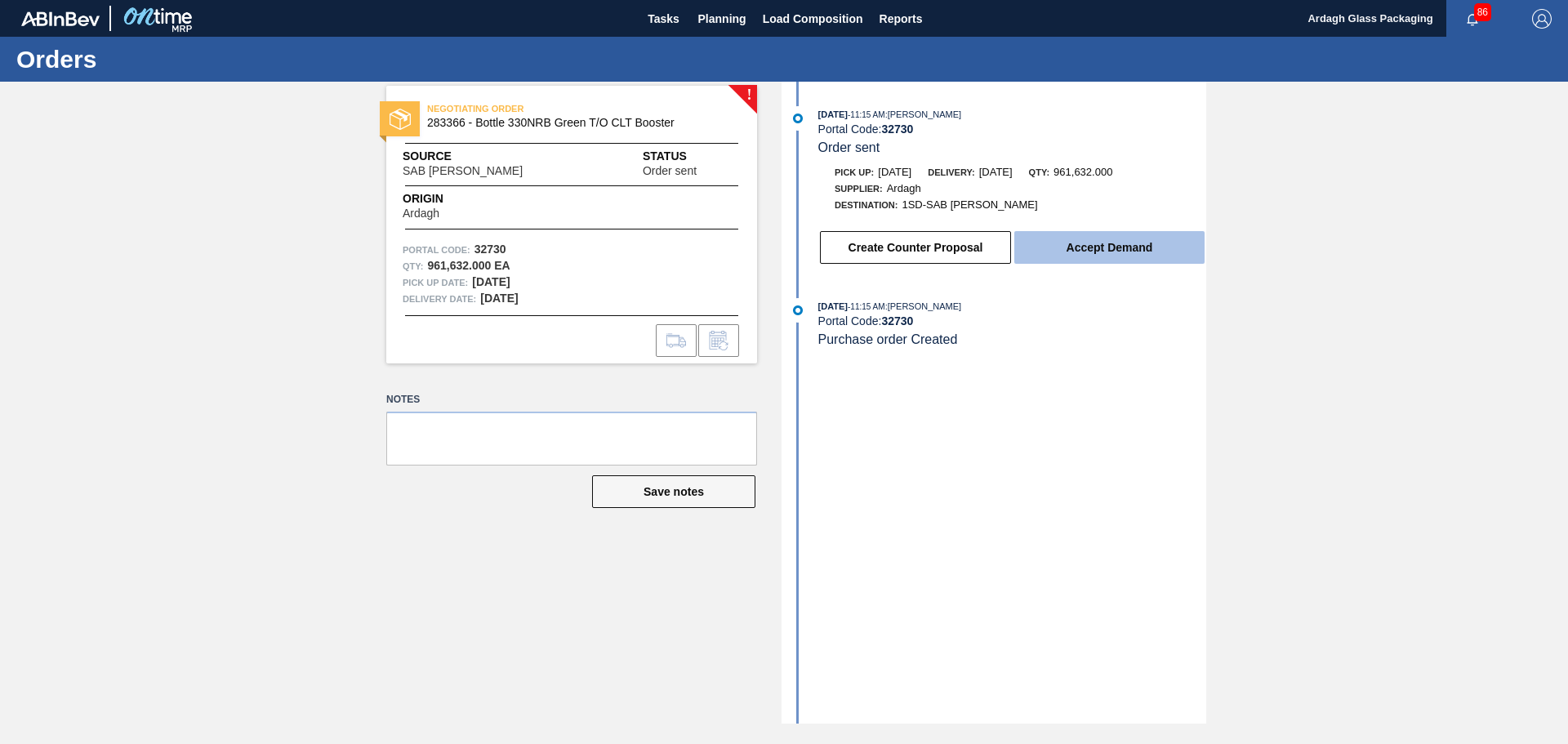
click at [1108, 244] on button "Accept Demand" at bounding box center [1109, 247] width 190 height 33
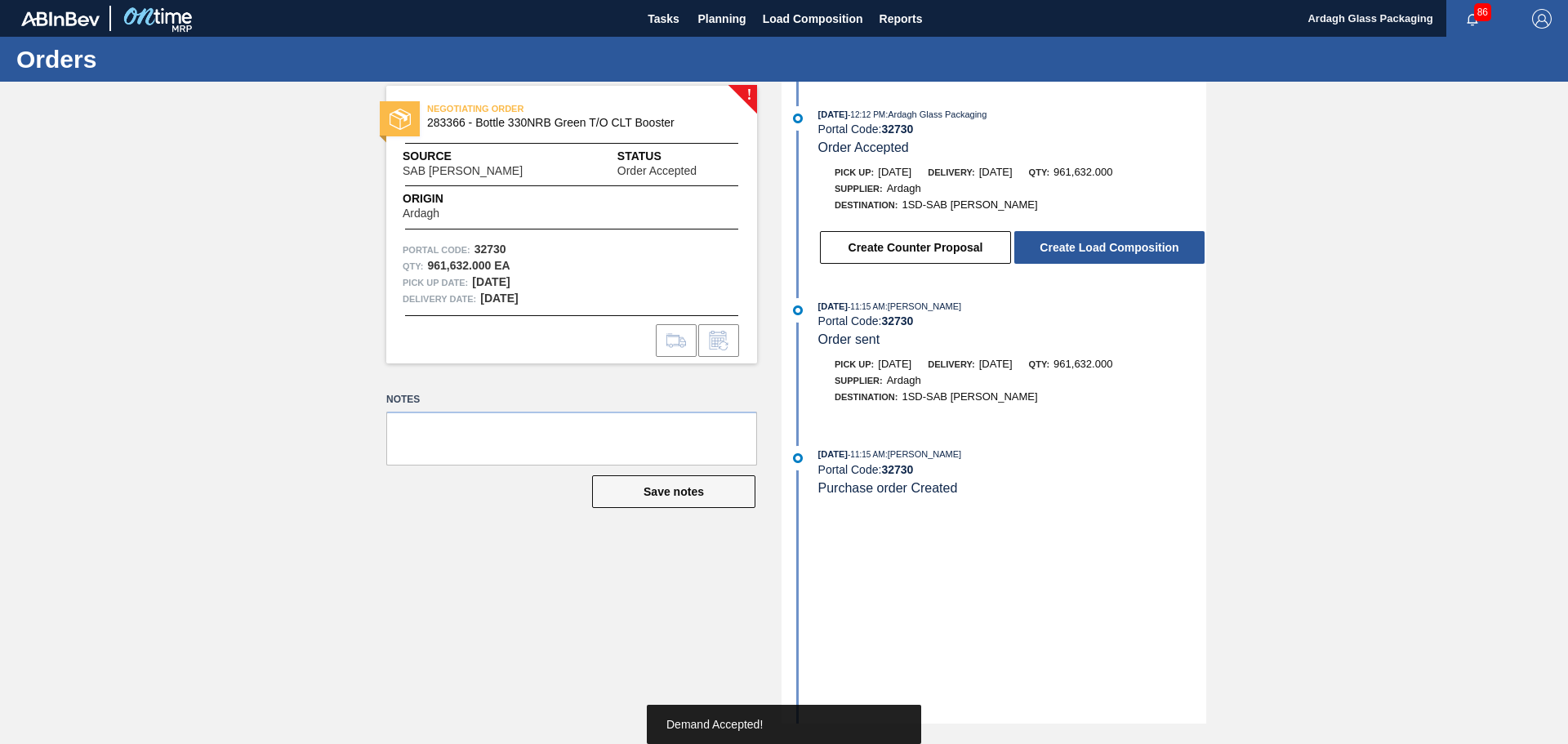
click at [1108, 244] on button "Create Load Composition" at bounding box center [1109, 247] width 190 height 33
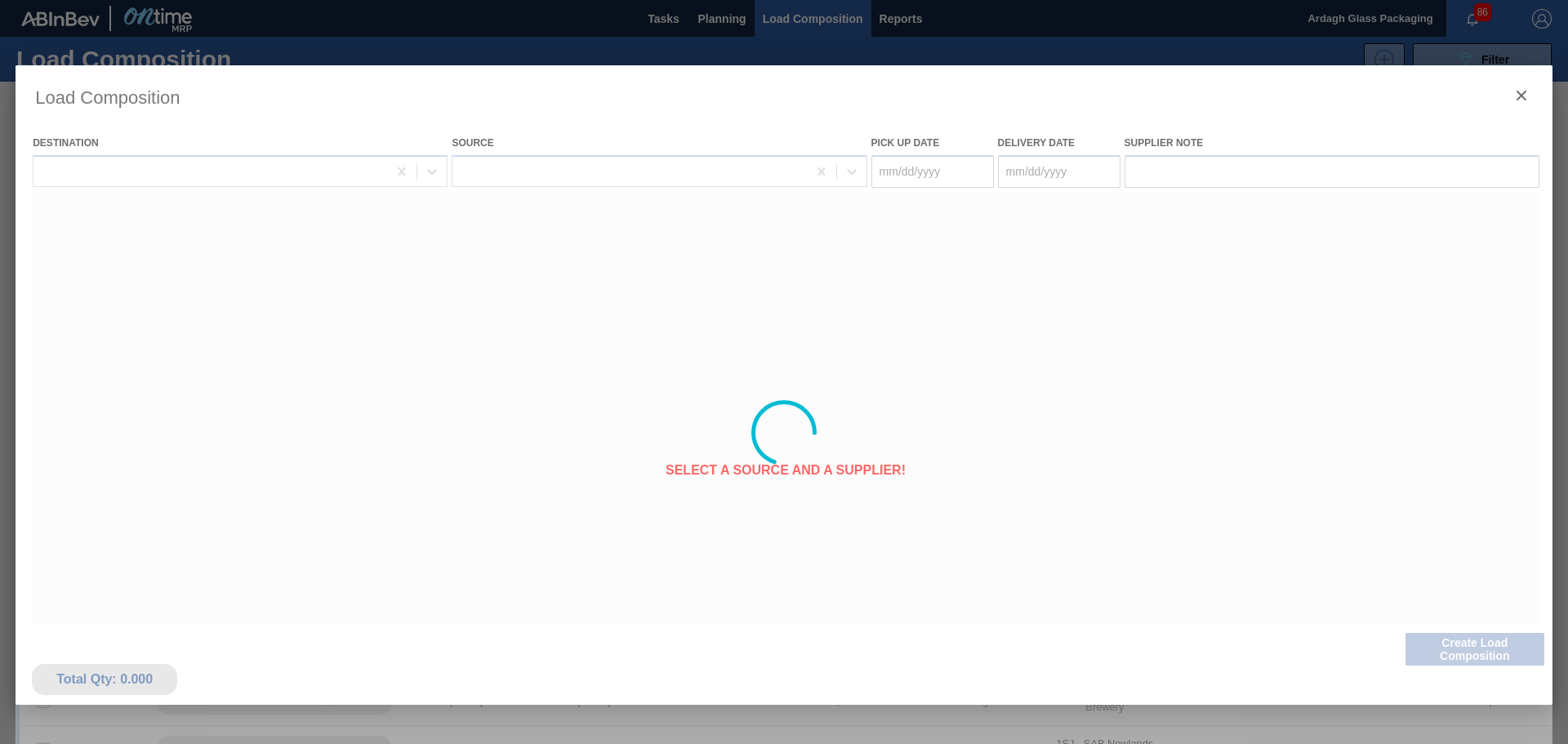
type Date "[DATE]"
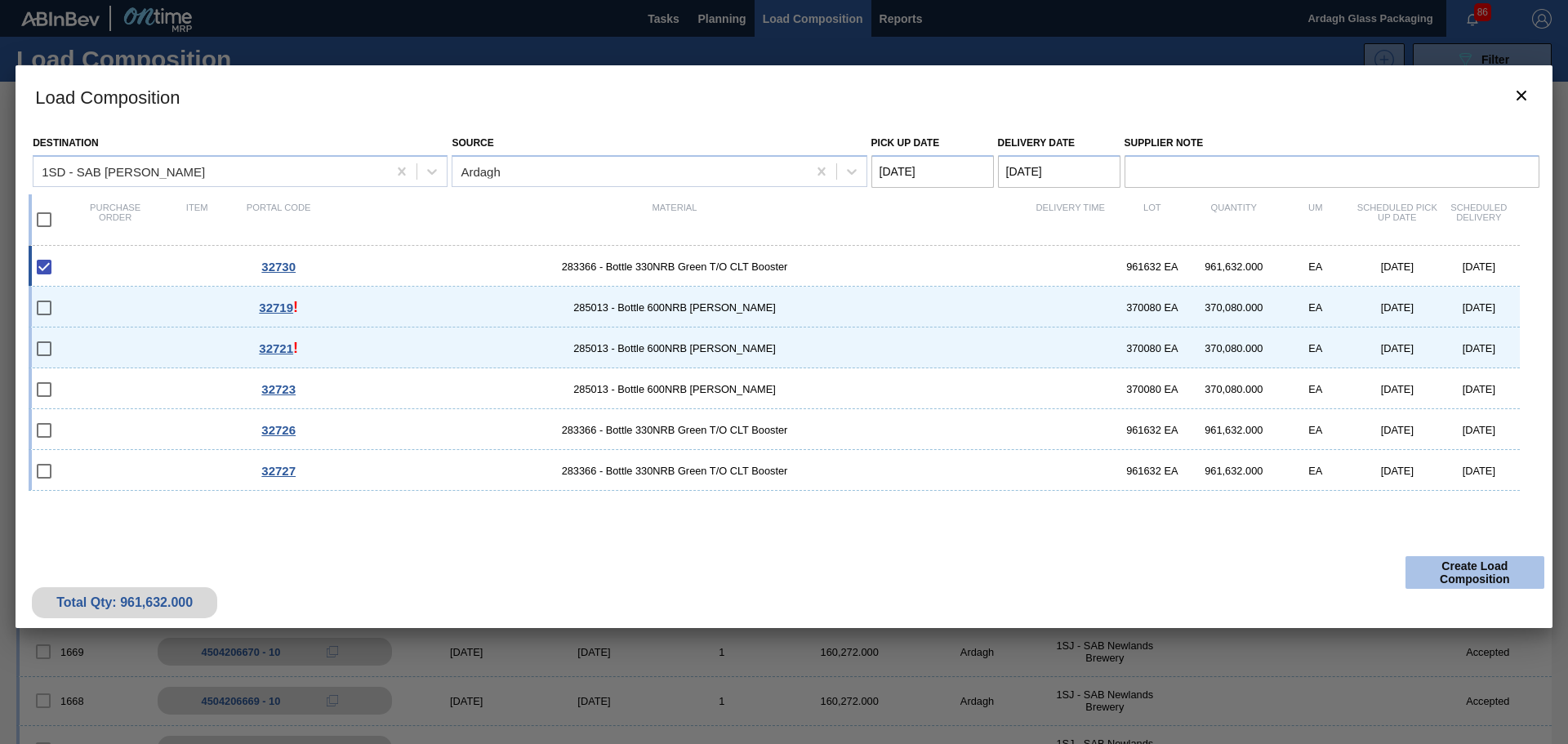
click at [1458, 568] on button "Create Load Composition" at bounding box center [1475, 573] width 139 height 33
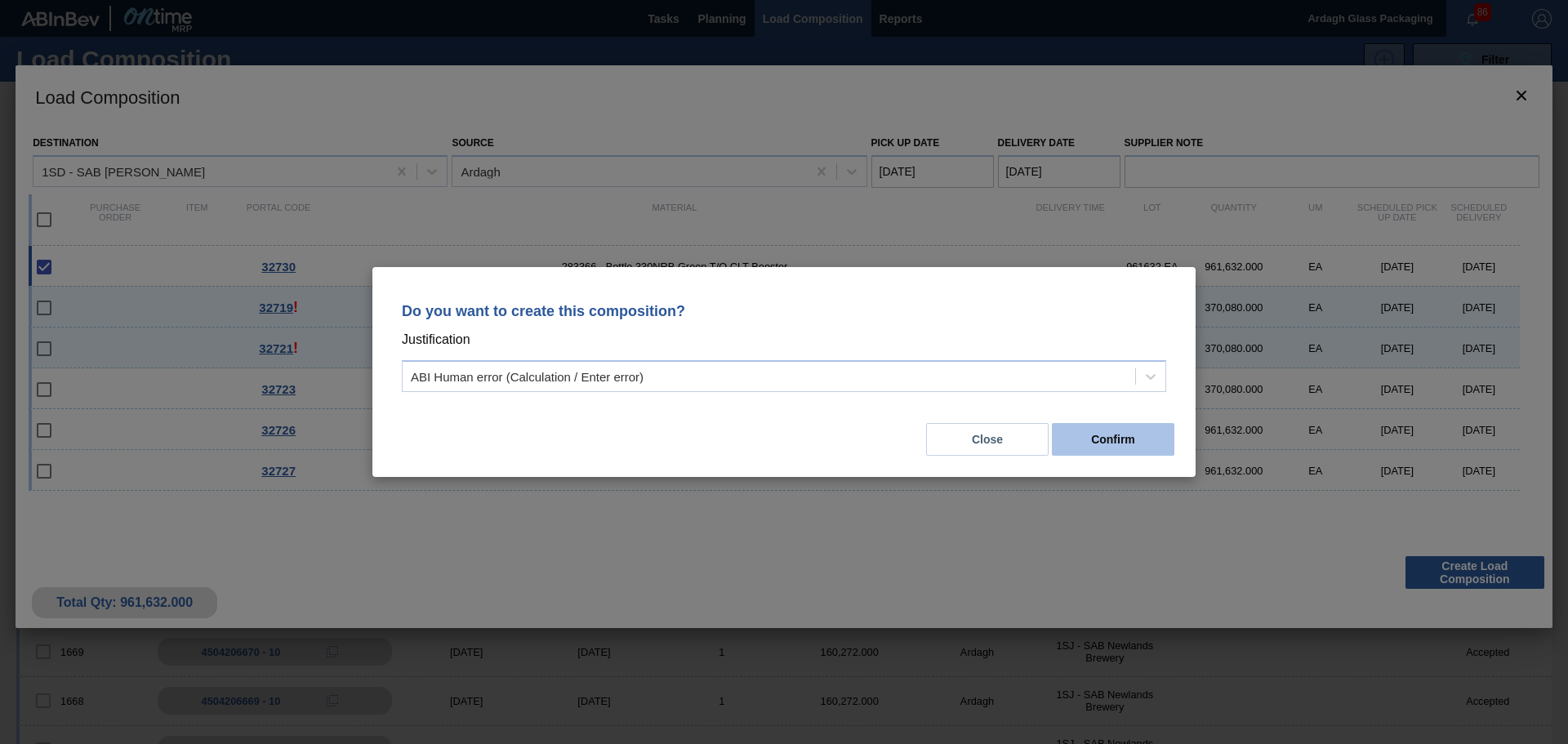
click at [1157, 437] on button "Confirm" at bounding box center [1113, 440] width 122 height 33
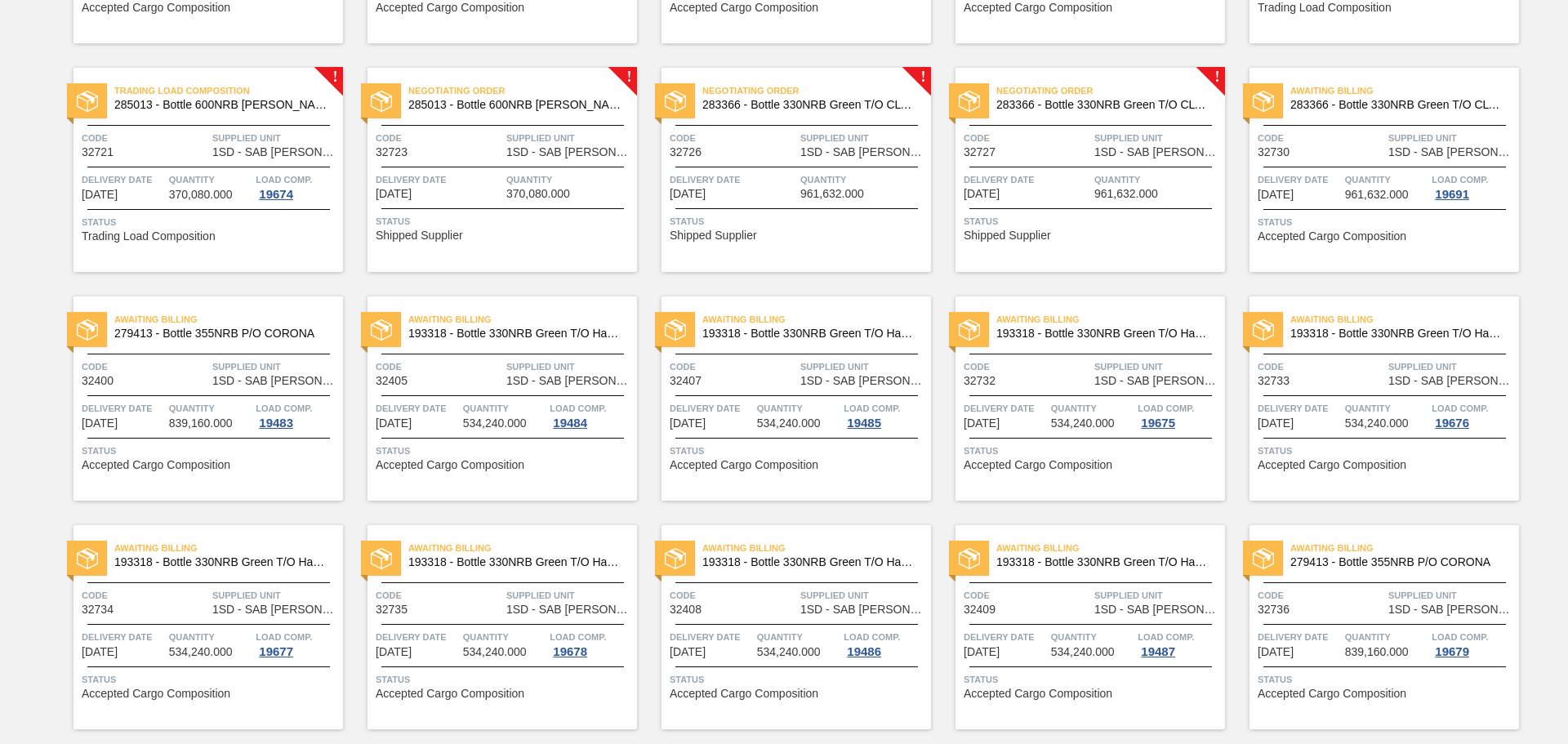
scroll to position [898, 0]
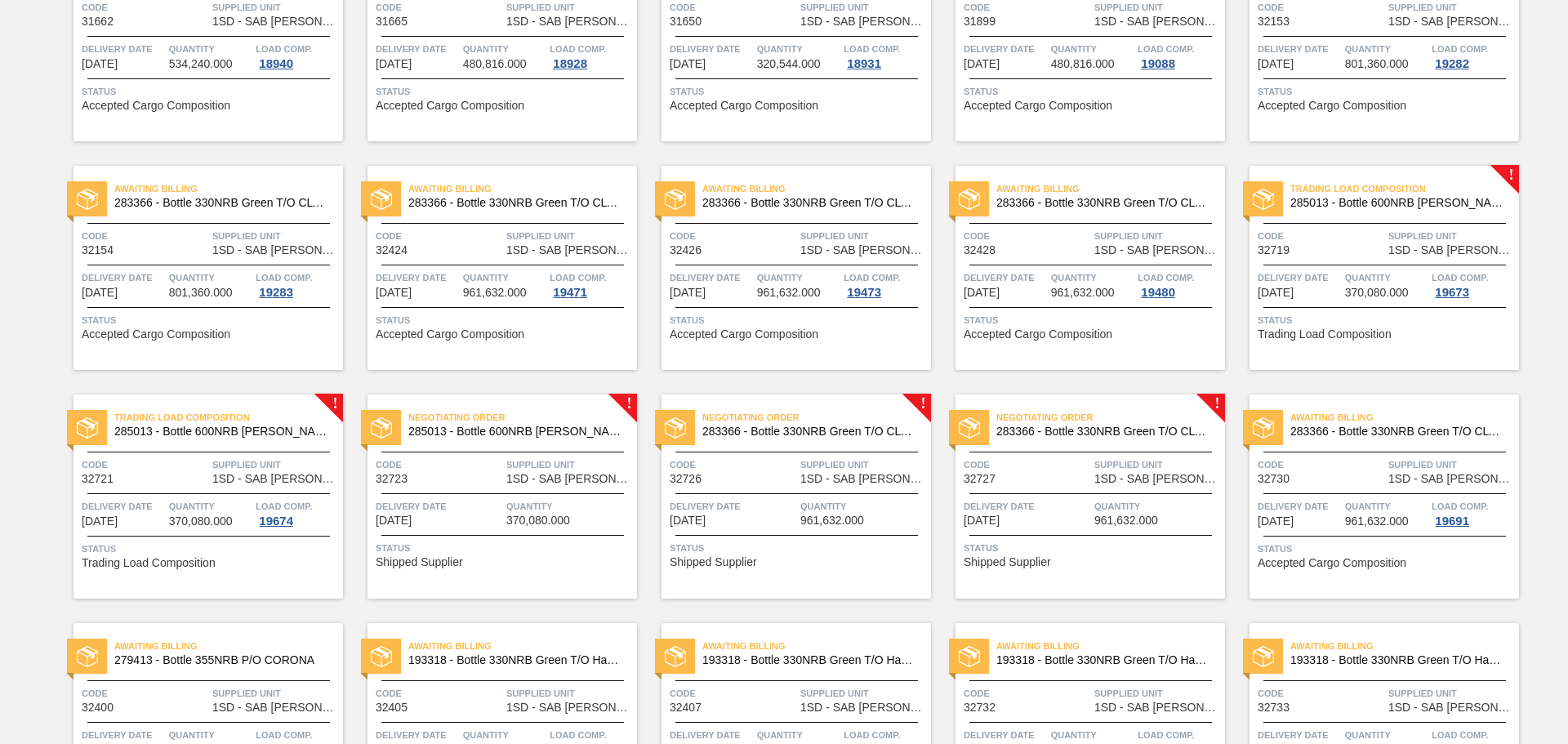
click at [1092, 480] on div "Code 32727 Supplied Unit 1SD - SAB [PERSON_NAME]" at bounding box center [1090, 471] width 269 height 29
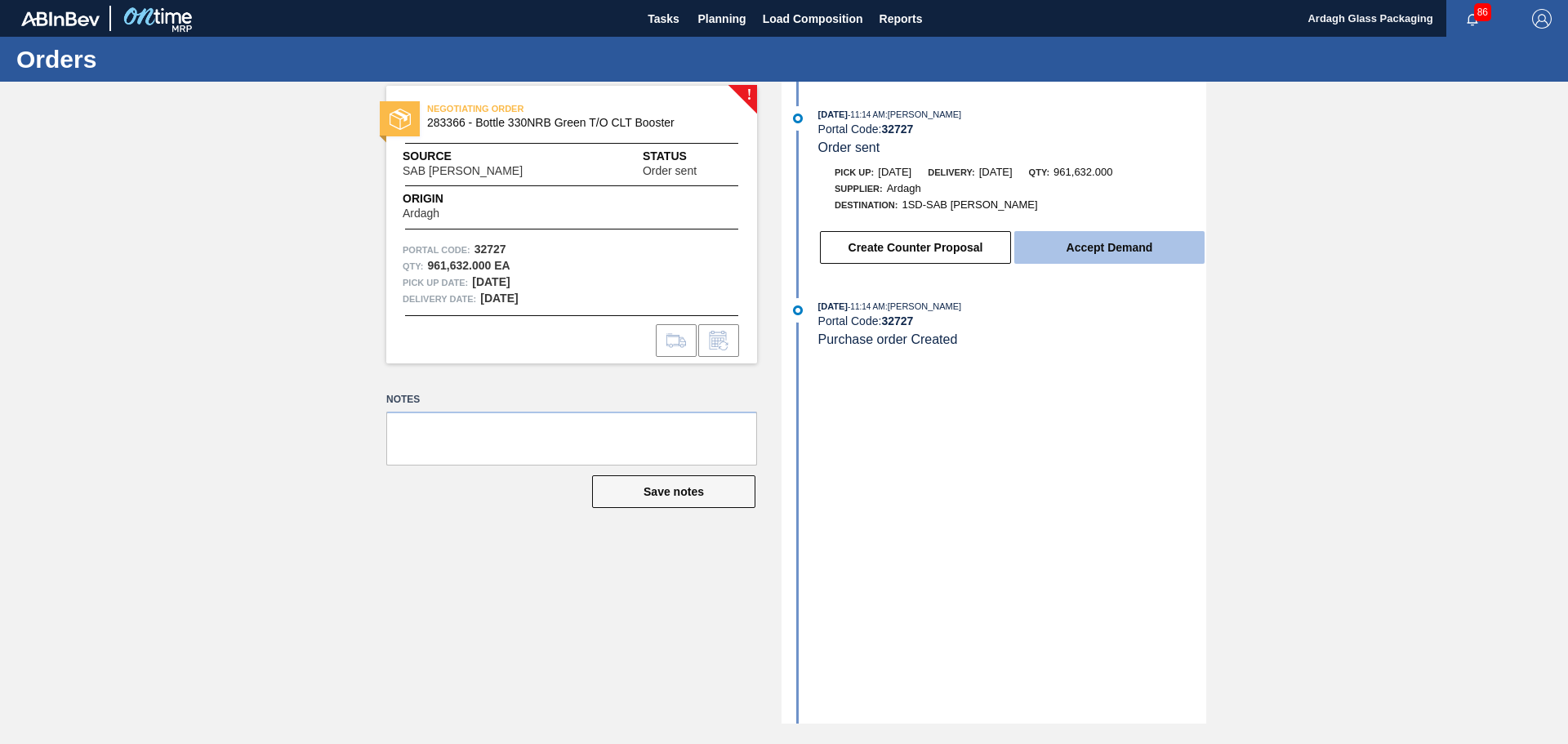
click at [1104, 246] on button "Accept Demand" at bounding box center [1109, 247] width 190 height 33
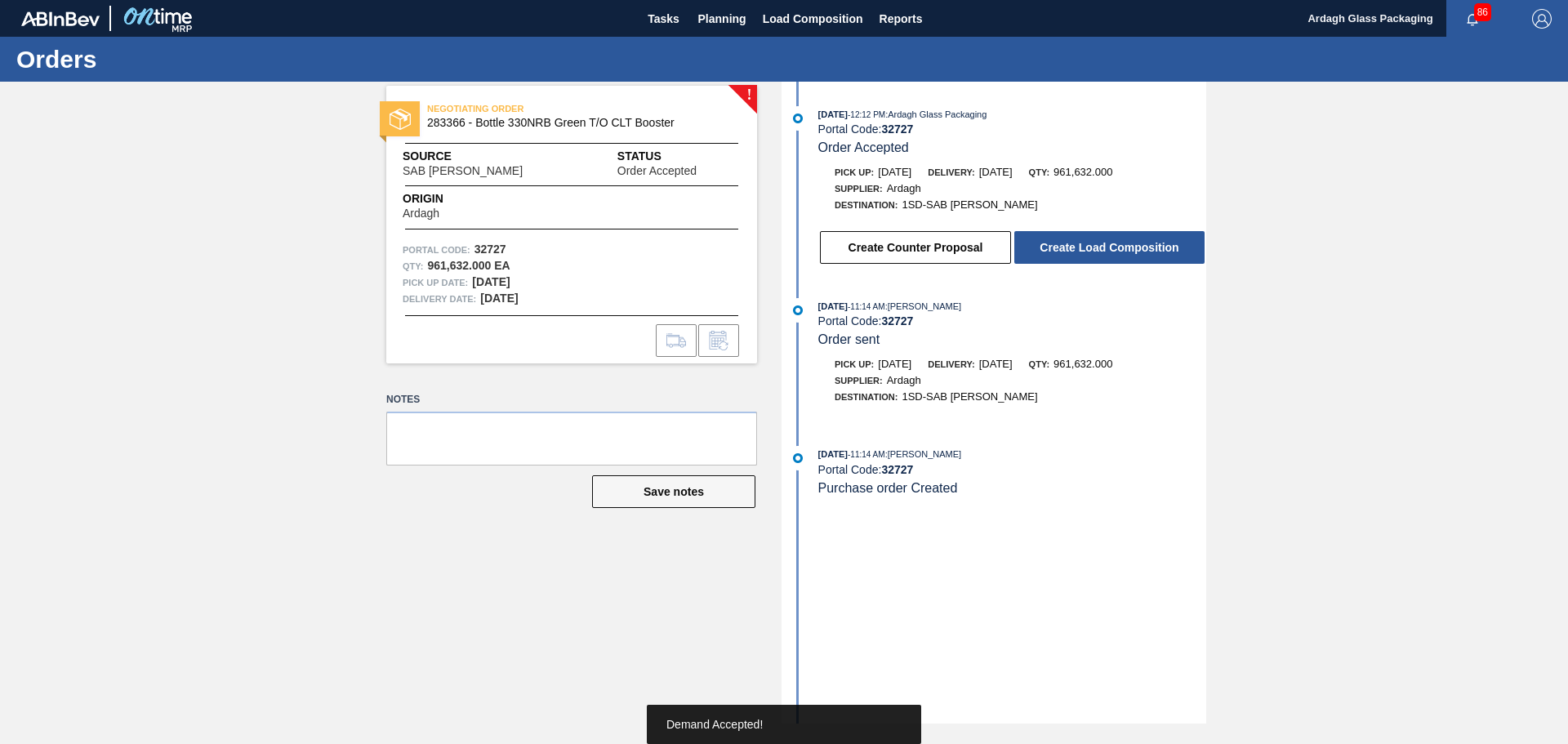
click at [1104, 246] on button "Create Load Composition" at bounding box center [1109, 247] width 190 height 33
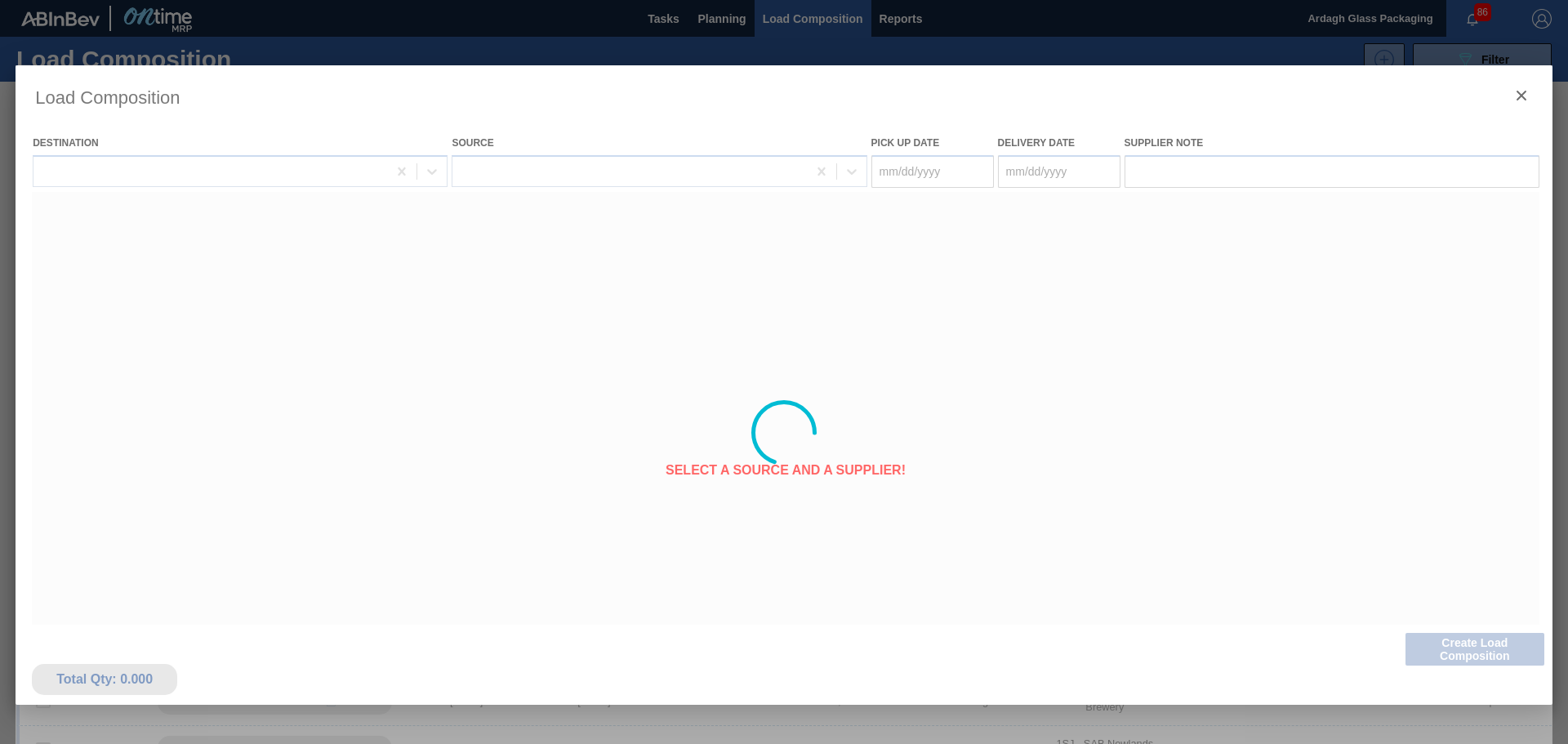
type Date "[DATE]"
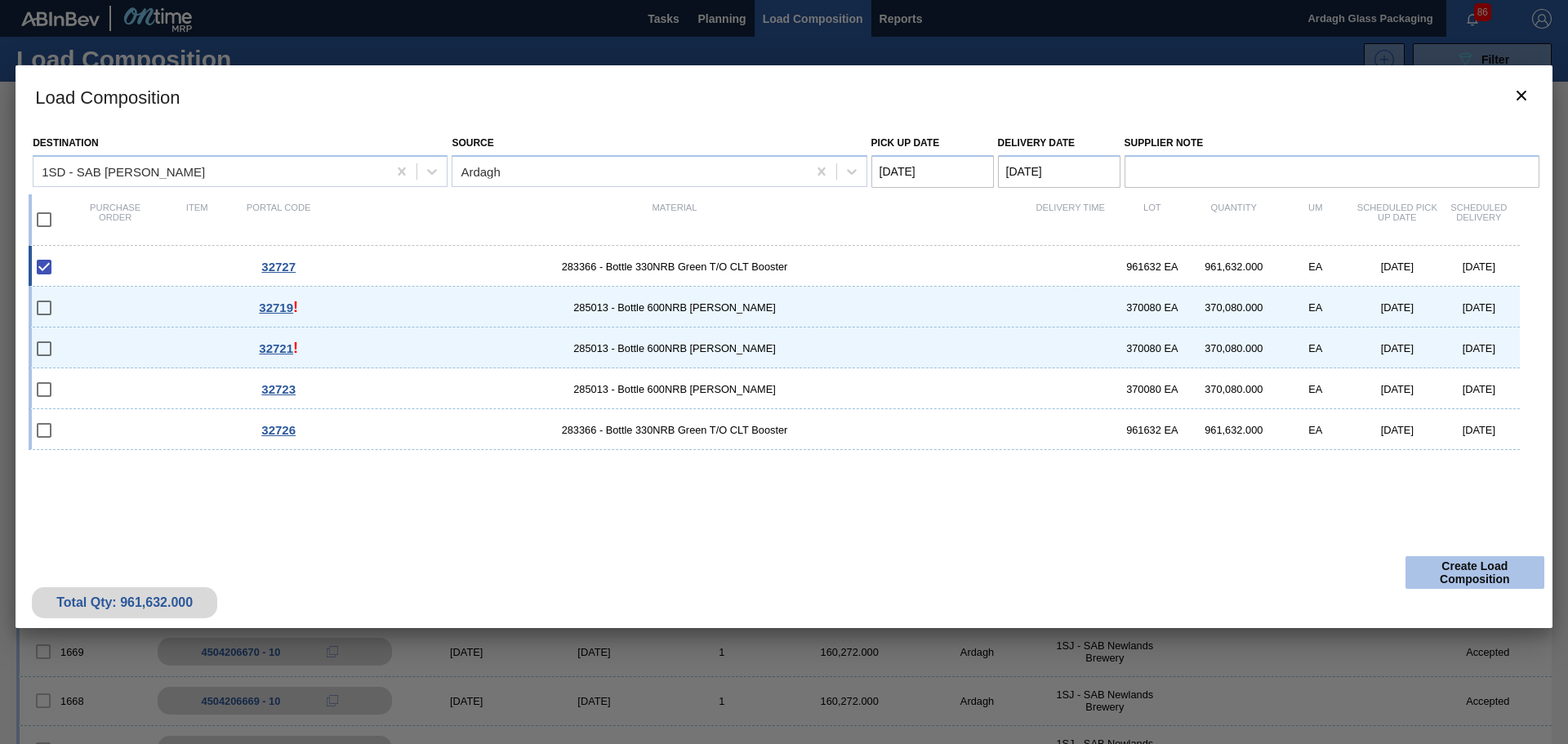
click at [1454, 575] on button "Create Load Composition" at bounding box center [1475, 573] width 139 height 33
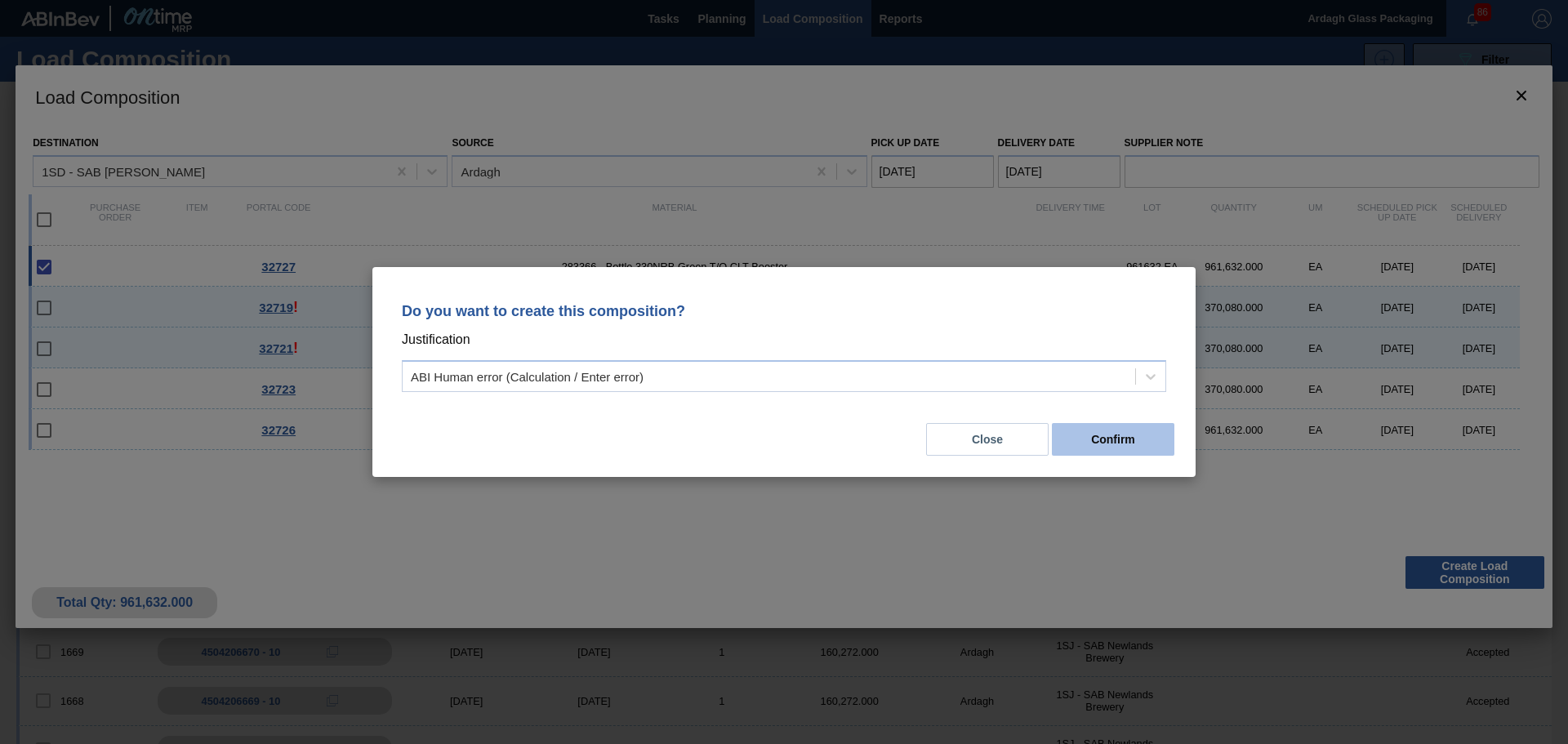
click at [1121, 434] on button "Confirm" at bounding box center [1113, 440] width 122 height 33
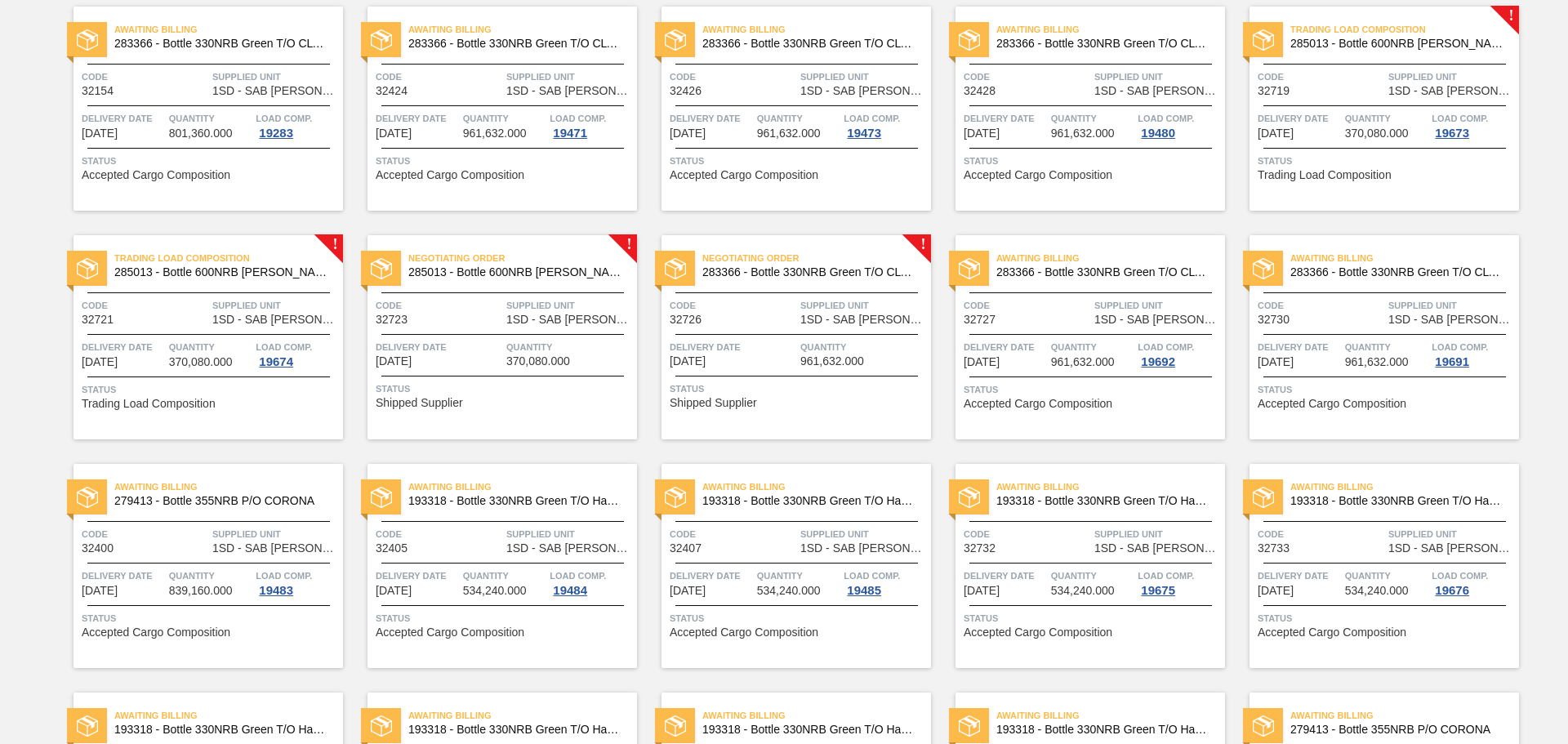
scroll to position [1062, 0]
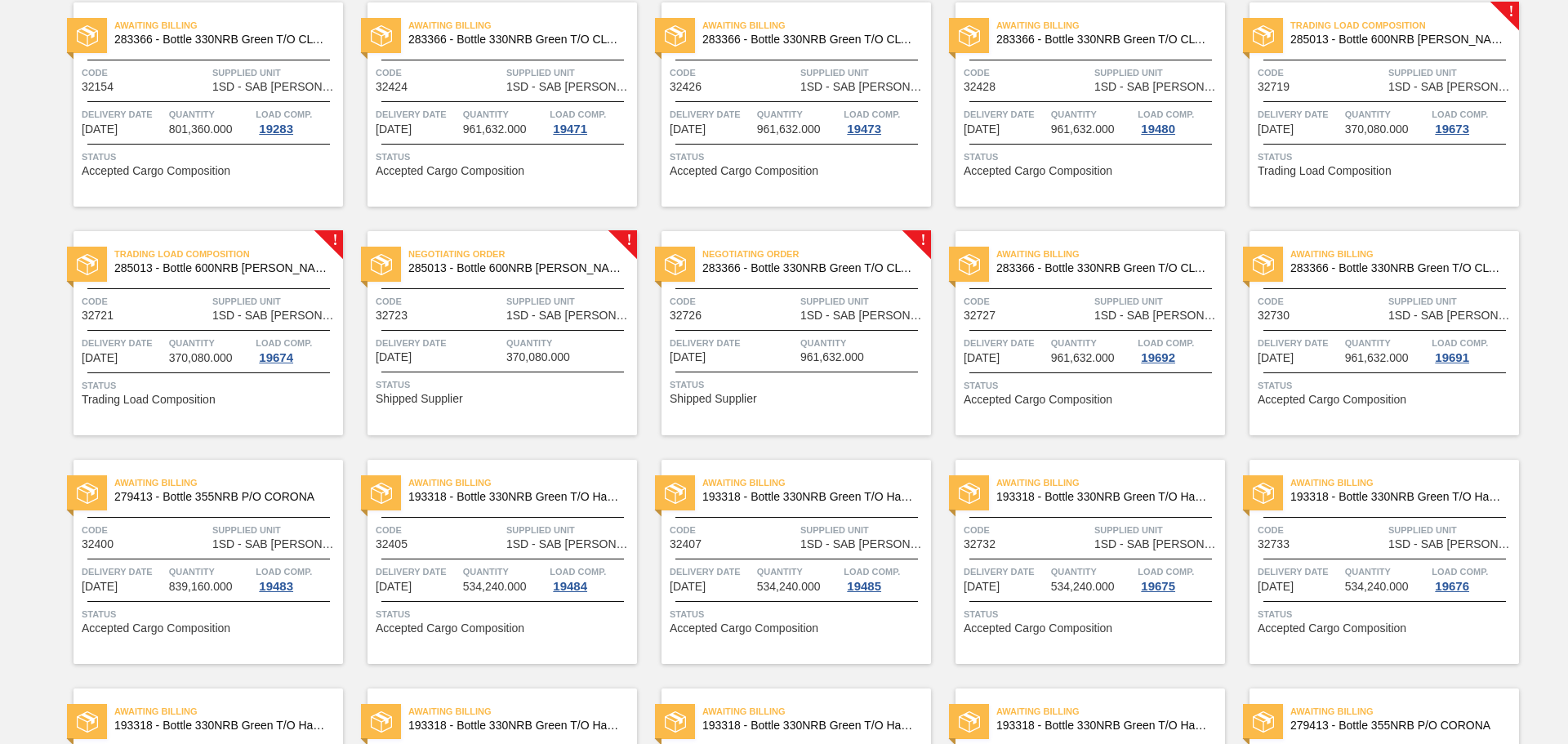
click at [811, 300] on span "Supplied Unit" at bounding box center [864, 302] width 127 height 16
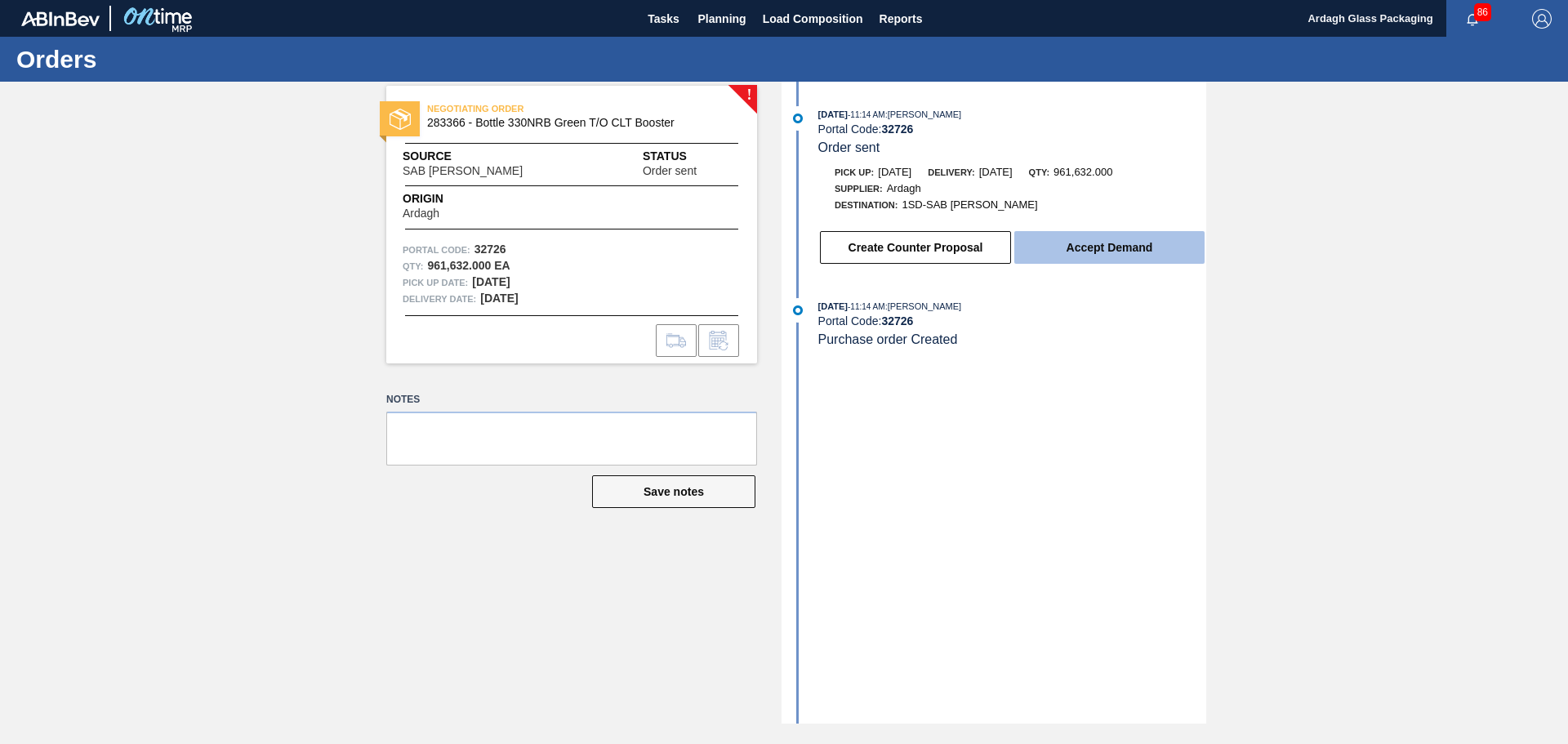
click at [1105, 244] on button "Accept Demand" at bounding box center [1109, 247] width 190 height 33
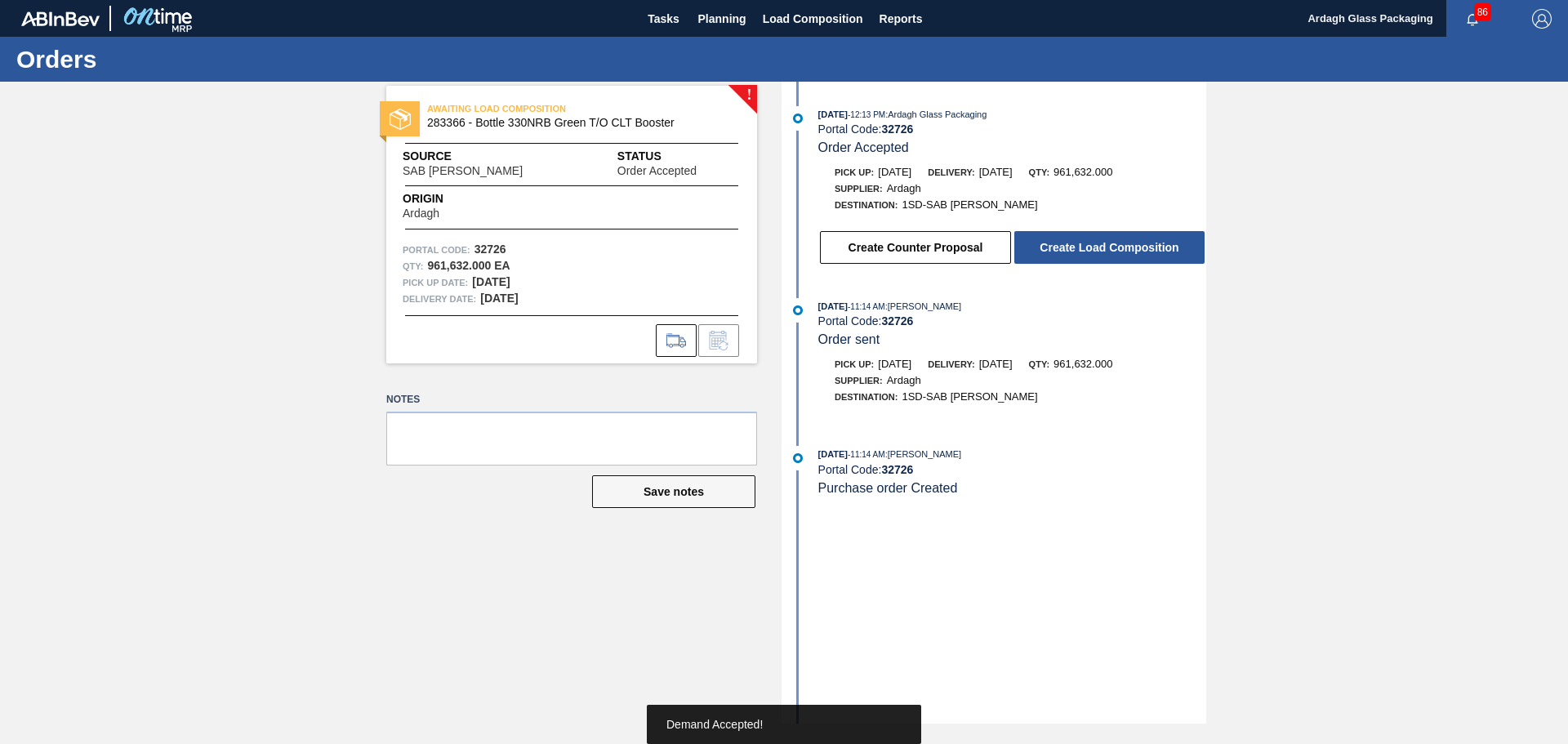
click at [1105, 244] on button "Create Load Composition" at bounding box center [1109, 247] width 190 height 33
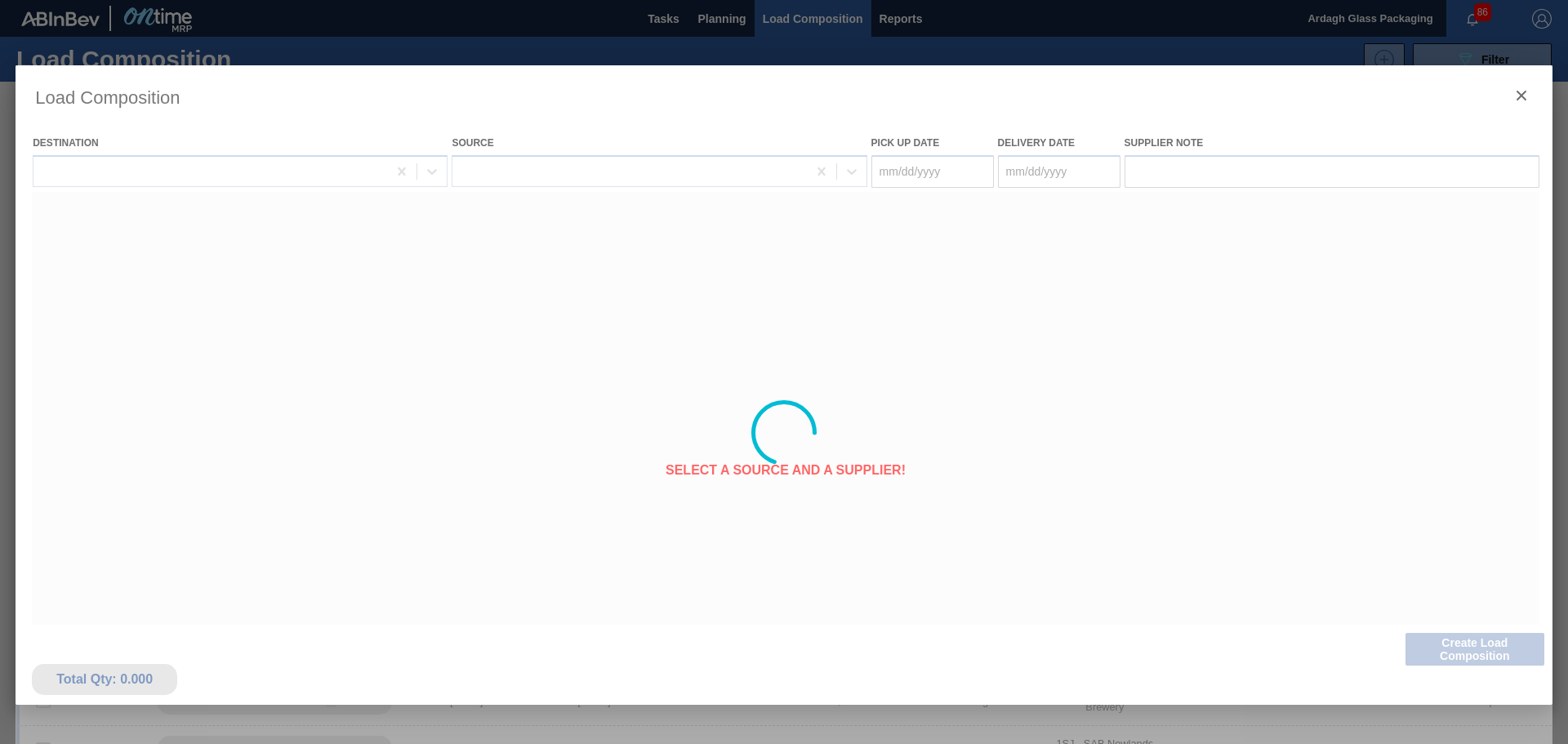
type Date "[DATE]"
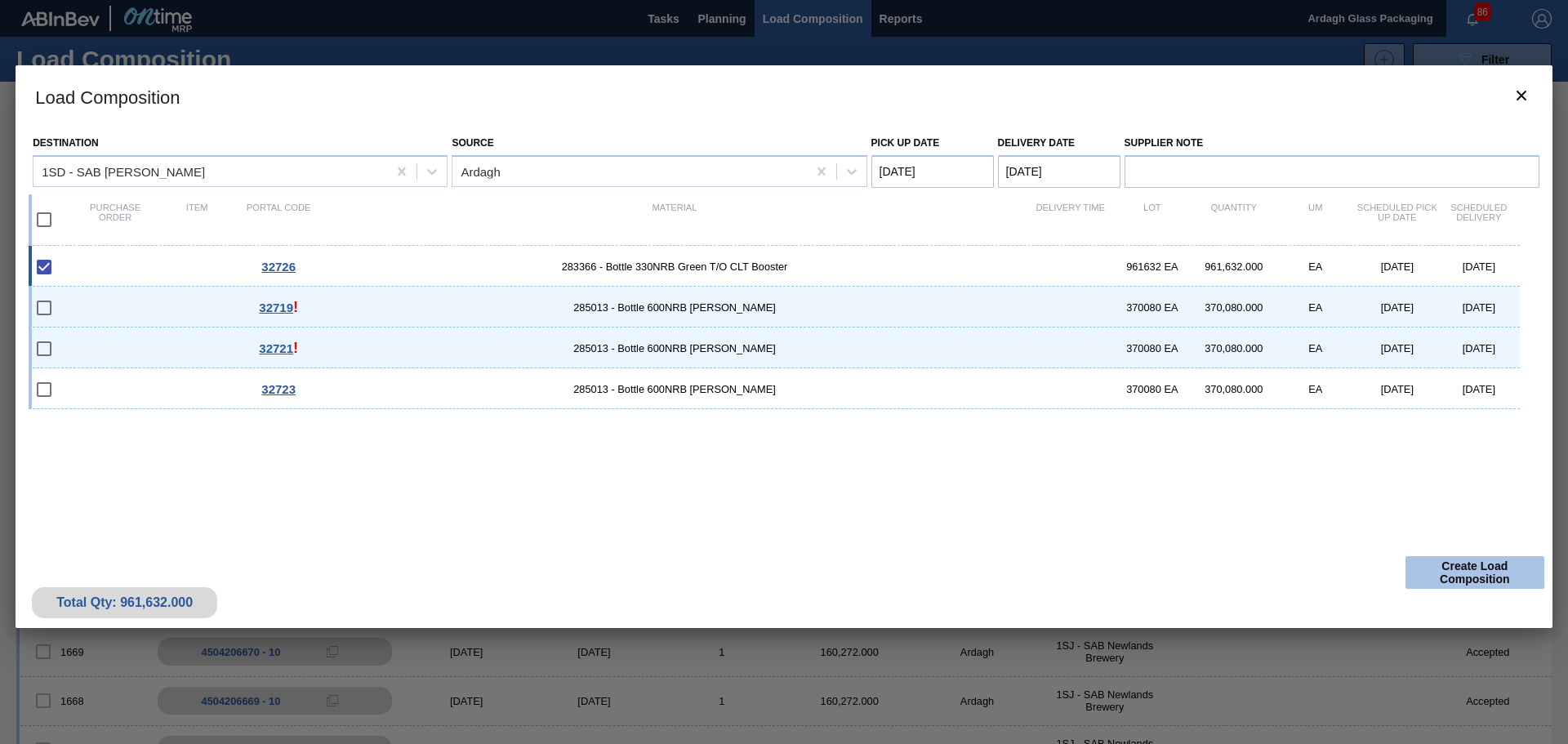
click at [1474, 568] on button "Create Load Composition" at bounding box center [1475, 573] width 139 height 33
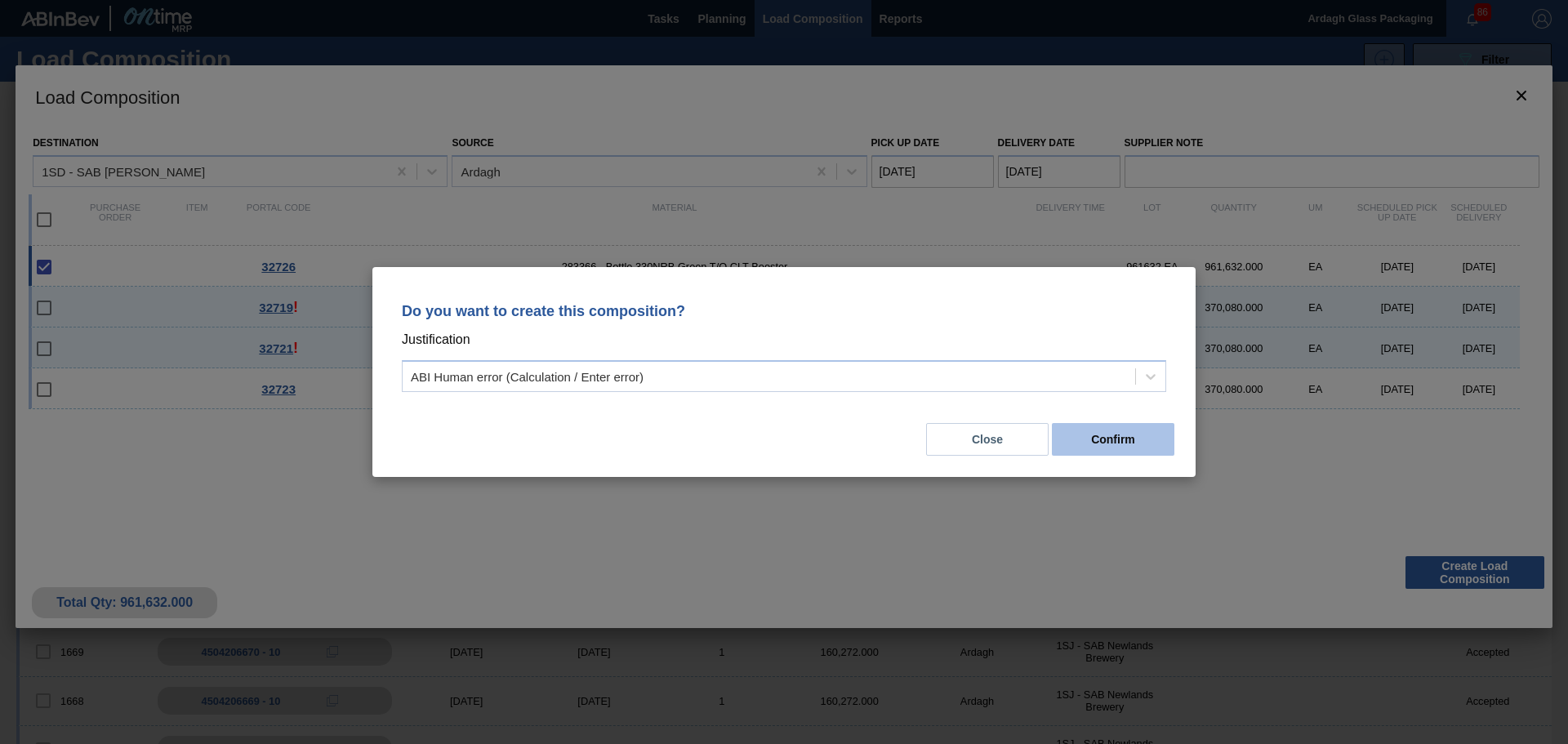
click at [1129, 437] on button "Confirm" at bounding box center [1113, 440] width 122 height 33
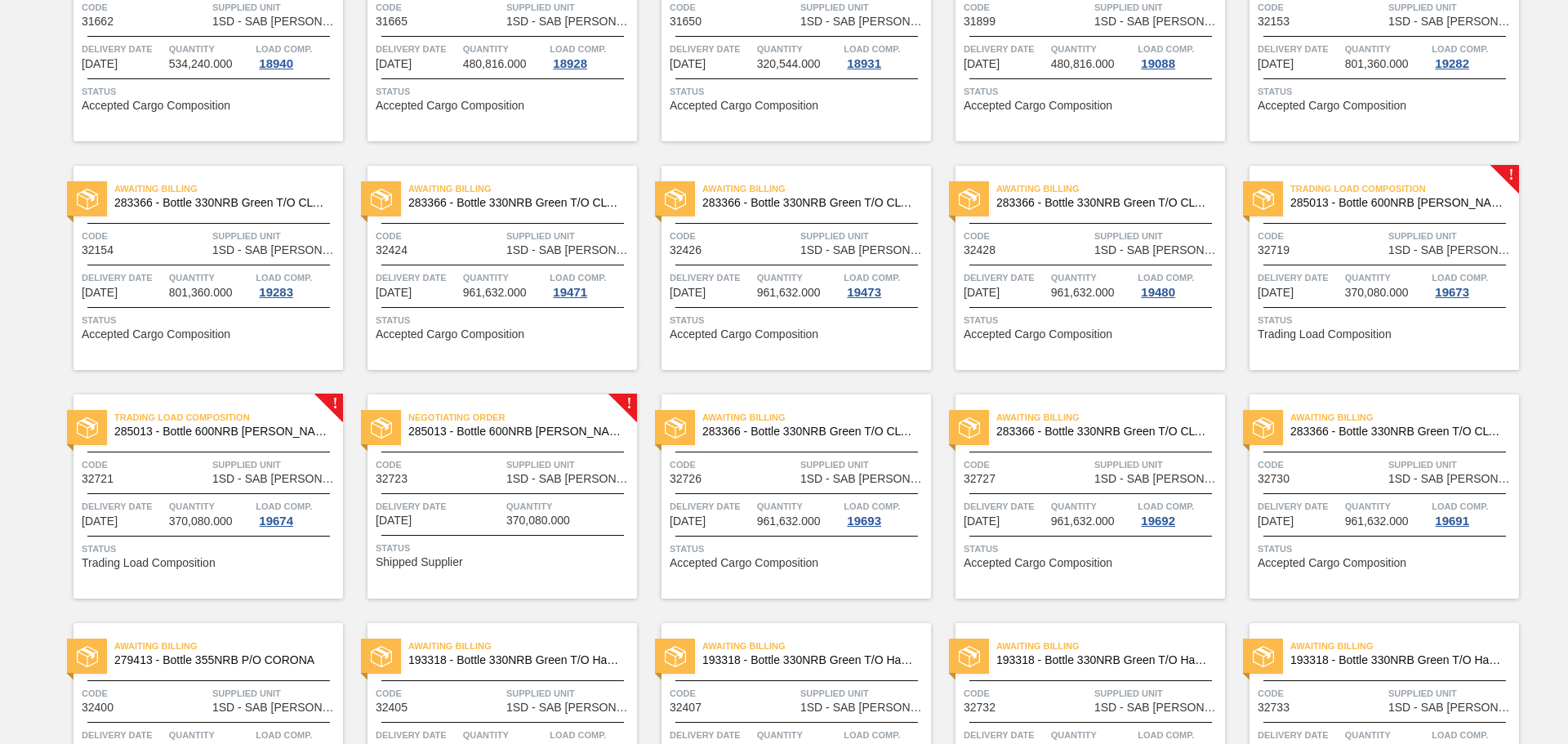
scroll to position [1225, 0]
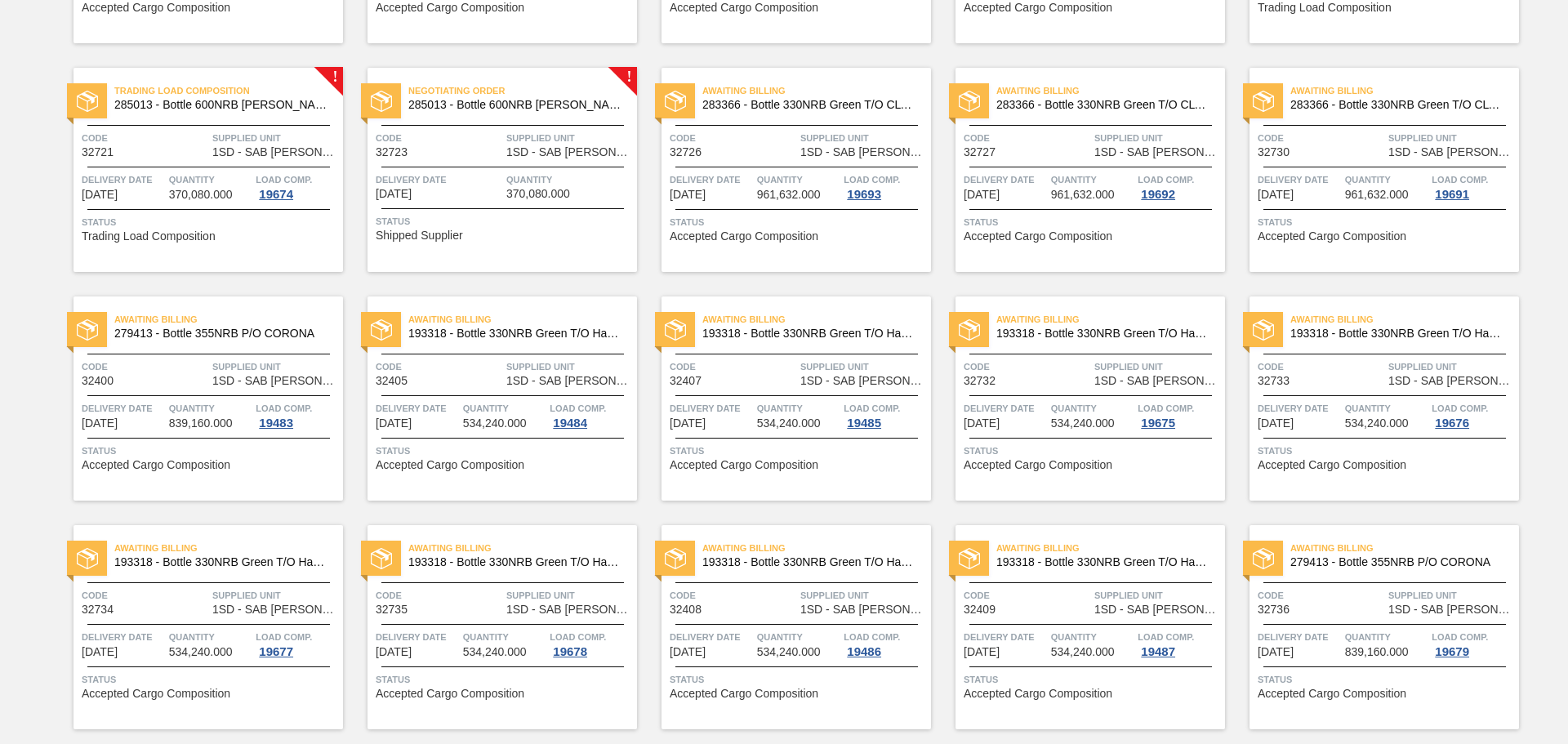
click at [480, 221] on span "Status" at bounding box center [505, 221] width 257 height 16
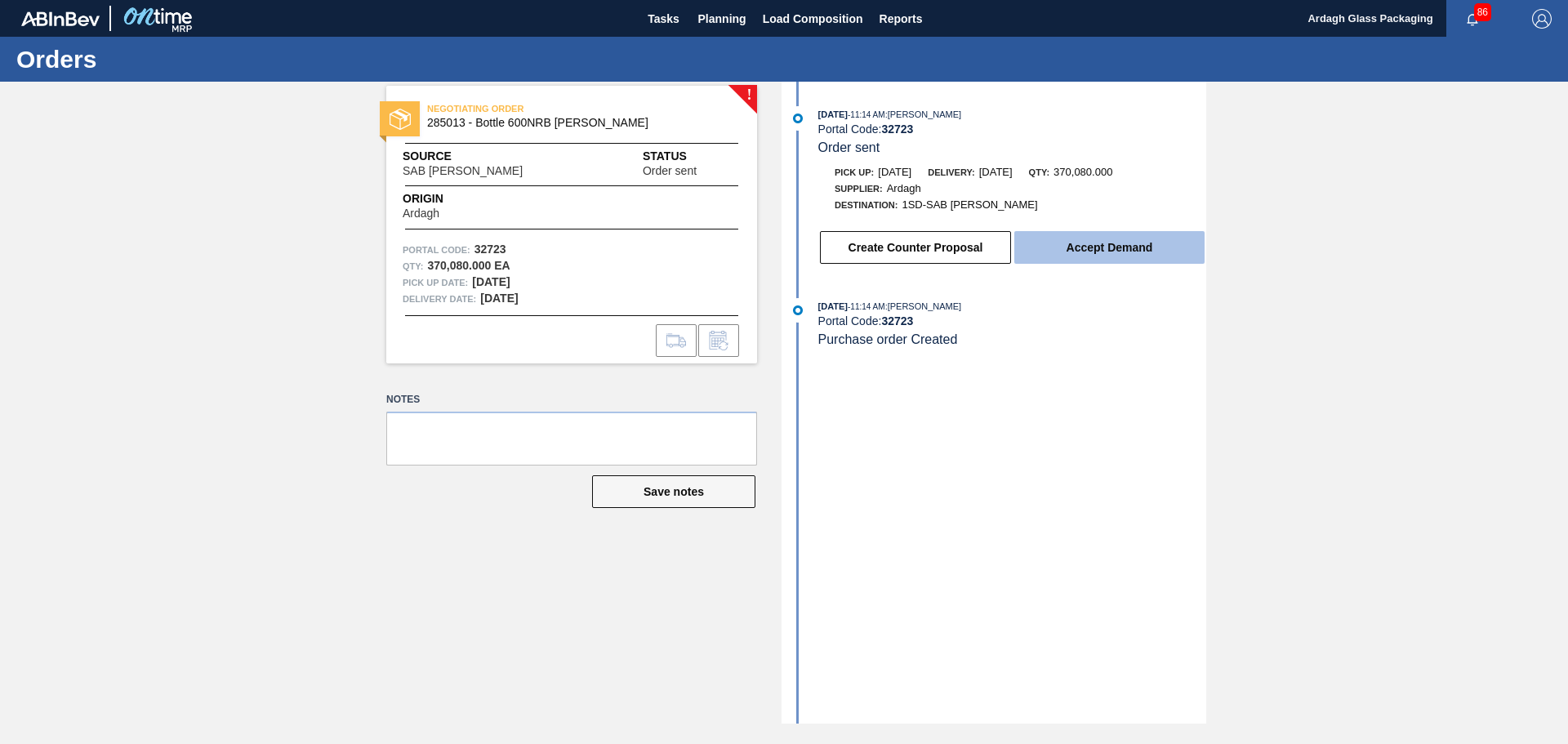
click at [1097, 242] on button "Accept Demand" at bounding box center [1109, 247] width 190 height 33
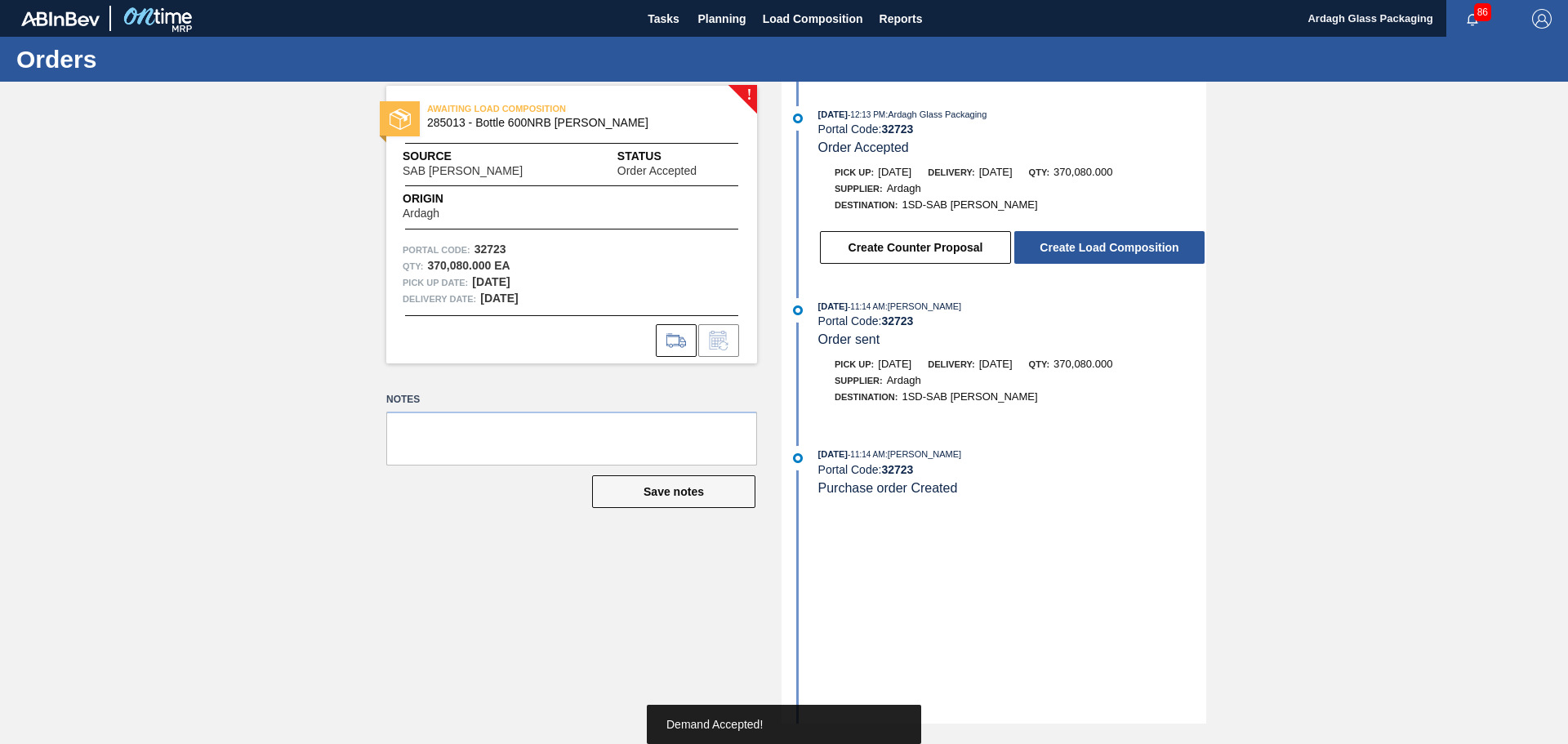
click at [1097, 242] on button "Create Load Composition" at bounding box center [1109, 247] width 190 height 33
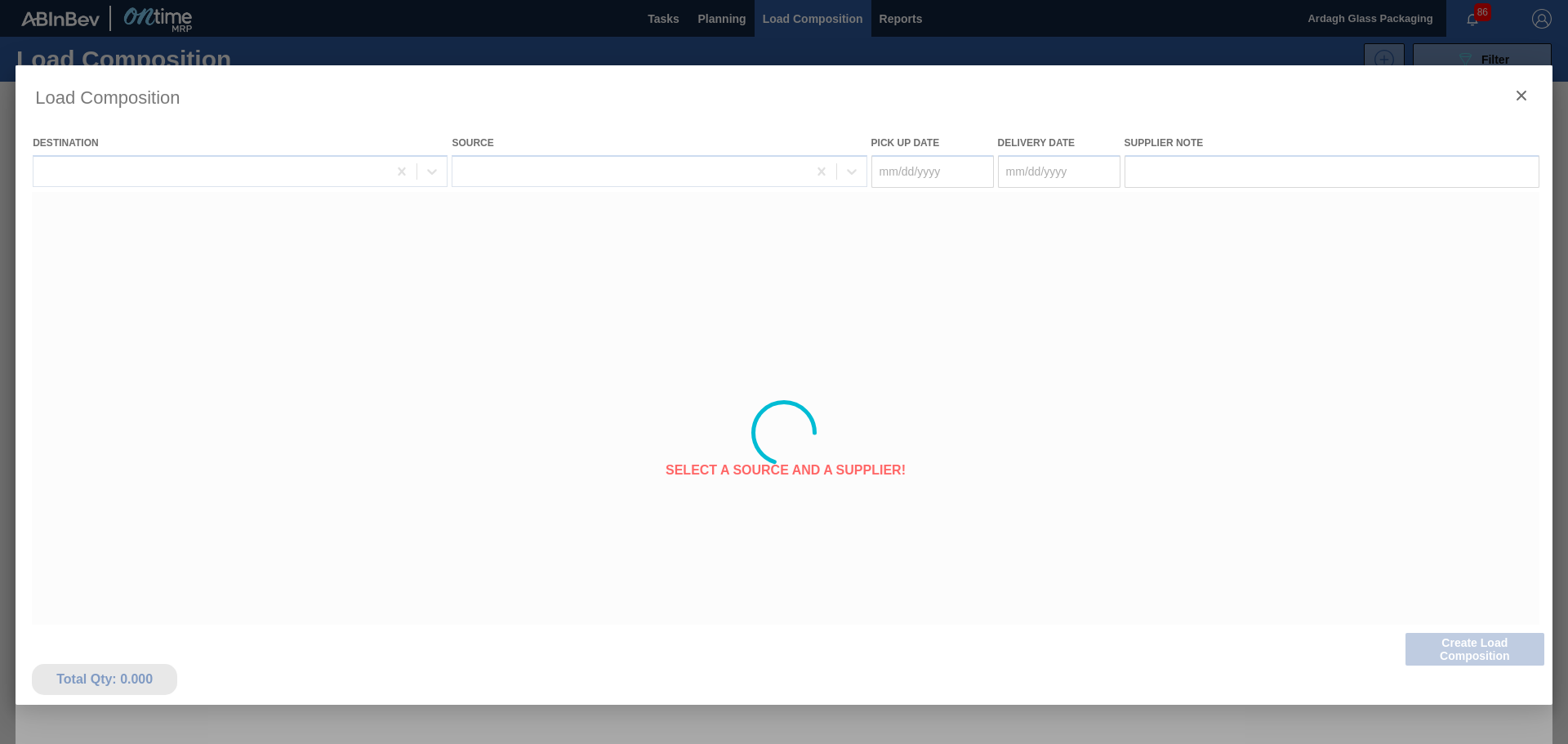
type Date "[DATE]"
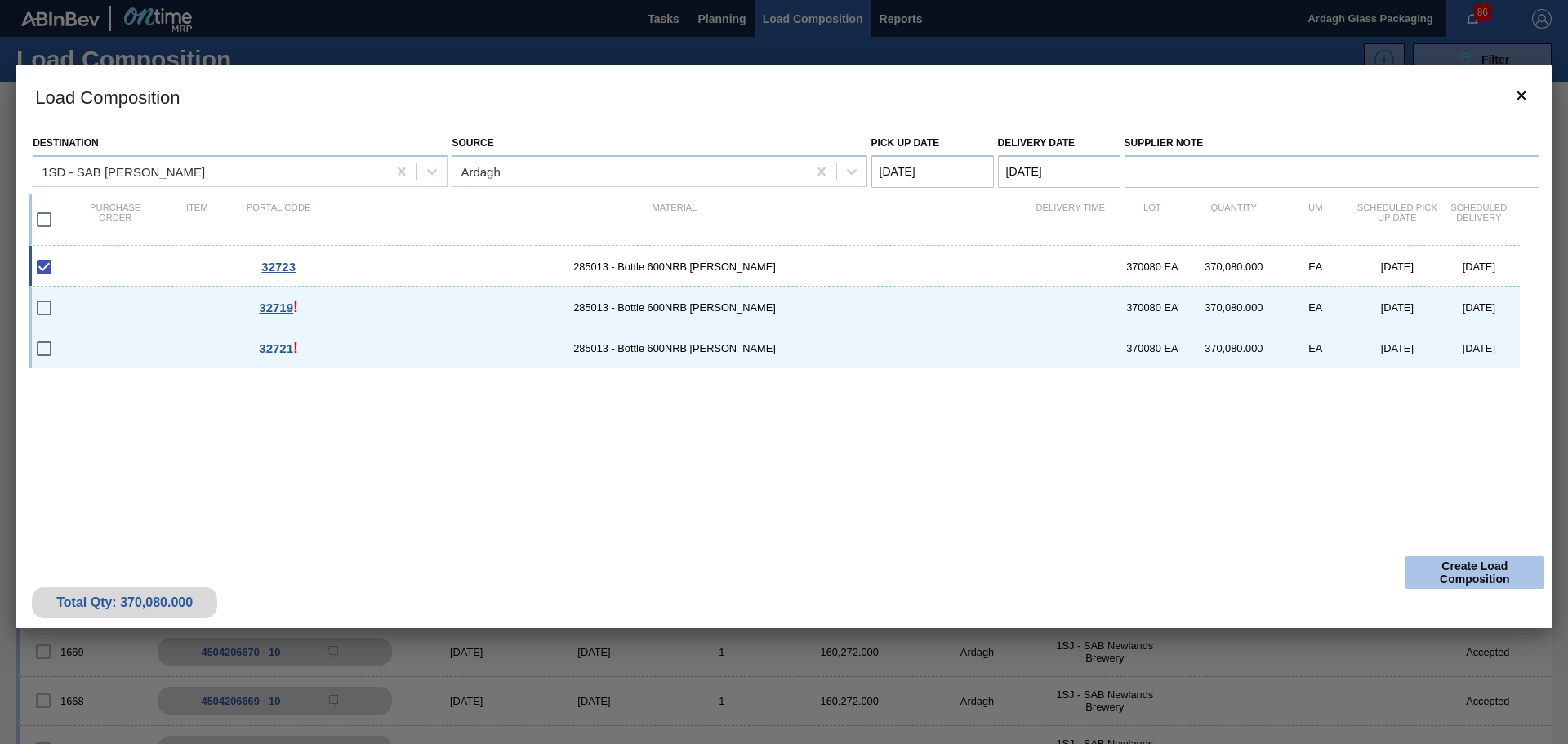
click at [1451, 568] on button "Create Load Composition" at bounding box center [1475, 573] width 139 height 33
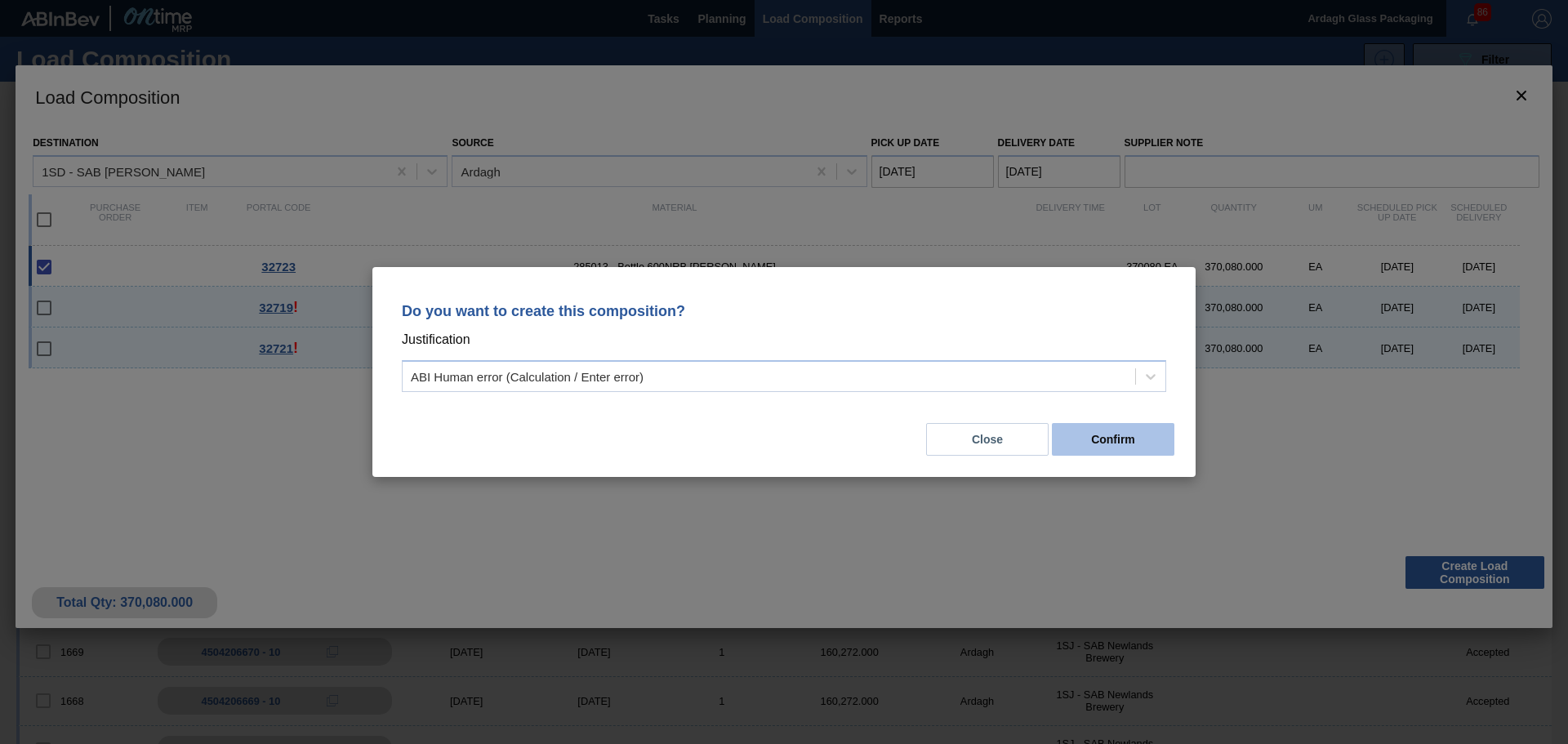
click at [1105, 443] on button "Confirm" at bounding box center [1113, 440] width 122 height 33
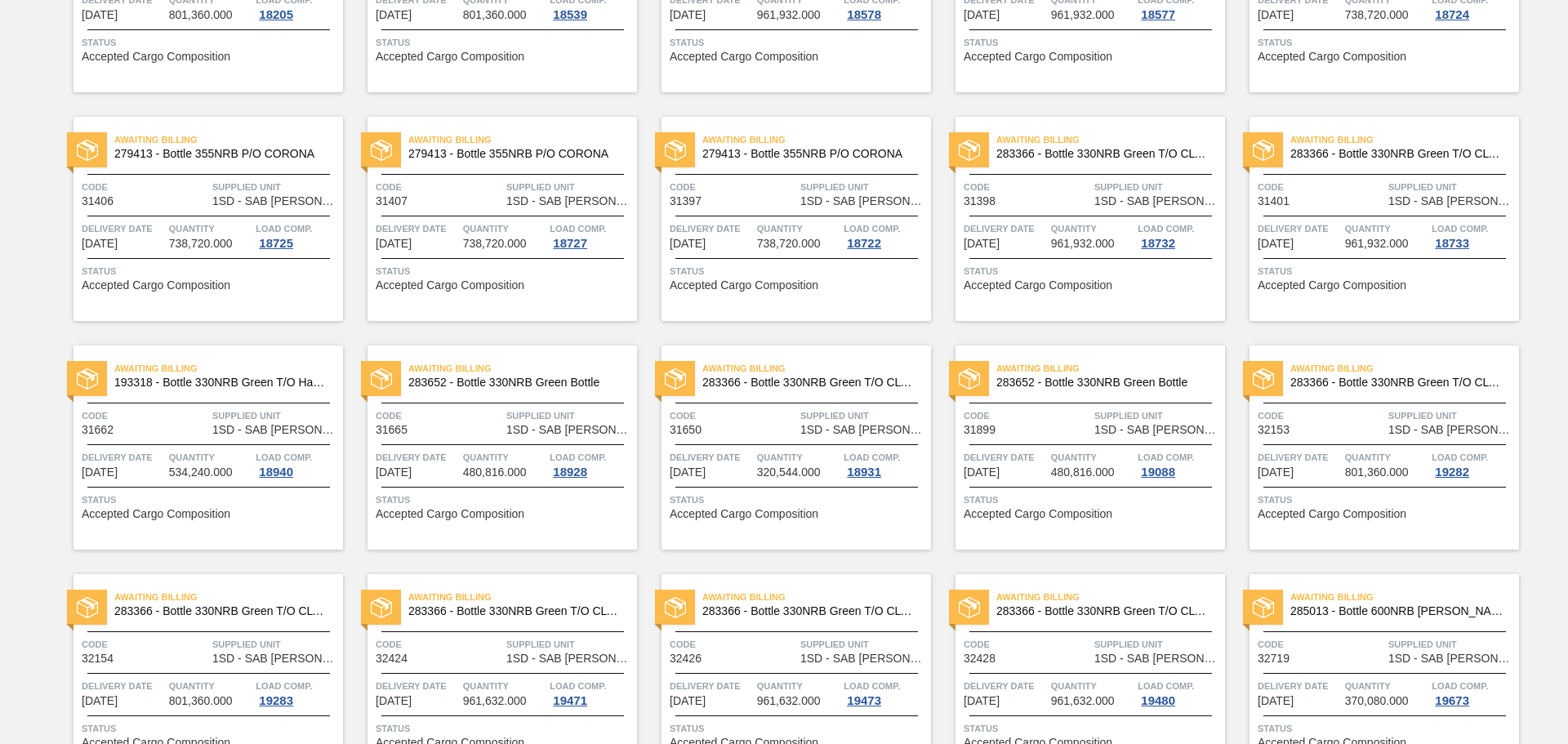
scroll to position [981, 0]
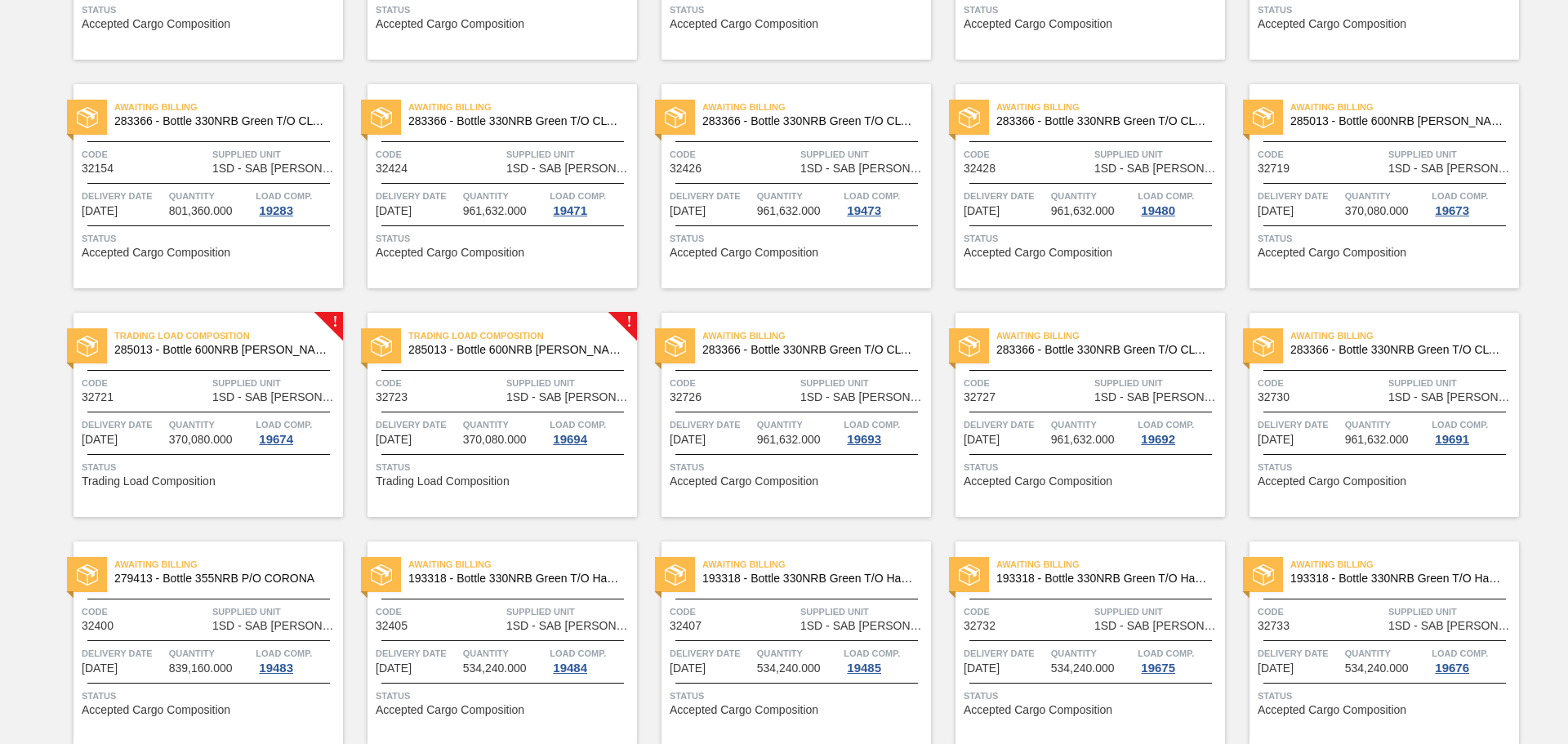
click at [494, 401] on div "Code 32723" at bounding box center [440, 390] width 127 height 29
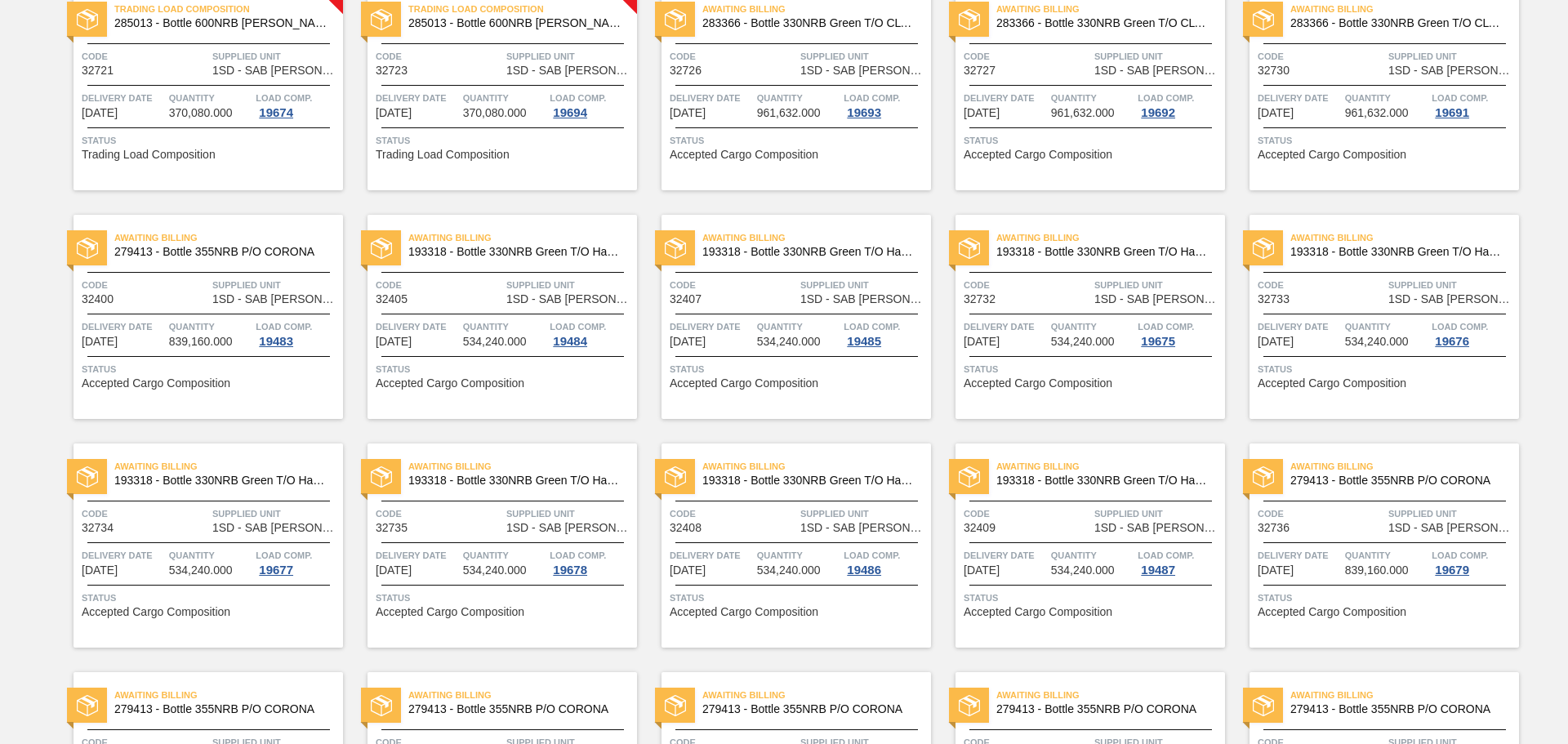
scroll to position [981, 0]
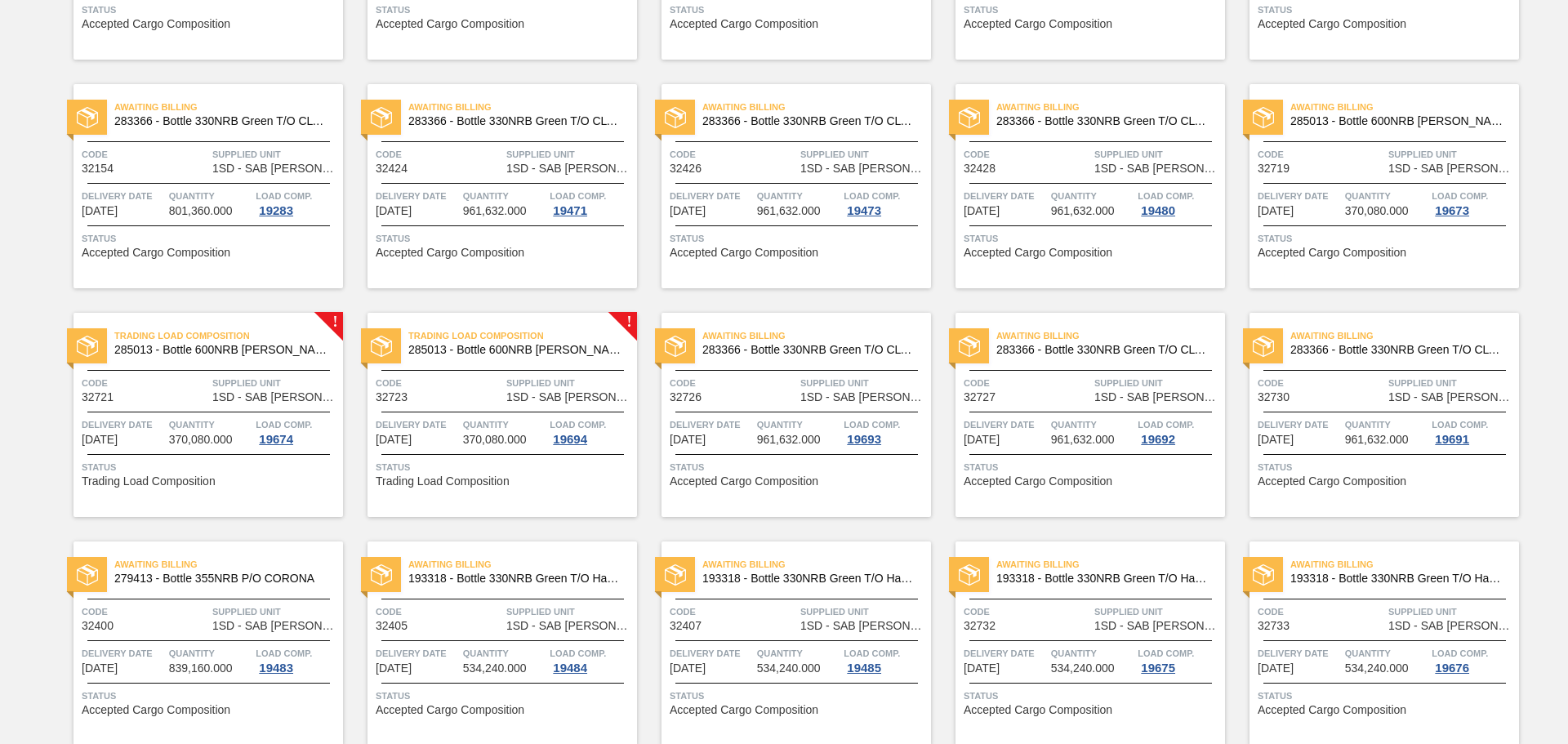
click at [296, 413] on div "Trading Load Composition 285013 - Bottle 600NRB [PERSON_NAME] Code 32721 Suppli…" at bounding box center [208, 414] width 269 height 204
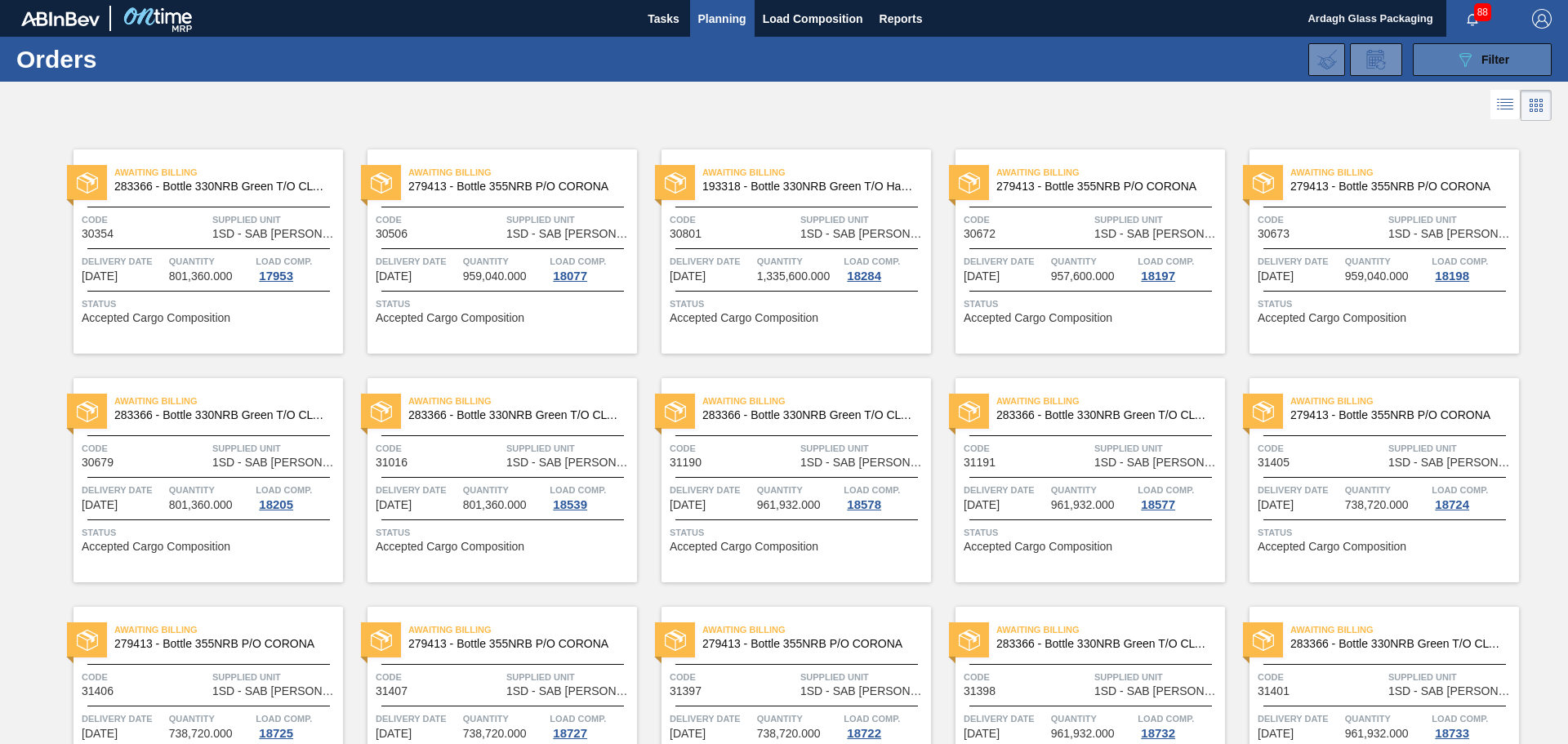
click at [1459, 66] on icon "089F7B8B-B2A5-4AFE-B5C0-19BA573D28AC" at bounding box center [1466, 60] width 20 height 20
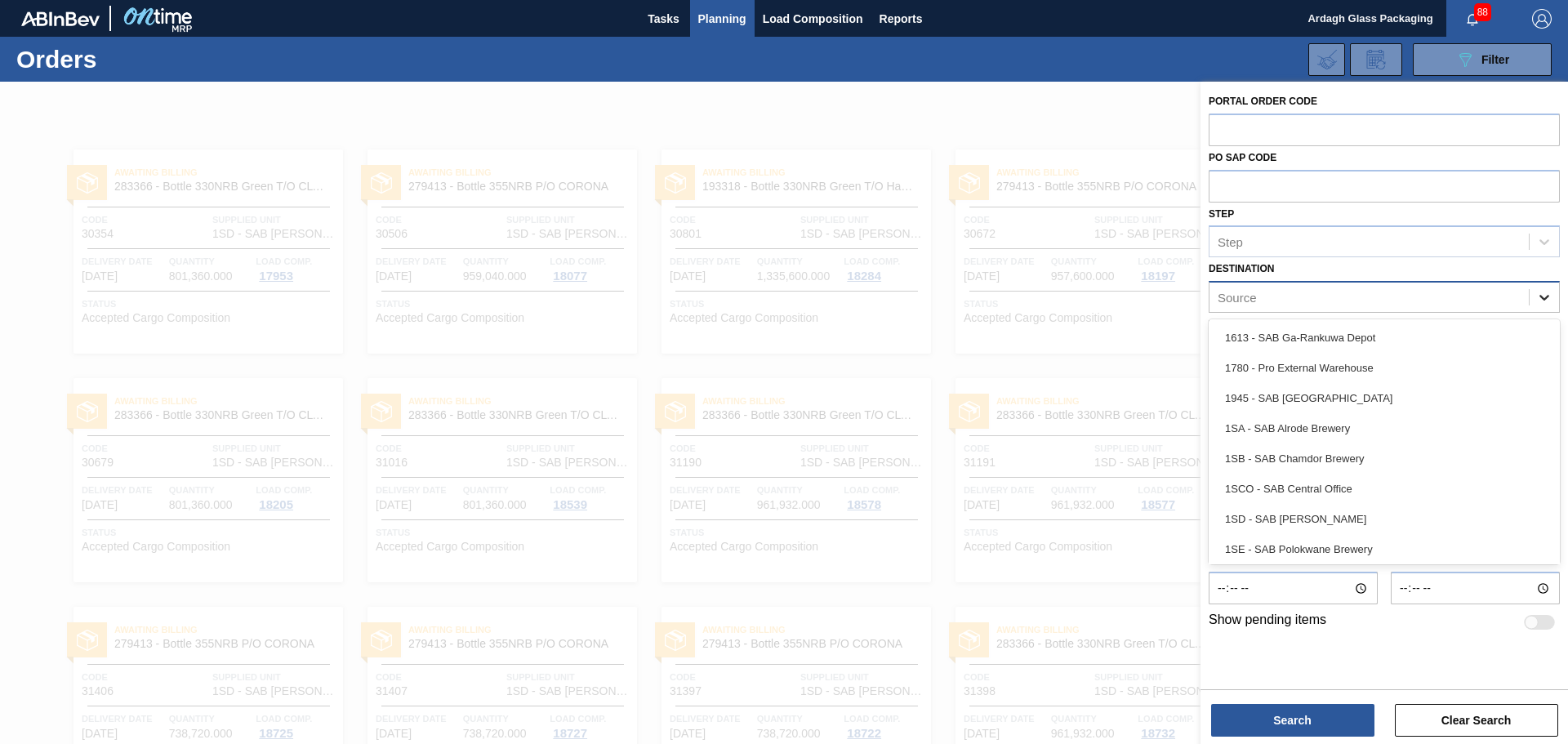
click at [1549, 298] on icon at bounding box center [1544, 297] width 16 height 16
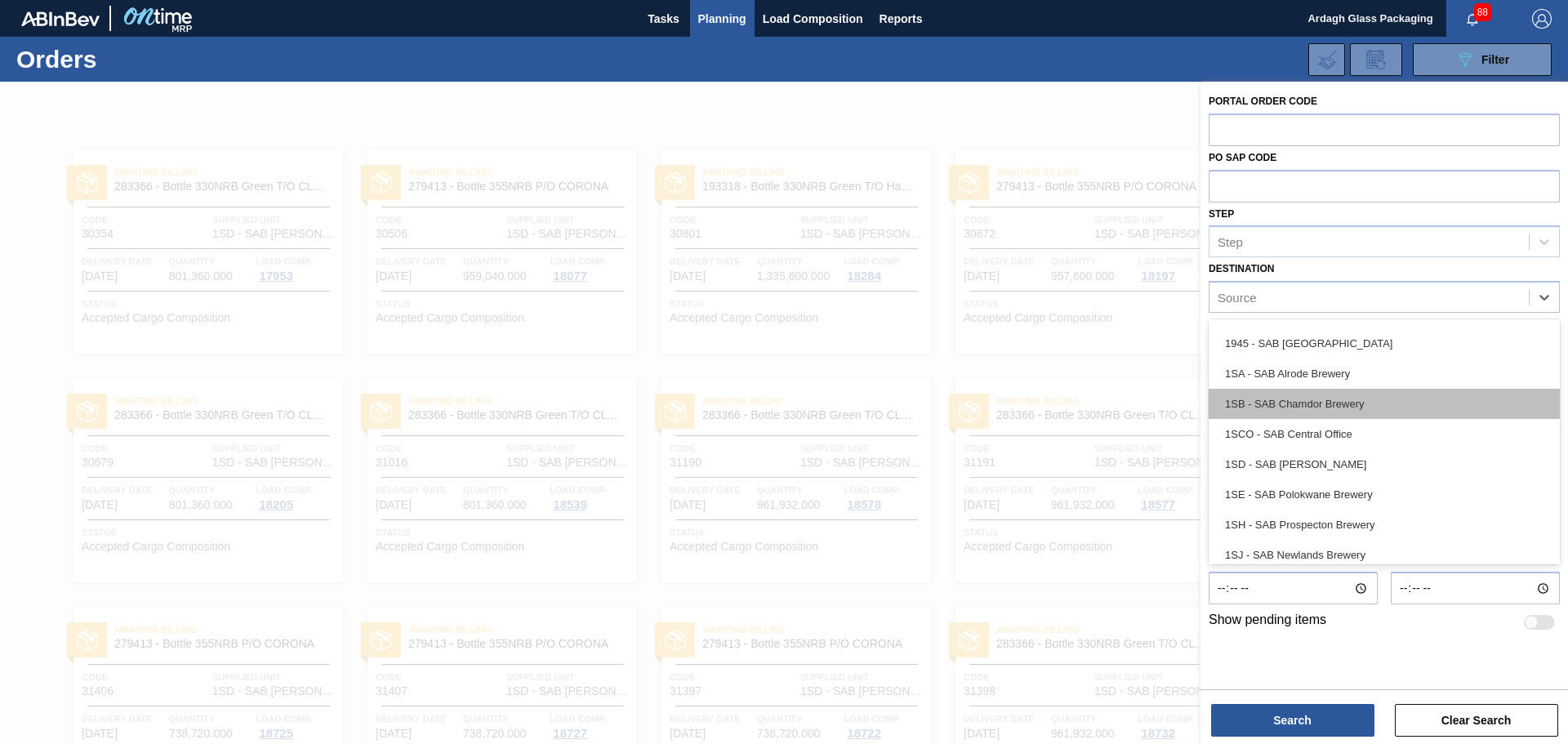
scroll to position [94, 0]
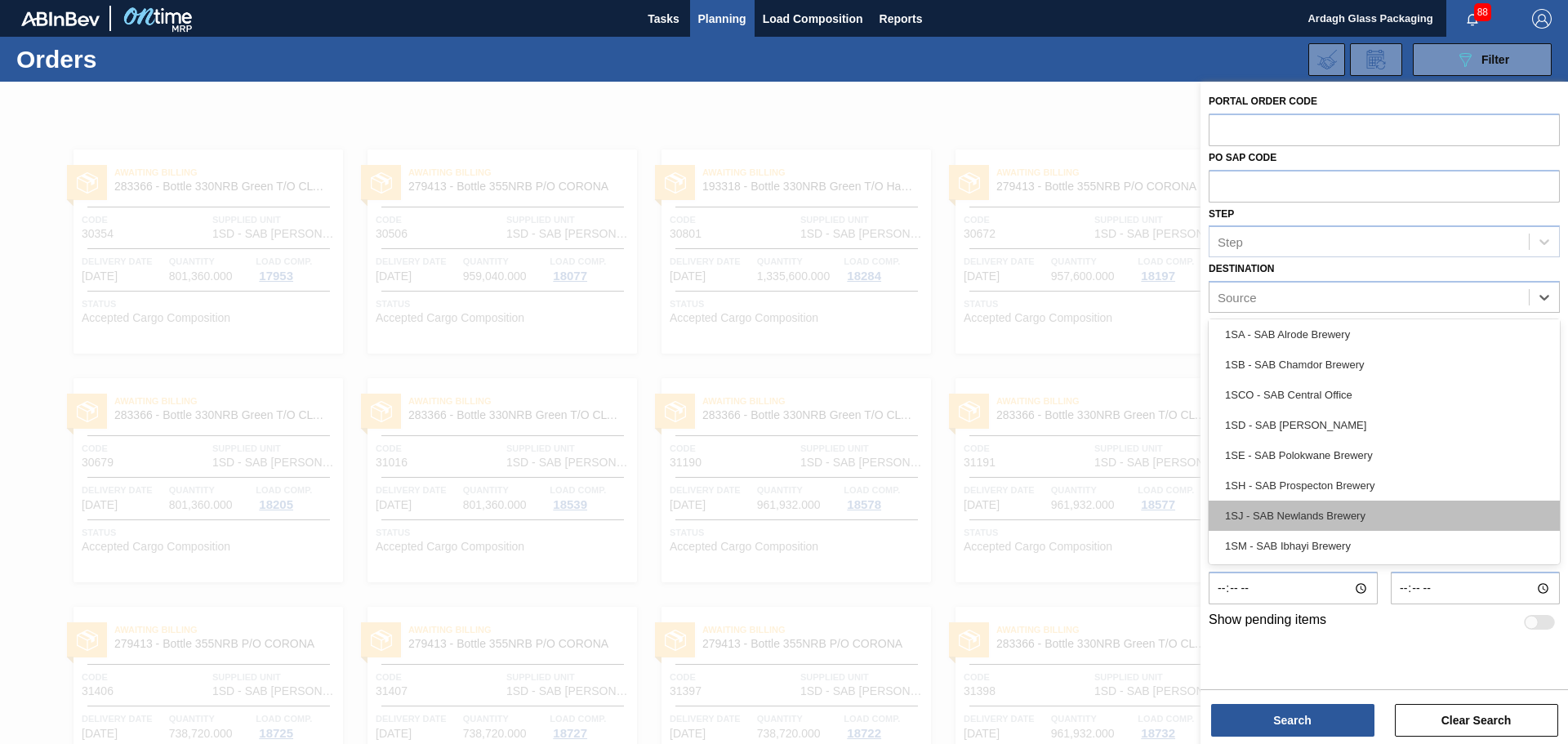
click at [1356, 517] on div "1SJ - SAB Newlands Brewery" at bounding box center [1385, 515] width 352 height 30
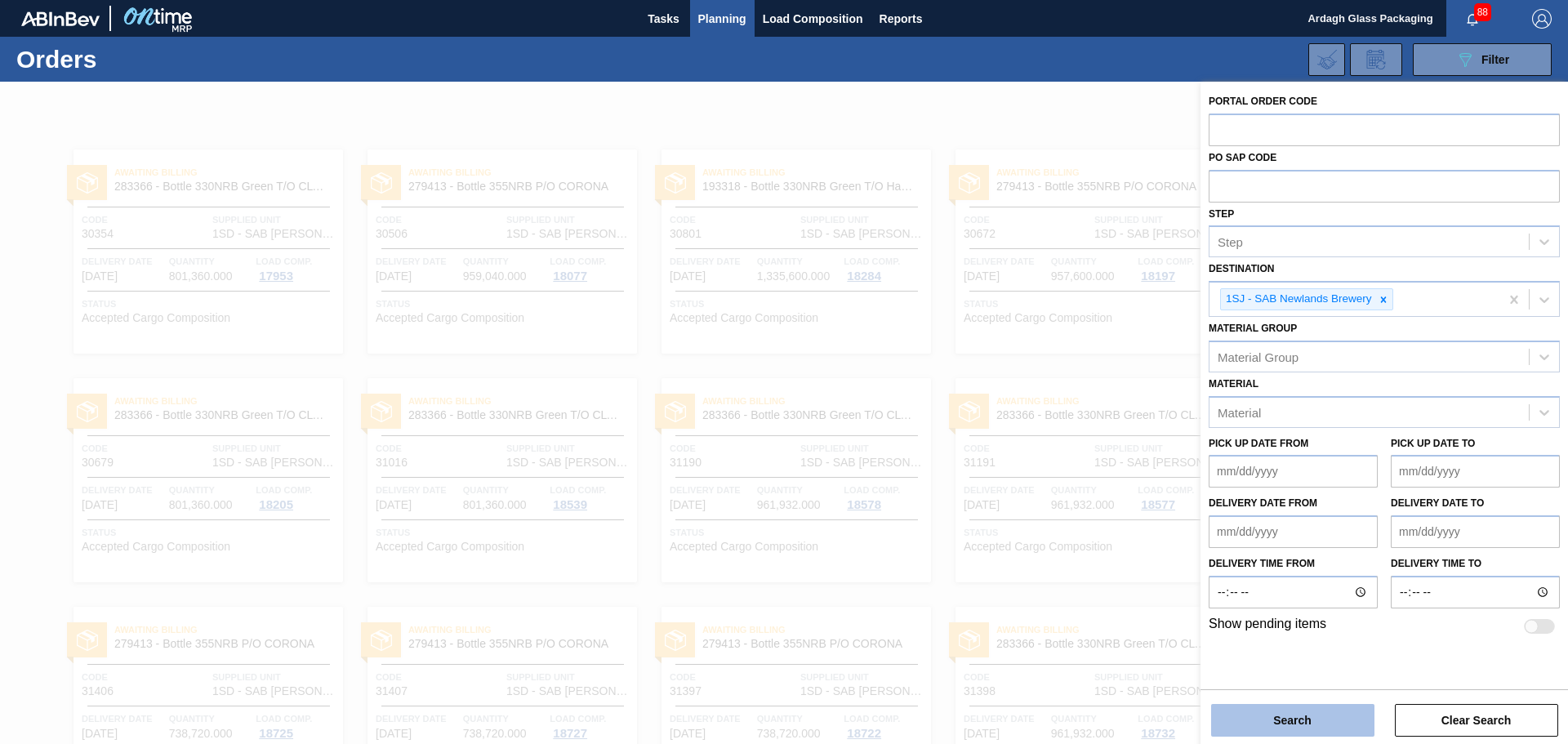
click at [1316, 716] on button "Search" at bounding box center [1293, 720] width 163 height 33
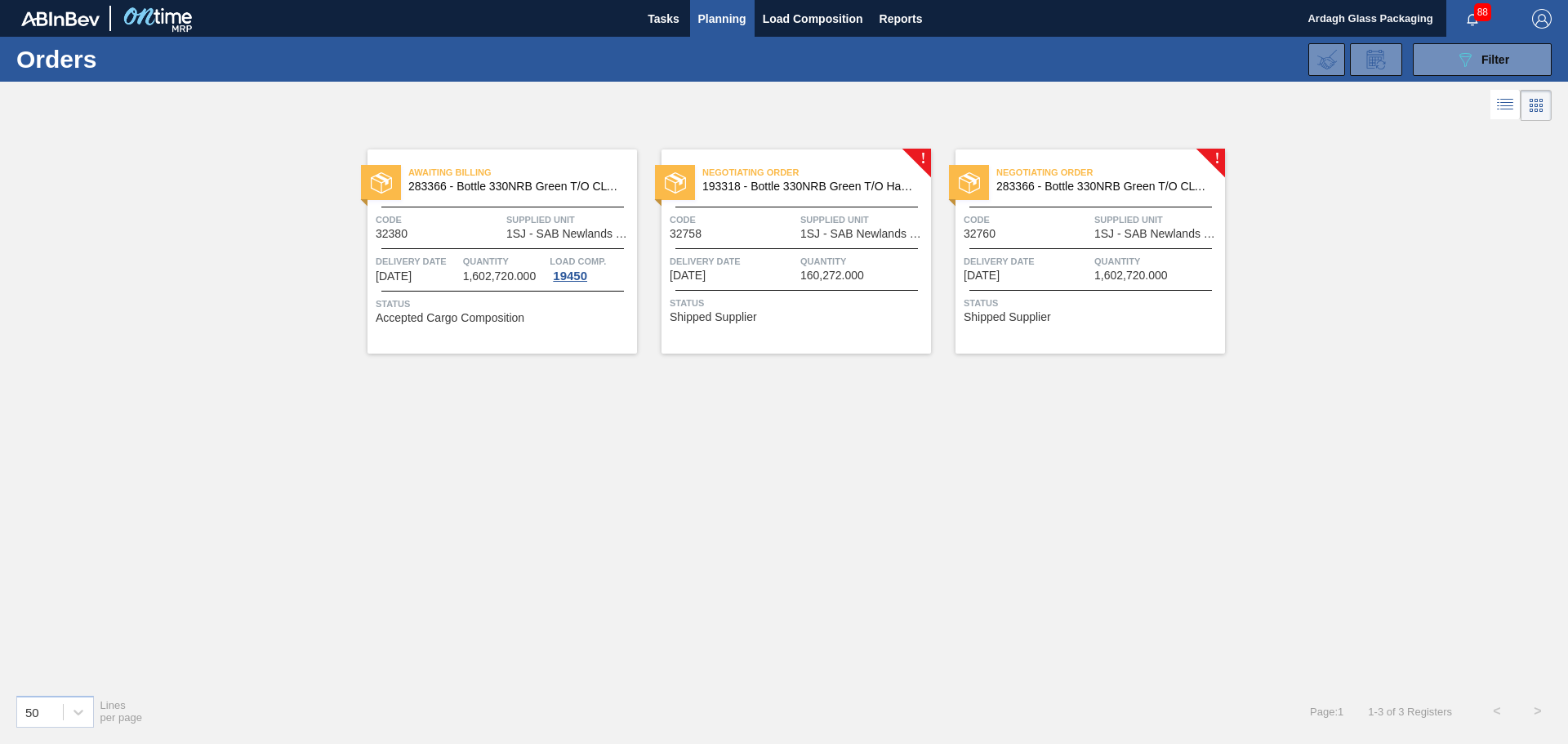
click at [840, 282] on div "Negotiating Order 193318 - Bottle 330NRB Green T/O Handi Fly Fish Code 32758 Su…" at bounding box center [796, 251] width 269 height 204
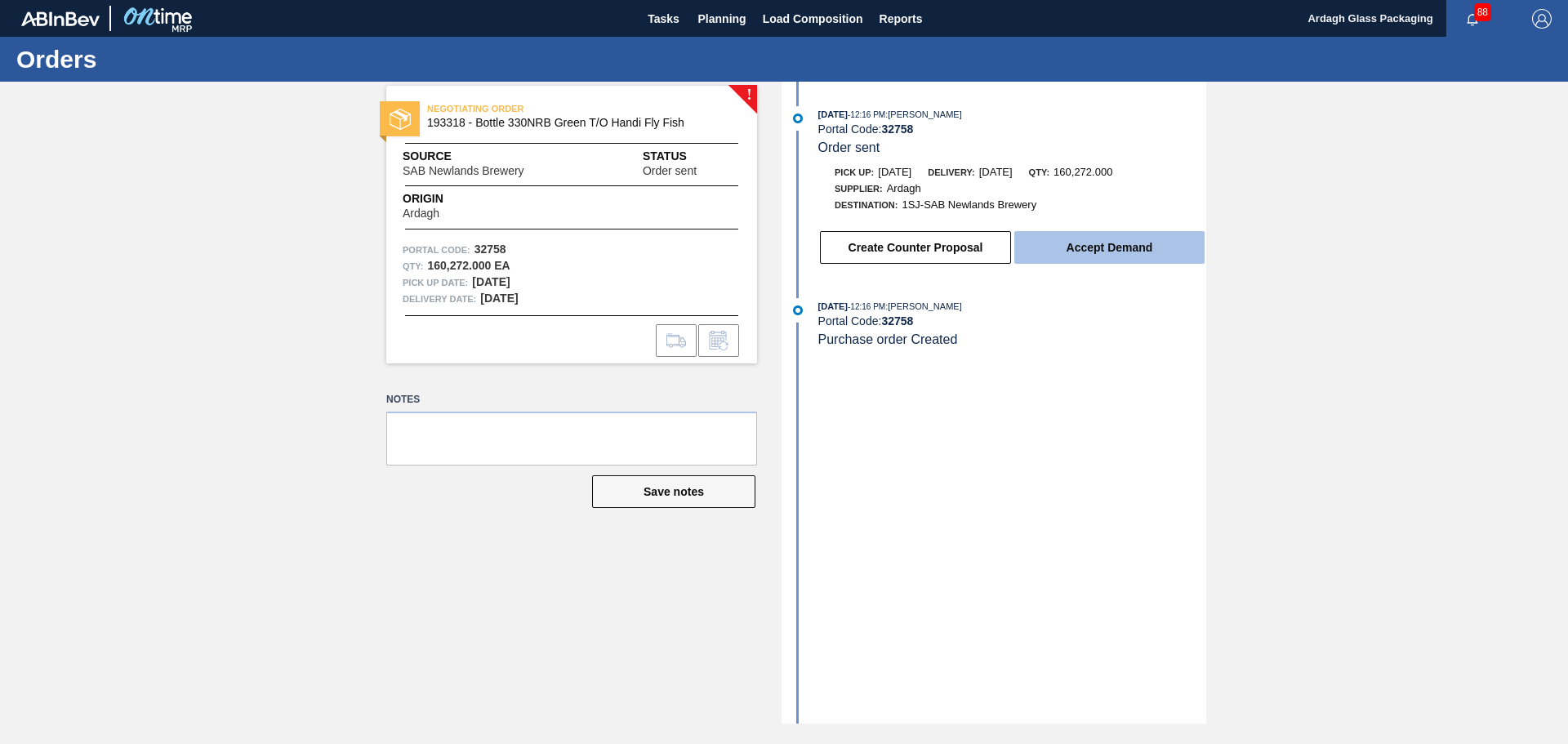
click at [1102, 247] on button "Accept Demand" at bounding box center [1109, 247] width 190 height 33
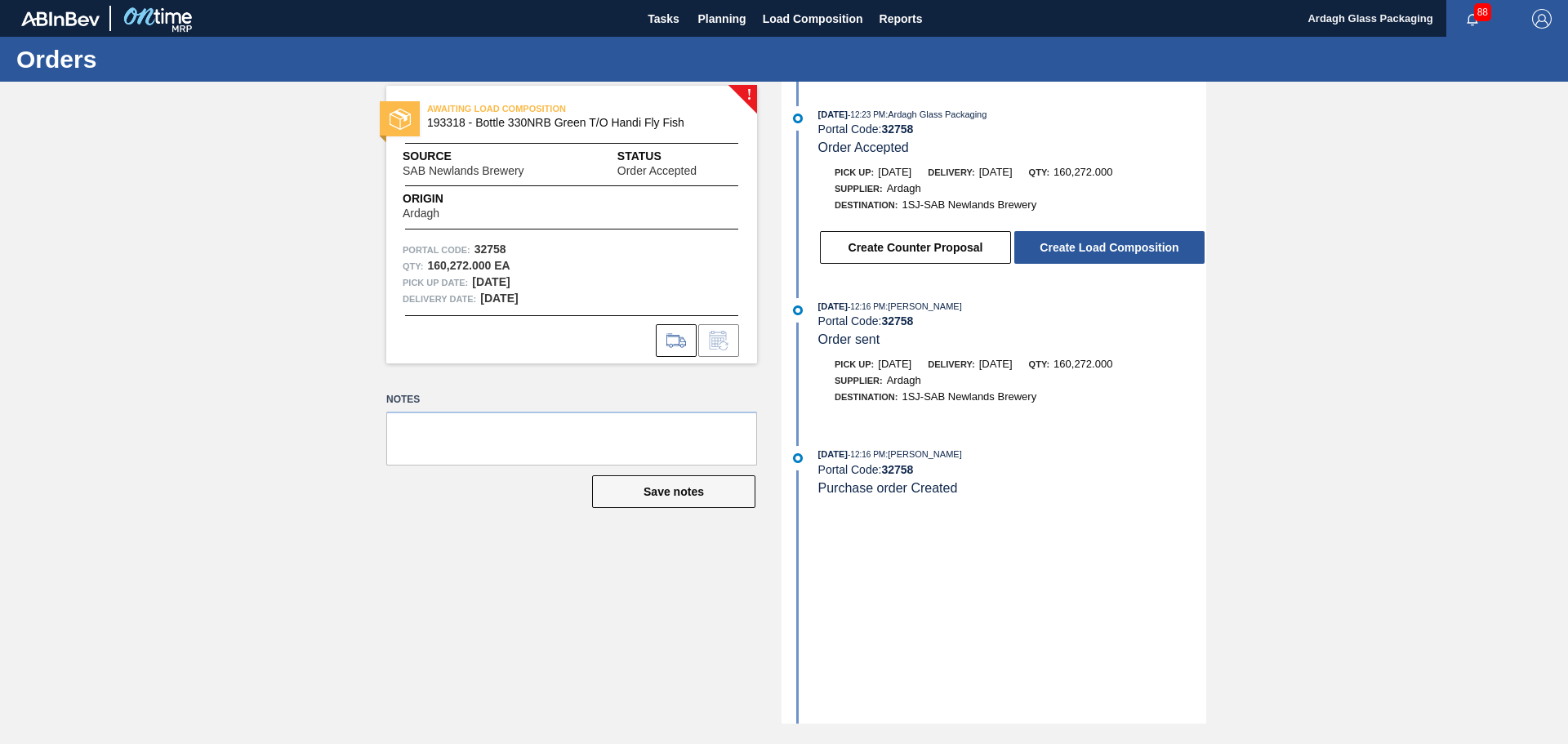
click at [1102, 247] on button "Create Load Composition" at bounding box center [1109, 247] width 190 height 33
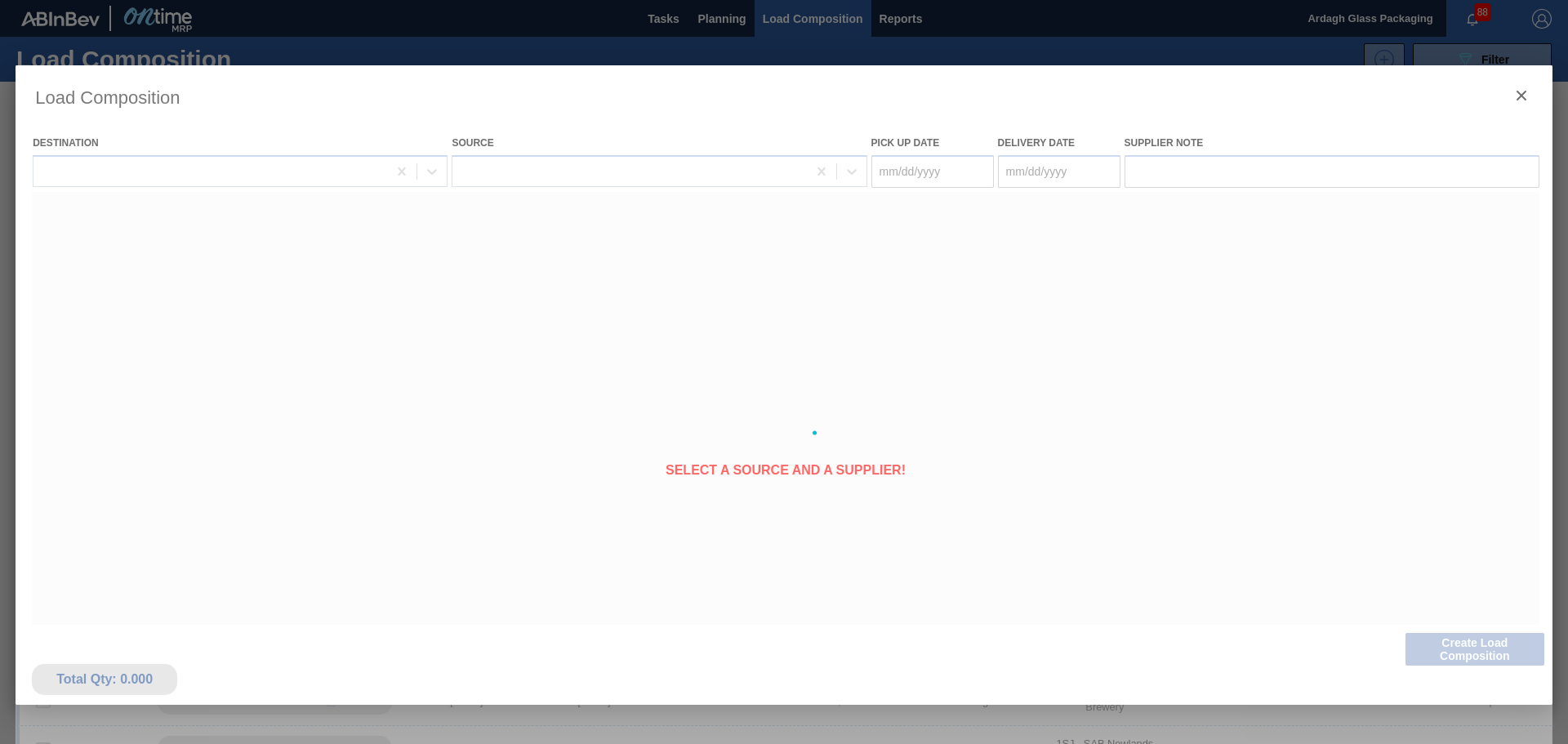
type Date "[DATE]"
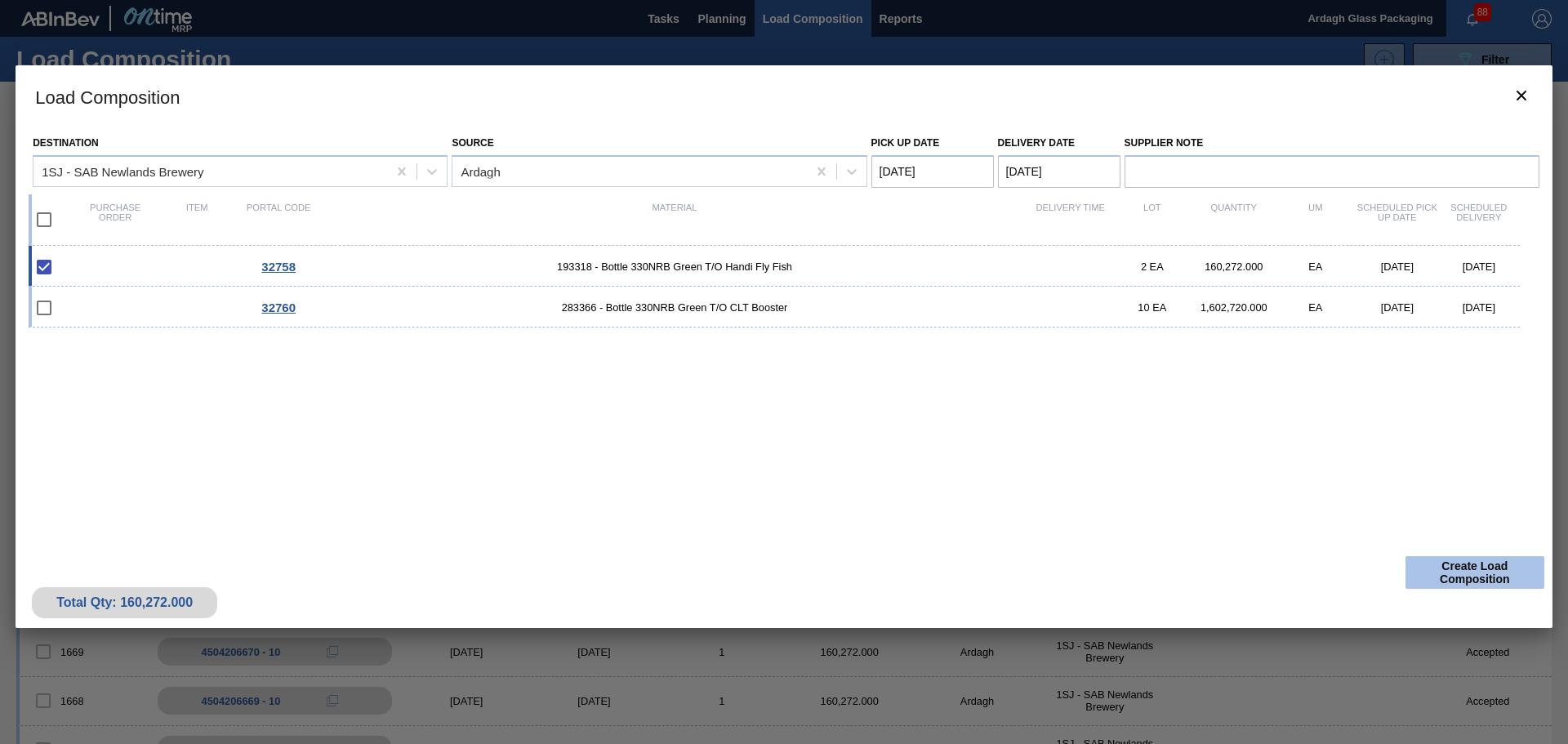
click at [1498, 558] on button "Create Load Composition" at bounding box center [1475, 573] width 139 height 33
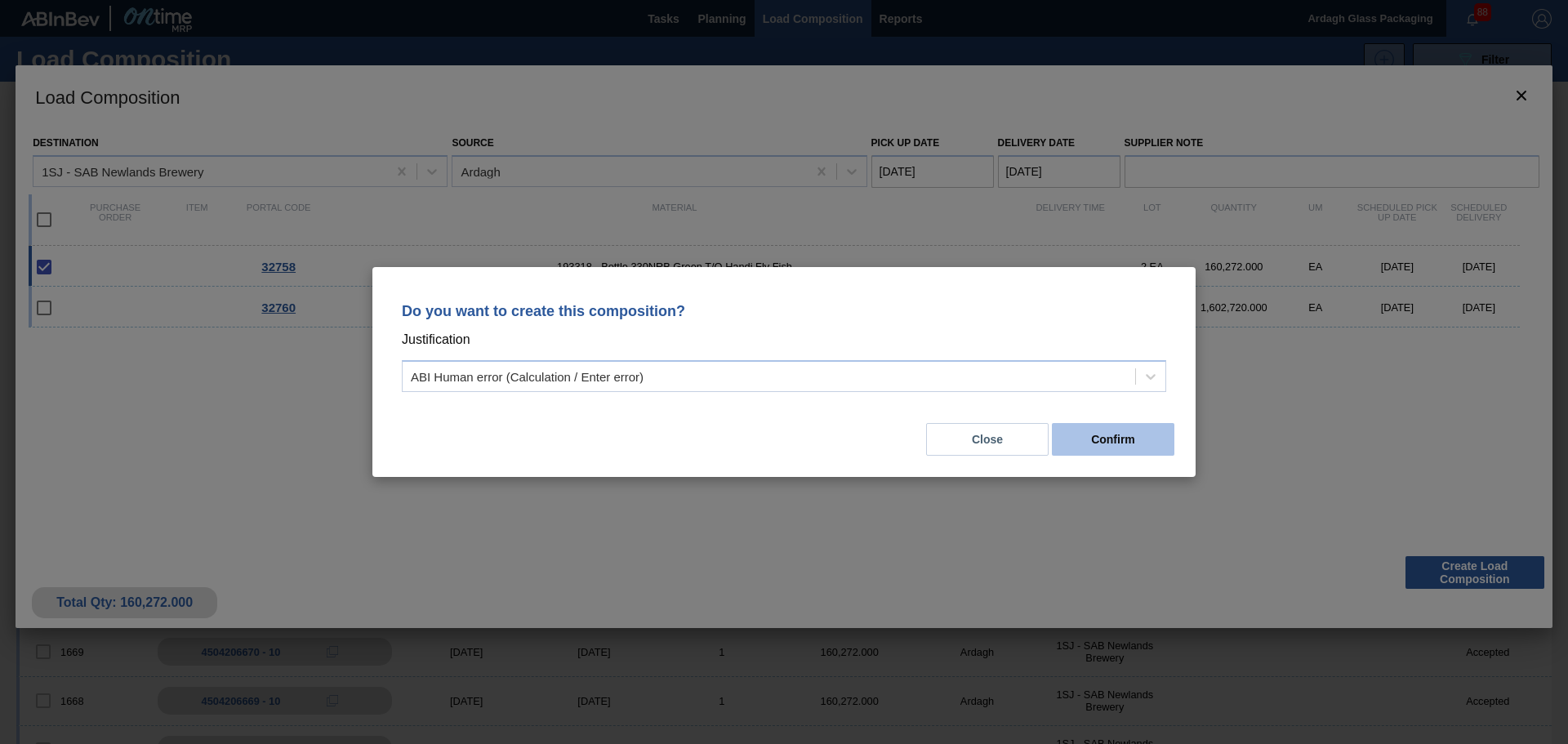
click at [1145, 441] on button "Confirm" at bounding box center [1113, 440] width 122 height 33
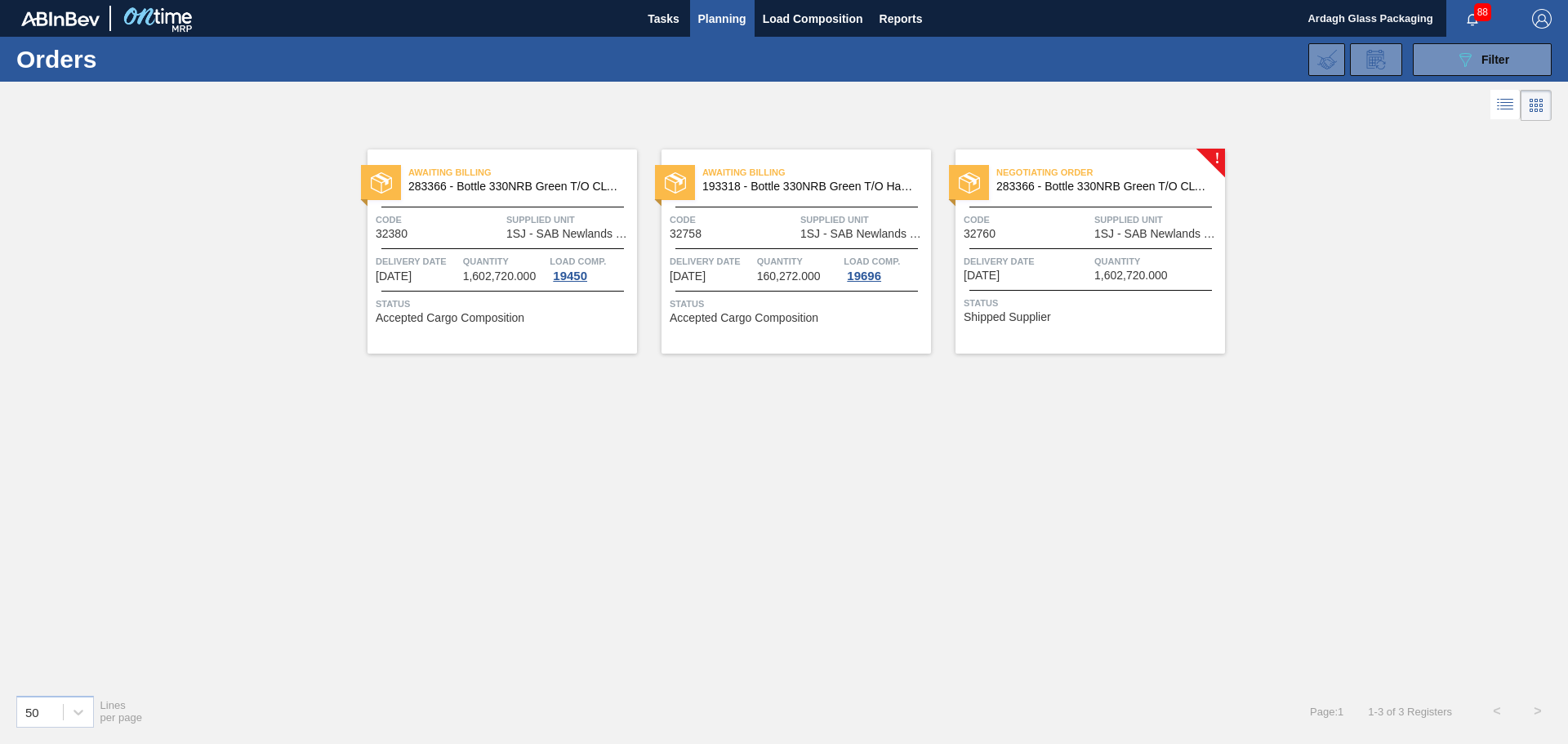
click at [1147, 259] on span "Quantity" at bounding box center [1158, 261] width 127 height 16
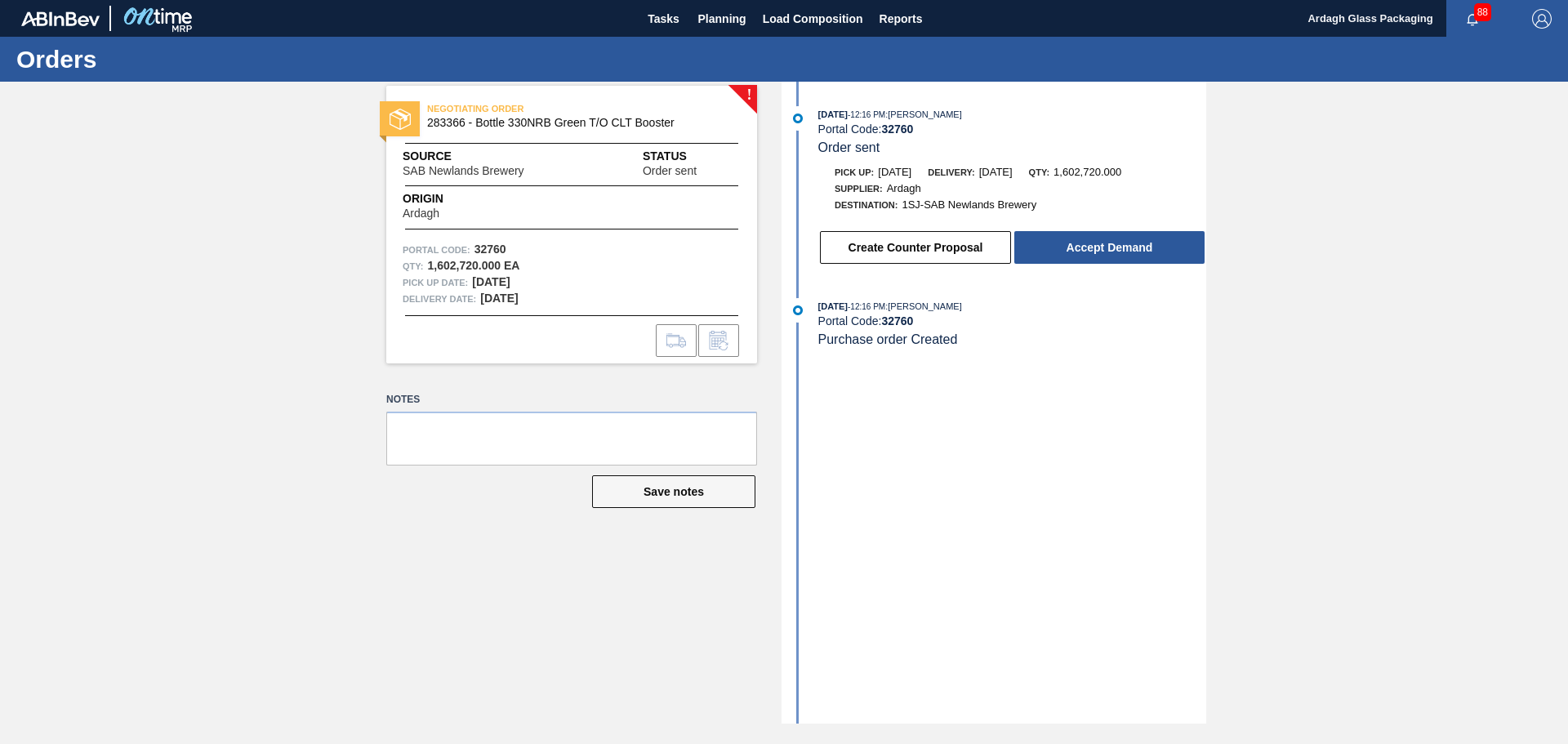
click at [1147, 259] on button "Accept Demand" at bounding box center [1109, 247] width 190 height 33
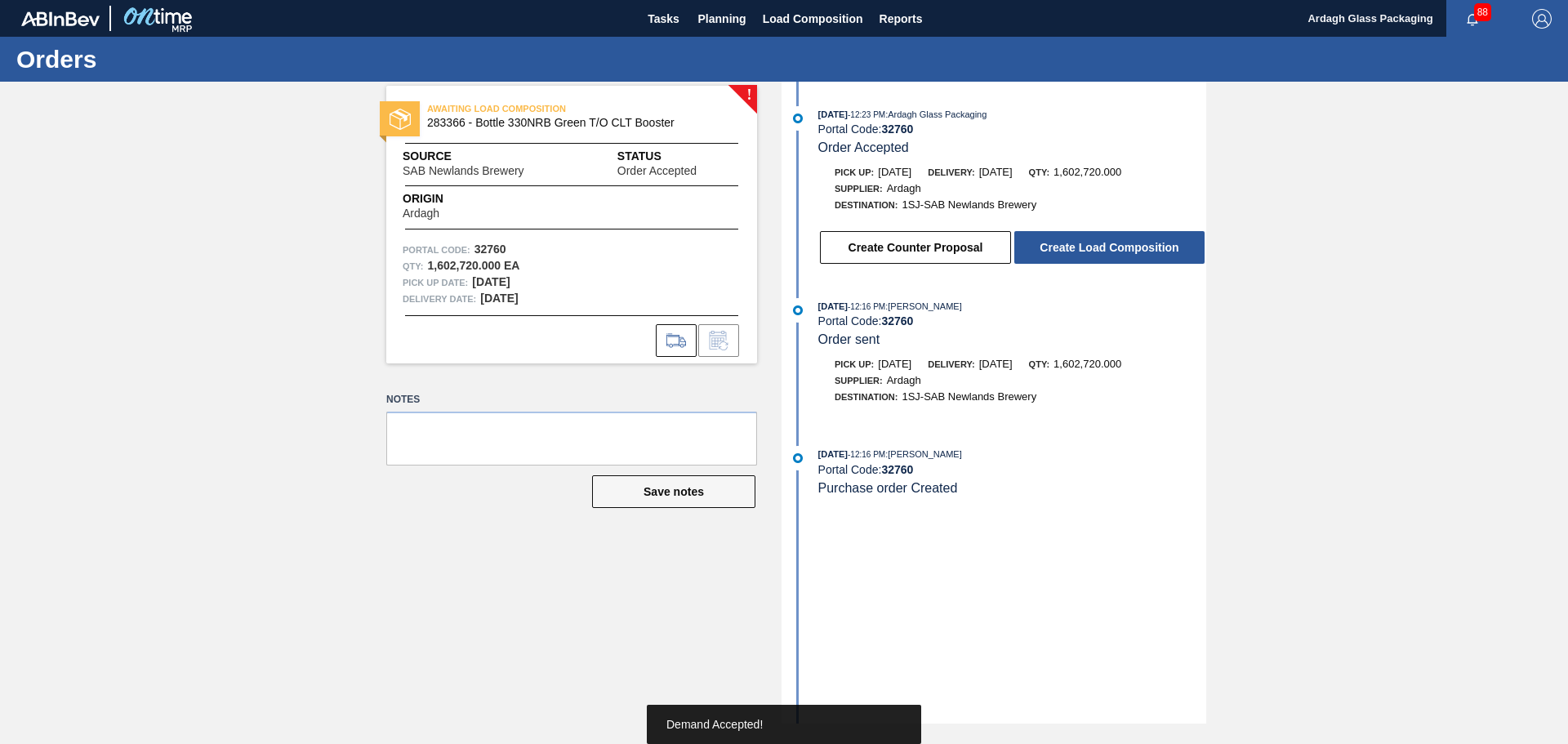
click at [1127, 249] on button "Create Load Composition" at bounding box center [1109, 247] width 190 height 33
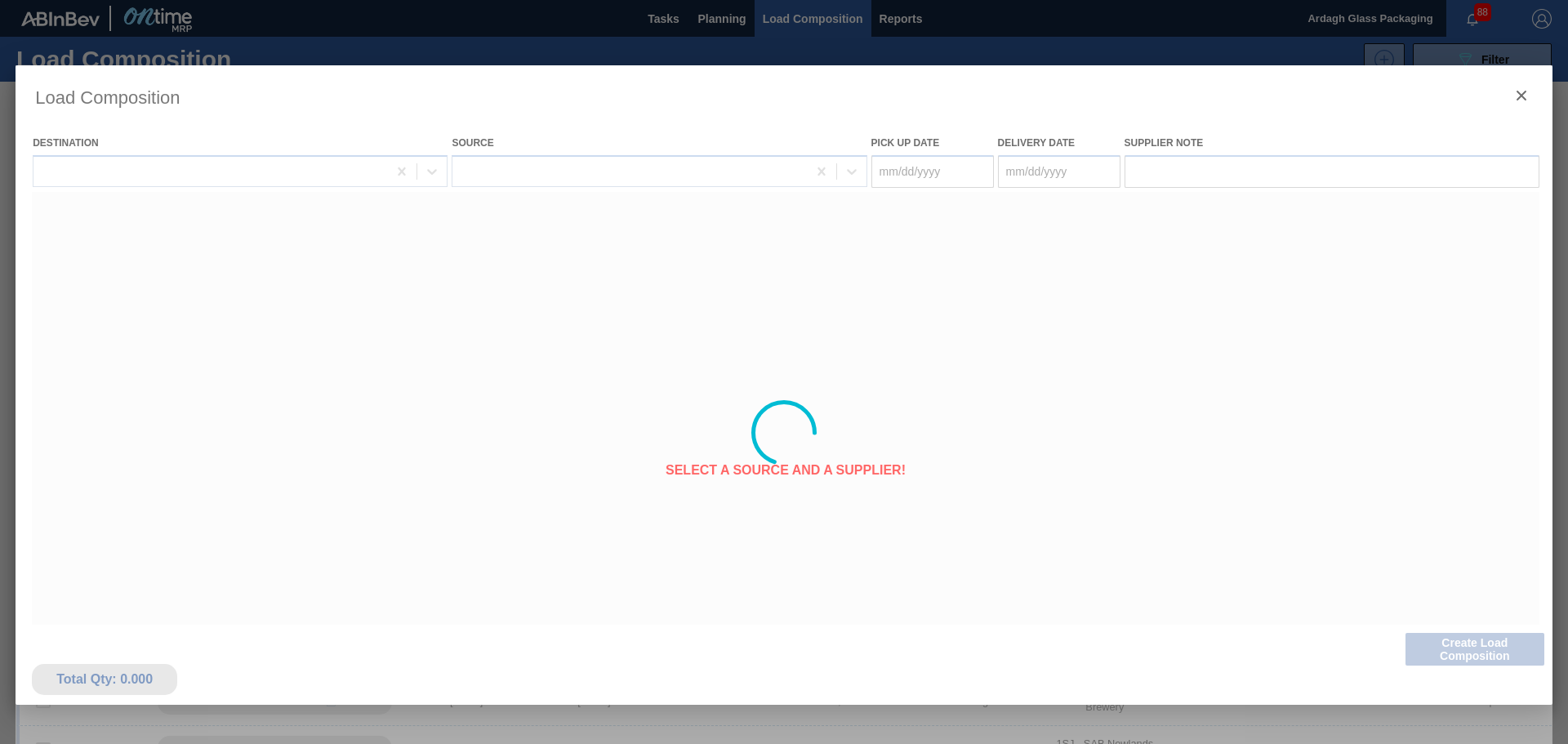
type Date "[DATE]"
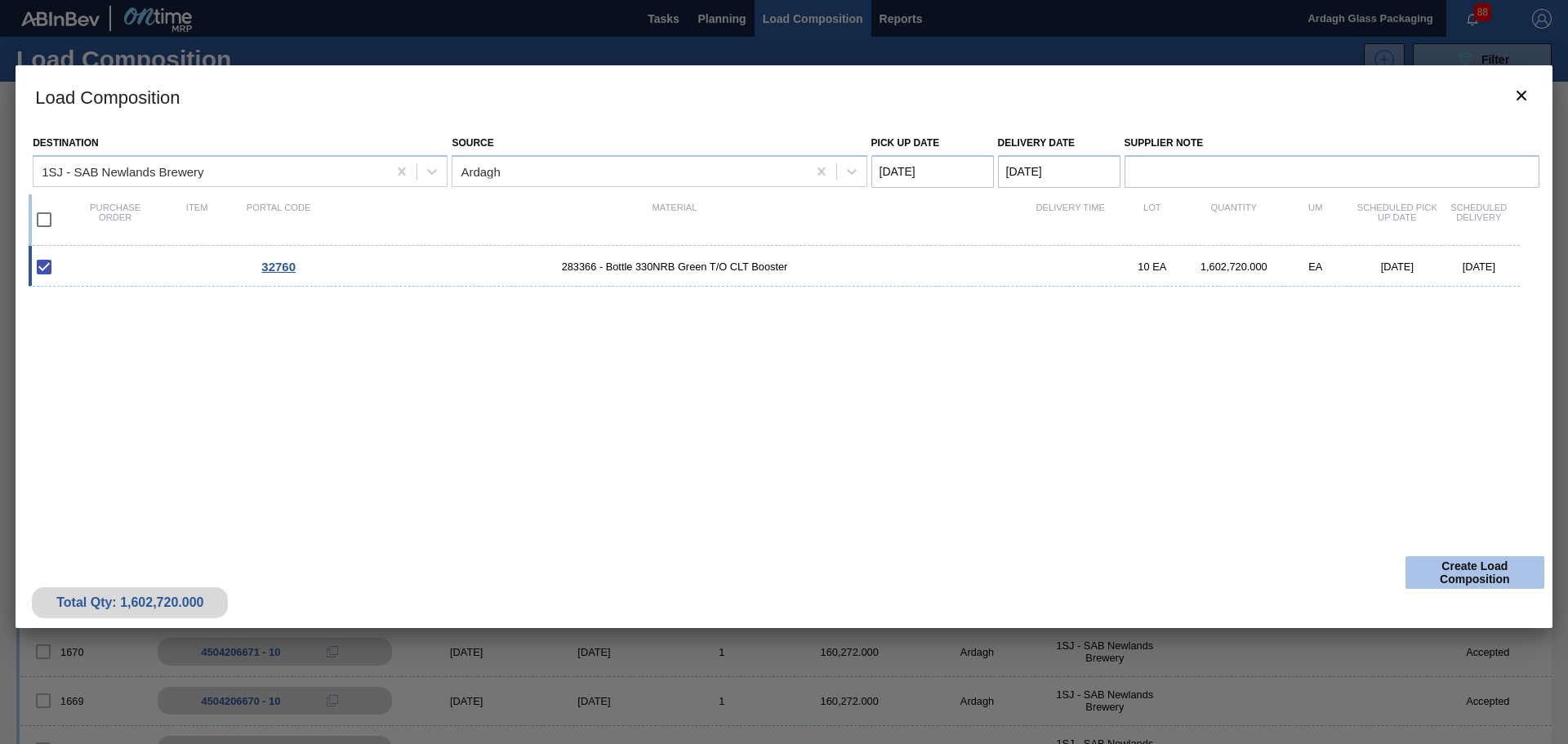
click at [1448, 565] on button "Create Load Composition" at bounding box center [1475, 573] width 139 height 33
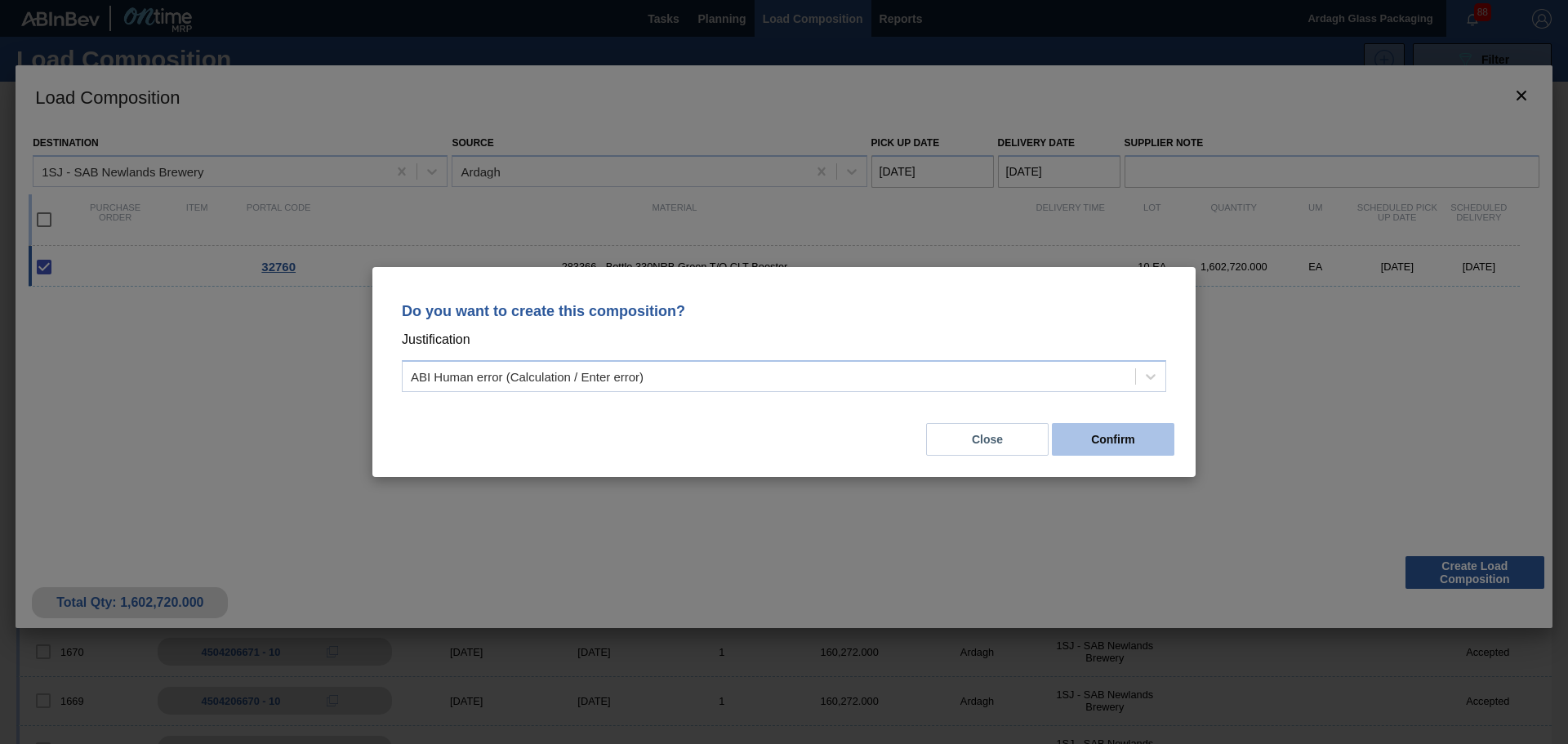
click at [1103, 440] on button "Confirm" at bounding box center [1113, 440] width 122 height 33
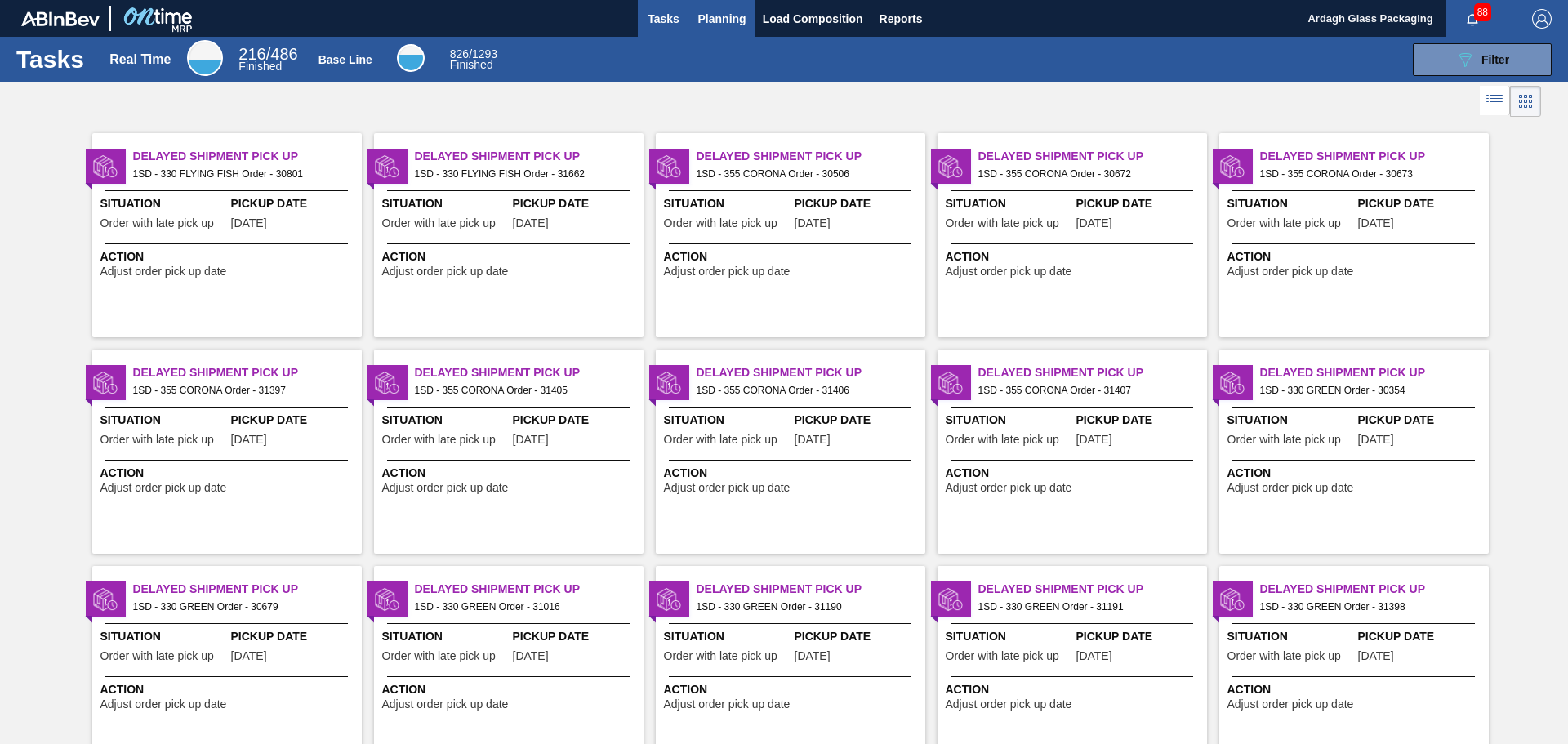
click at [718, 21] on span "Planning" at bounding box center [722, 19] width 48 height 20
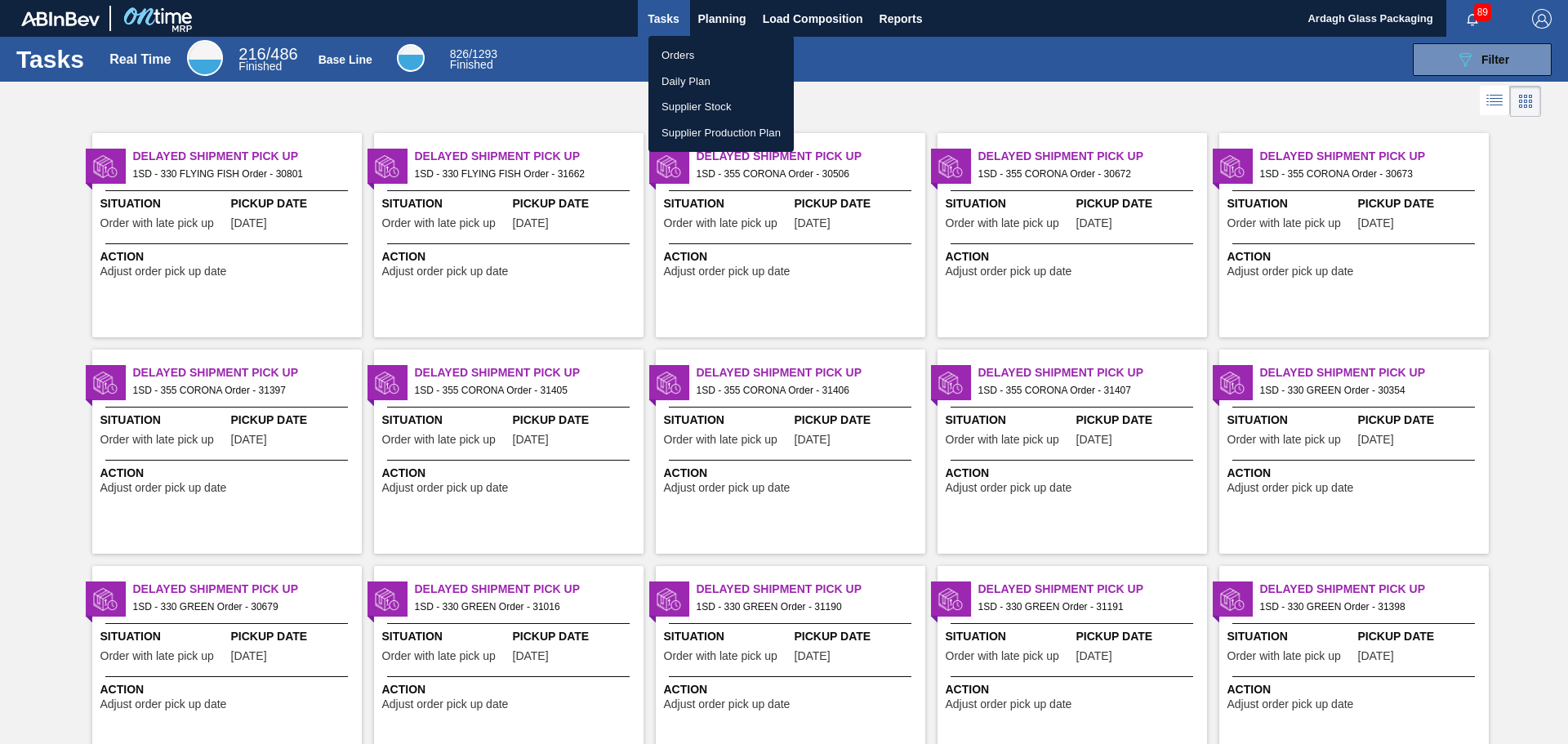
click at [706, 53] on li "Orders" at bounding box center [721, 55] width 145 height 26
